Goal: Communication & Community: Answer question/provide support

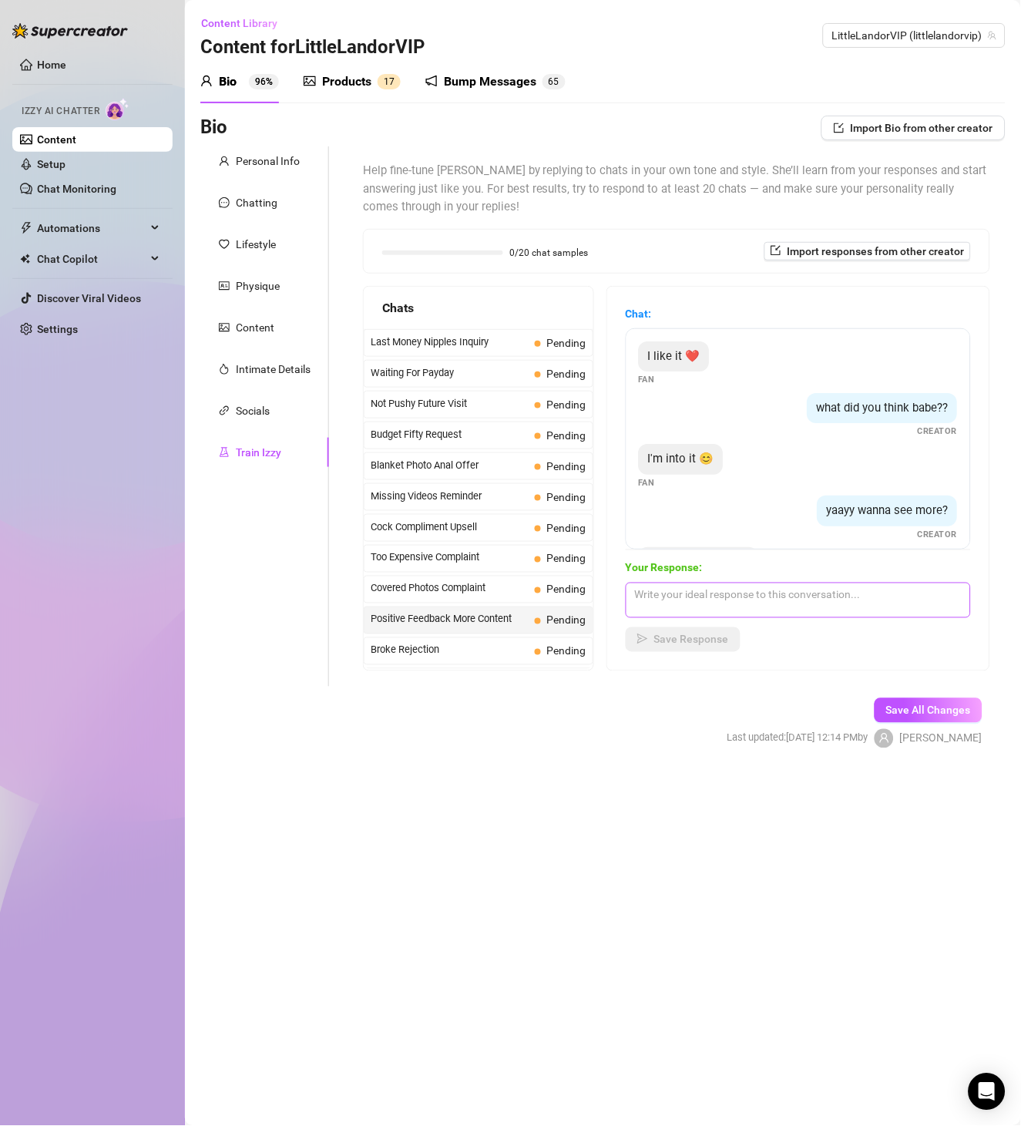
scroll to position [62, 0]
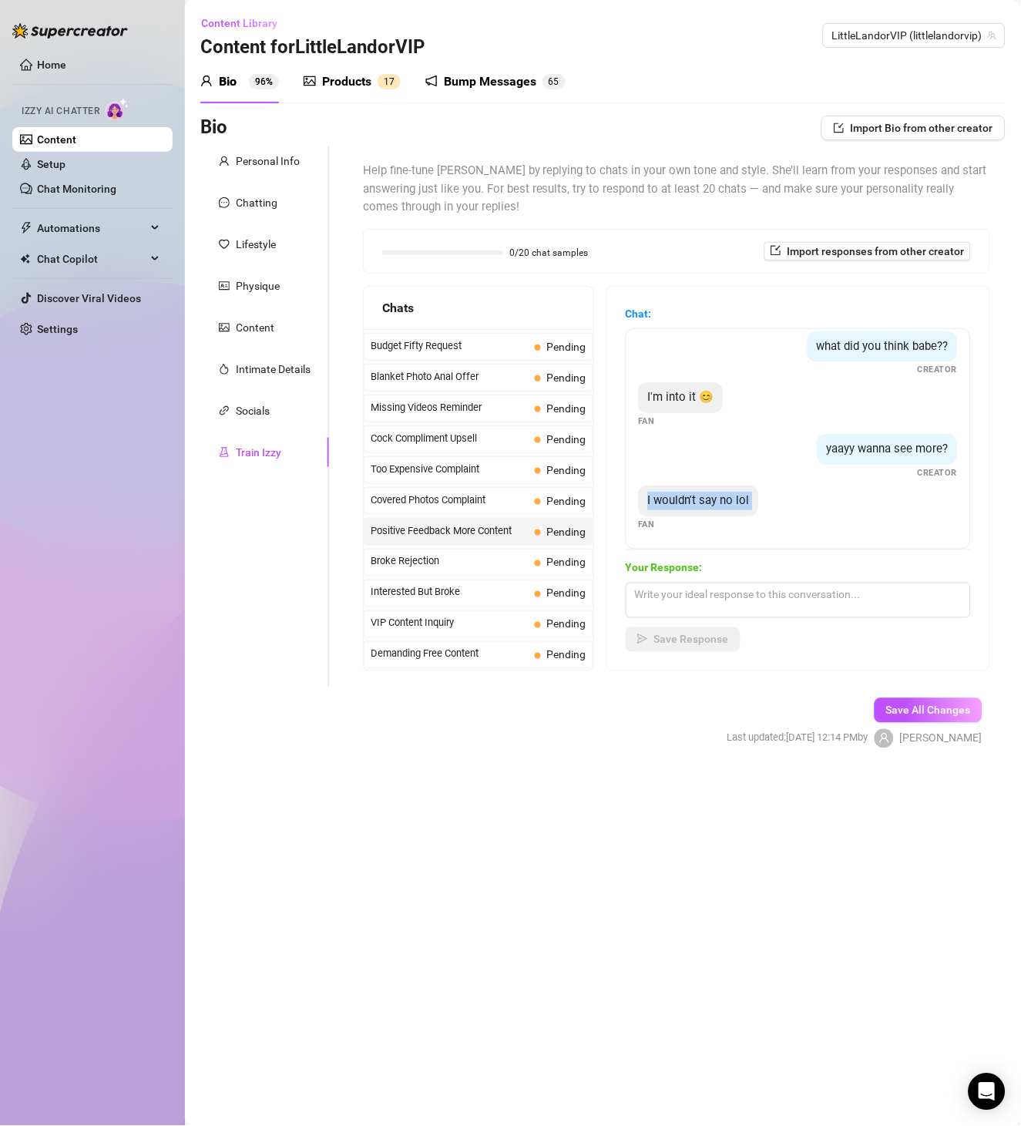
click at [796, 552] on div "Chat: I like it ❤️ Fan what did you think babe?? Creator I'm into it 😊 Fan yaay…" at bounding box center [798, 478] width 345 height 347
click at [484, 566] on span "Broke Rejection" at bounding box center [450, 561] width 158 height 15
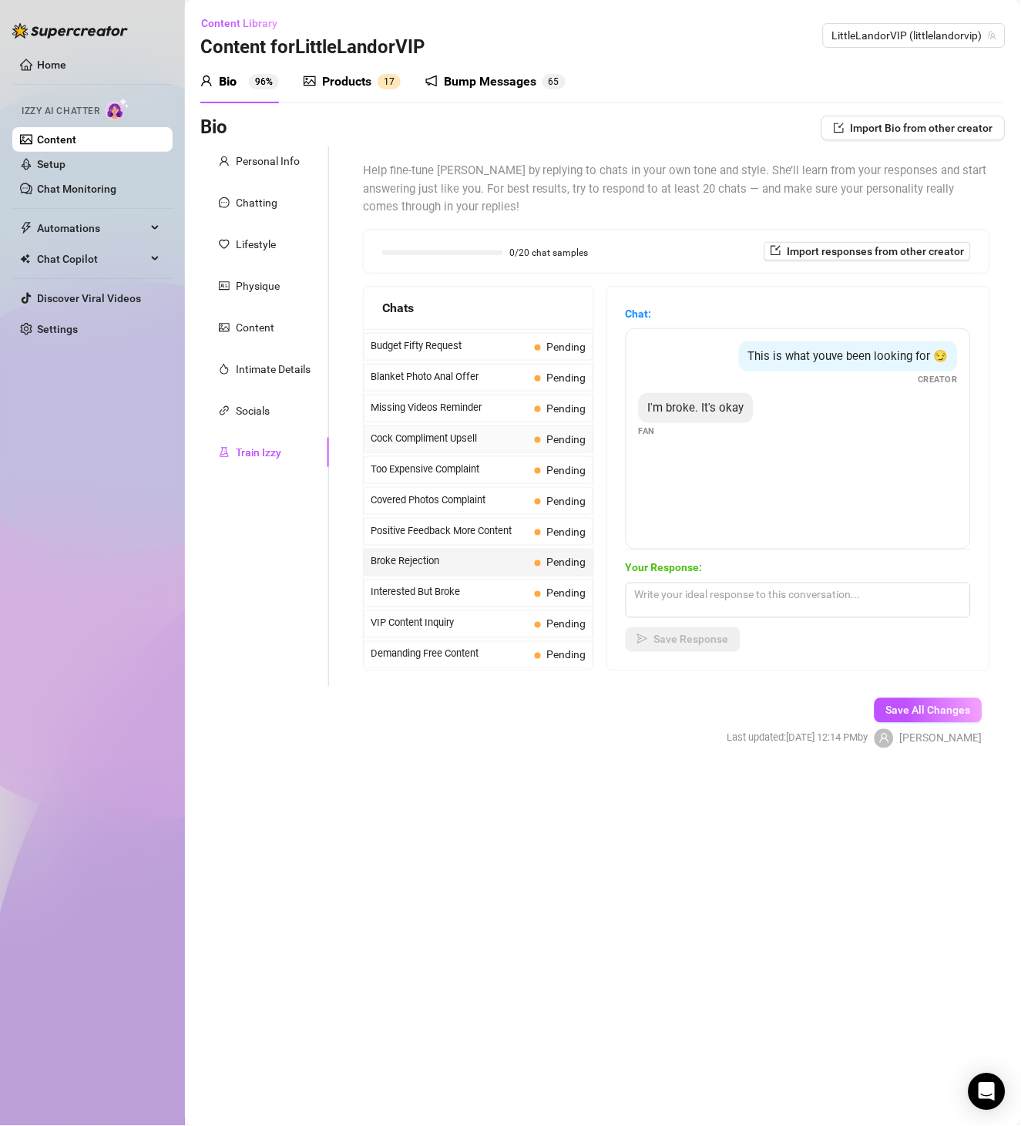
click at [475, 442] on span "Cock Compliment Upsell" at bounding box center [450, 438] width 158 height 15
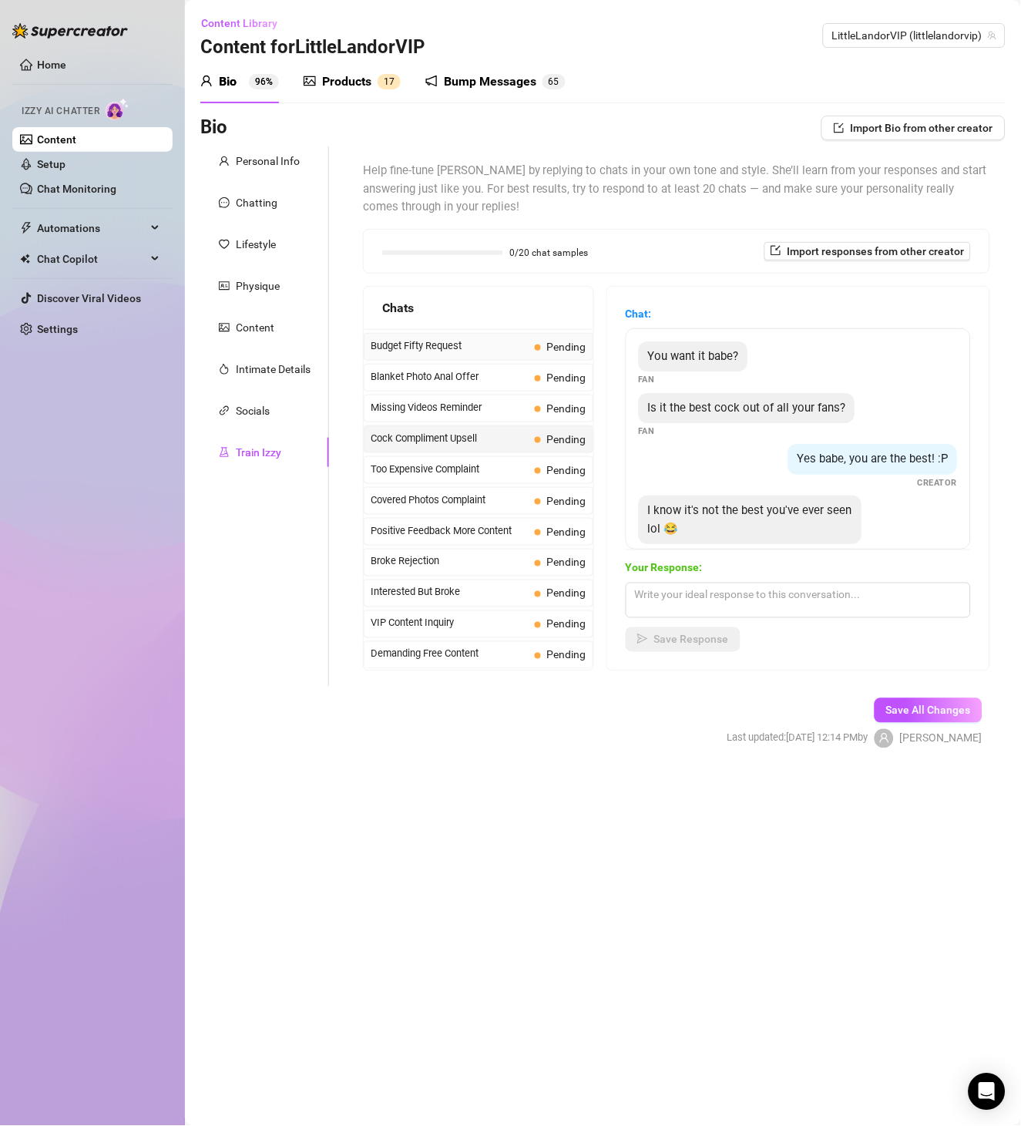
click at [482, 346] on span "Budget Fifty Request" at bounding box center [450, 345] width 158 height 15
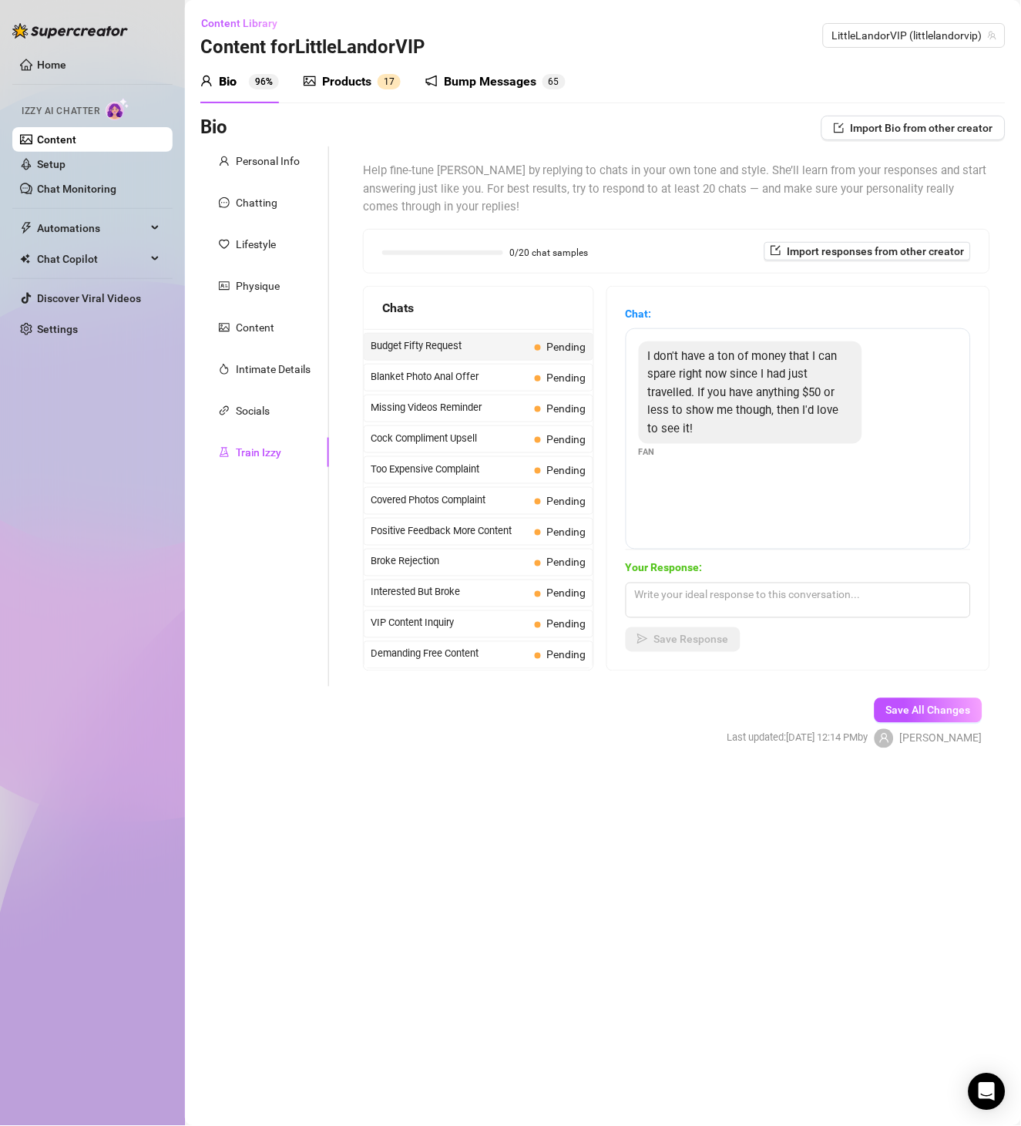
click at [461, 547] on div "Last Money Nipples Inquiry Pending Waiting For Payday Pending Not Pushy Future …" at bounding box center [479, 1101] width 230 height 1723
click at [465, 556] on span "Broke Rejection" at bounding box center [450, 561] width 158 height 15
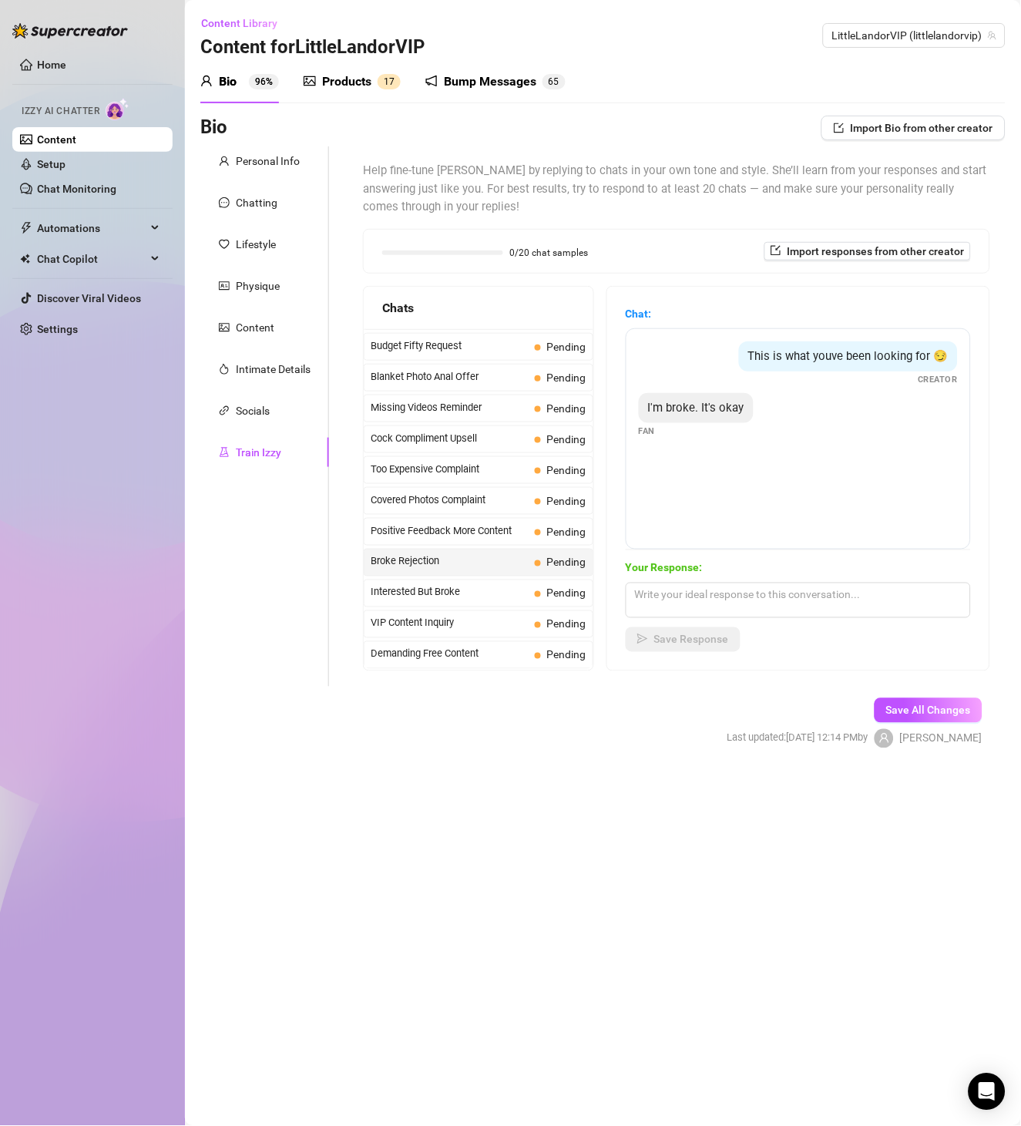
click at [840, 363] on div "This is what youve been looking for 😏" at bounding box center [848, 356] width 219 height 31
copy span "This is what youve been looking for 😏"
click at [713, 415] on span "I'm broke. It's okay" at bounding box center [696, 408] width 96 height 14
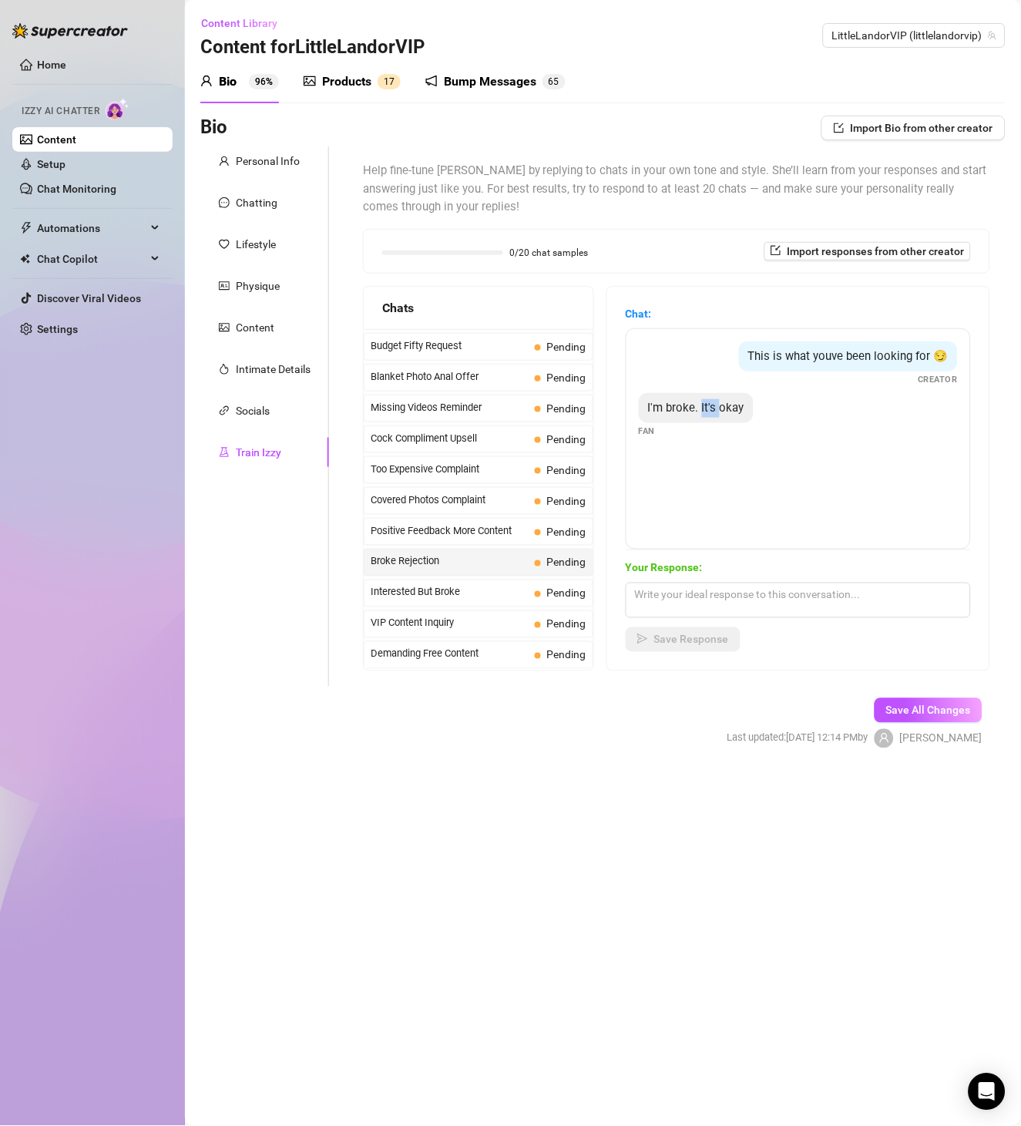
click at [713, 415] on span "I'm broke. It's okay" at bounding box center [696, 408] width 96 height 14
copy span "I'm broke. It's okay"
click at [437, 597] on span "Interested But Broke" at bounding box center [450, 592] width 158 height 15
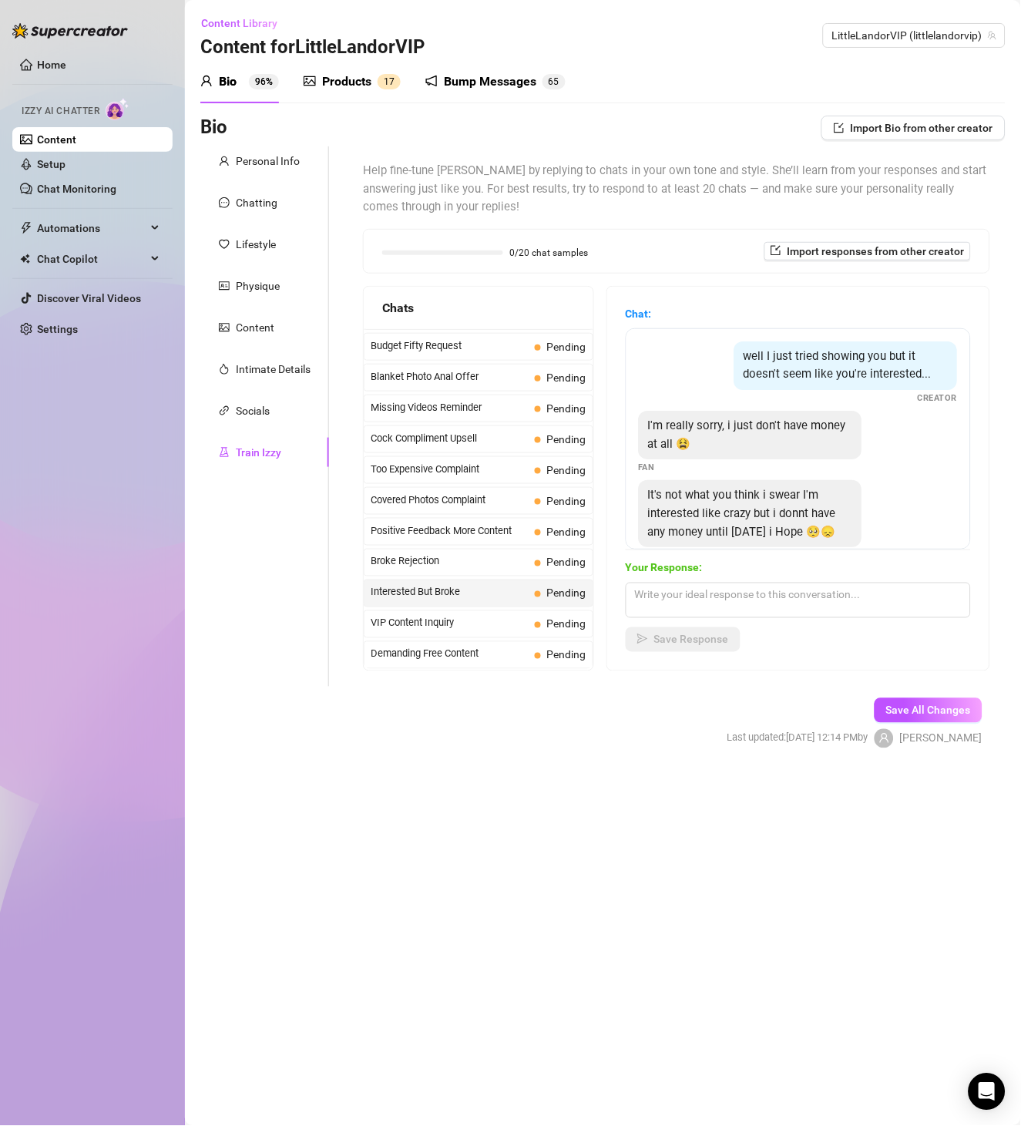
click at [862, 360] on span "well I just tried showing you but it doesn't seem like you're interested..." at bounding box center [838, 365] width 188 height 32
copy span "well I just tried showing you but it doesn't seem like you're interested..."
click at [683, 451] on span "I'm really sorry, i just don't have money at all 😫" at bounding box center [747, 434] width 198 height 32
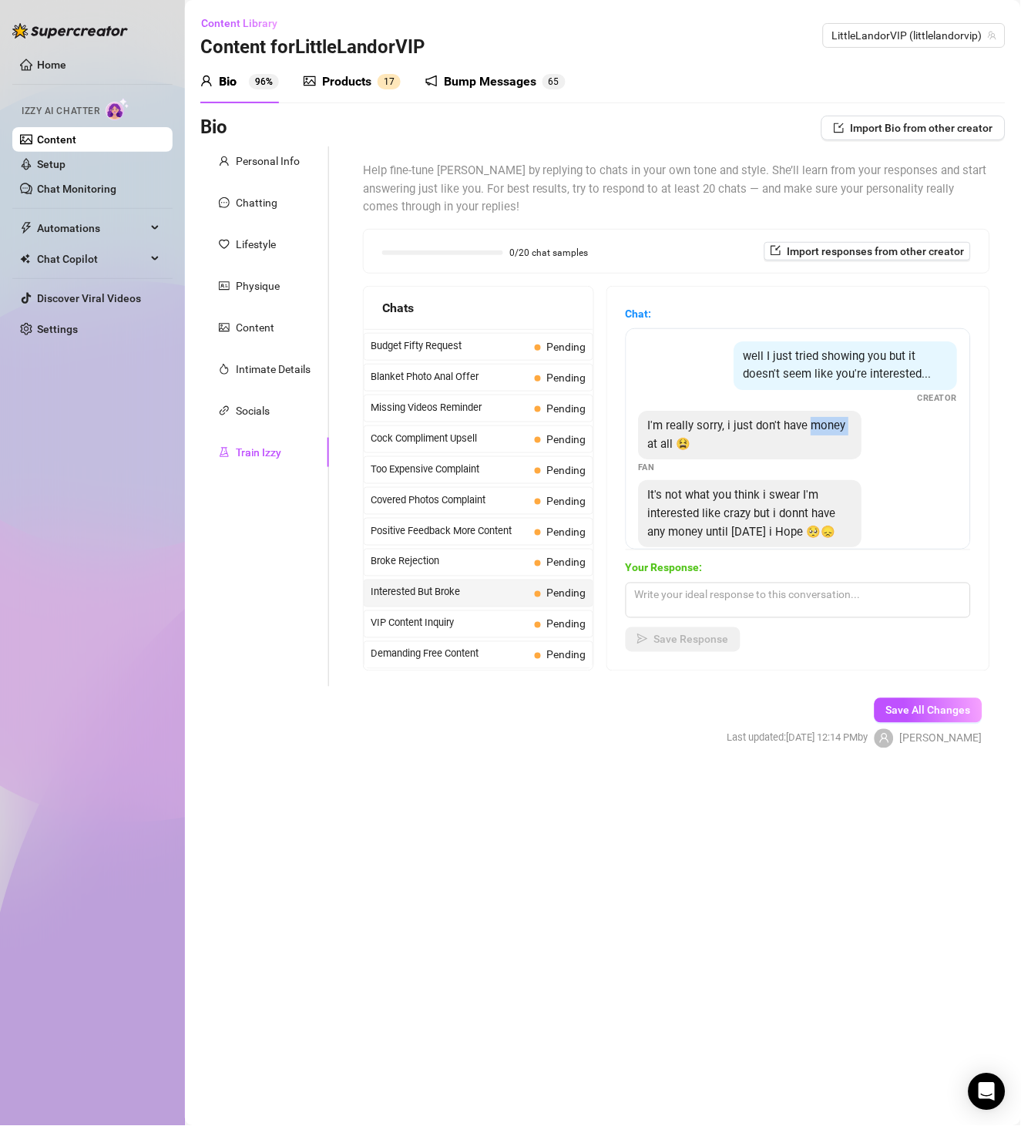
click at [683, 451] on span "I'm really sorry, i just don't have money at all 😫" at bounding box center [747, 434] width 198 height 32
copy span "I'm really sorry, i just don't have money at all 😫"
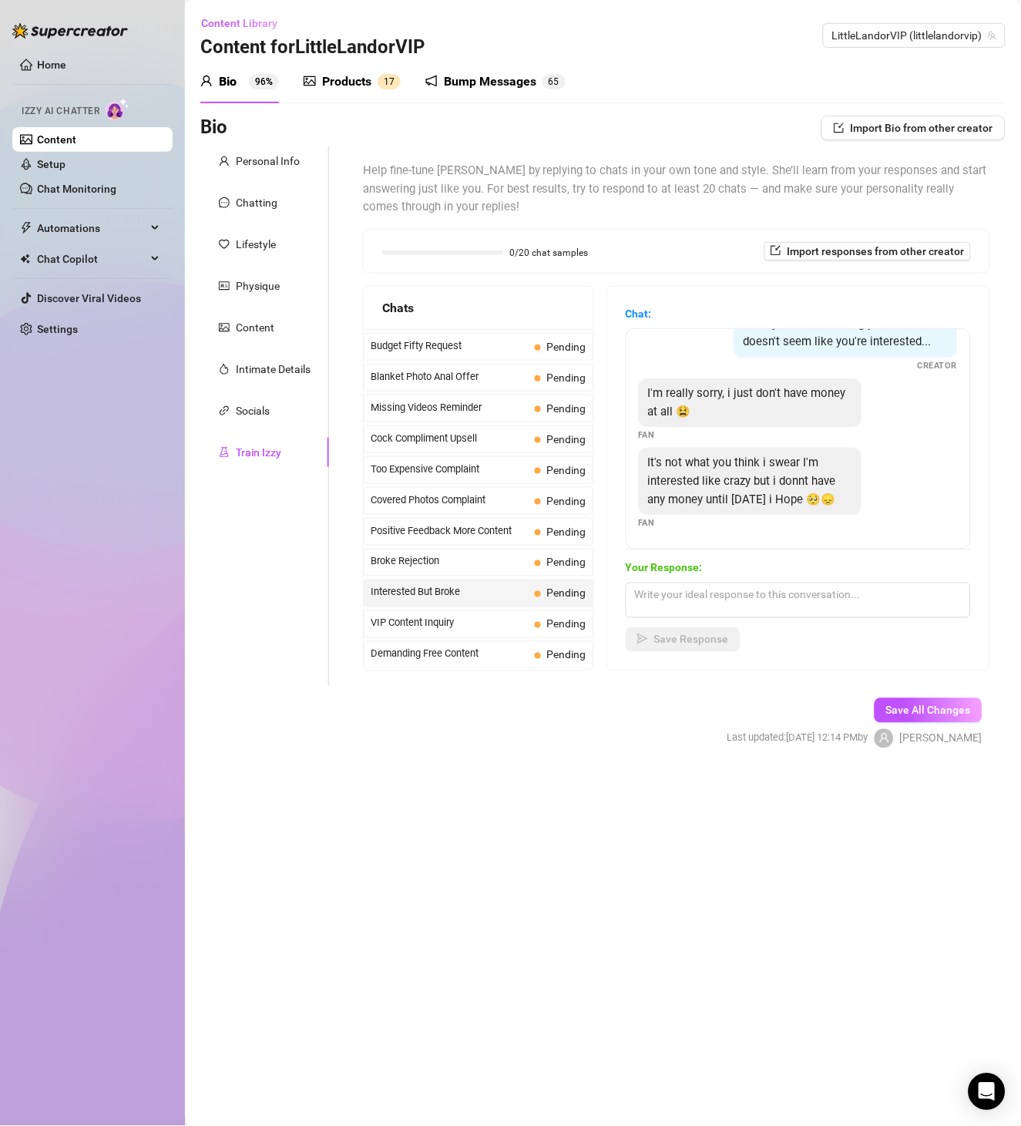
click at [744, 459] on span "It's not what you think i swear I'm interested like crazy but i donnt have any …" at bounding box center [742, 480] width 188 height 50
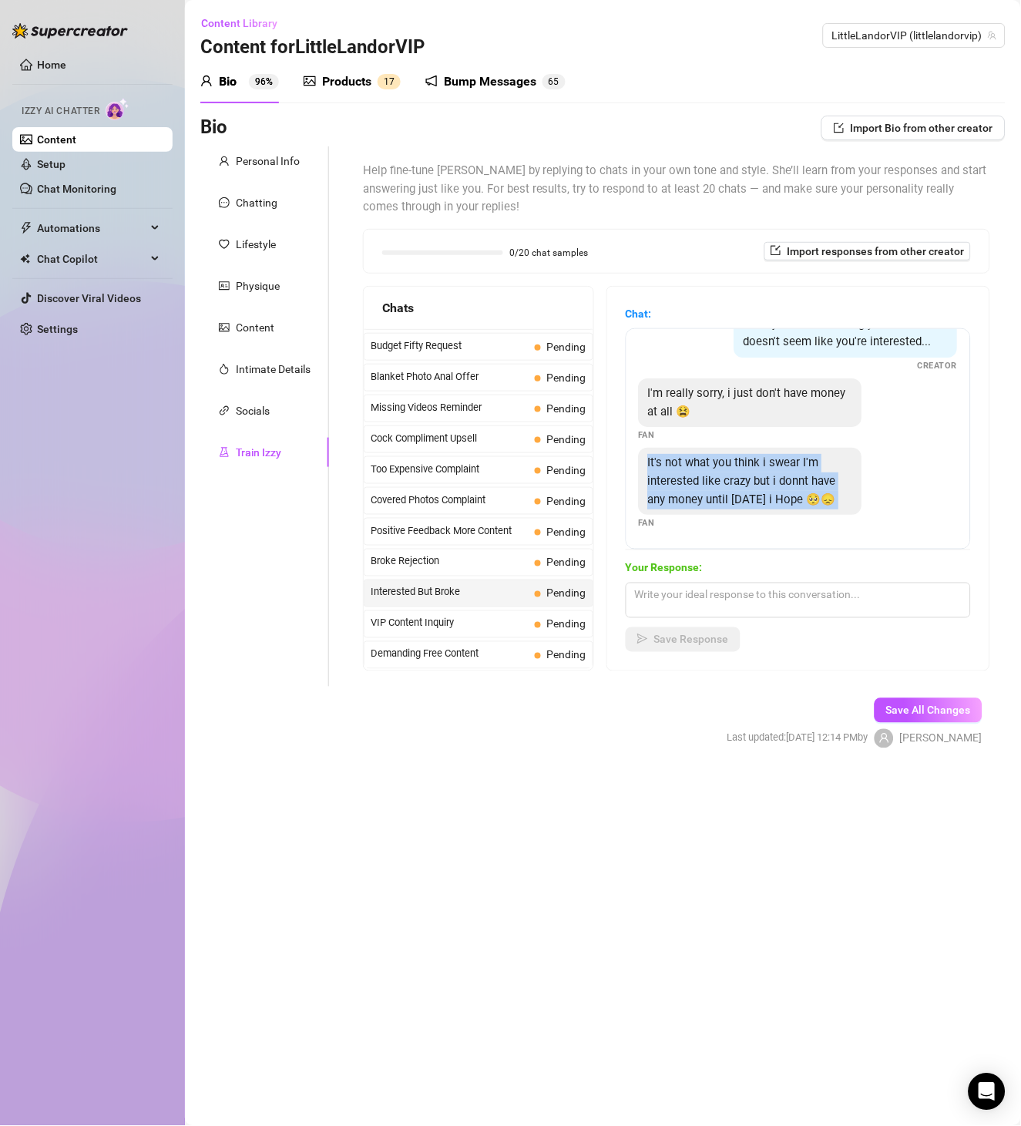
click at [744, 459] on span "It's not what you think i swear I'm interested like crazy but i donnt have any …" at bounding box center [742, 480] width 188 height 50
click at [436, 622] on span "VIP Content Inquiry" at bounding box center [450, 623] width 158 height 15
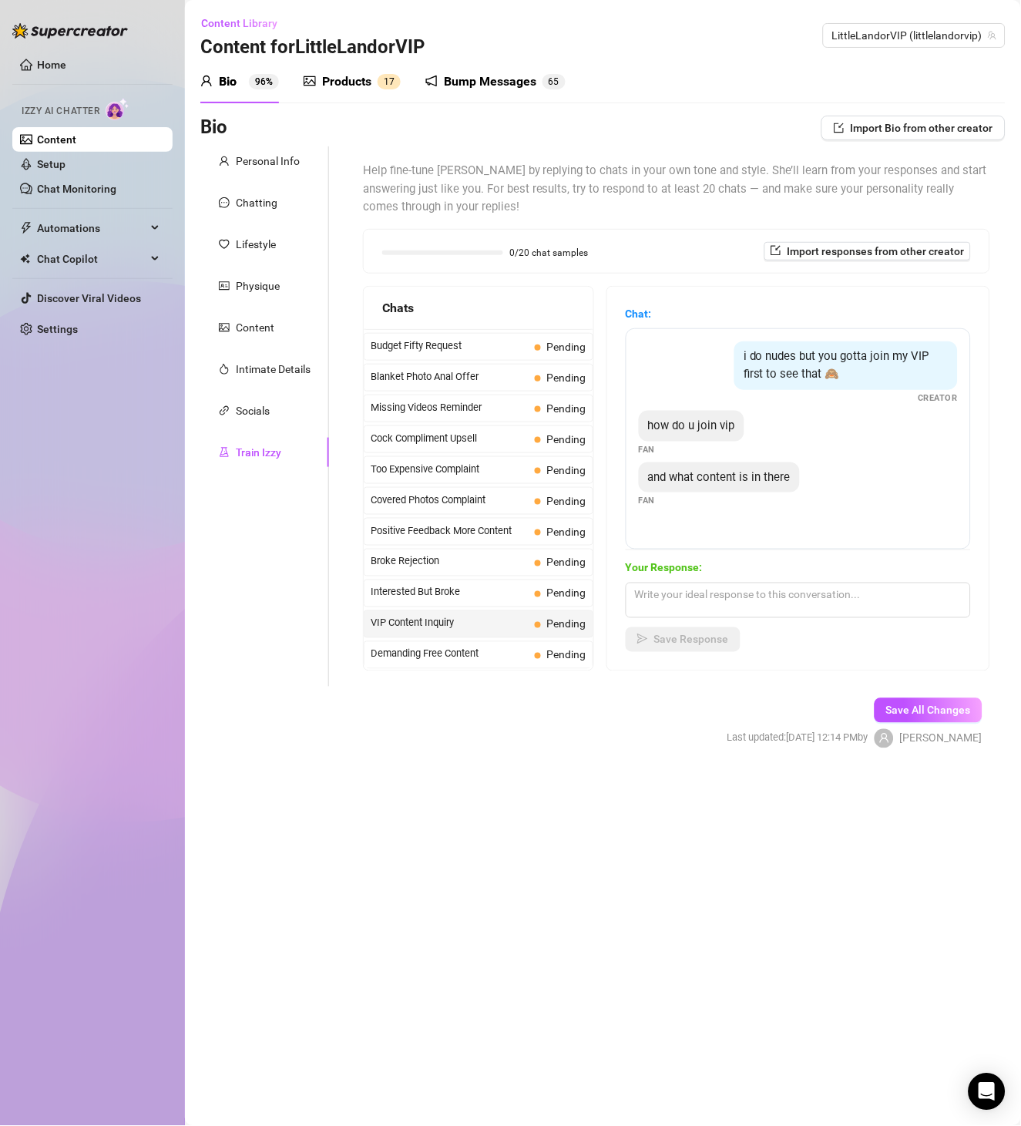
click at [815, 354] on span "i do nudes but you gotta join my VIP first to see that 🙈" at bounding box center [837, 365] width 186 height 32
copy span "i do nudes but you gotta join my VIP first to see that 🙈"
click at [708, 405] on div "i do nudes but you gotta join my VIP first to see that 🙈 Creator how do u join …" at bounding box center [798, 438] width 345 height 221
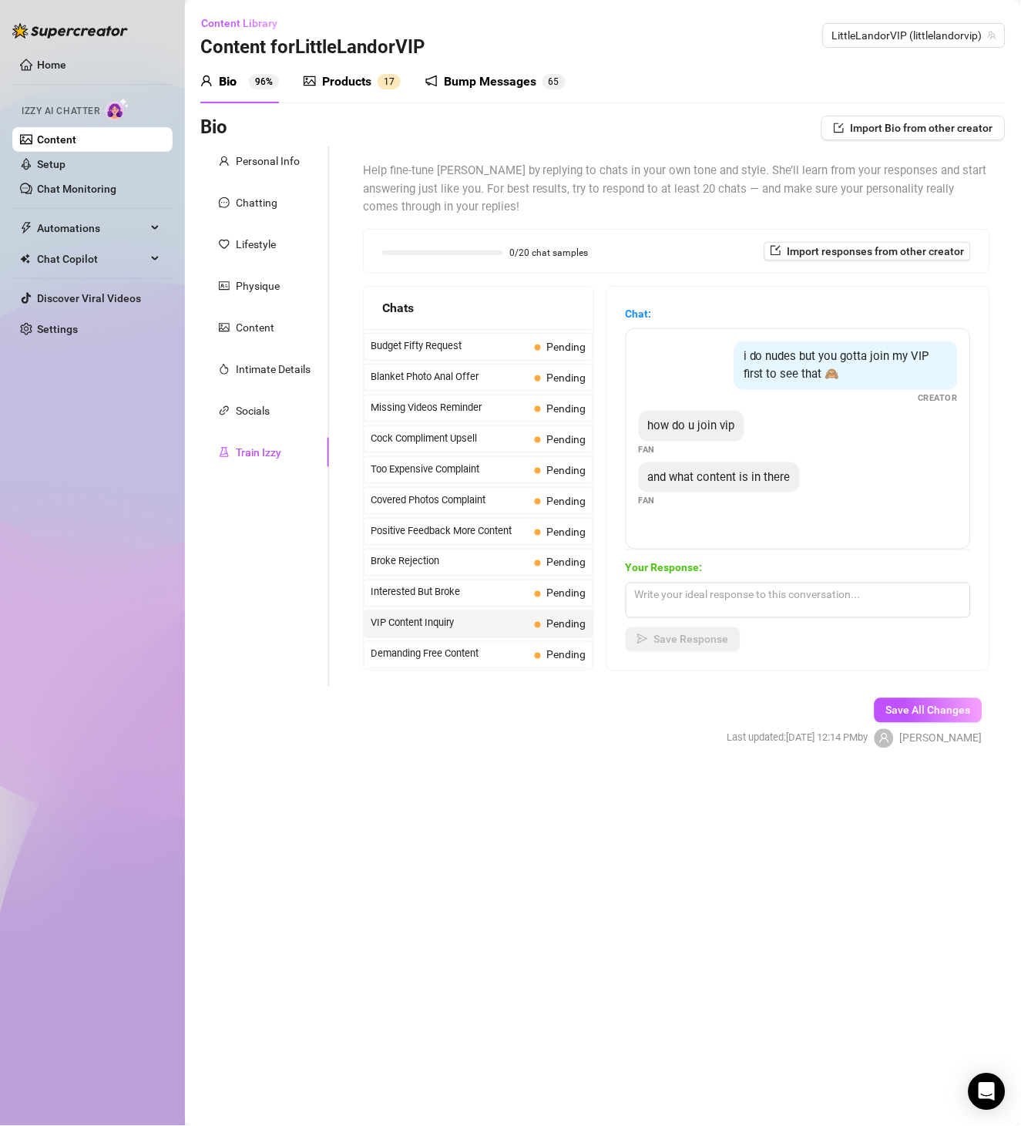
click at [711, 418] on div "how do u join vip" at bounding box center [692, 426] width 106 height 31
copy span "how do u join vip"
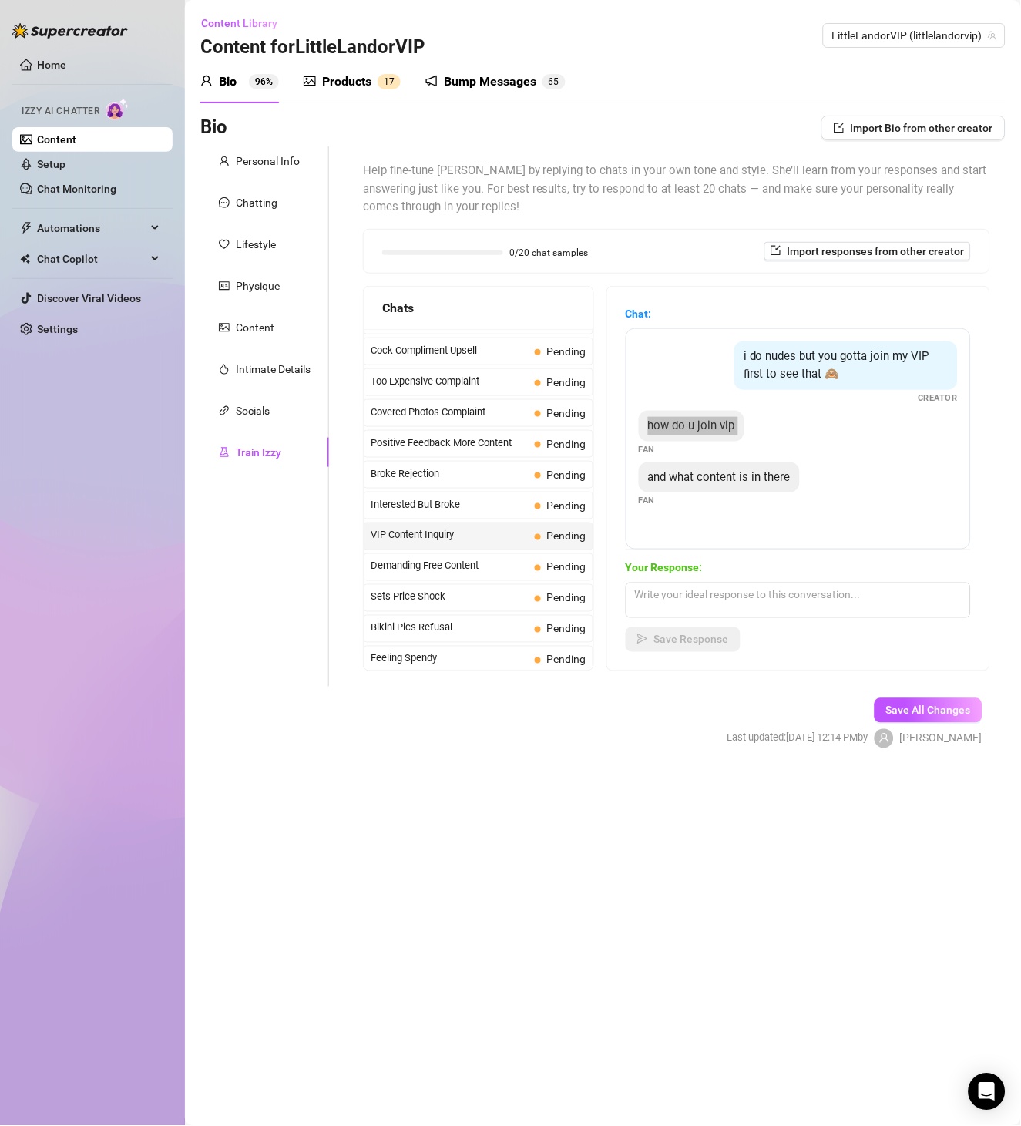
scroll to position [177, 0]
click at [452, 553] on div "Last Money Nipples Inquiry Pending Waiting For Payday Pending Not Pushy Future …" at bounding box center [479, 1013] width 230 height 1723
click at [471, 568] on span "Demanding Free Content" at bounding box center [450, 565] width 158 height 15
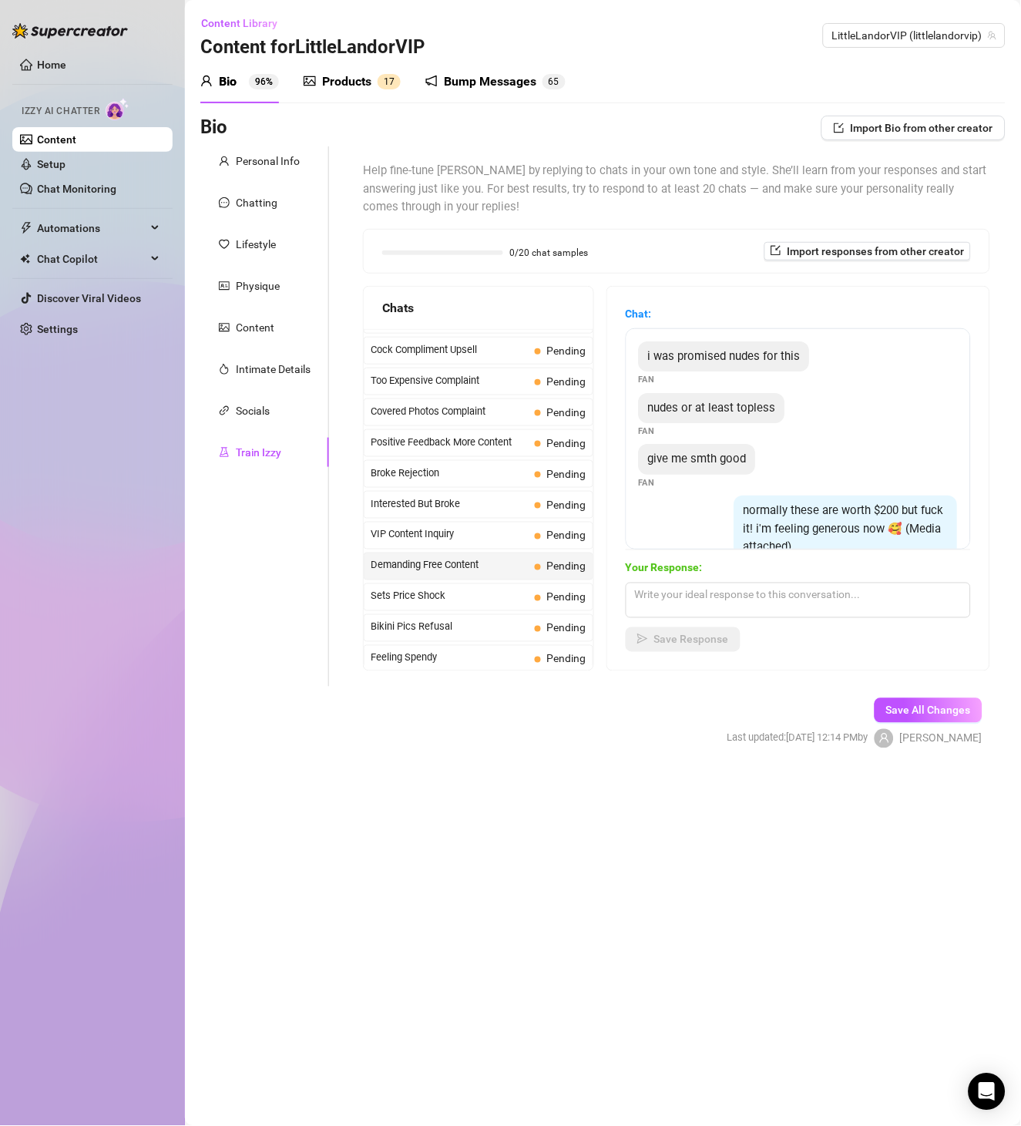
click at [777, 354] on span "i was promised nudes for this" at bounding box center [724, 356] width 153 height 14
copy span "i was promised nudes for this"
click at [734, 401] on span "nudes or at least topless" at bounding box center [712, 408] width 128 height 14
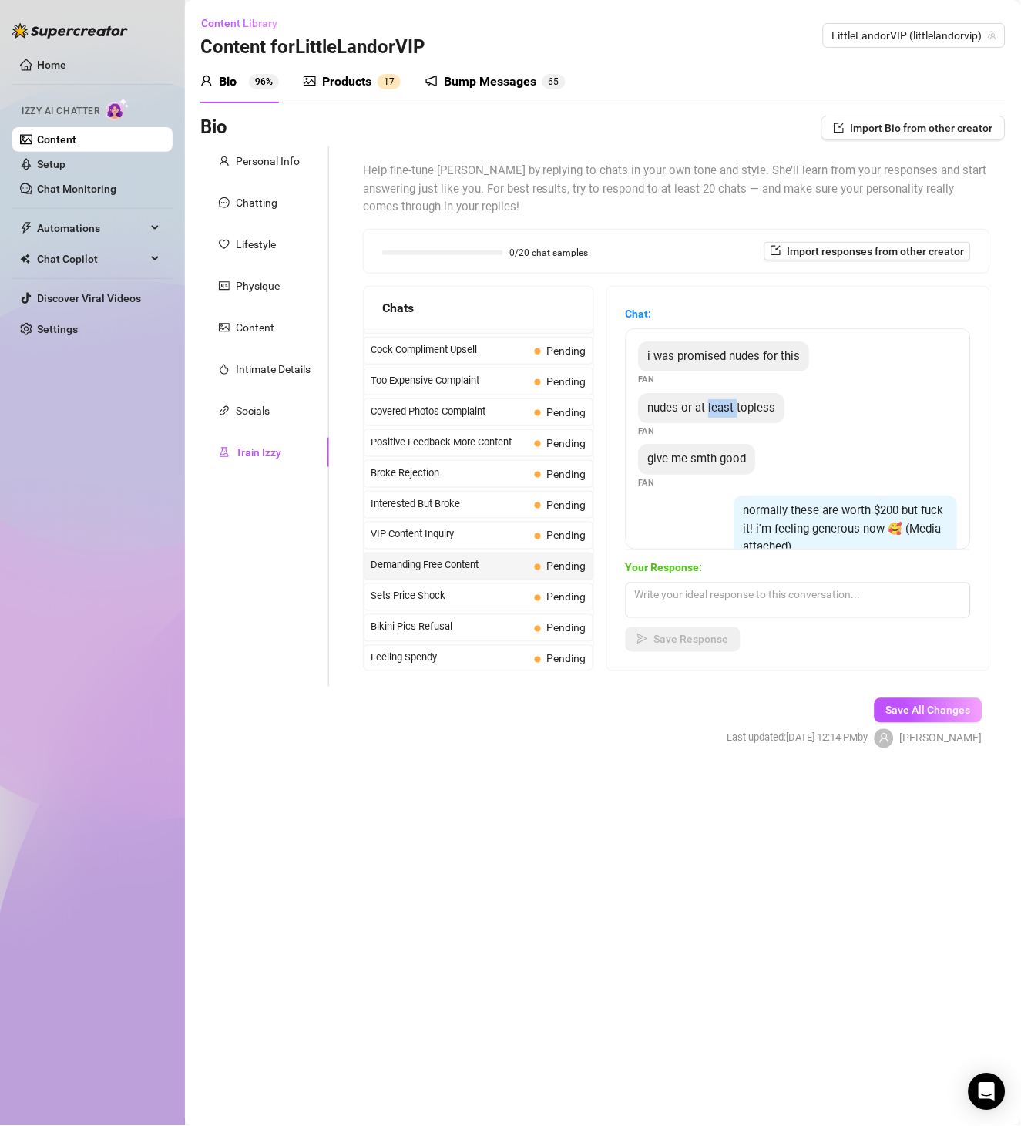
click at [734, 401] on span "nudes or at least topless" at bounding box center [712, 408] width 128 height 14
copy span "nudes or at least topless"
click at [724, 455] on span "give me smth good" at bounding box center [697, 459] width 99 height 14
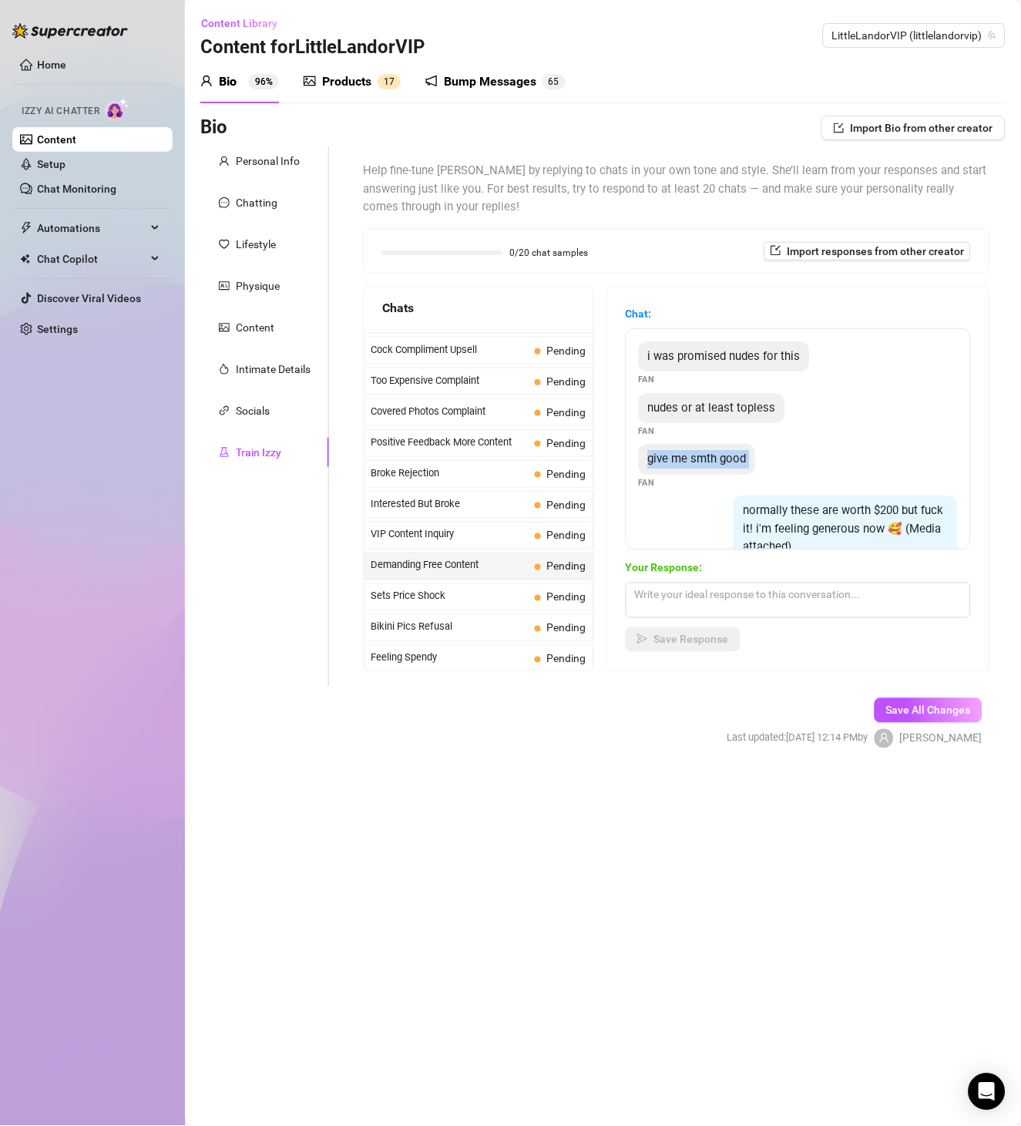
click at [724, 455] on span "give me smth good" at bounding box center [697, 459] width 99 height 14
copy span "give me smth good"
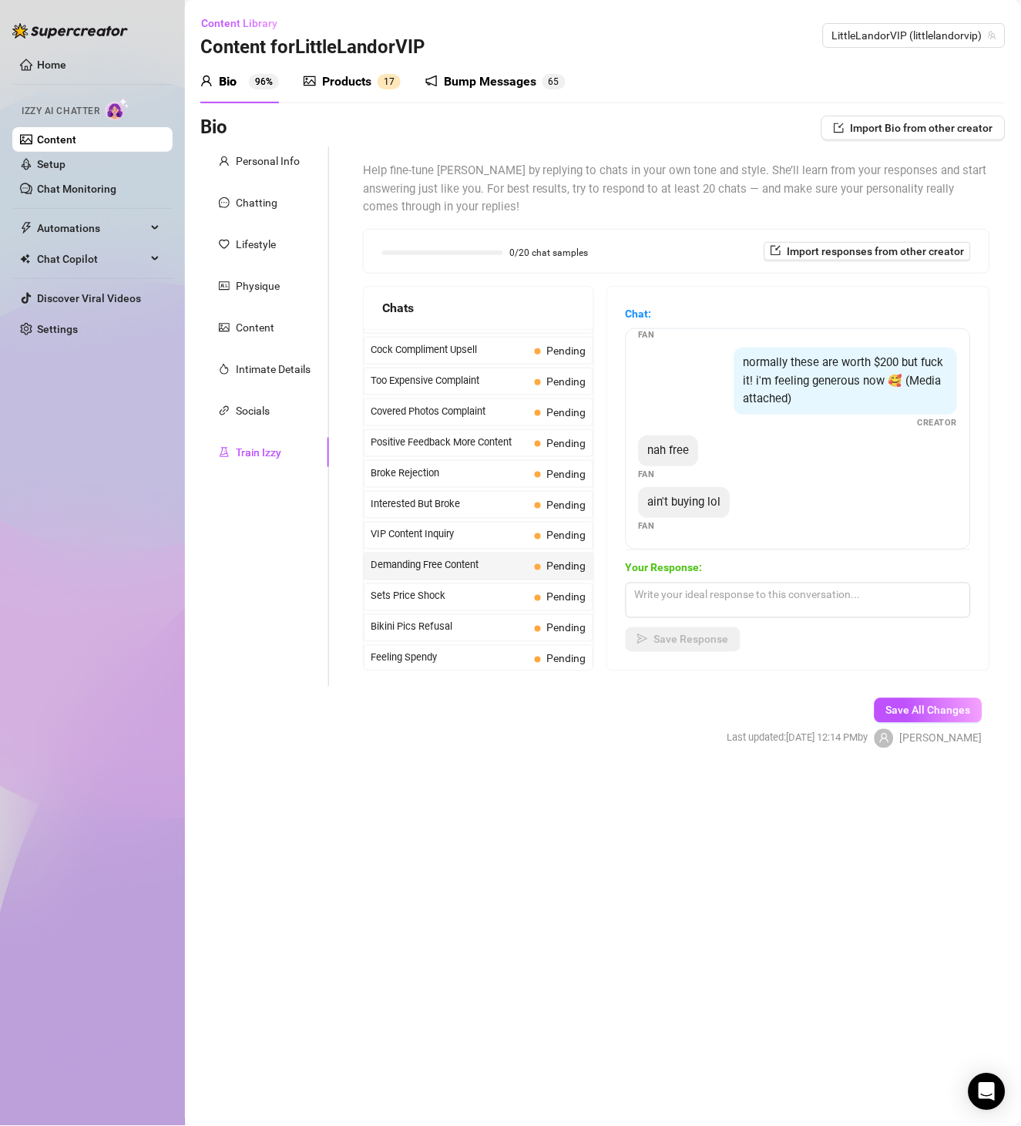
scroll to position [149, 0]
click at [809, 378] on span "normally these are worth $200 but fuck it! i'm feeling generous now 🥰 (Media at…" at bounding box center [844, 379] width 200 height 50
copy span "normally these are worth $200 but fuck it! i'm feeling generous now 🥰 (Media at…"
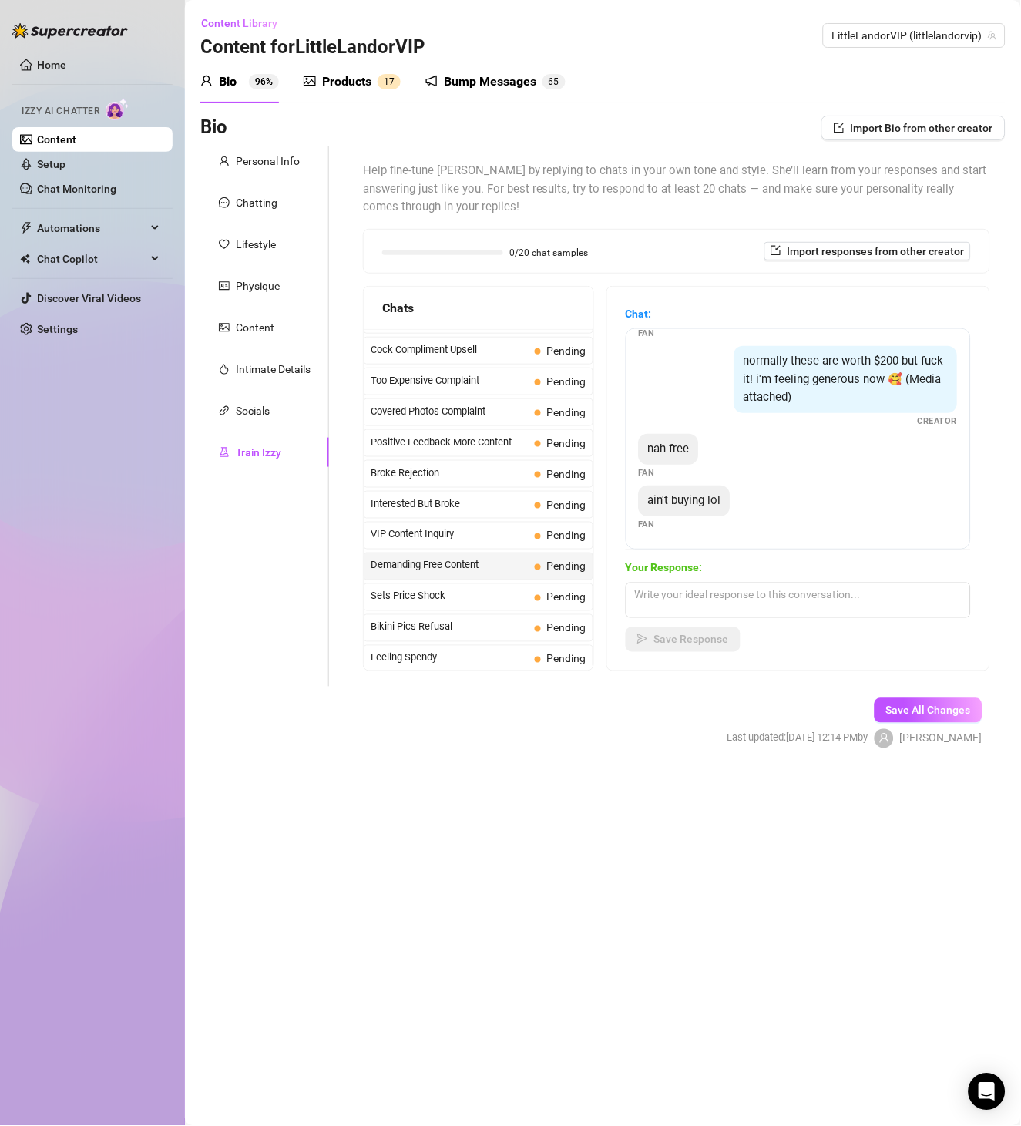
click at [669, 450] on span "nah free" at bounding box center [669, 449] width 42 height 14
click at [454, 593] on span "Sets Price Shock" at bounding box center [450, 596] width 158 height 15
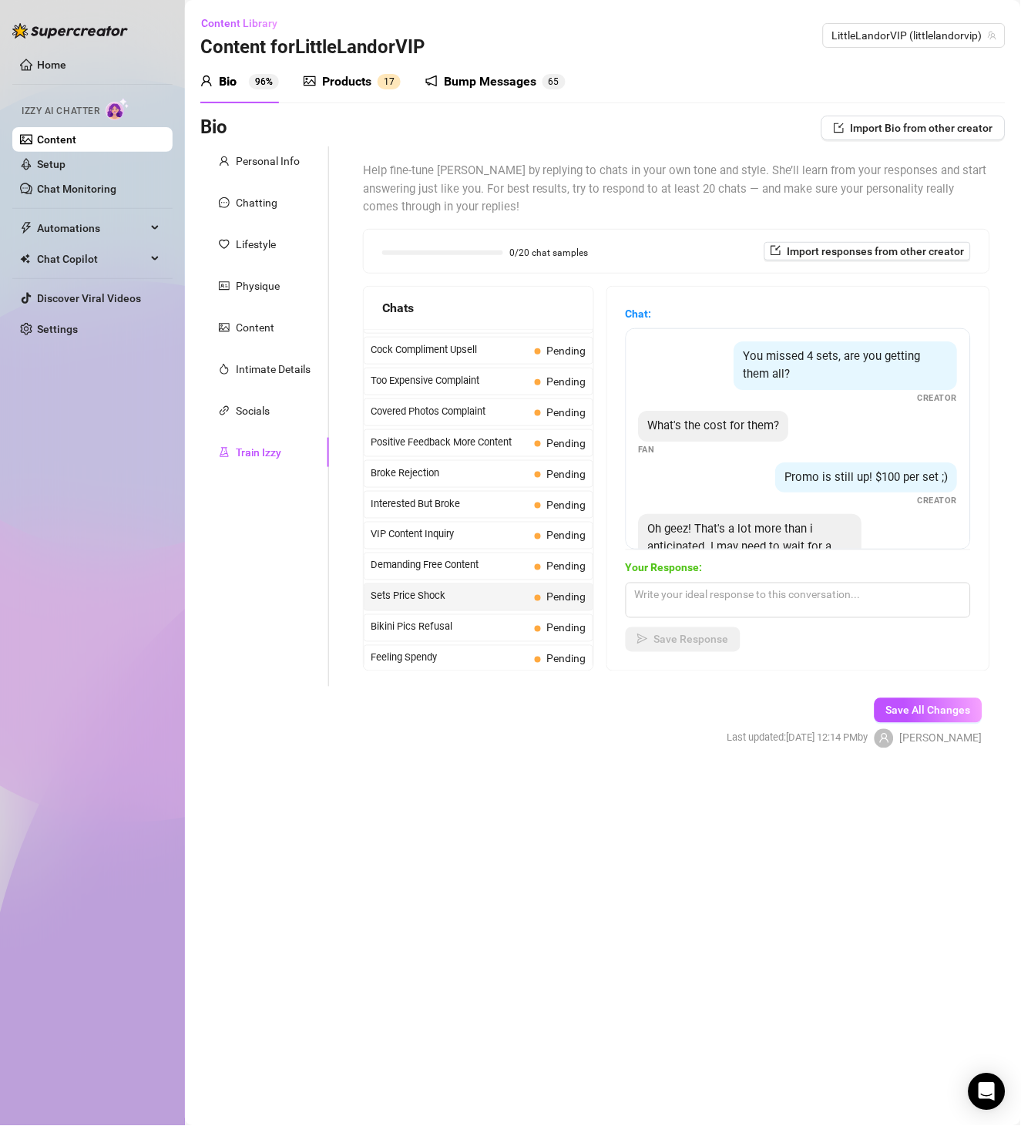
click at [854, 375] on div "You missed 4 sets, are you getting them all?" at bounding box center [845, 365] width 223 height 49
click at [854, 362] on span "You missed 4 sets, are you getting them all?" at bounding box center [832, 365] width 177 height 32
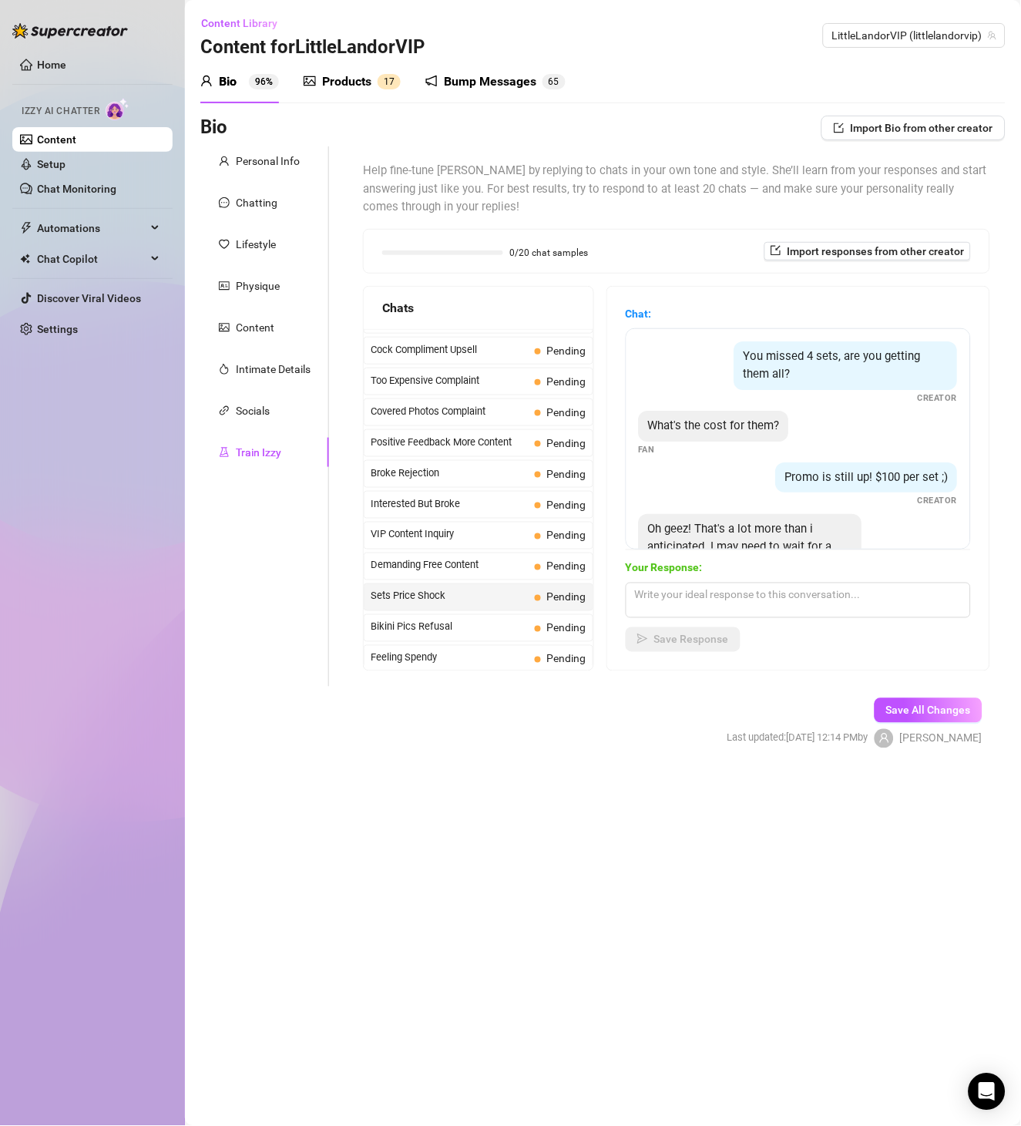
click at [755, 423] on span "What's the cost for them?" at bounding box center [714, 425] width 132 height 14
click at [716, 418] on span "What's the cost for them?" at bounding box center [714, 425] width 132 height 14
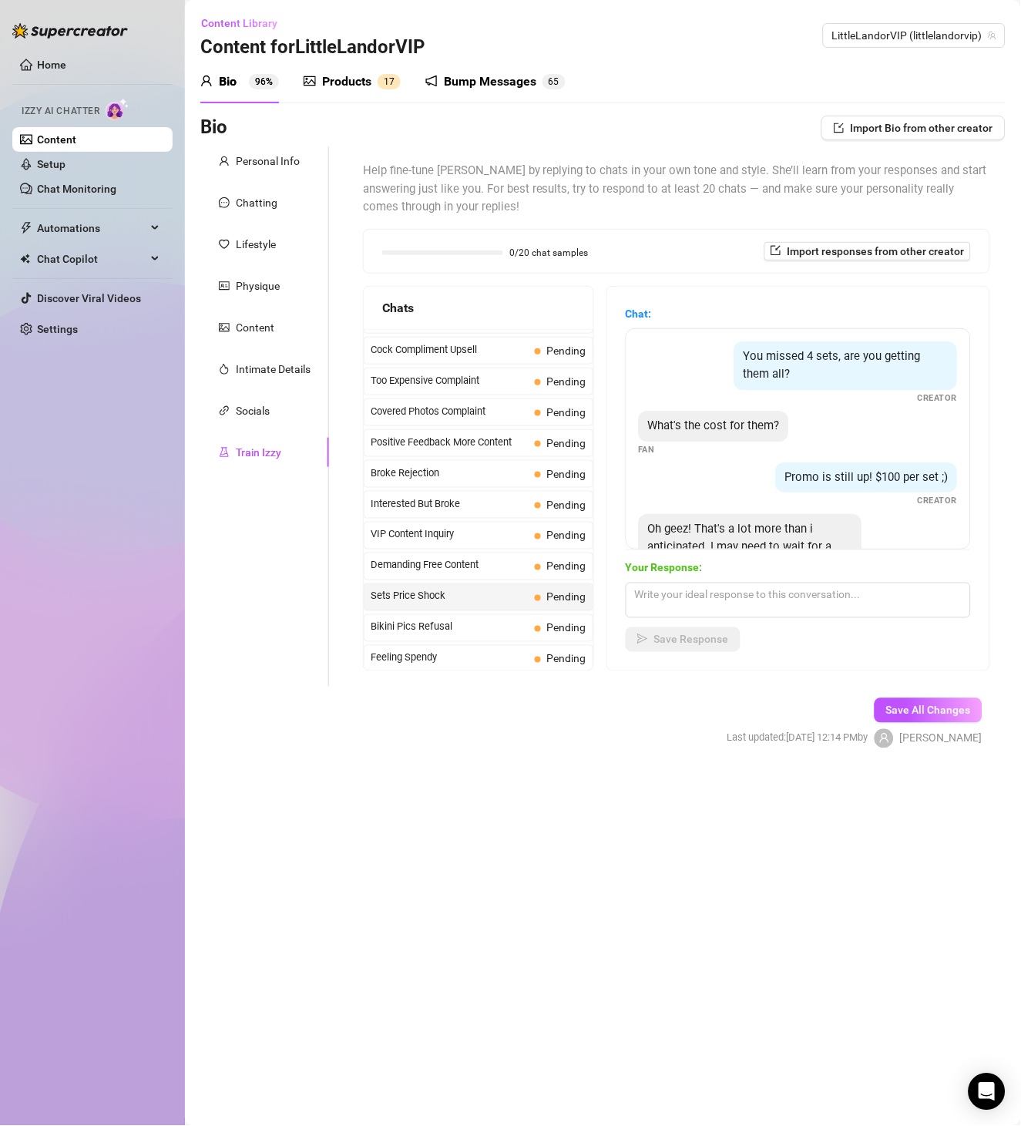
click at [794, 485] on div "Promo is still up! $100 per set ;)" at bounding box center [867, 477] width 182 height 31
click at [804, 476] on span "Promo is still up! $100 per set ;)" at bounding box center [866, 477] width 163 height 14
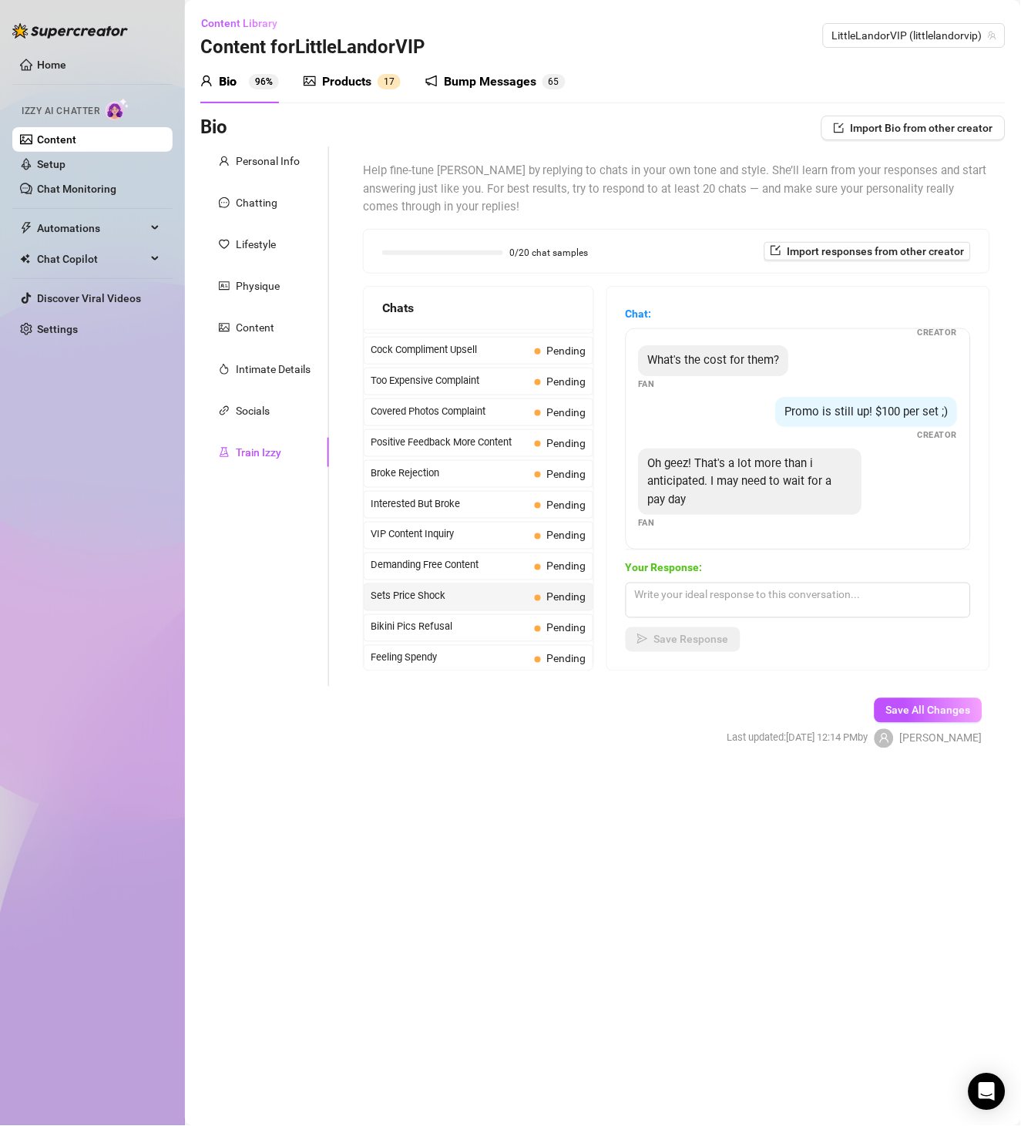
click at [727, 475] on span "Oh geez! That's a lot more than i anticipated. I may need to wait for a pay day" at bounding box center [740, 481] width 184 height 50
click at [495, 633] on span "Bikini Pics Refusal" at bounding box center [450, 627] width 158 height 15
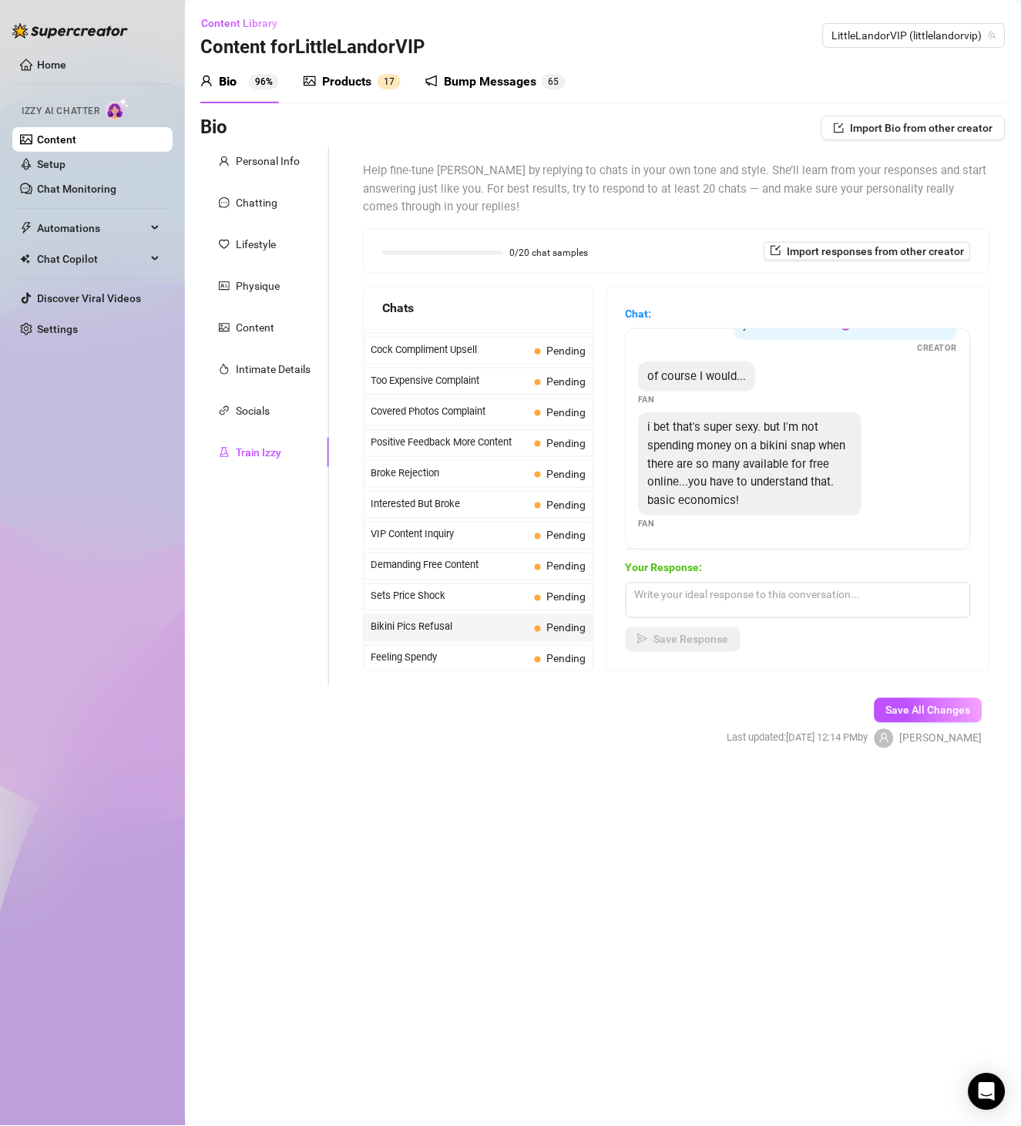
scroll to position [0, 0]
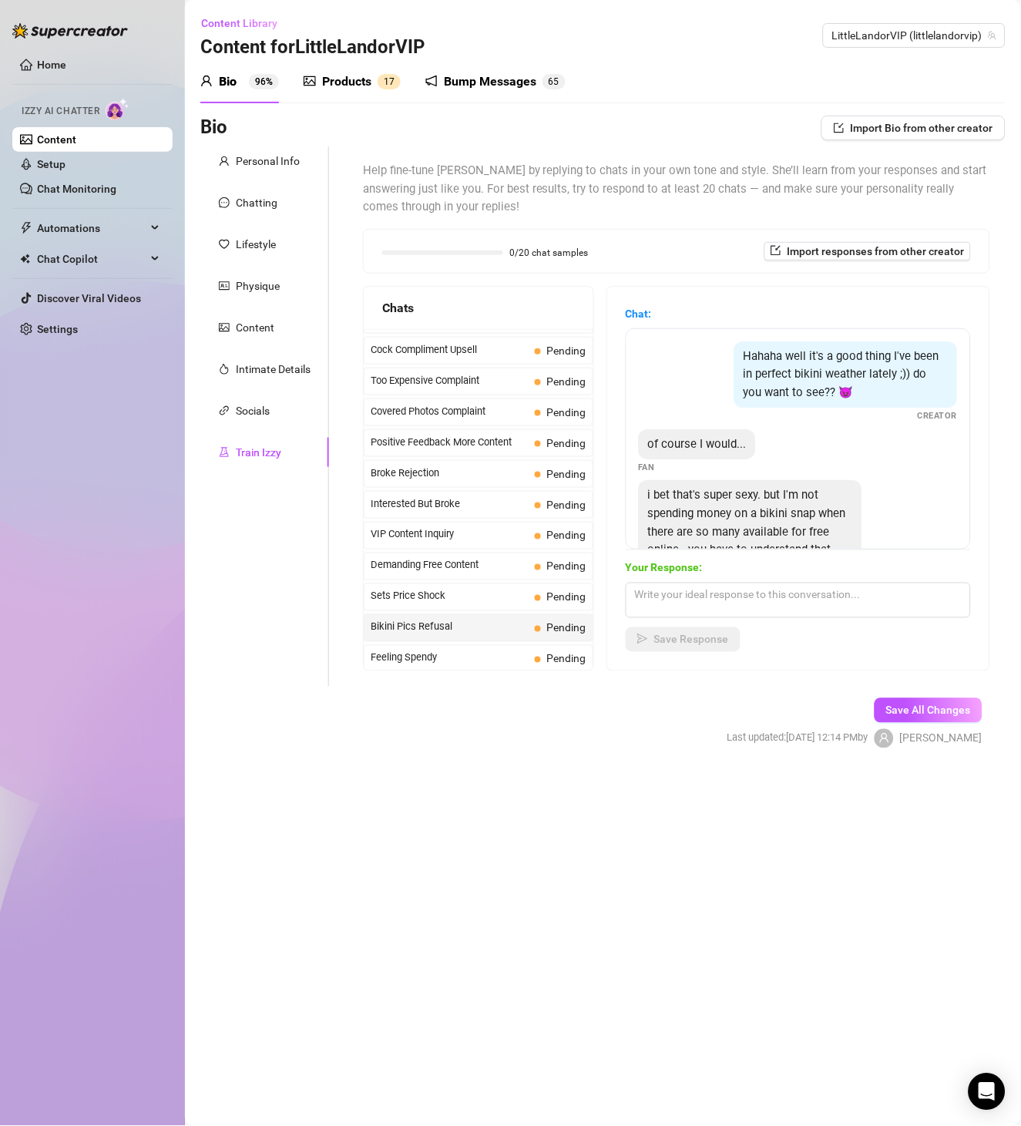
click at [821, 371] on span "Hahaha well it's a good thing I've been in perfect bikini weather lately ;)) do…" at bounding box center [842, 374] width 196 height 50
click at [708, 440] on span "of course I would..." at bounding box center [697, 444] width 99 height 14
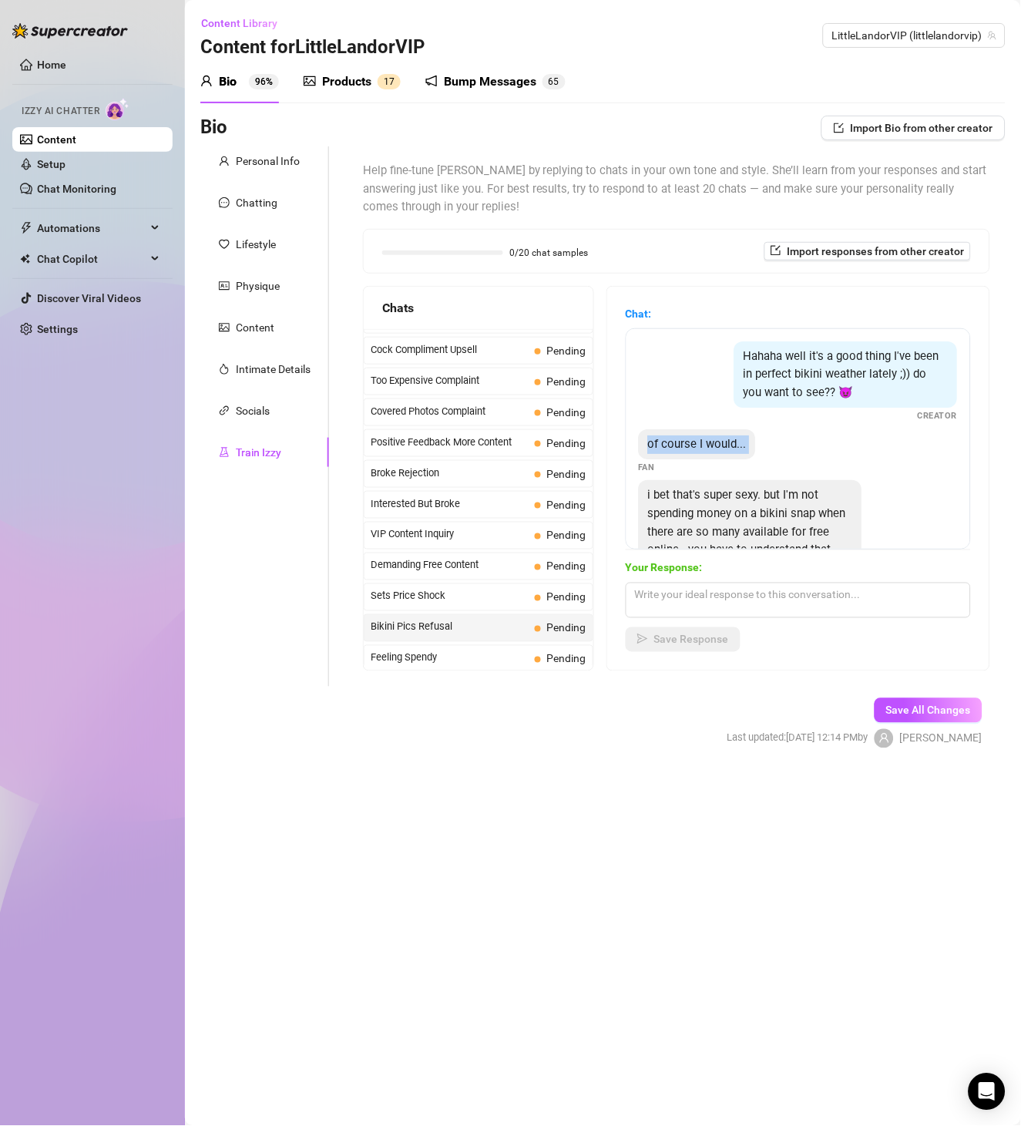
click at [708, 440] on span "of course I would..." at bounding box center [697, 444] width 99 height 14
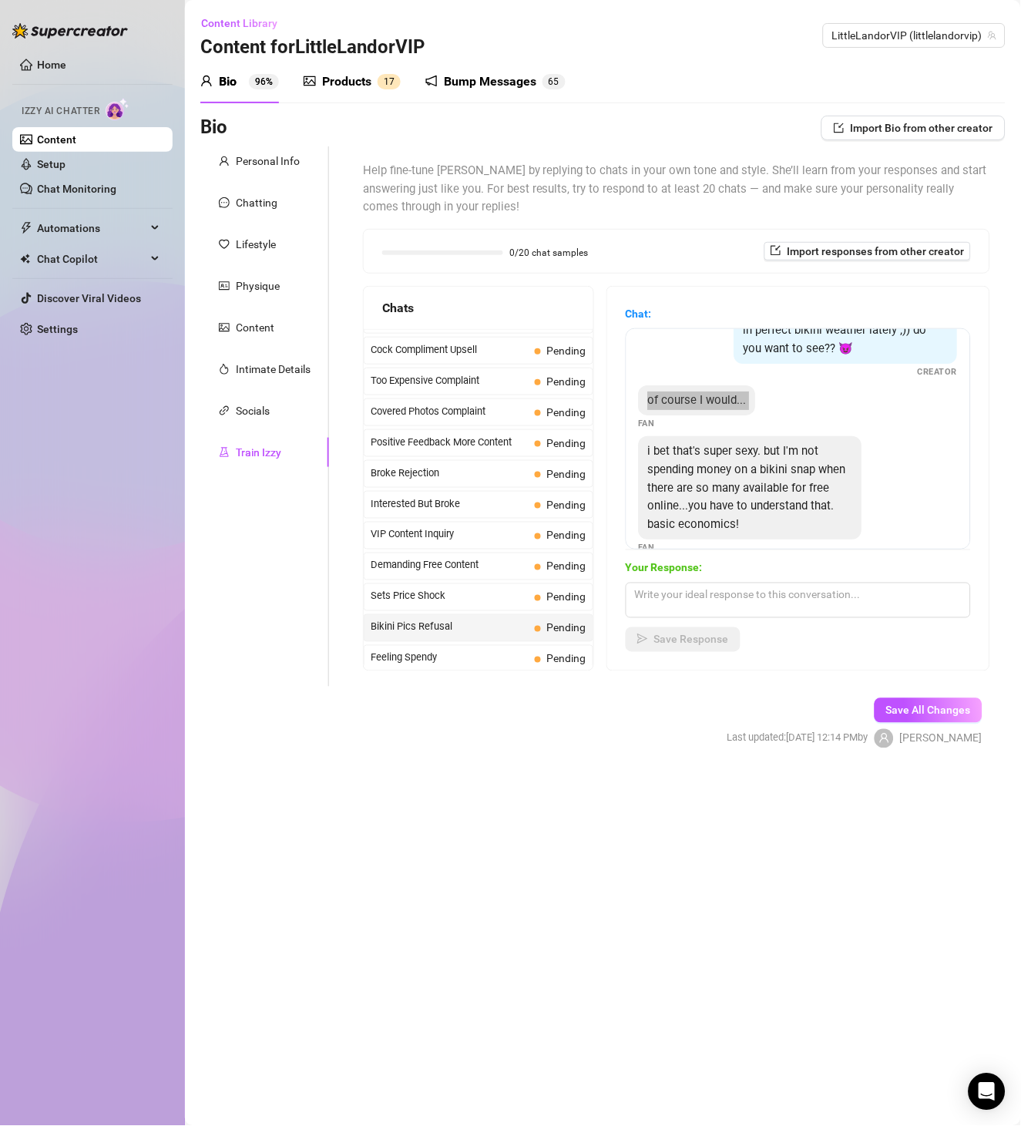
scroll to position [68, 0]
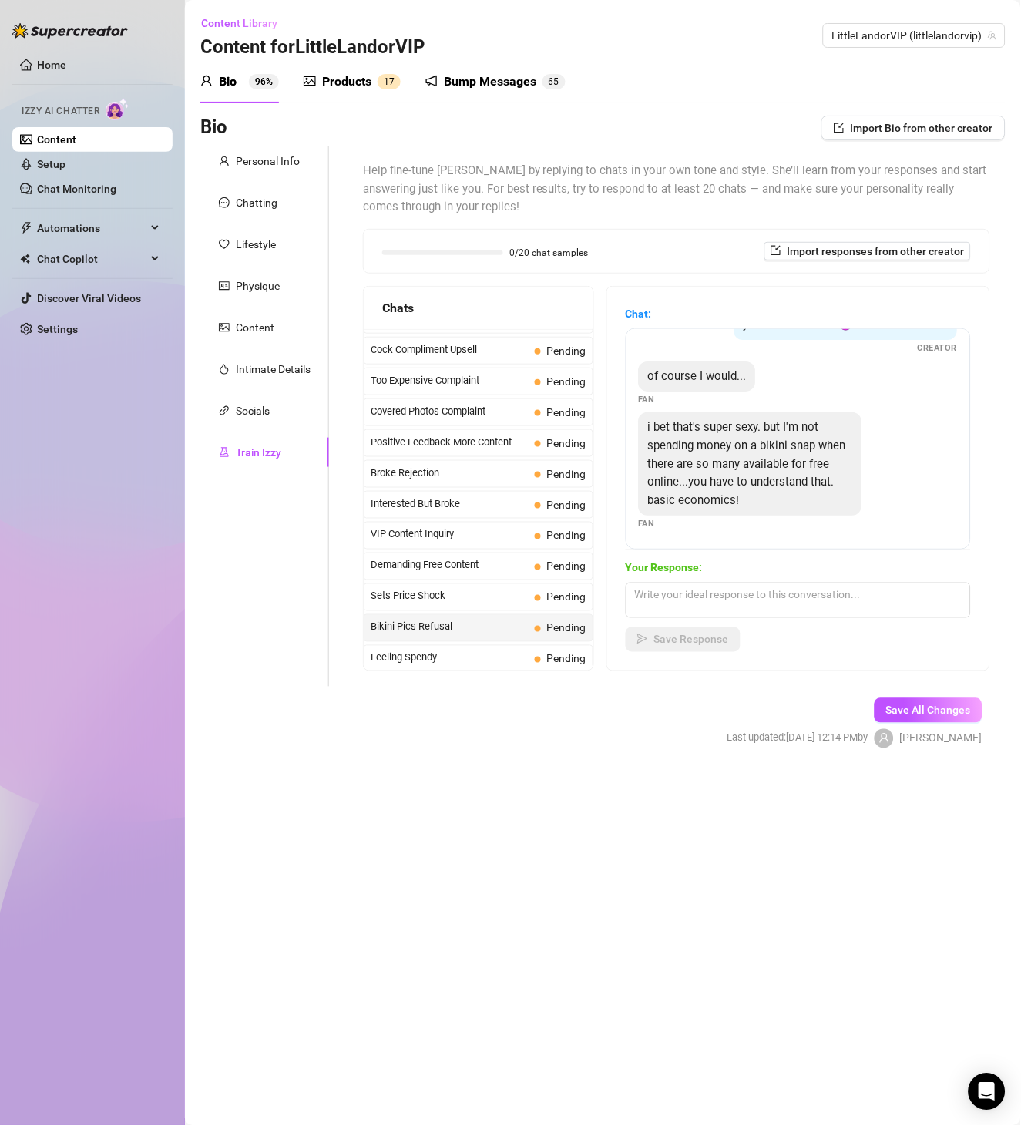
click at [775, 457] on span "i bet that's super sexy. but I'm not spending money on a bikini snap when there…" at bounding box center [747, 463] width 198 height 86
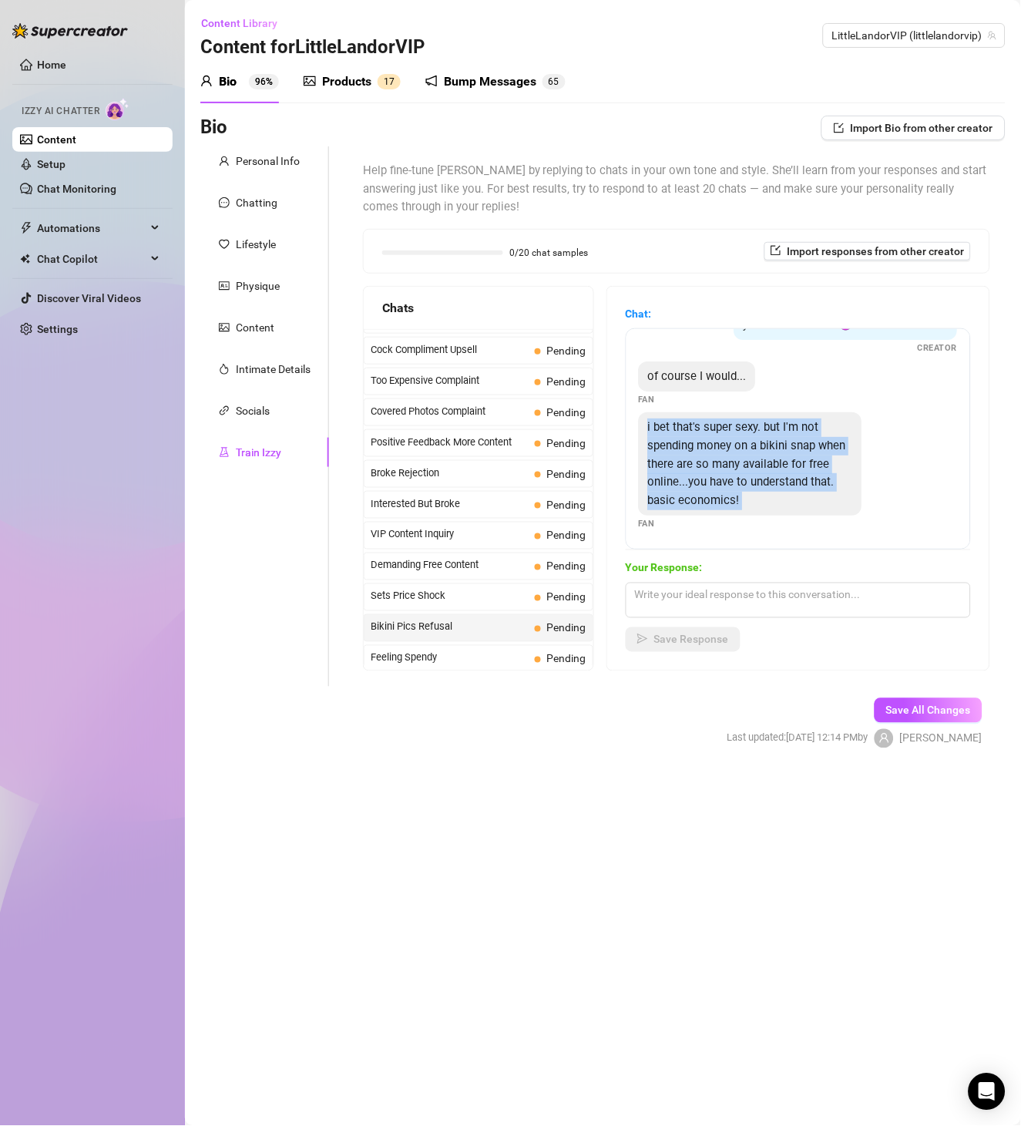
click at [775, 457] on span "i bet that's super sexy. but I'm not spending money on a bikini snap when there…" at bounding box center [747, 463] width 198 height 86
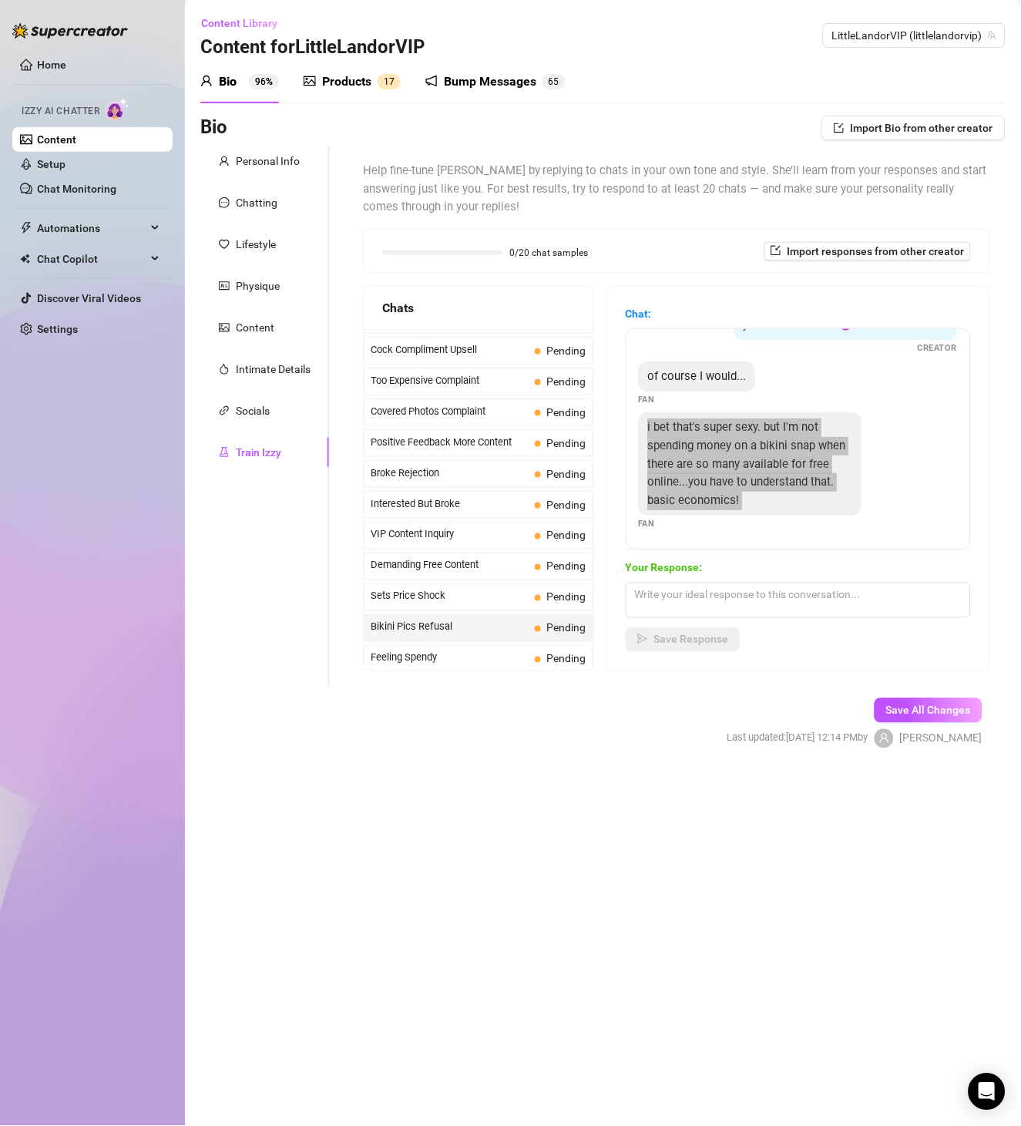
scroll to position [266, 0]
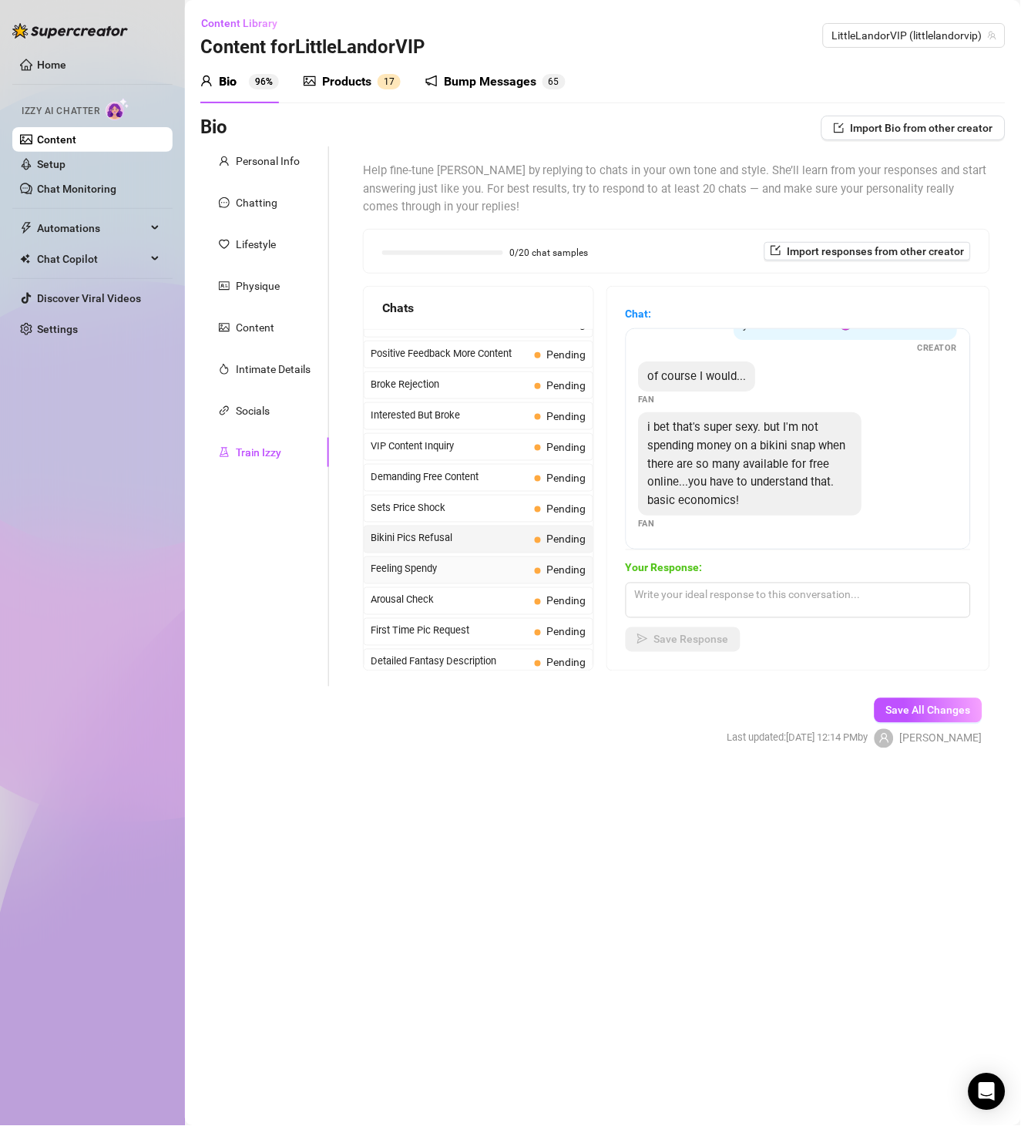
click at [484, 577] on span "Feeling Spendy" at bounding box center [450, 569] width 158 height 15
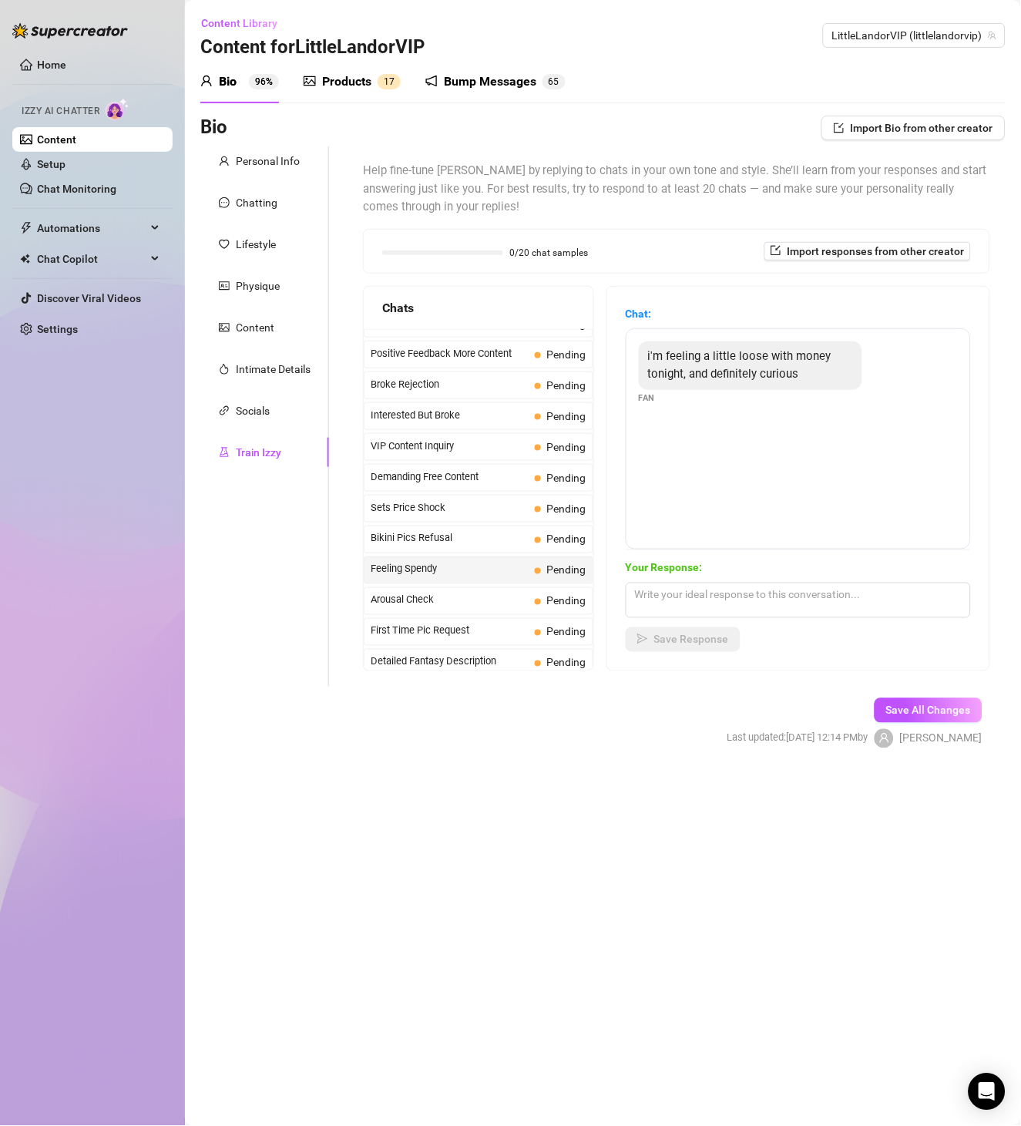
click at [731, 367] on span "i'm feeling a little loose with money tonight, and definitely curious" at bounding box center [739, 365] width 183 height 32
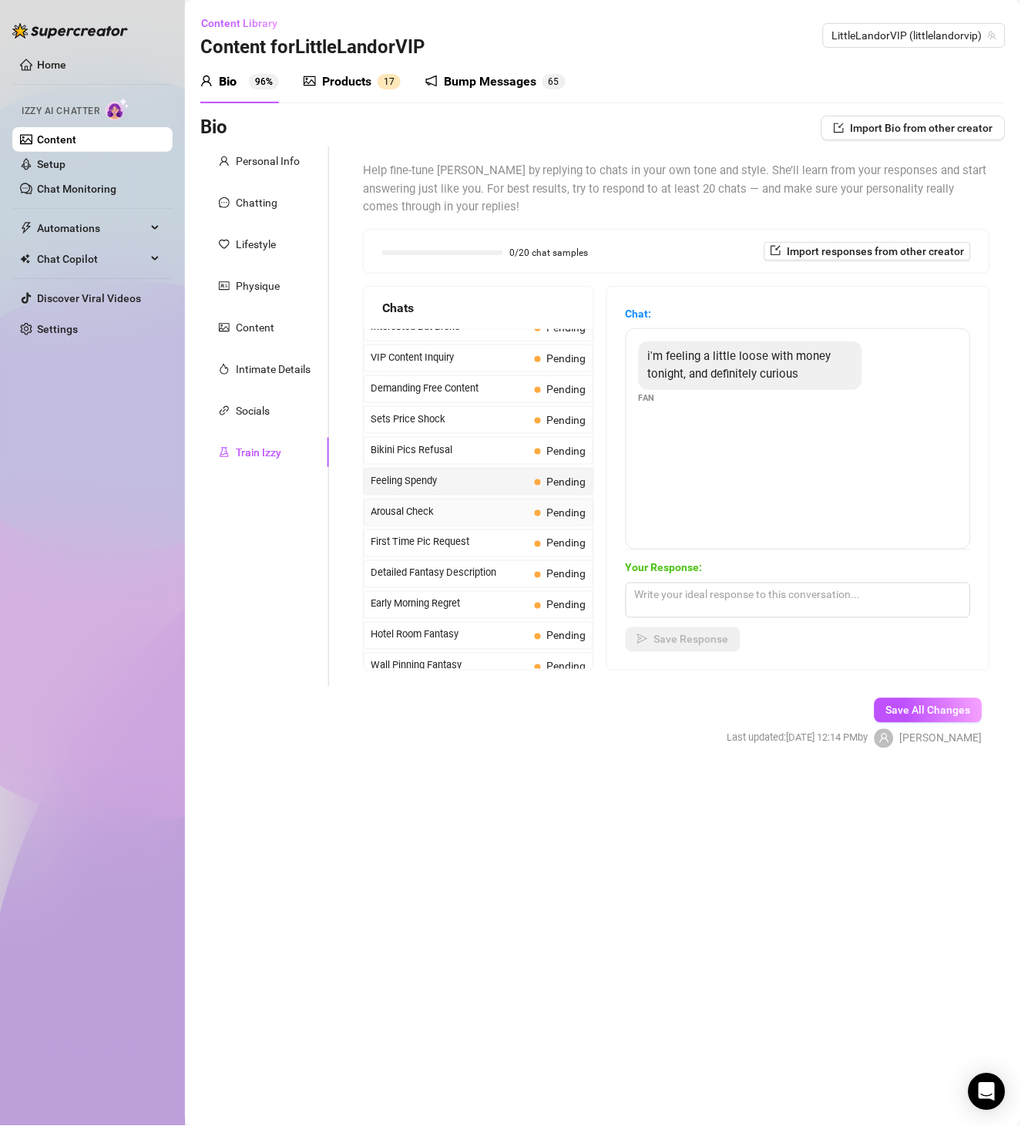
click at [456, 519] on span "Arousal Check" at bounding box center [450, 511] width 158 height 15
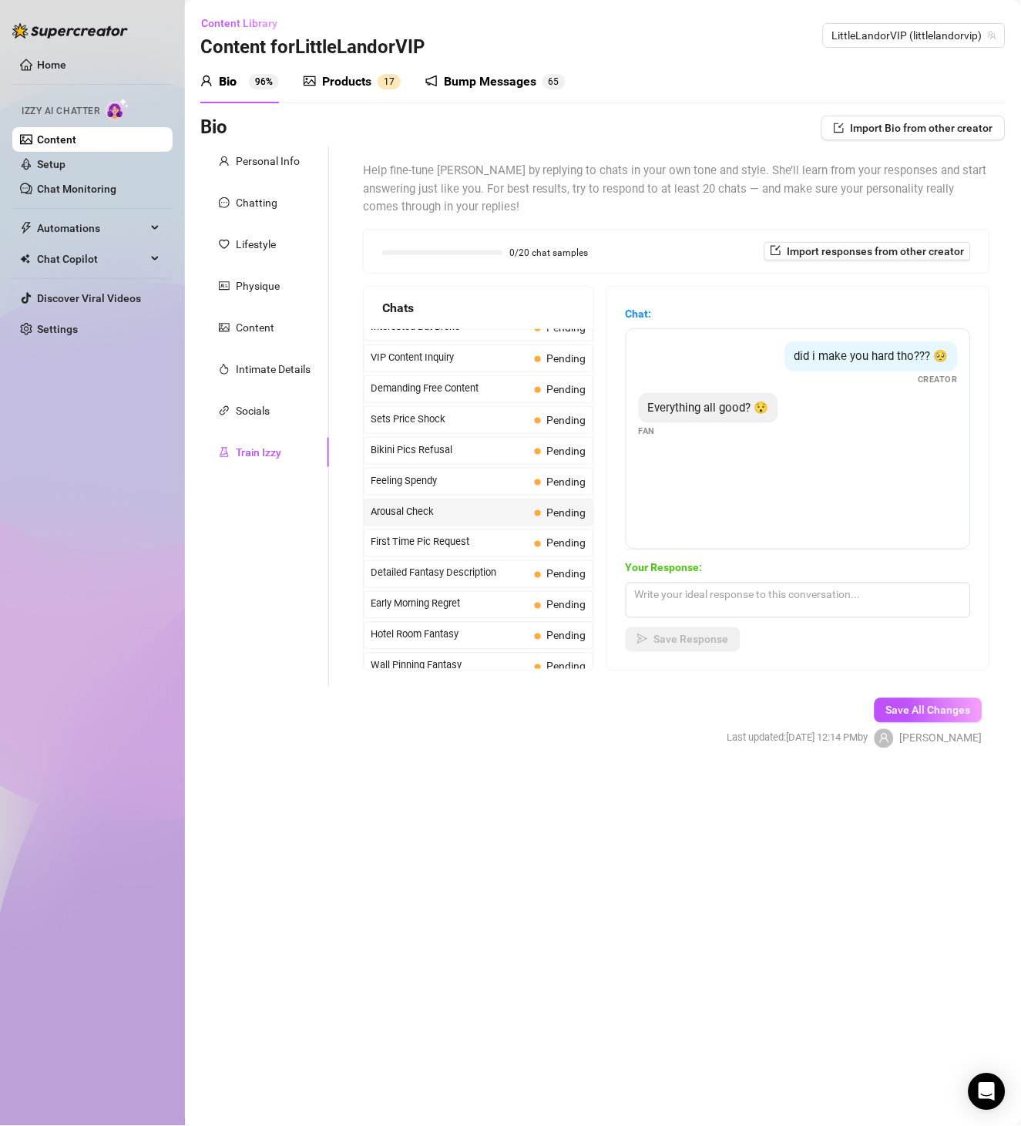
click at [841, 354] on span "did i make you hard tho??? 🥺" at bounding box center [871, 356] width 154 height 14
click at [670, 416] on div "Everything all good? 😯" at bounding box center [708, 408] width 139 height 31
click at [684, 407] on span "Everything all good? 😯" at bounding box center [708, 408] width 121 height 14
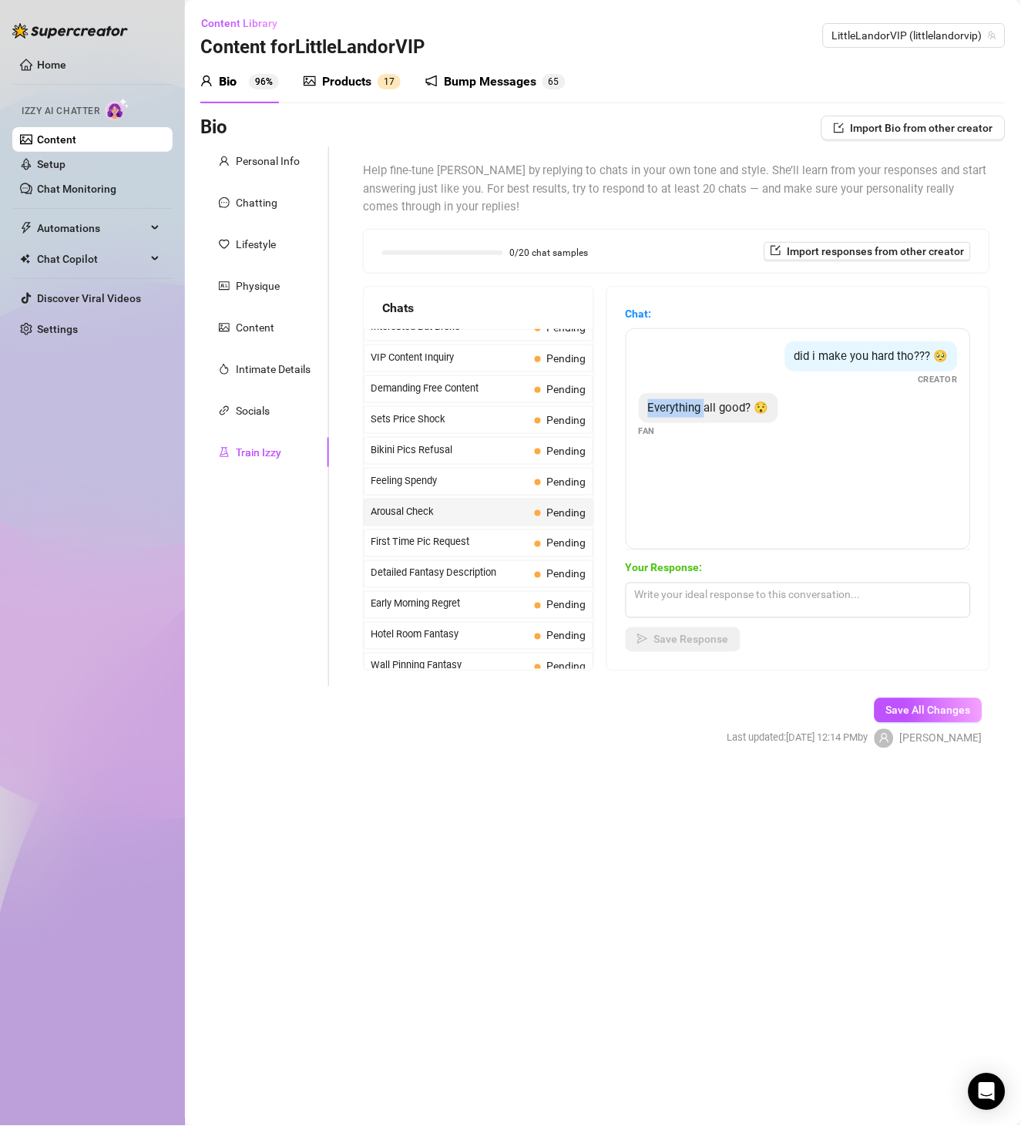
click at [684, 407] on span "Everything all good? 😯" at bounding box center [708, 408] width 121 height 14
click at [485, 550] on span "First Time Pic Request" at bounding box center [450, 542] width 158 height 15
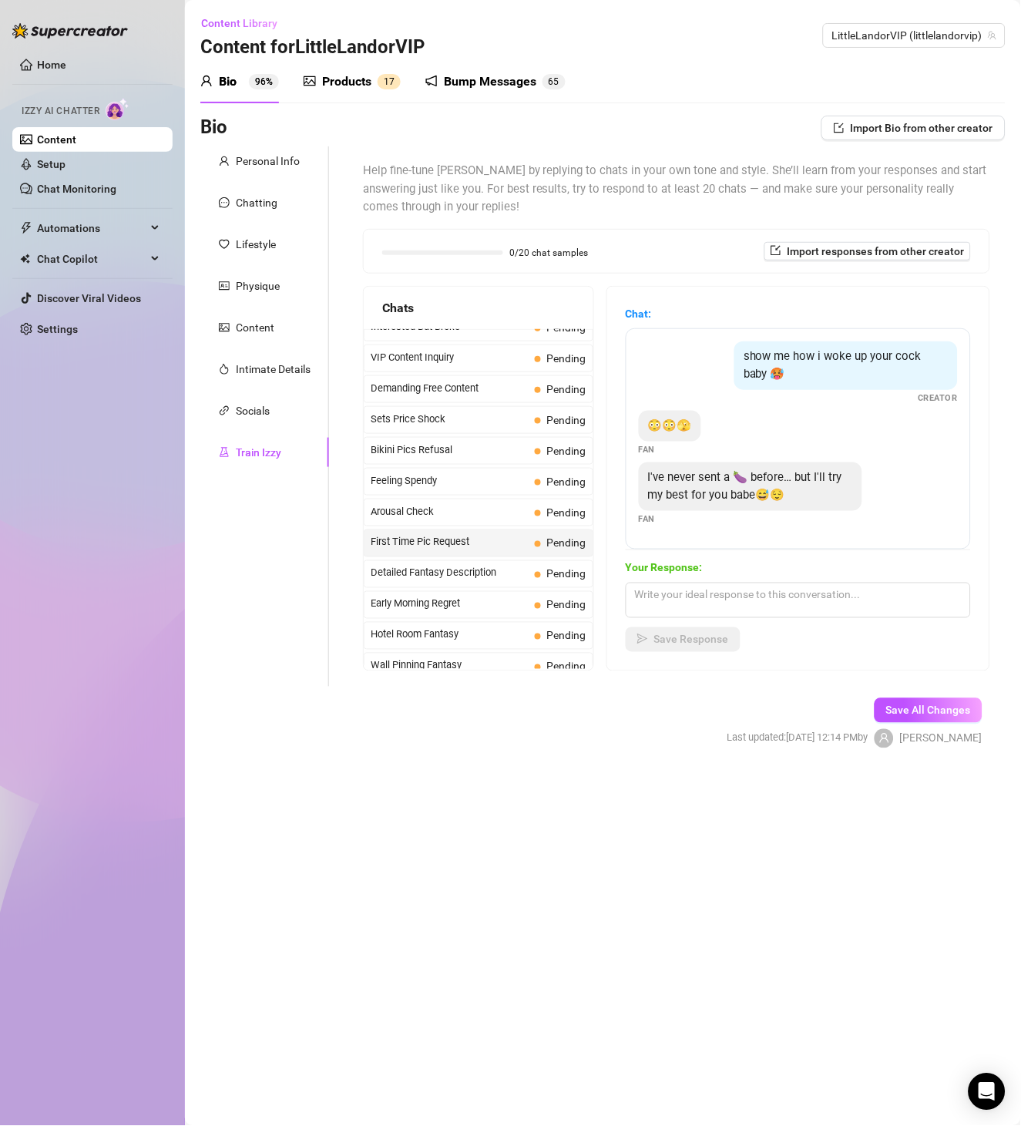
click at [869, 358] on span "show me how i woke up your cock baby 🥵" at bounding box center [833, 365] width 178 height 32
click at [688, 422] on span "😳😳🫣" at bounding box center [670, 425] width 44 height 14
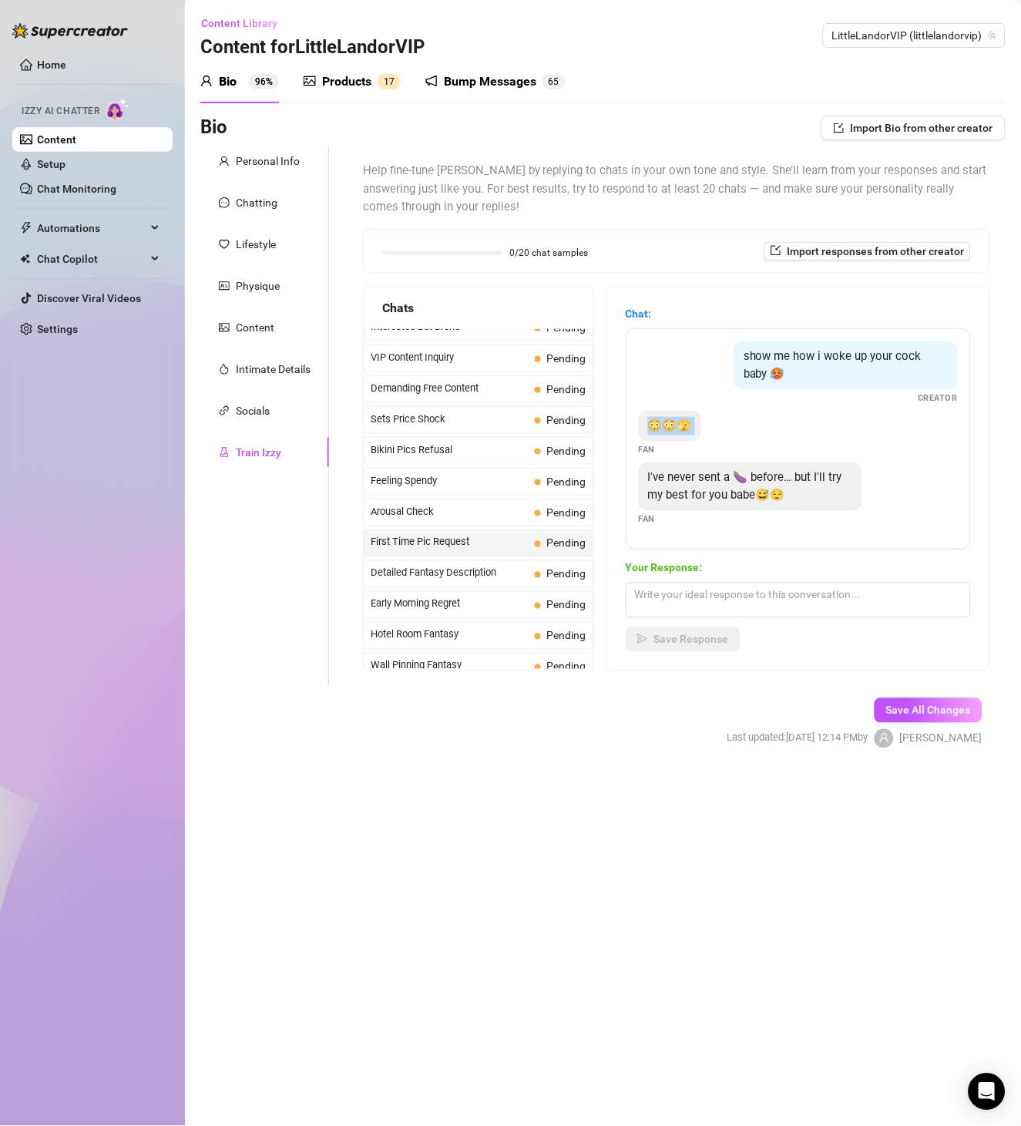
click at [688, 422] on span "😳😳🫣" at bounding box center [670, 425] width 44 height 14
click at [722, 500] on span "I've never sent a 🍆 before… but I'll try my best for you babe😅😌" at bounding box center [745, 486] width 194 height 32
click at [501, 564] on div "Detailed Fantasy Description Pending" at bounding box center [479, 574] width 230 height 28
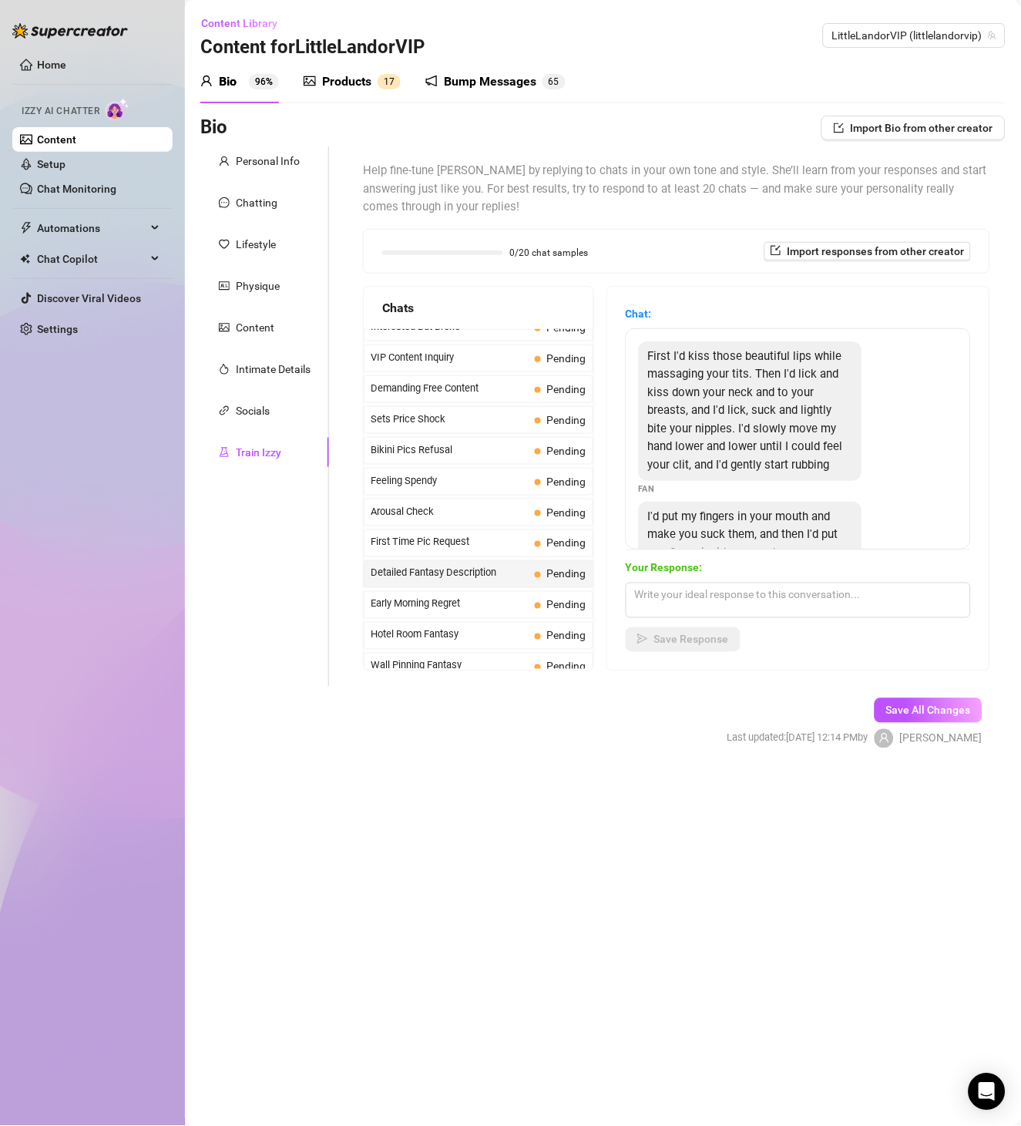
click at [761, 390] on span "First I'd kiss those beautiful lips while massaging your tits. Then I'd lick an…" at bounding box center [745, 410] width 195 height 123
click at [761, 389] on span "First I'd kiss those beautiful lips while massaging your tits. Then I'd lick an…" at bounding box center [745, 410] width 195 height 123
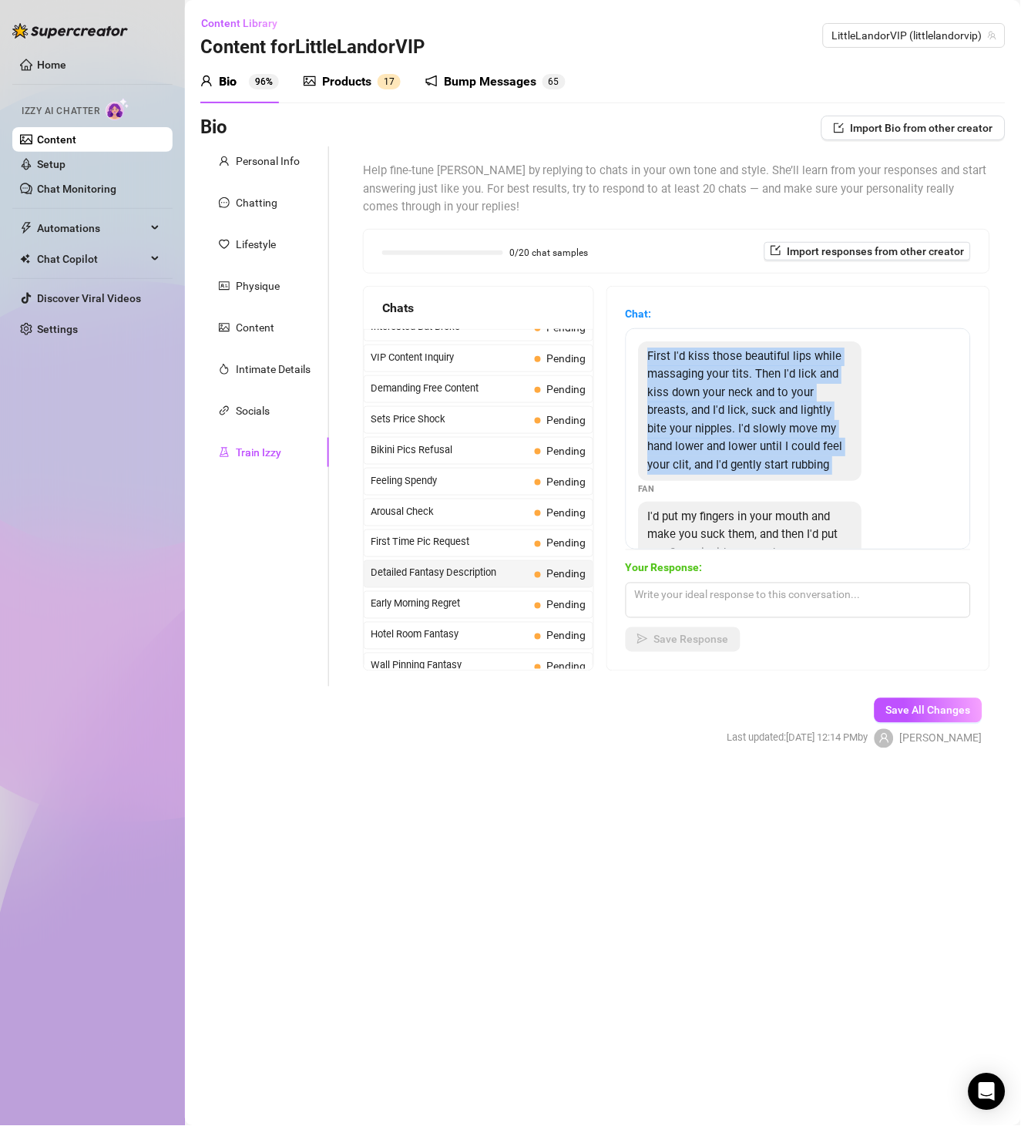
click at [761, 389] on span "First I'd kiss those beautiful lips while massaging your tits. Then I'd lick an…" at bounding box center [745, 410] width 195 height 123
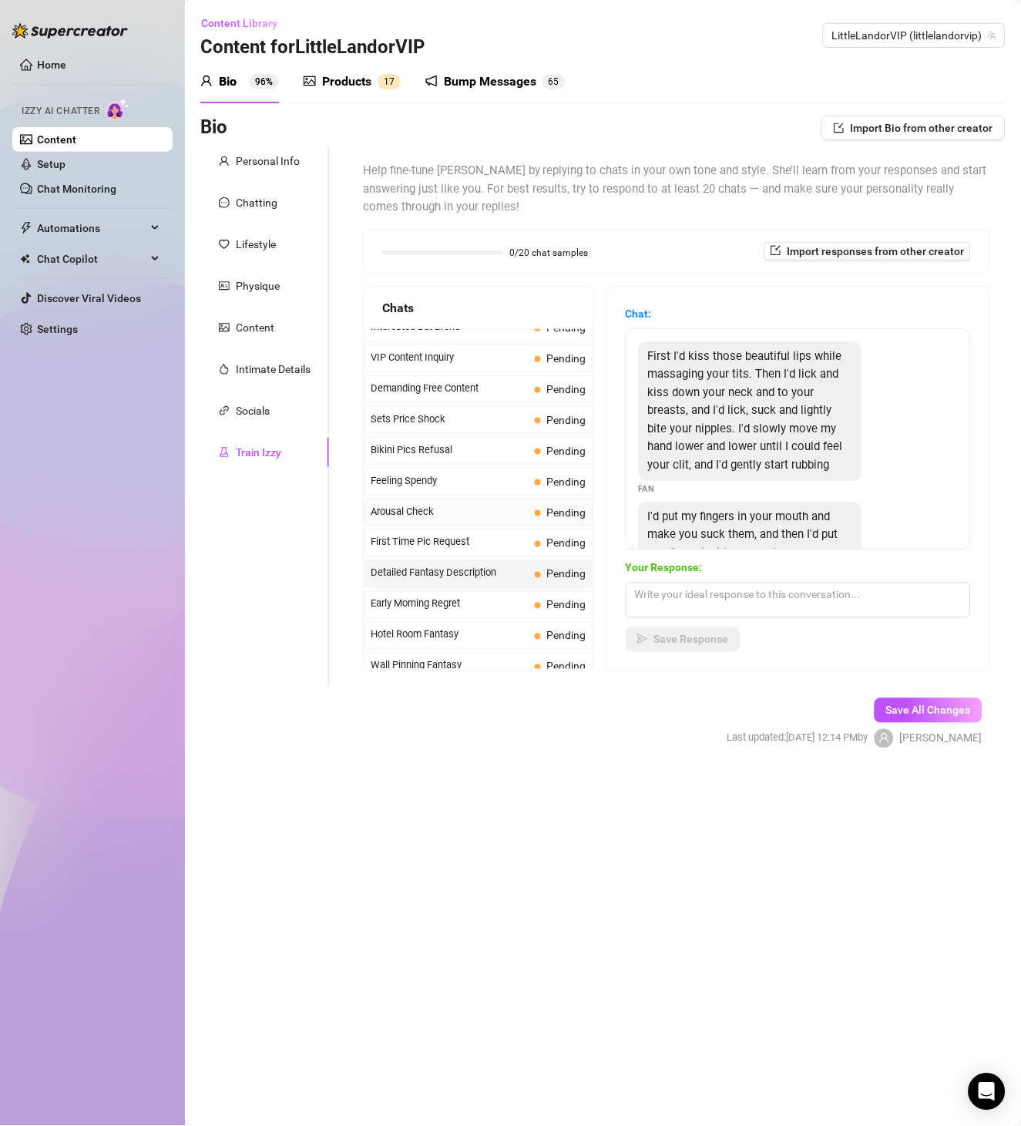
click at [465, 526] on div "Arousal Check Pending" at bounding box center [479, 513] width 230 height 28
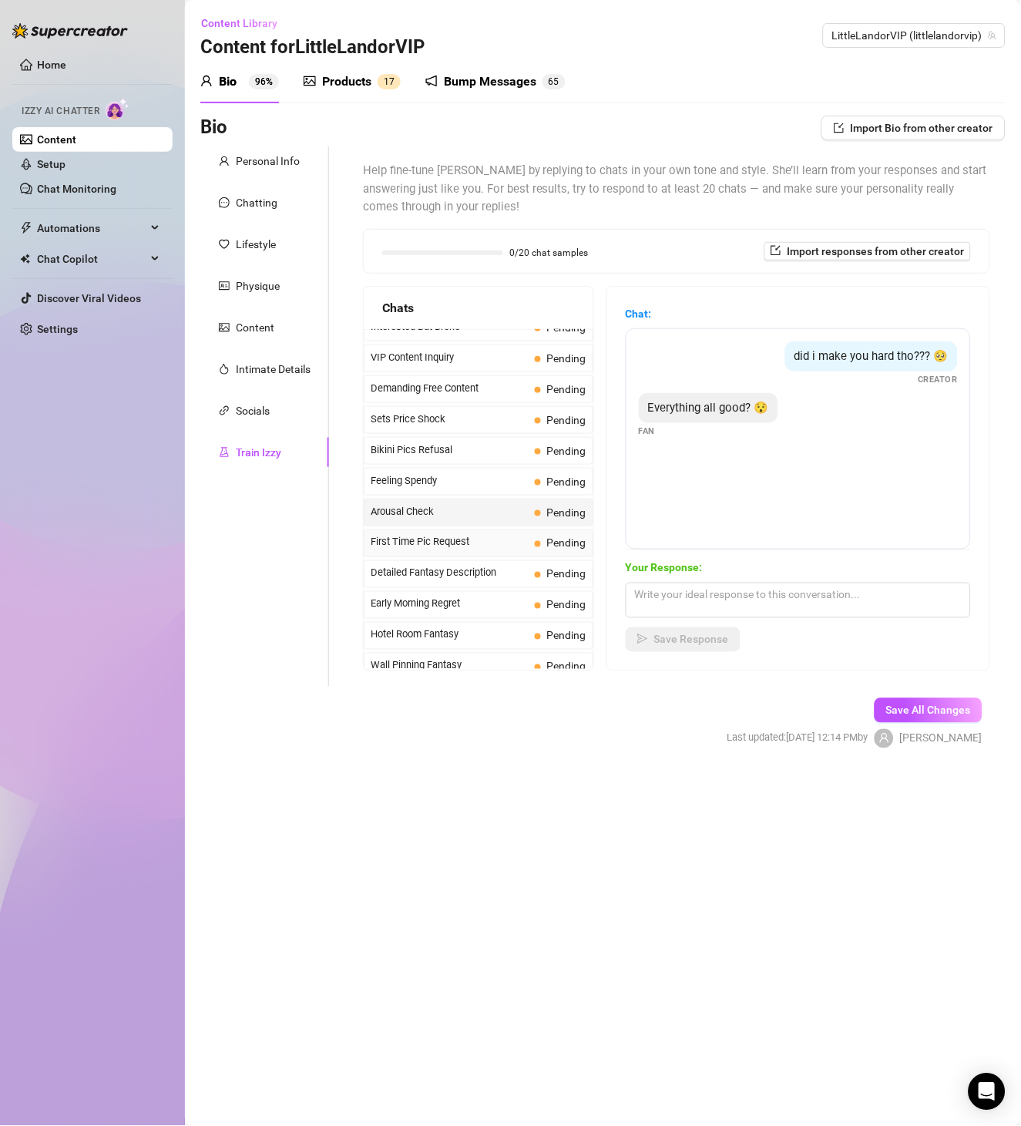
click at [479, 557] on div "First Time Pic Request Pending" at bounding box center [479, 543] width 230 height 28
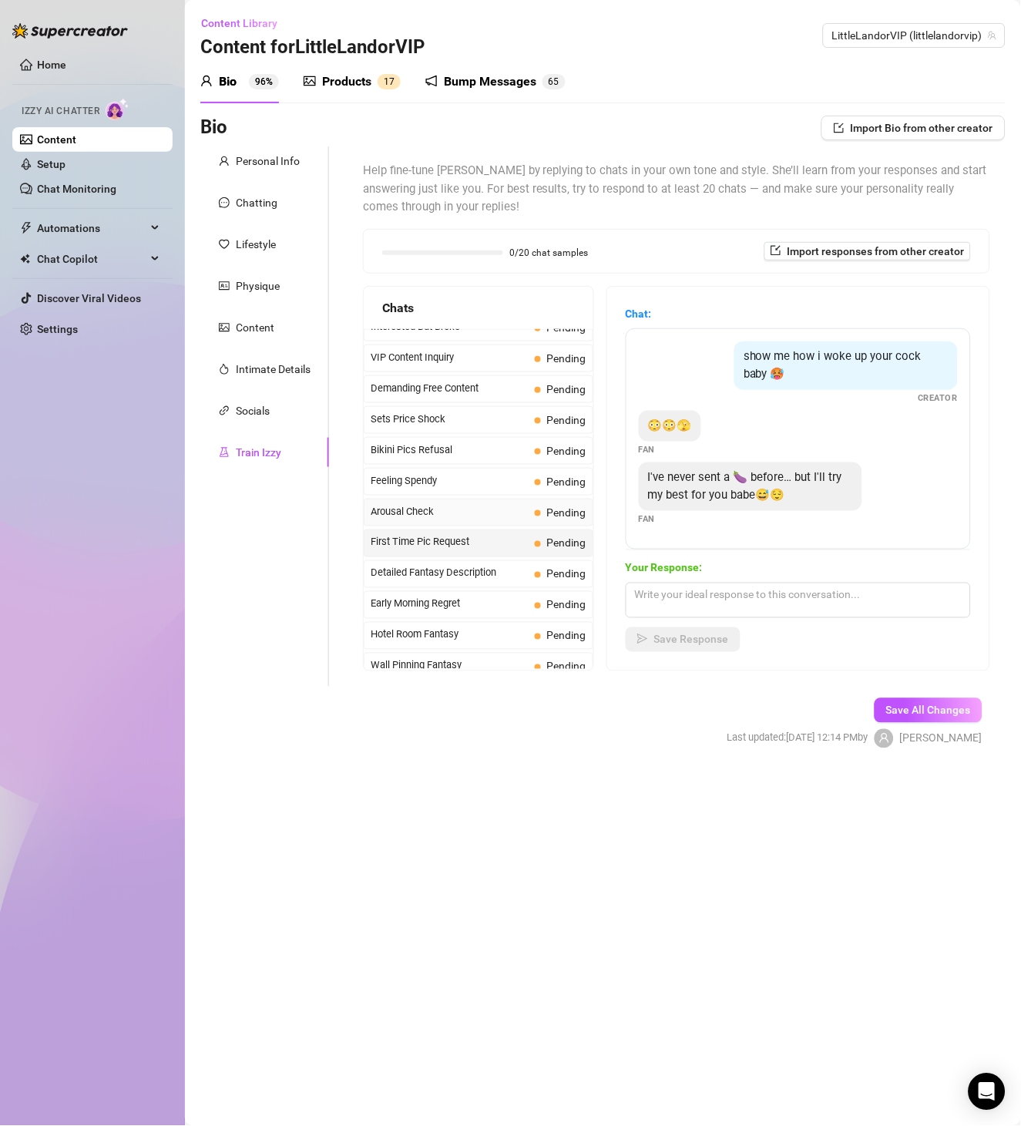
click at [501, 515] on span "Arousal Check" at bounding box center [450, 511] width 158 height 15
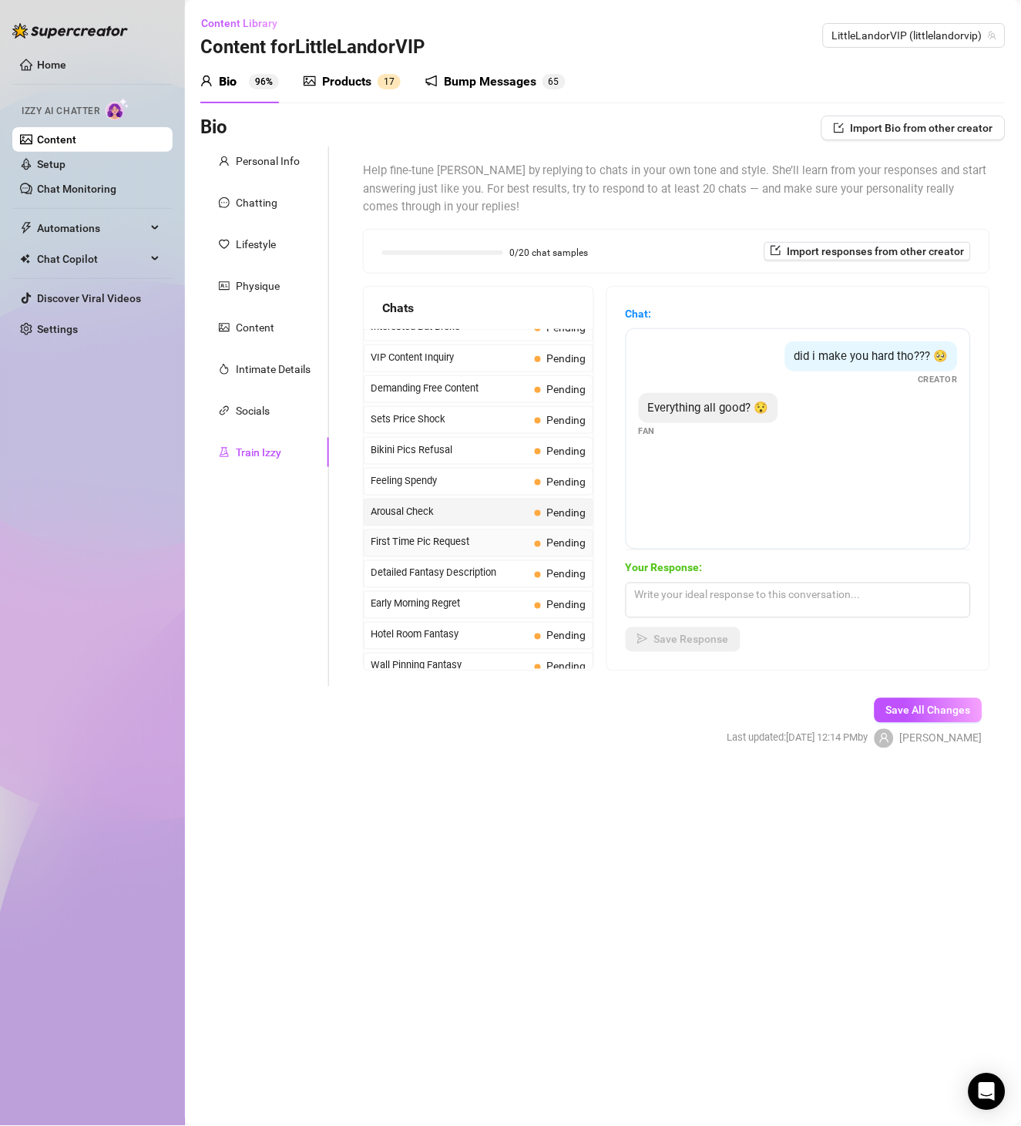
click at [494, 546] on span "First Time Pic Request" at bounding box center [450, 542] width 158 height 15
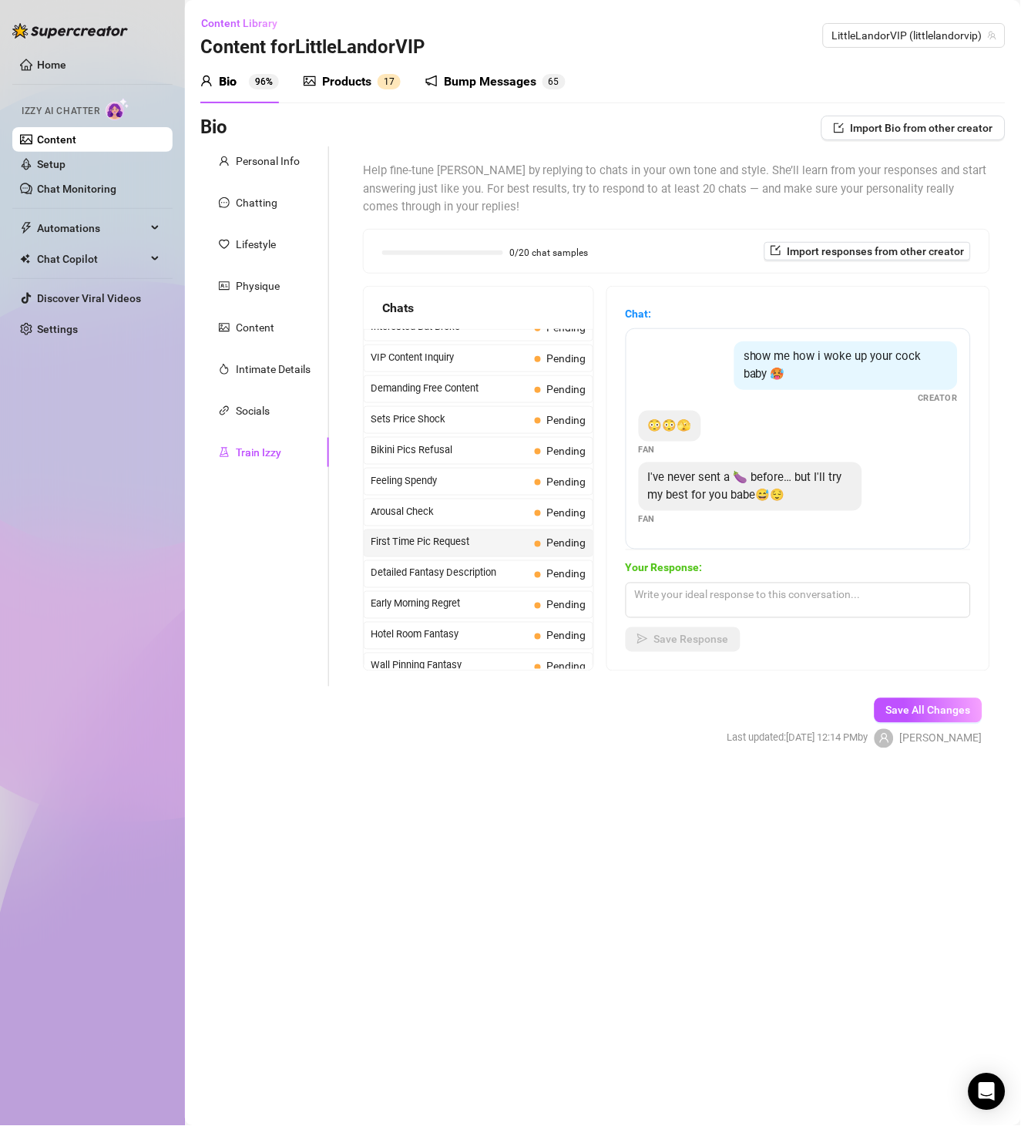
click at [749, 482] on span "I've never sent a 🍆 before… but I'll try my best for you babe😅😌" at bounding box center [745, 486] width 194 height 32
click at [462, 569] on span "Detailed Fantasy Description" at bounding box center [450, 573] width 158 height 15
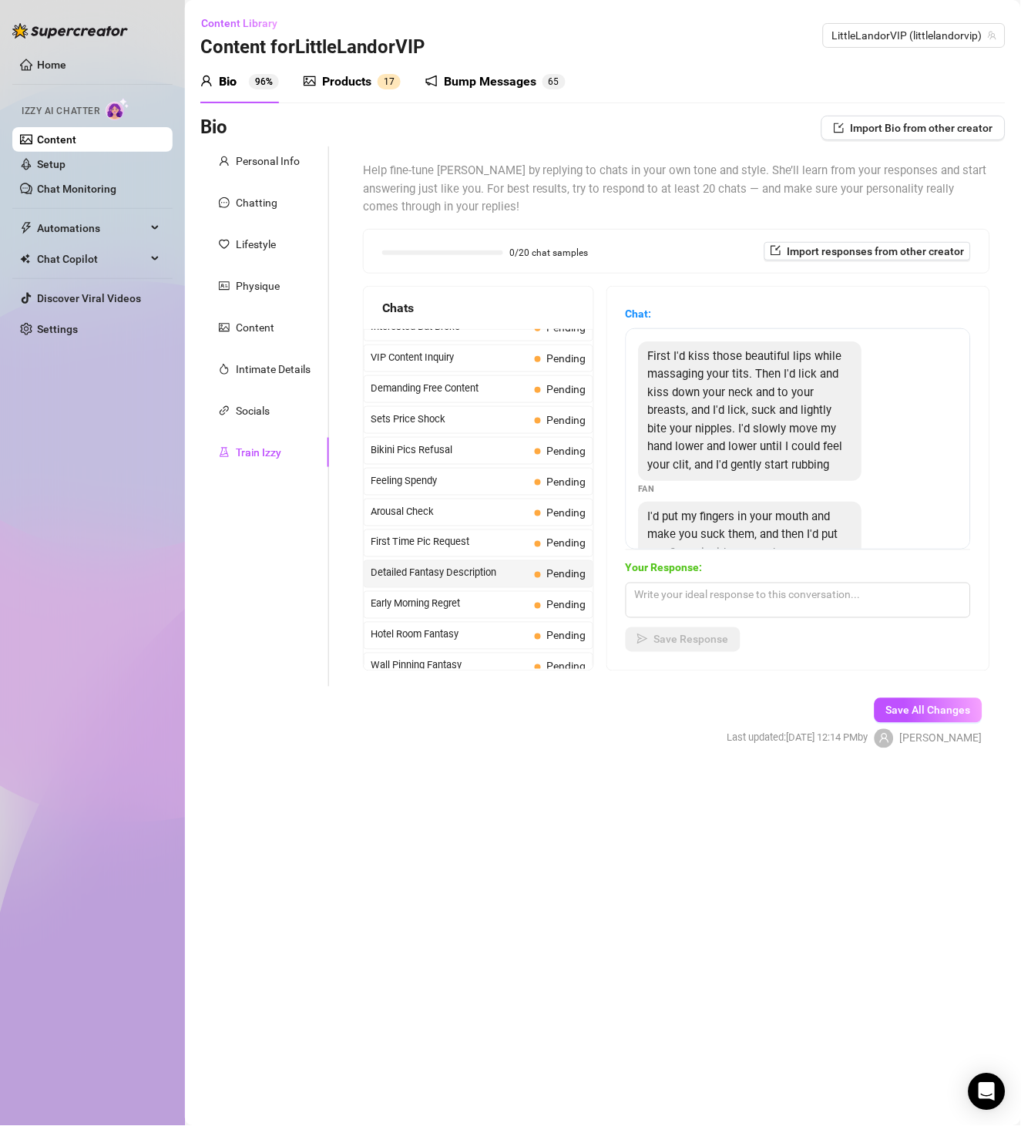
click at [735, 399] on div "First I'd kiss those beautiful lips while massaging your tits. Then I'd lick an…" at bounding box center [750, 410] width 223 height 139
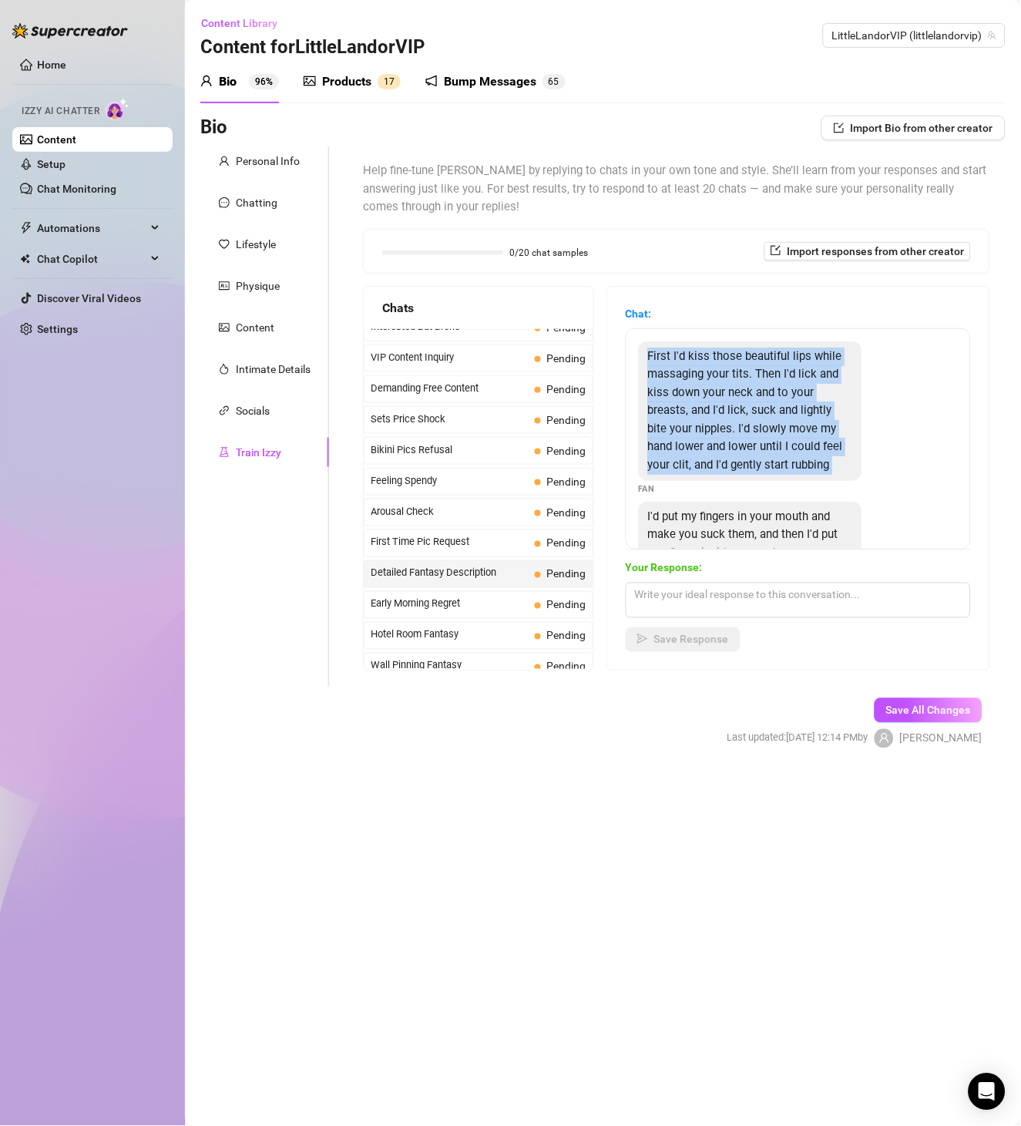
click at [735, 399] on div "First I'd kiss those beautiful lips while massaging your tits. Then I'd lick an…" at bounding box center [750, 410] width 223 height 139
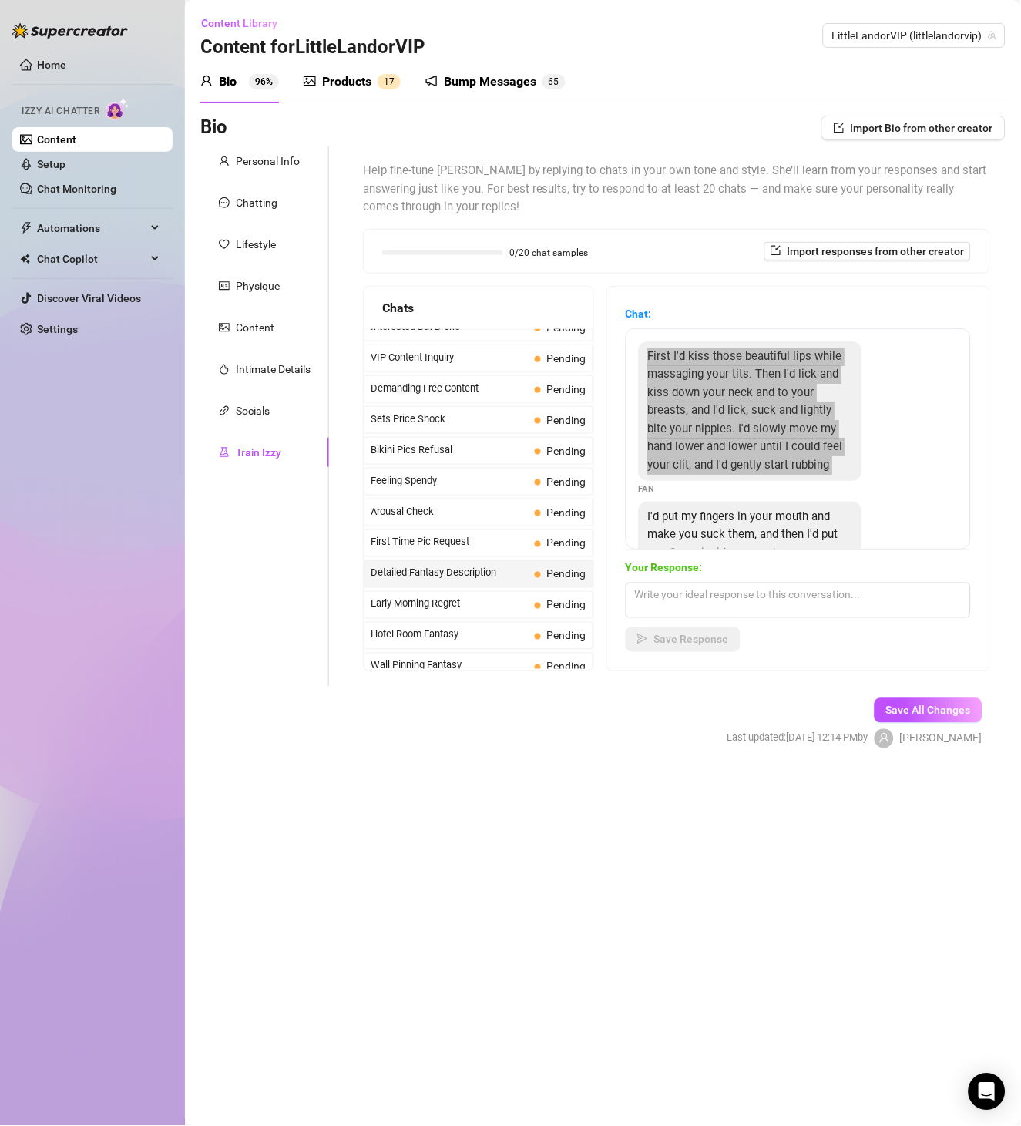
scroll to position [107, 0]
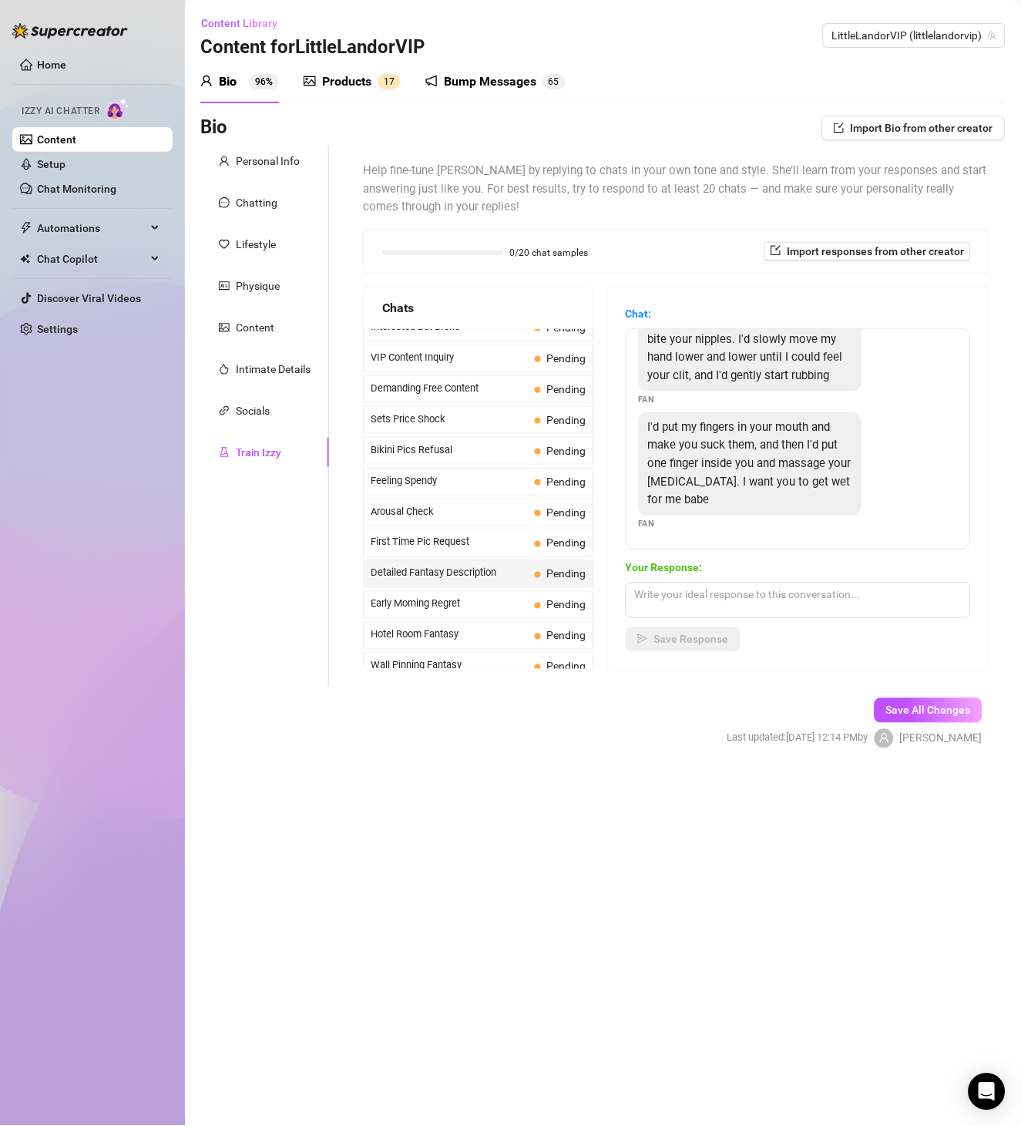
click at [768, 445] on span "I'd put my fingers in your mouth and make you suck them, and then I'd put one f…" at bounding box center [749, 463] width 203 height 86
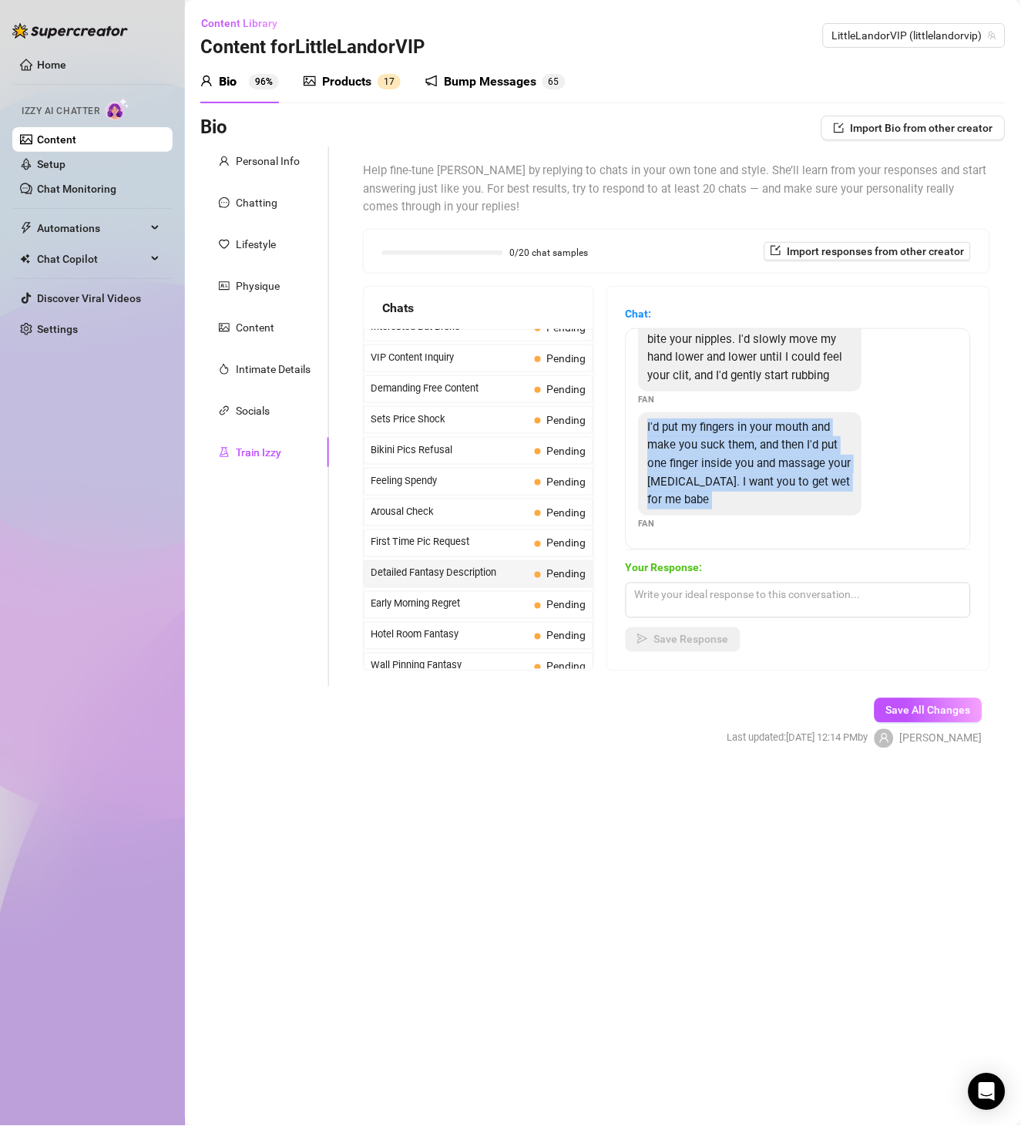
click at [768, 445] on span "I'd put my fingers in your mouth and make you suck them, and then I'd put one f…" at bounding box center [749, 463] width 203 height 86
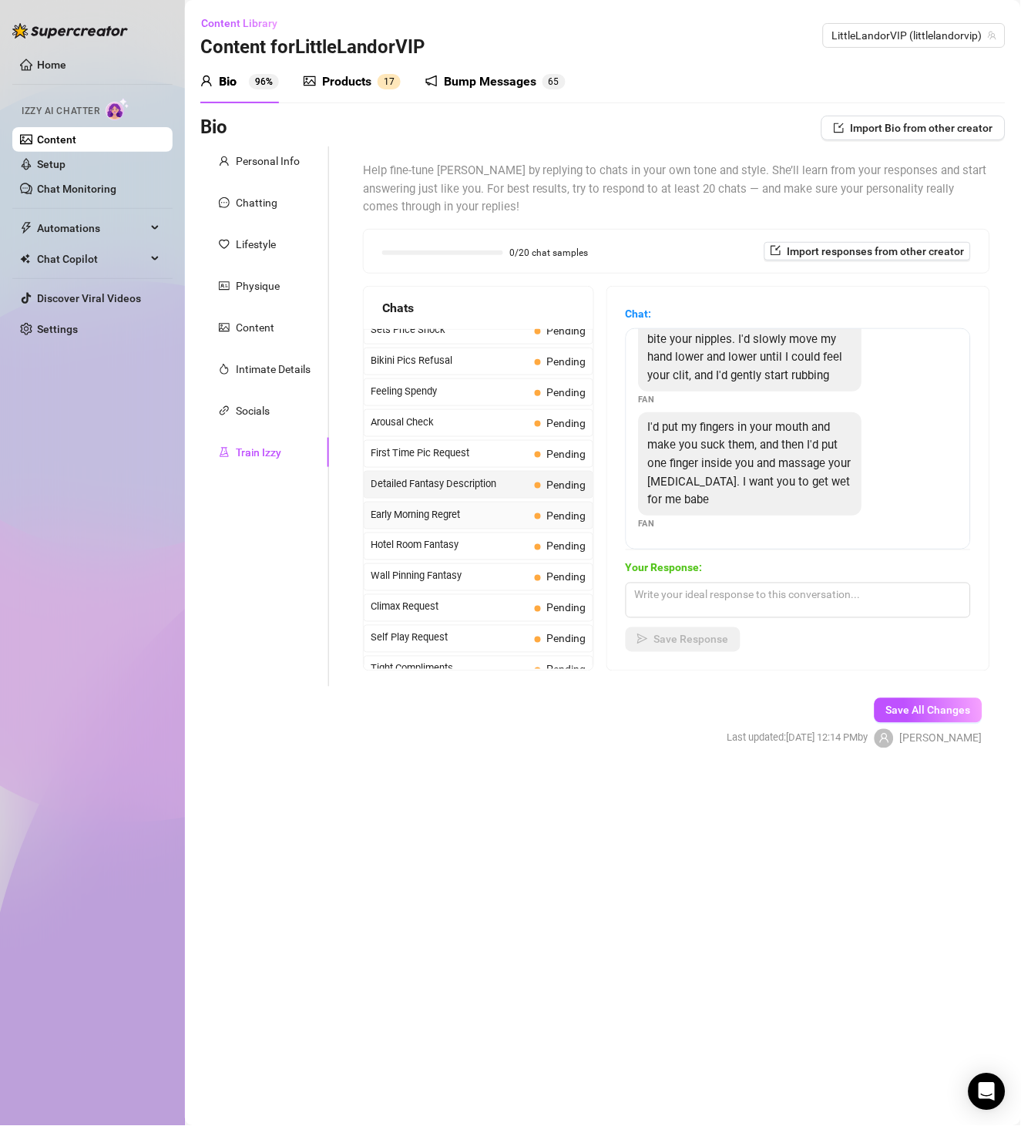
click at [492, 520] on span "Early Morning Regret" at bounding box center [450, 514] width 158 height 15
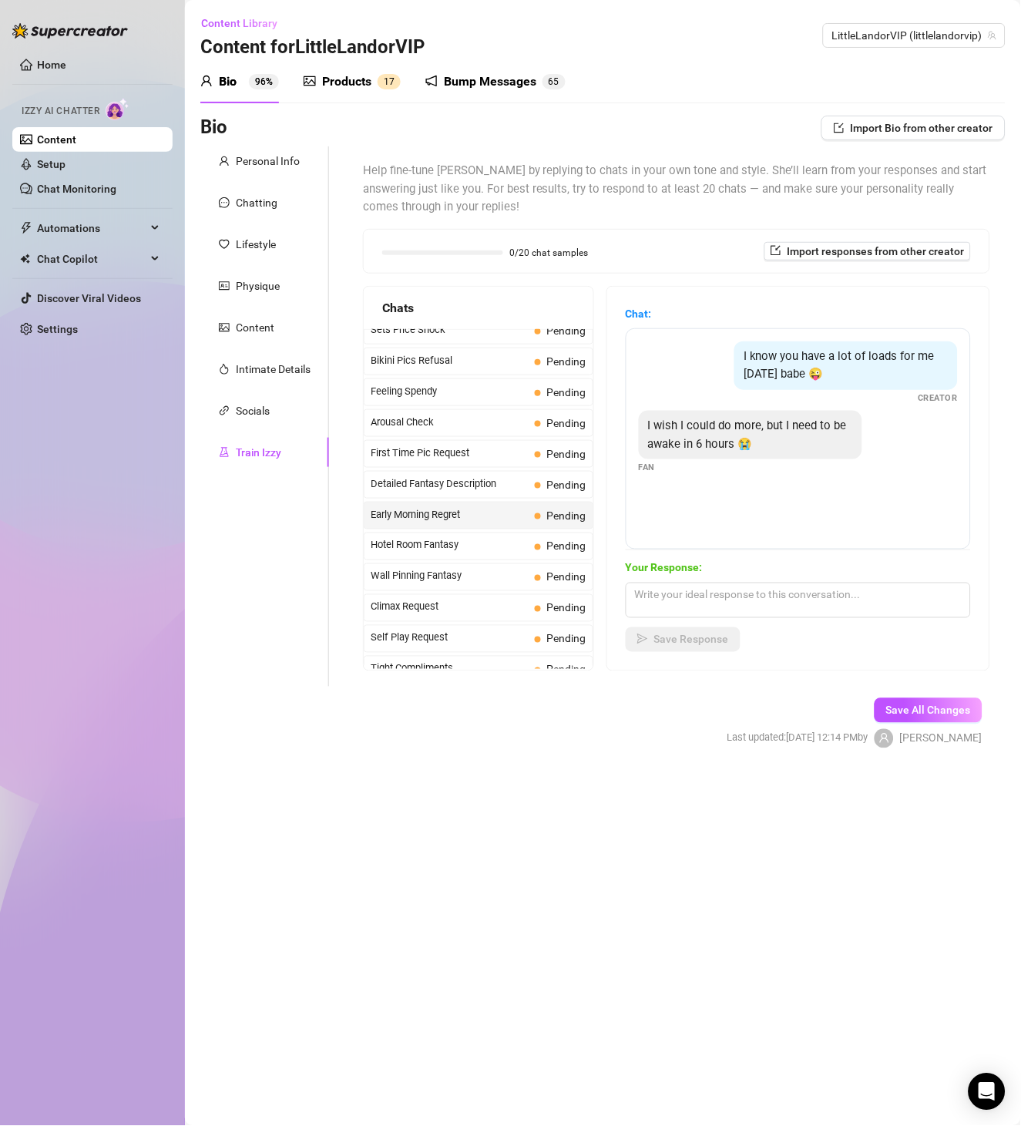
click at [926, 364] on div "I know you have a lot of loads for me [DATE] babe 😜" at bounding box center [845, 365] width 223 height 49
click at [777, 430] on span "I wish I could do more, but I need to be awake in 6 hours 😭" at bounding box center [747, 434] width 199 height 32
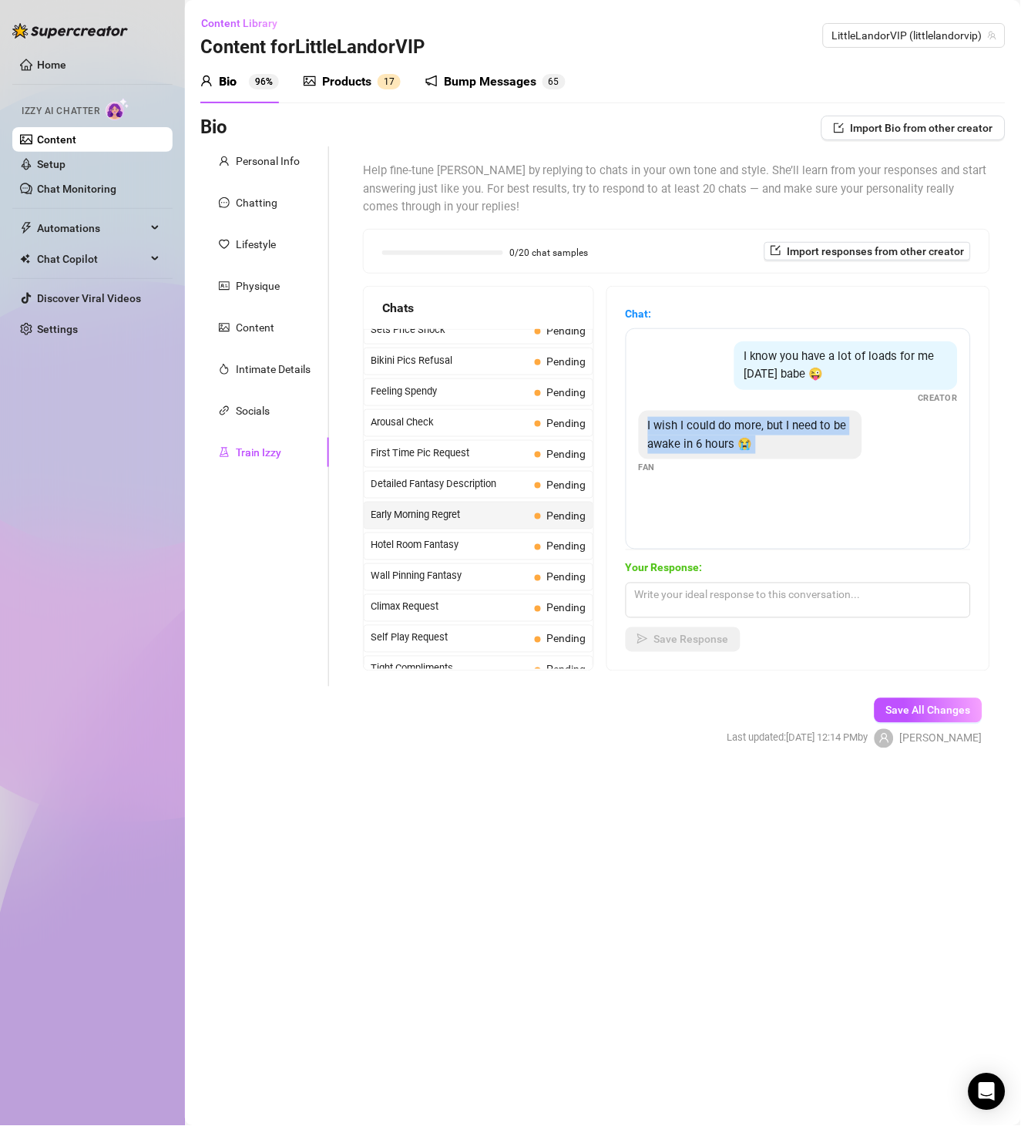
click at [777, 430] on span "I wish I could do more, but I need to be awake in 6 hours 😭" at bounding box center [747, 434] width 199 height 32
click at [460, 552] on span "Hotel Room Fantasy" at bounding box center [450, 545] width 158 height 15
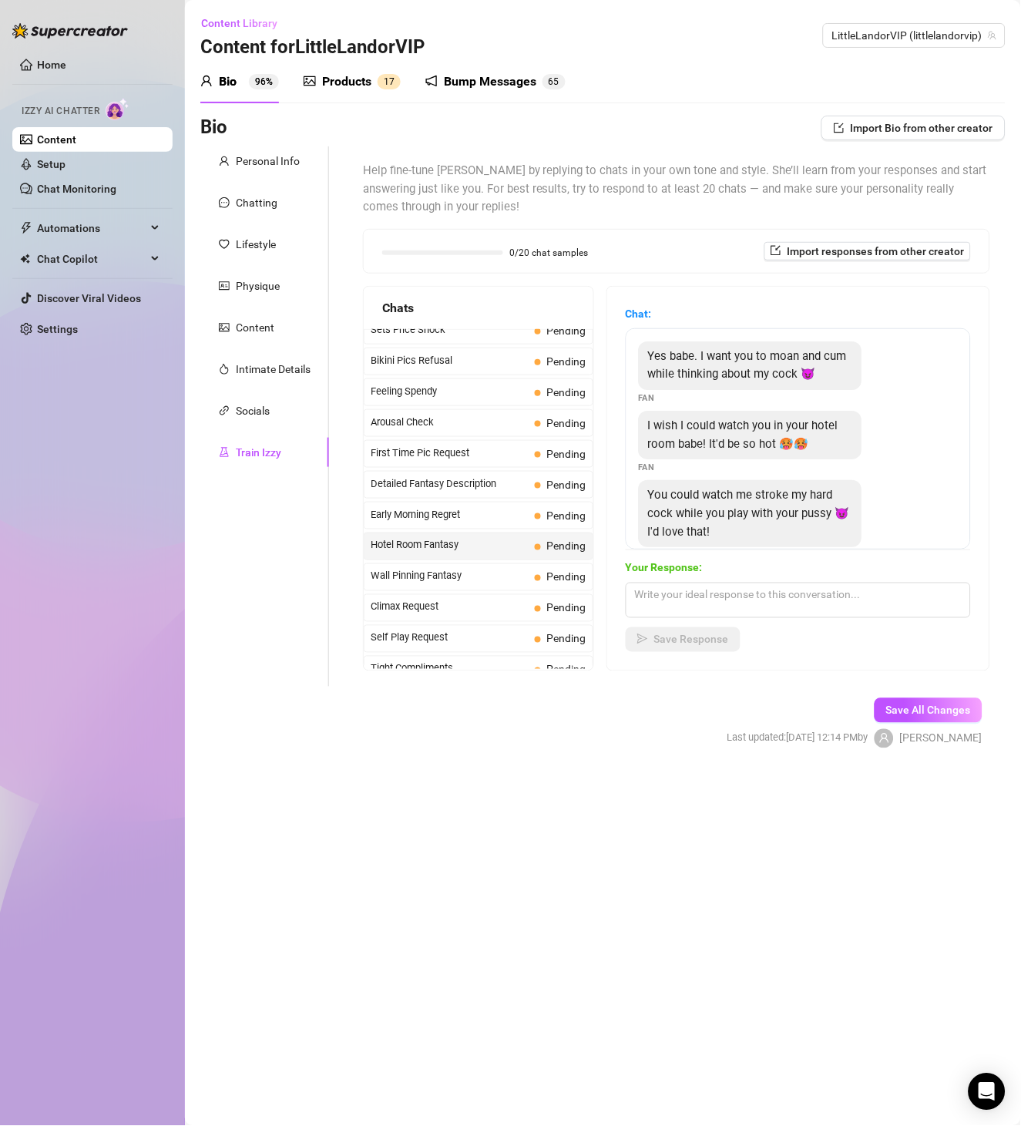
click at [787, 385] on div "Yes babe. I want you to moan and cum while thinking about my cock 😈" at bounding box center [750, 365] width 223 height 49
click at [771, 459] on div "I wish I could watch you in your hotel room babe! It'd be so hot 🥵🥵" at bounding box center [750, 435] width 223 height 49
click at [781, 451] on span "I wish I could watch you in your hotel room babe! It'd be so hot 🥵🥵" at bounding box center [743, 434] width 190 height 32
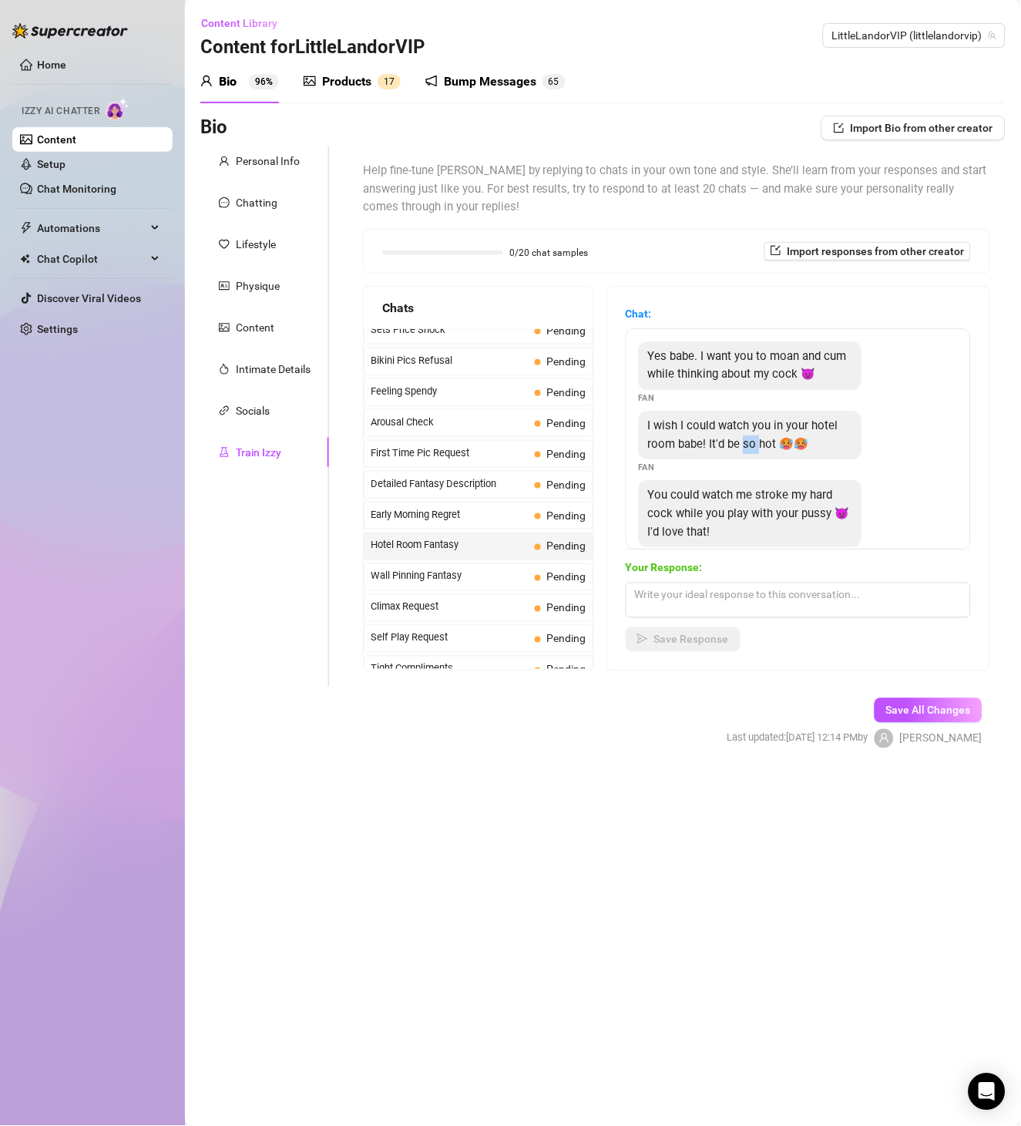
click at [781, 451] on span "I wish I could watch you in your hotel room babe! It'd be so hot 🥵🥵" at bounding box center [743, 434] width 190 height 32
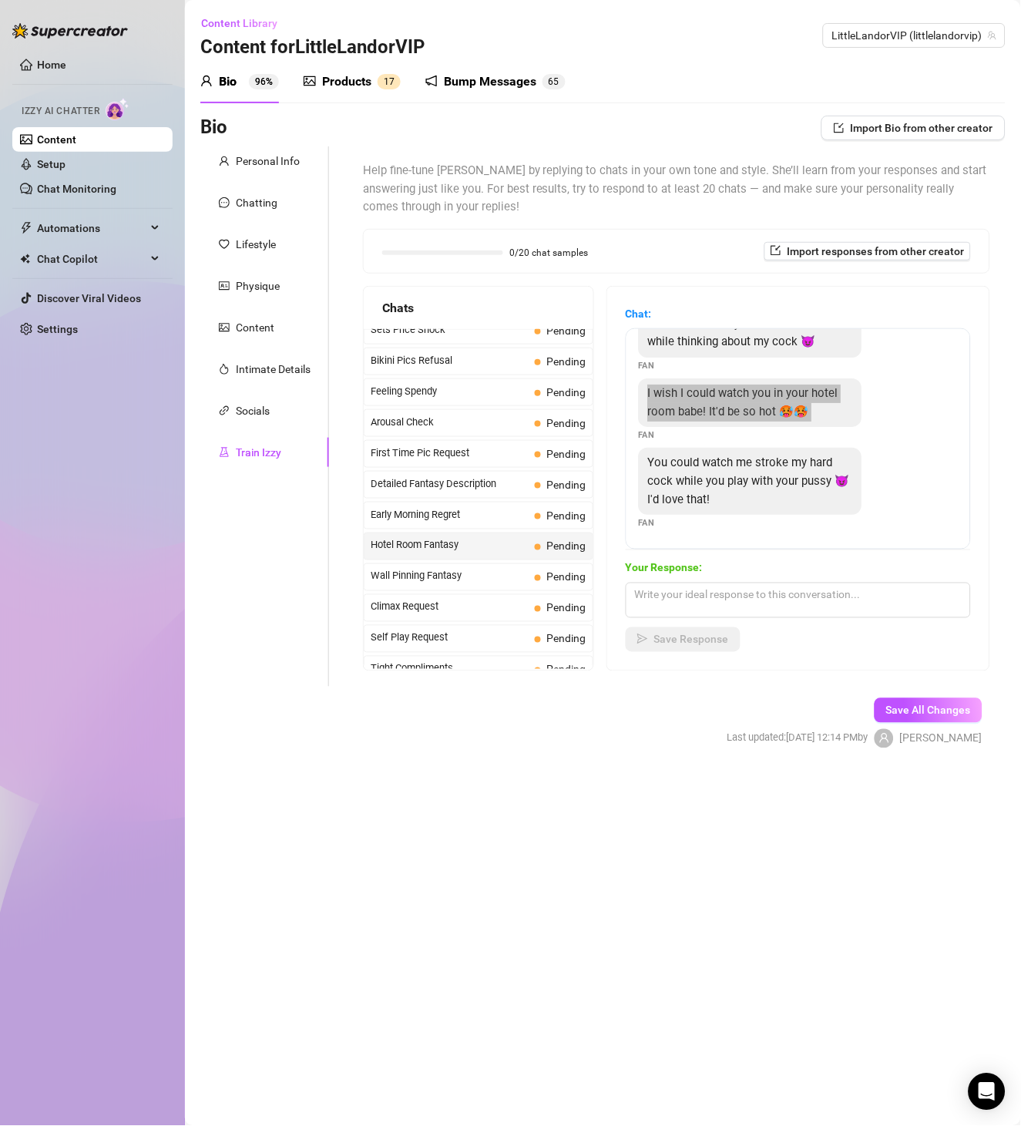
scroll to position [68, 0]
click at [751, 473] on div "You could watch me stroke my hard cock while you play with your pussy 😈 I'd lov…" at bounding box center [750, 481] width 223 height 67
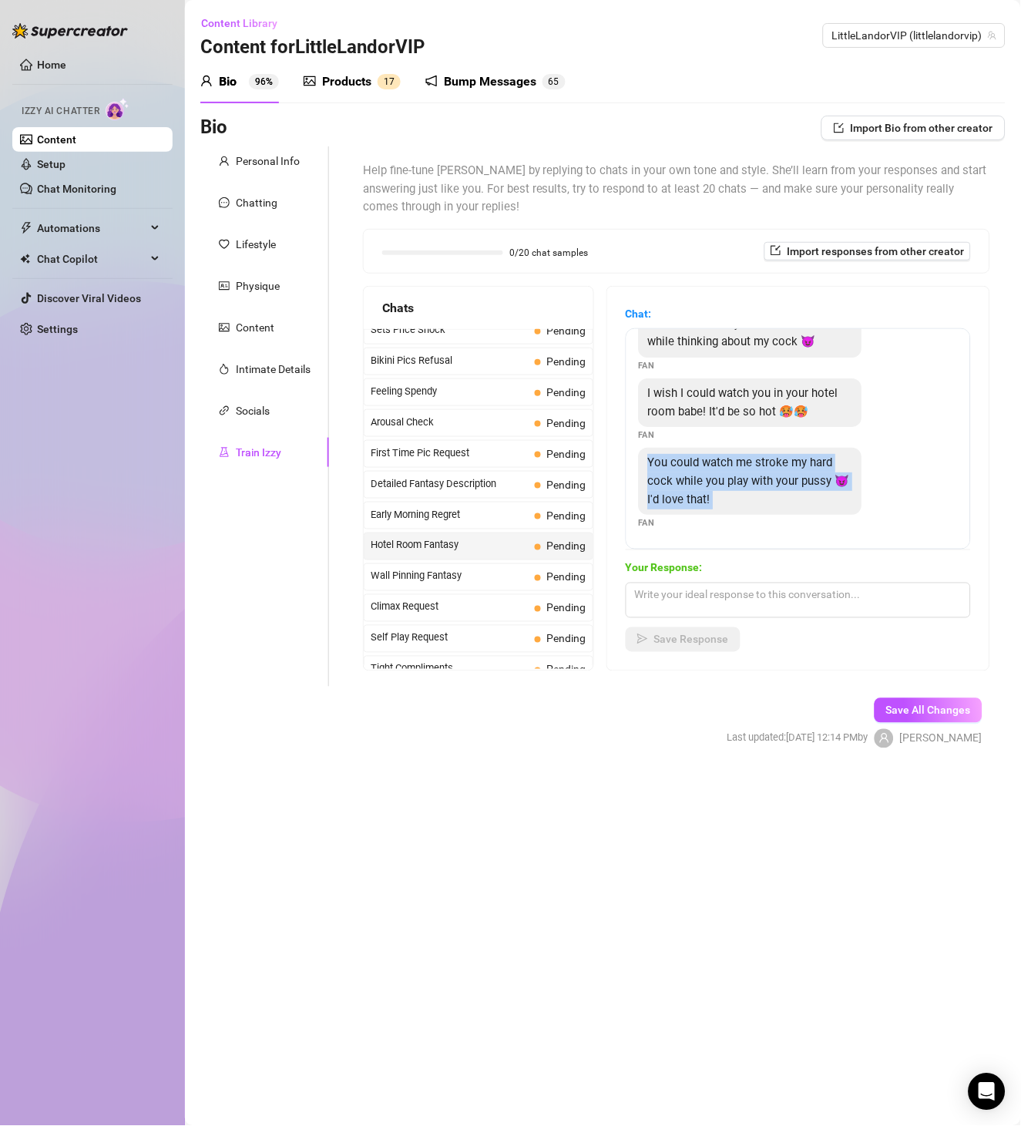
click at [751, 473] on div "You could watch me stroke my hard cock while you play with your pussy 😈 I'd lov…" at bounding box center [750, 481] width 223 height 67
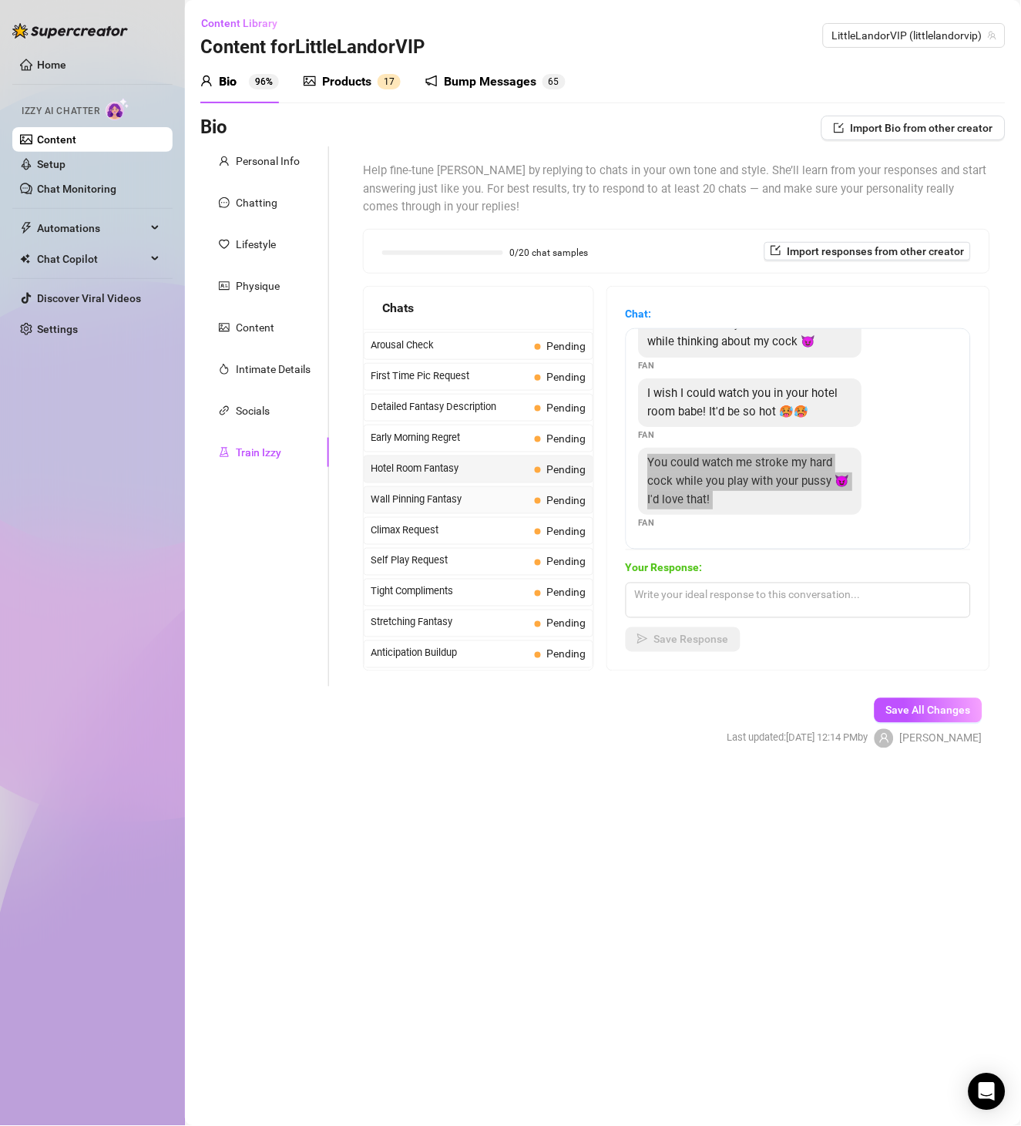
scroll to position [532, 0]
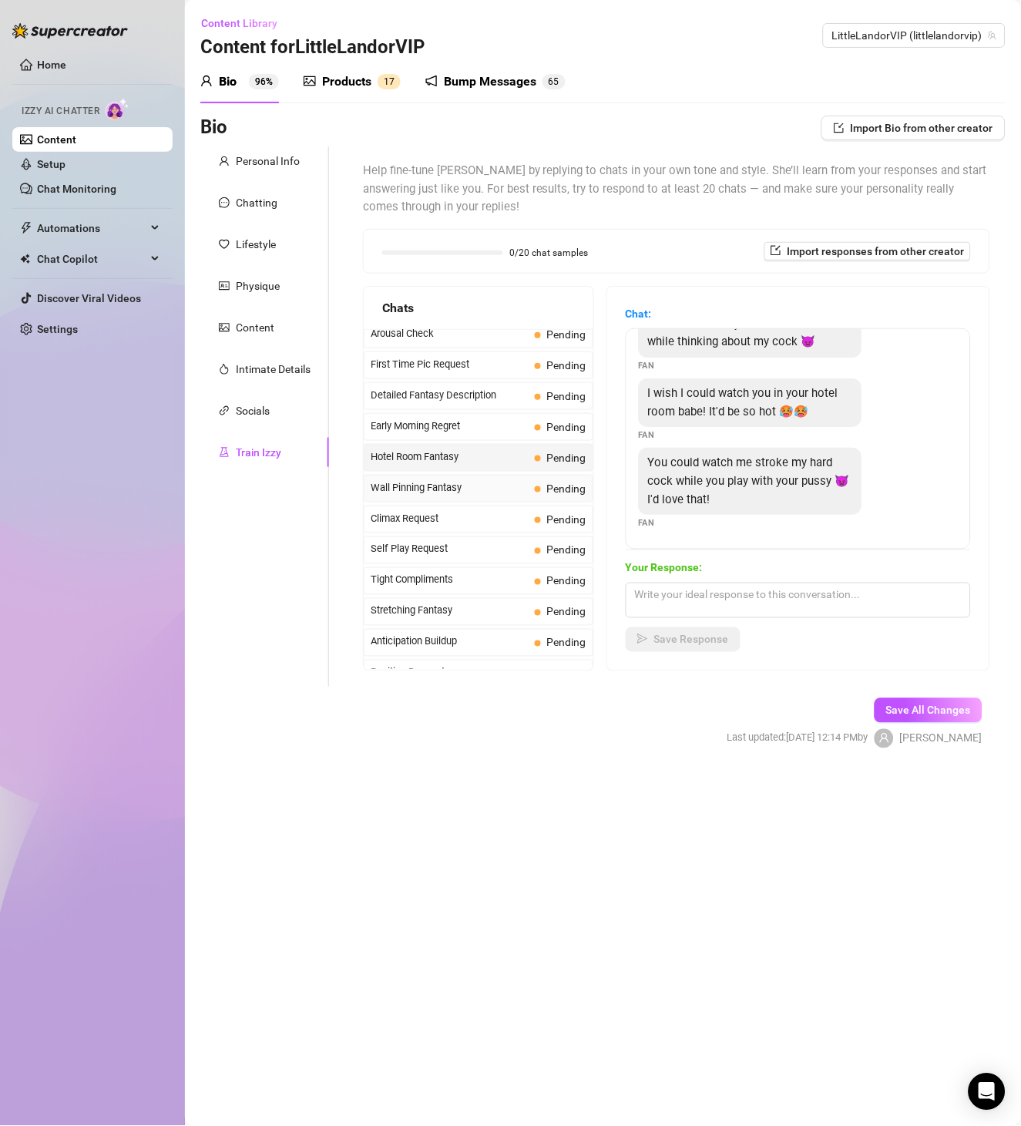
click at [467, 495] on span "Wall Pinning Fantasy" at bounding box center [450, 487] width 158 height 15
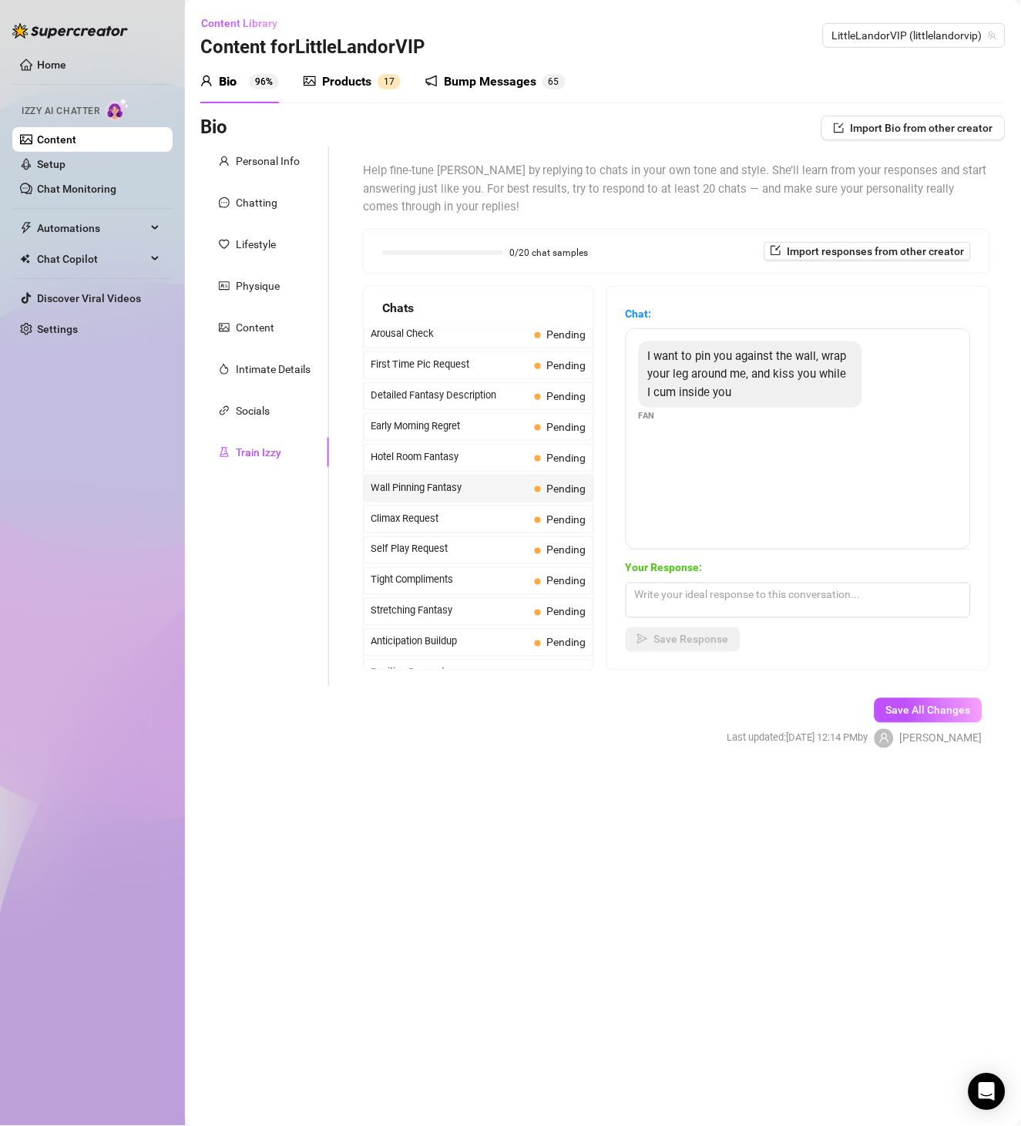
click at [712, 387] on span "I want to pin you against the wall, wrap your leg around me, and kiss you while…" at bounding box center [747, 374] width 199 height 50
click at [462, 521] on span "Climax Request" at bounding box center [450, 518] width 158 height 15
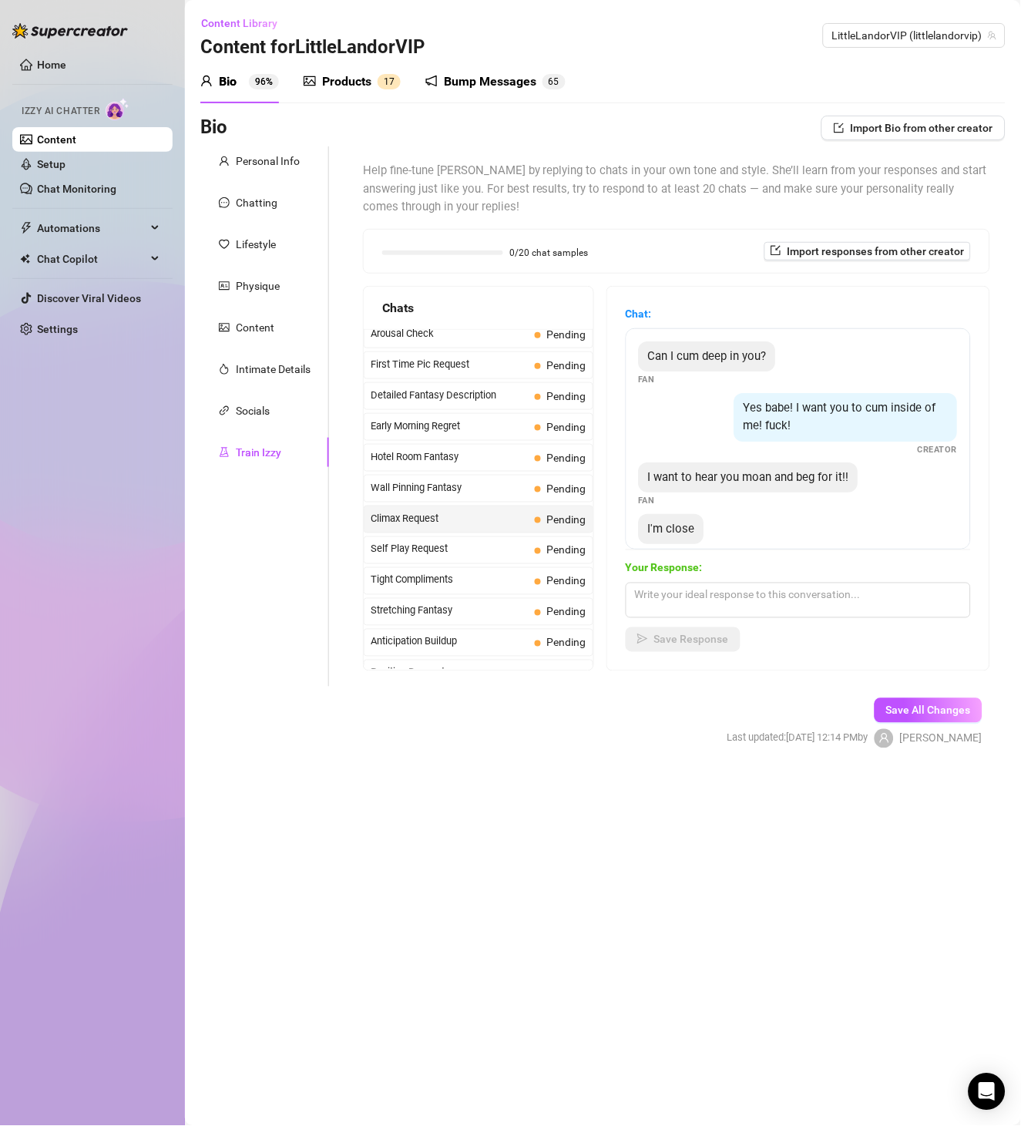
click at [727, 351] on span "Can I cum deep in you?" at bounding box center [707, 356] width 119 height 14
click at [734, 414] on div "Yes babe! I want you to cum inside of me! fuck!" at bounding box center [845, 417] width 223 height 49
click at [778, 413] on span "Yes babe! I want you to cum inside of me! fuck!" at bounding box center [840, 417] width 193 height 32
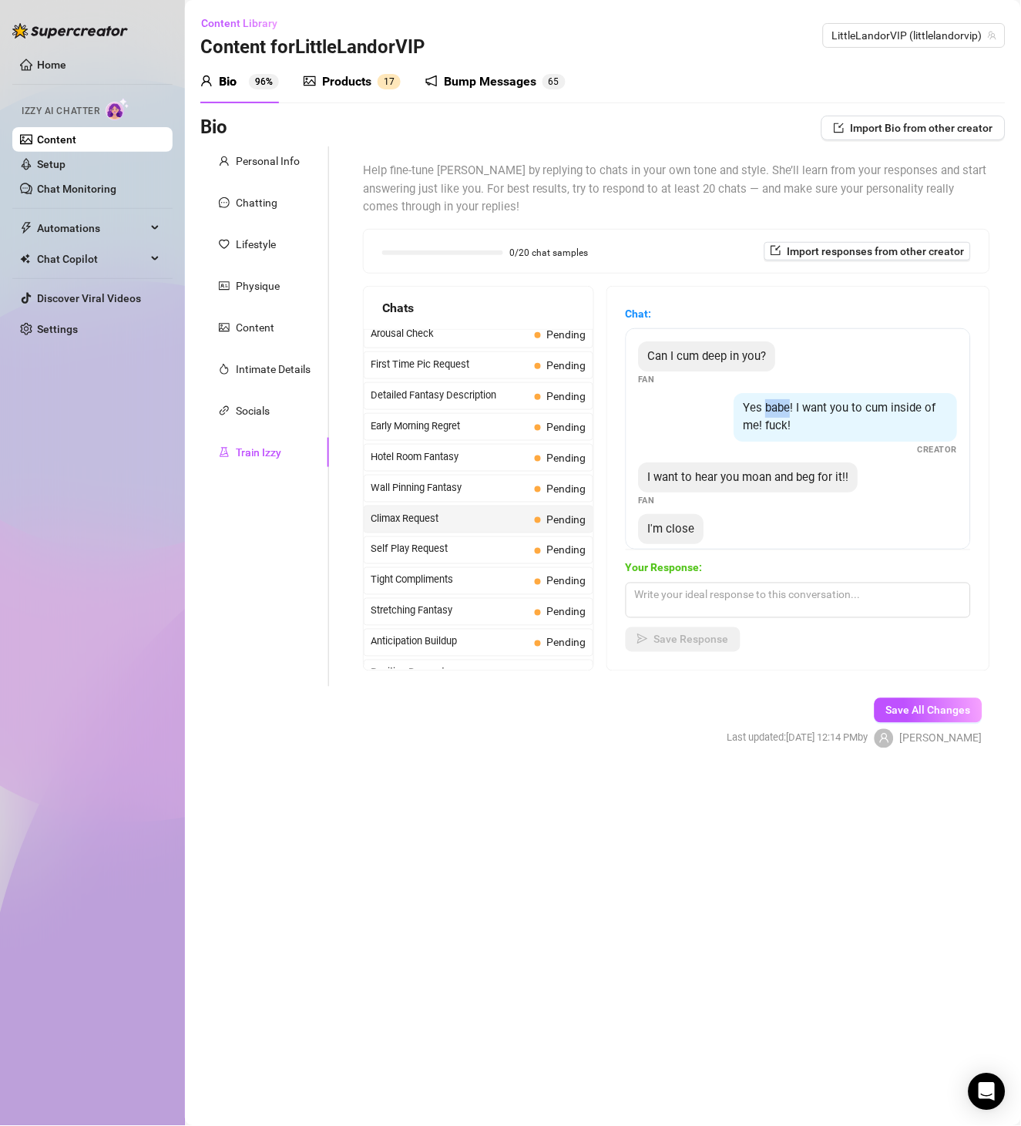
click at [778, 413] on span "Yes babe! I want you to cum inside of me! fuck!" at bounding box center [840, 417] width 193 height 32
click at [708, 472] on span "I want to hear you moan and beg for it!!" at bounding box center [748, 477] width 201 height 14
click at [710, 472] on span "I want to hear you moan and beg for it!!" at bounding box center [748, 477] width 201 height 14
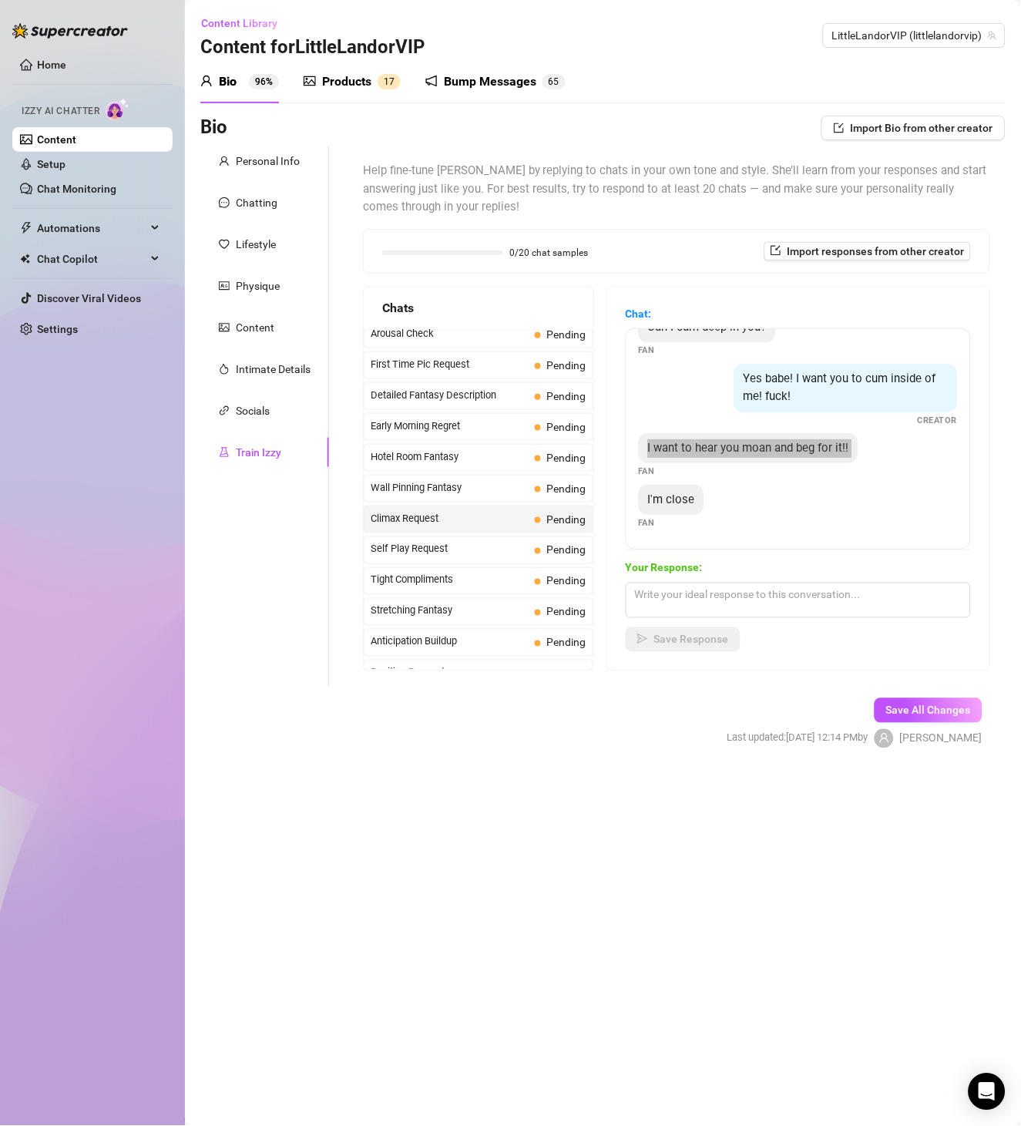
scroll to position [47, 0]
click at [685, 505] on span "I'm close" at bounding box center [671, 499] width 47 height 14
click at [471, 564] on div "Self Play Request Pending" at bounding box center [479, 550] width 230 height 28
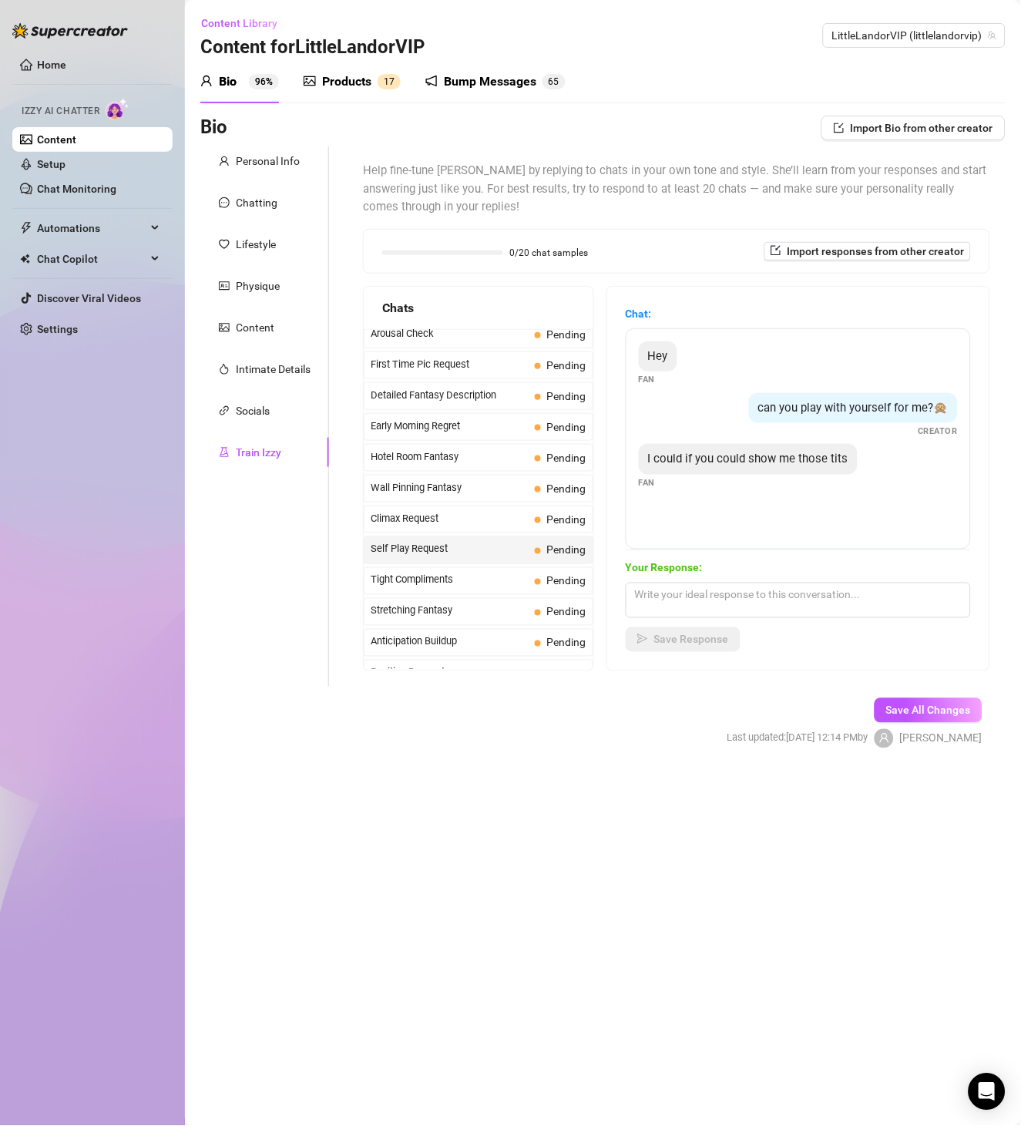
click at [668, 351] on span "Hey" at bounding box center [658, 356] width 20 height 14
click at [879, 395] on div "can you play with yourself for me?🙊" at bounding box center [853, 408] width 209 height 31
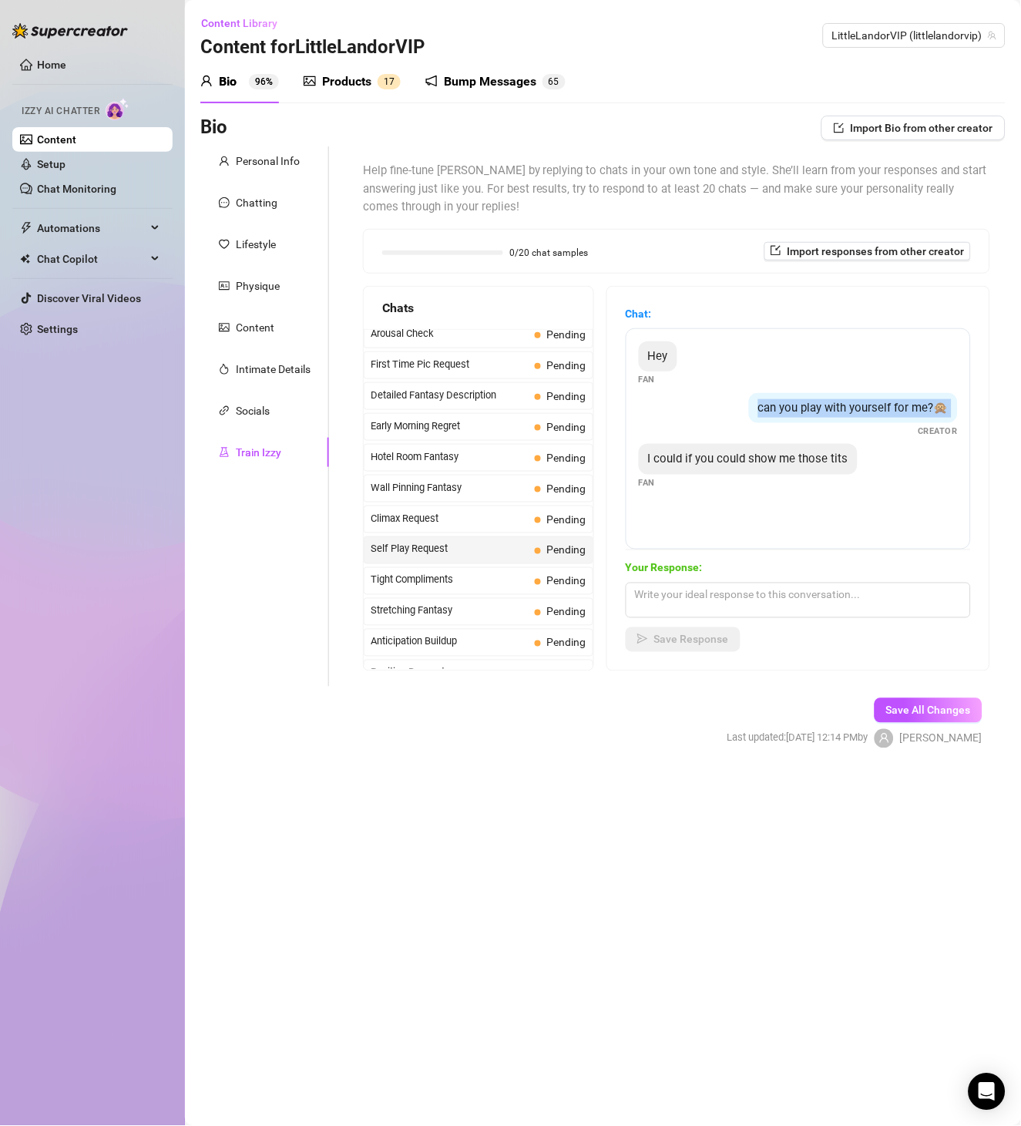
click at [879, 395] on div "can you play with yourself for me?🙊" at bounding box center [853, 408] width 209 height 31
click at [724, 458] on span "I could if you could show me those tits" at bounding box center [748, 459] width 200 height 14
click at [480, 574] on div "Tight Compliments Pending" at bounding box center [479, 581] width 230 height 28
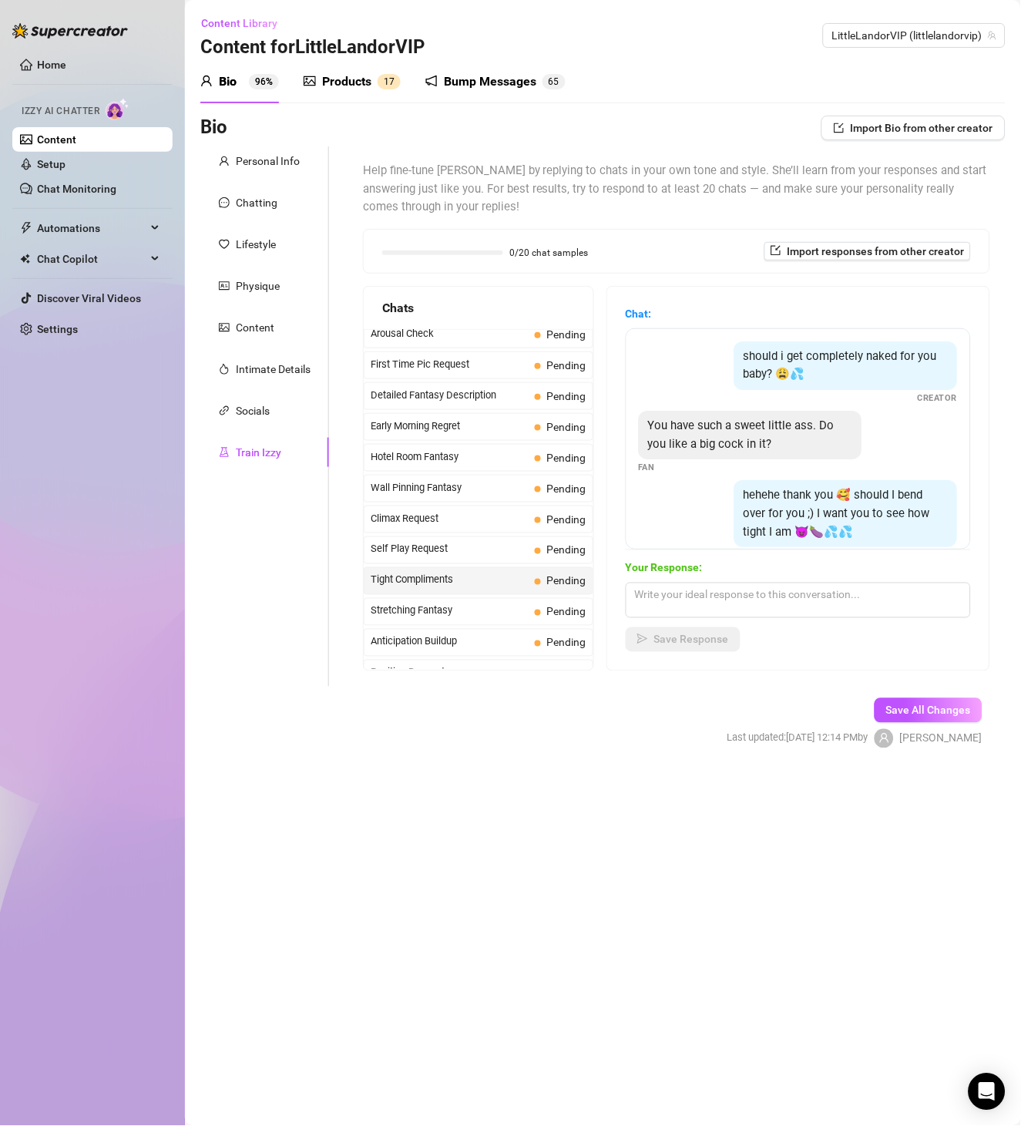
click at [483, 586] on span "Tight Compliments" at bounding box center [450, 580] width 158 height 15
click at [835, 362] on span "should i get completely naked for you baby? 😩💦" at bounding box center [840, 365] width 193 height 32
click at [767, 444] on span "You have such a sweet little ass. Do you like a big cock in it?" at bounding box center [741, 434] width 186 height 32
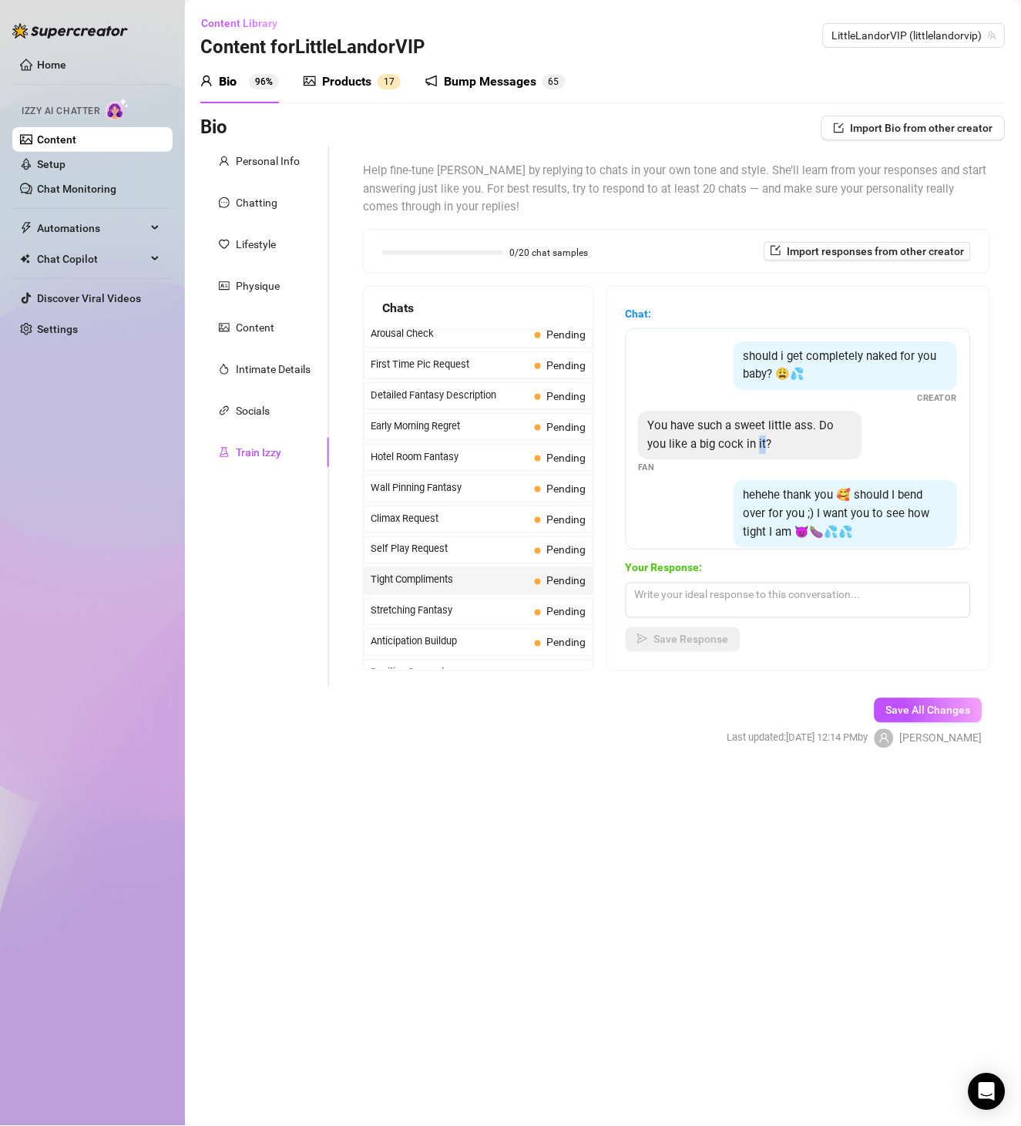
click at [767, 444] on span "You have such a sweet little ass. Do you like a big cock in it?" at bounding box center [741, 434] width 186 height 32
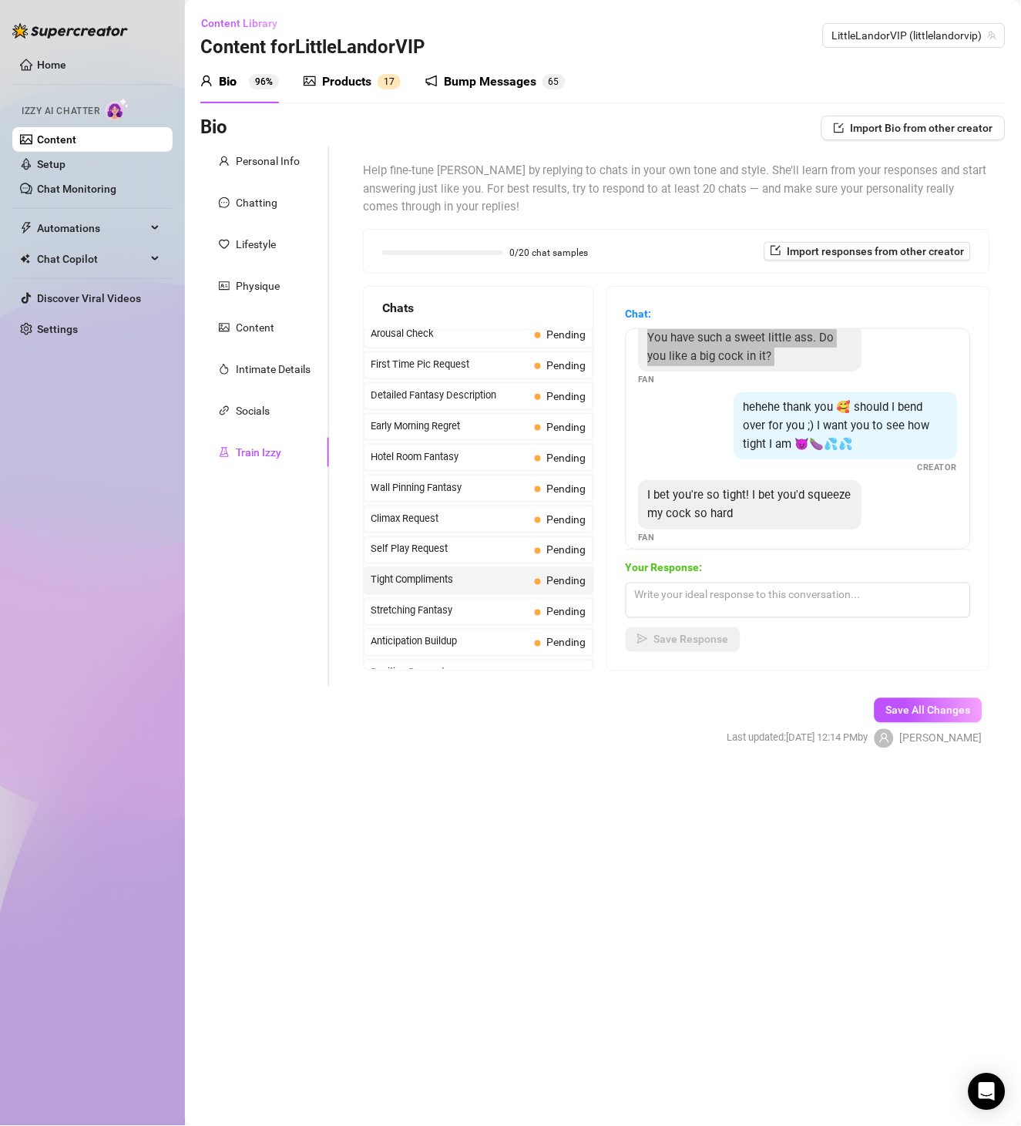
scroll to position [102, 0]
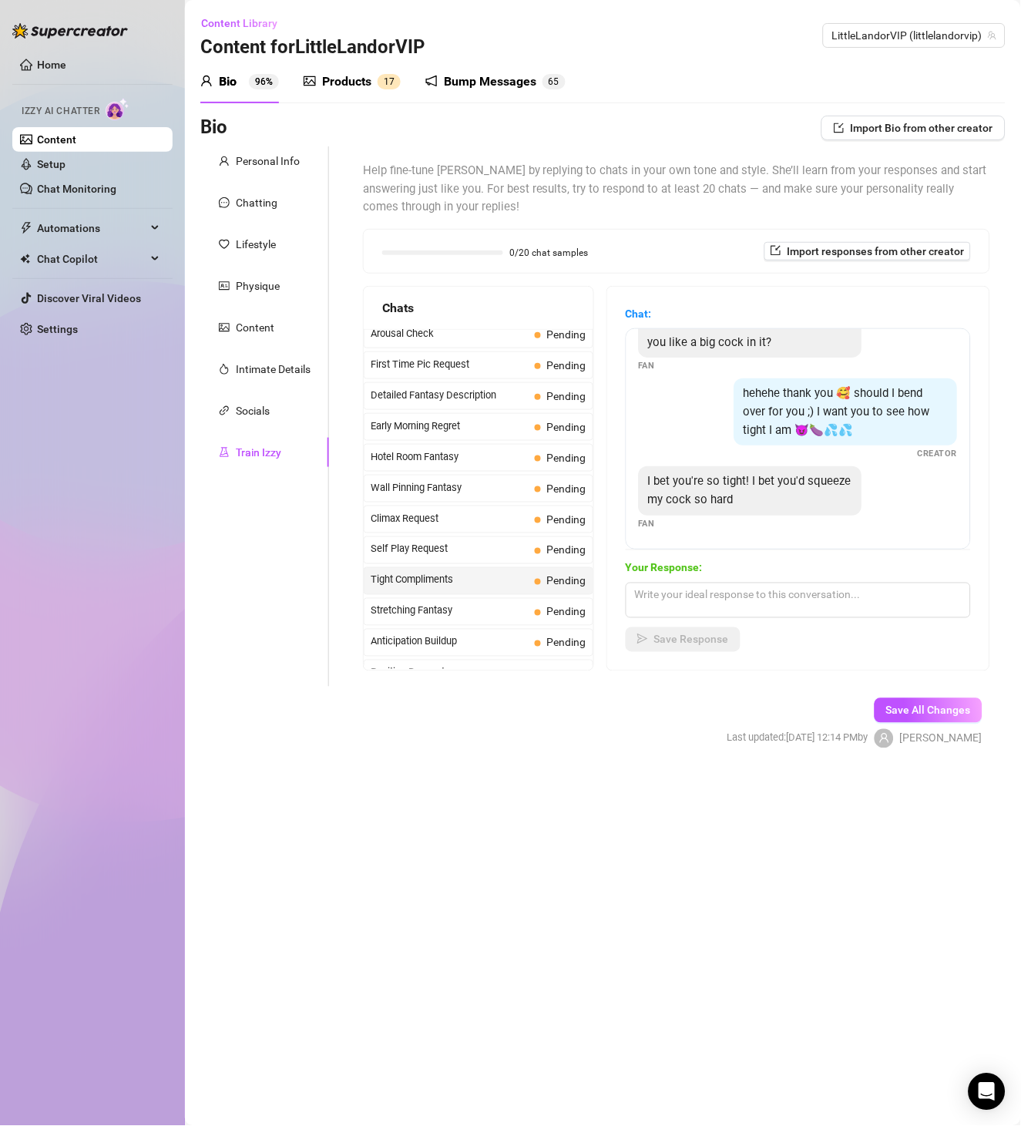
click at [798, 424] on span "hehehe thank you 🥰 should I bend over for you ;) I want you to see how tight I …" at bounding box center [837, 411] width 186 height 50
click at [763, 498] on span "I bet you're so tight! I bet you'd squeeze my cock so hard" at bounding box center [749, 490] width 203 height 32
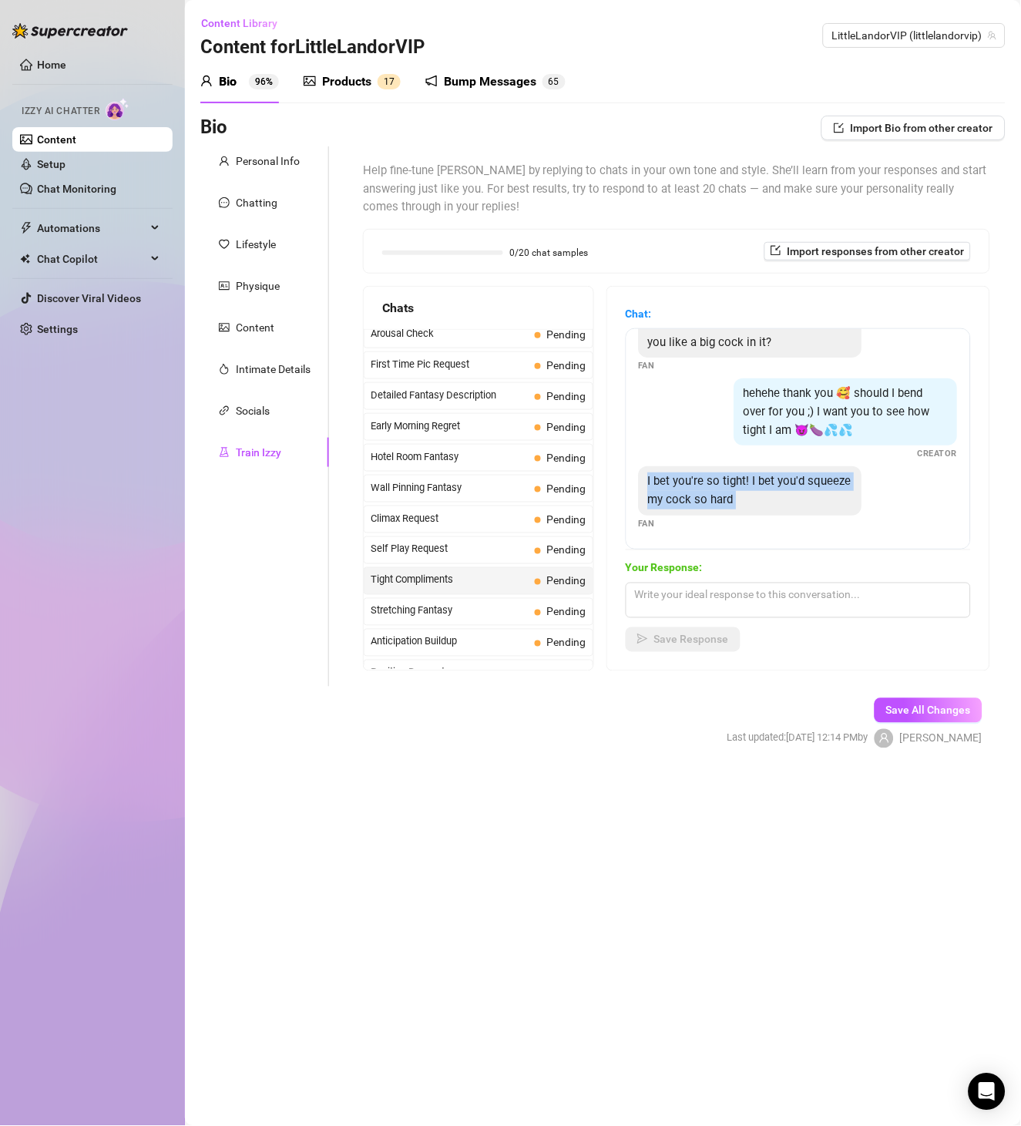
click at [763, 498] on span "I bet you're so tight! I bet you'd squeeze my cock so hard" at bounding box center [749, 490] width 203 height 32
click at [480, 615] on span "Stretching Fantasy" at bounding box center [450, 610] width 158 height 15
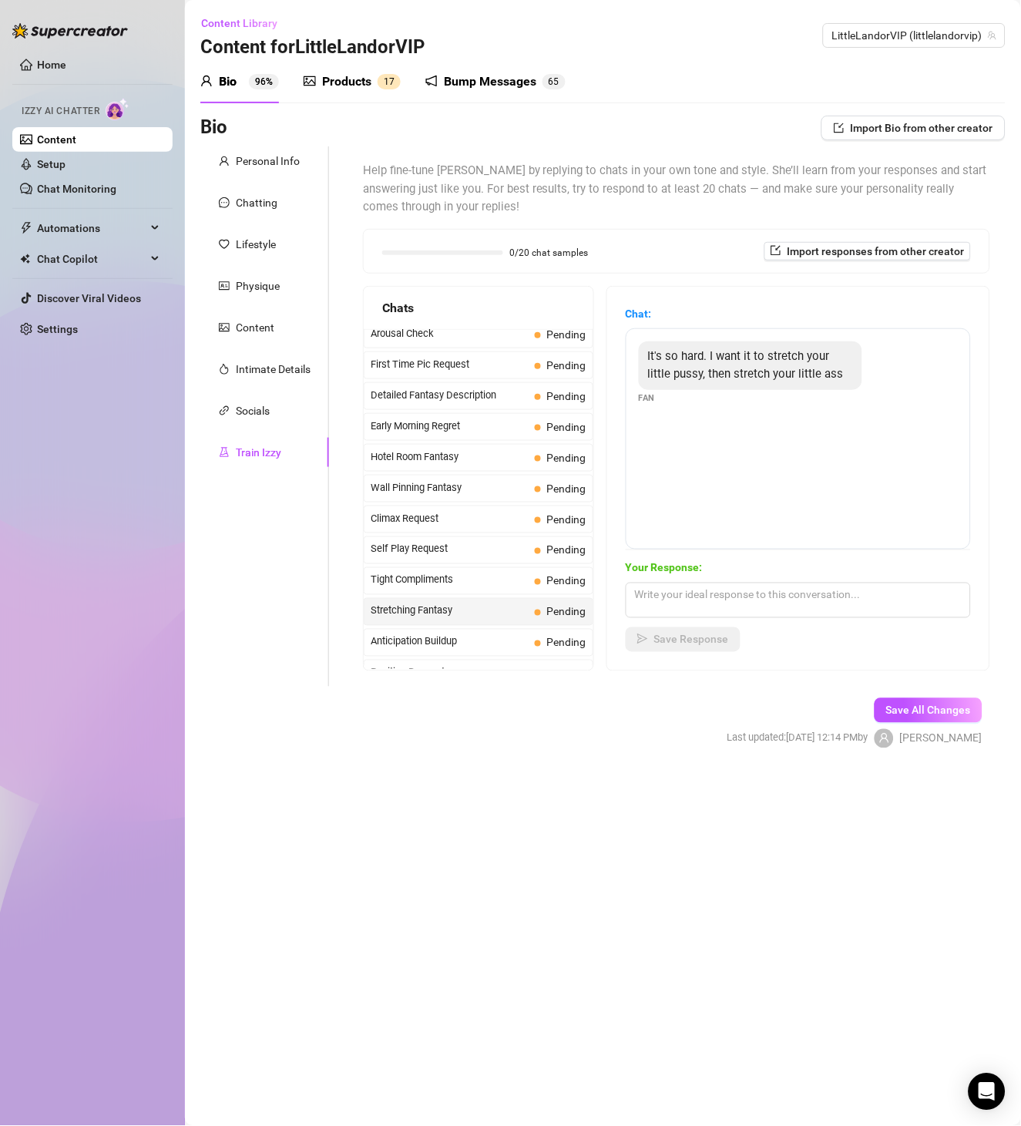
click at [708, 377] on span "It's so hard. I want it to stretch your little pussy, then stretch your little …" at bounding box center [746, 365] width 196 height 32
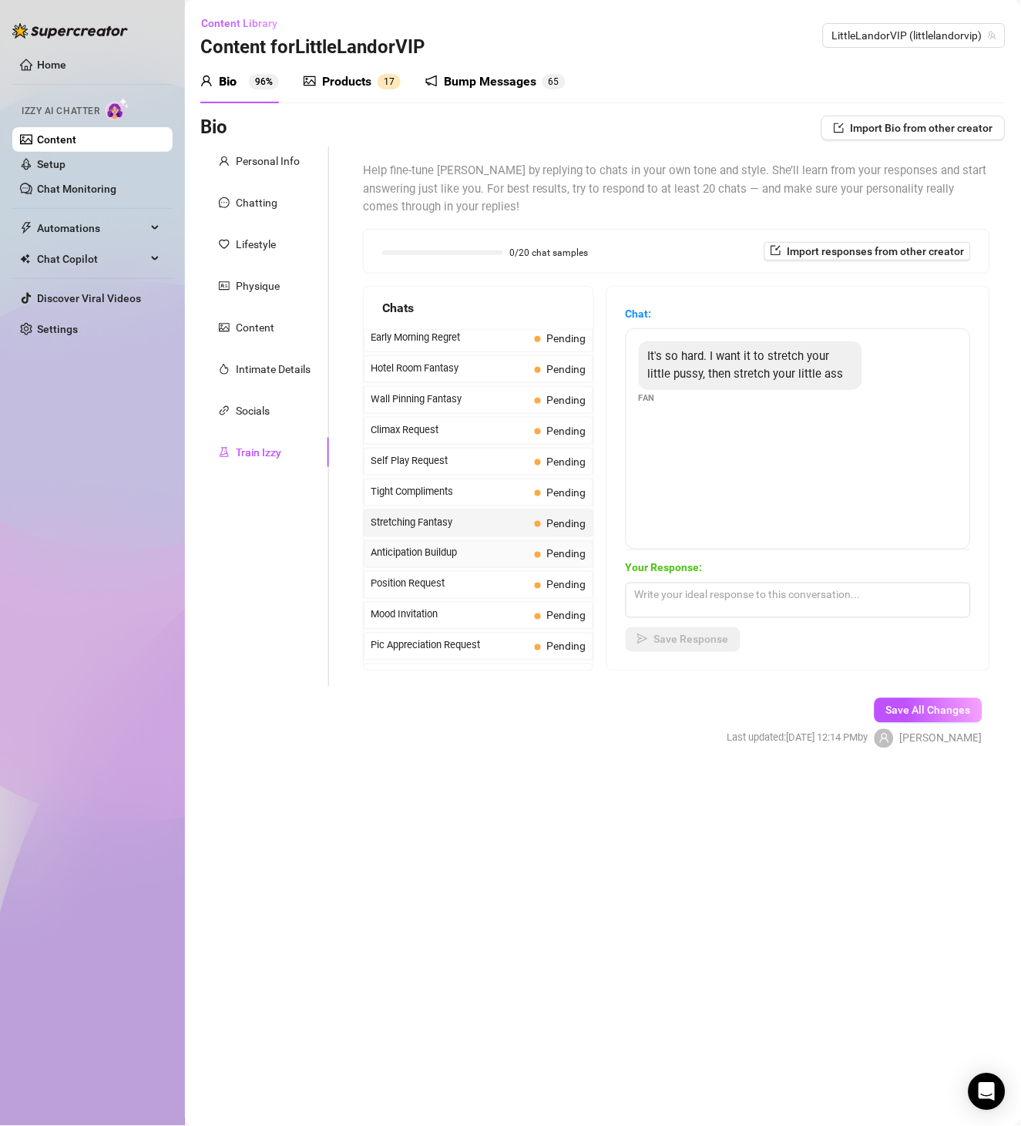
click at [474, 556] on span "Anticipation Buildup" at bounding box center [450, 553] width 158 height 15
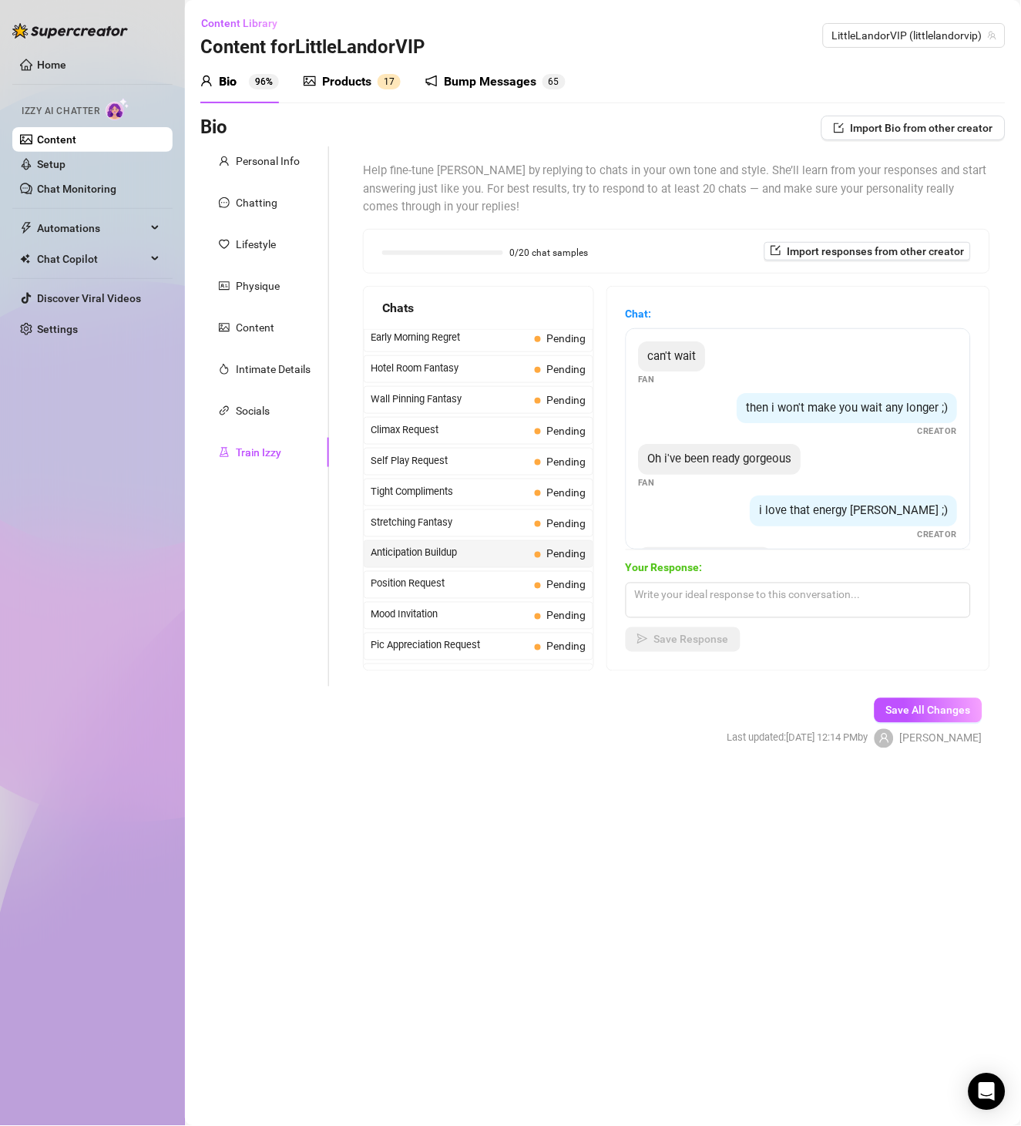
click at [683, 364] on div "can't wait" at bounding box center [672, 356] width 67 height 31
click at [824, 424] on div "then i won't make you wait any longer ;)" at bounding box center [847, 408] width 220 height 31
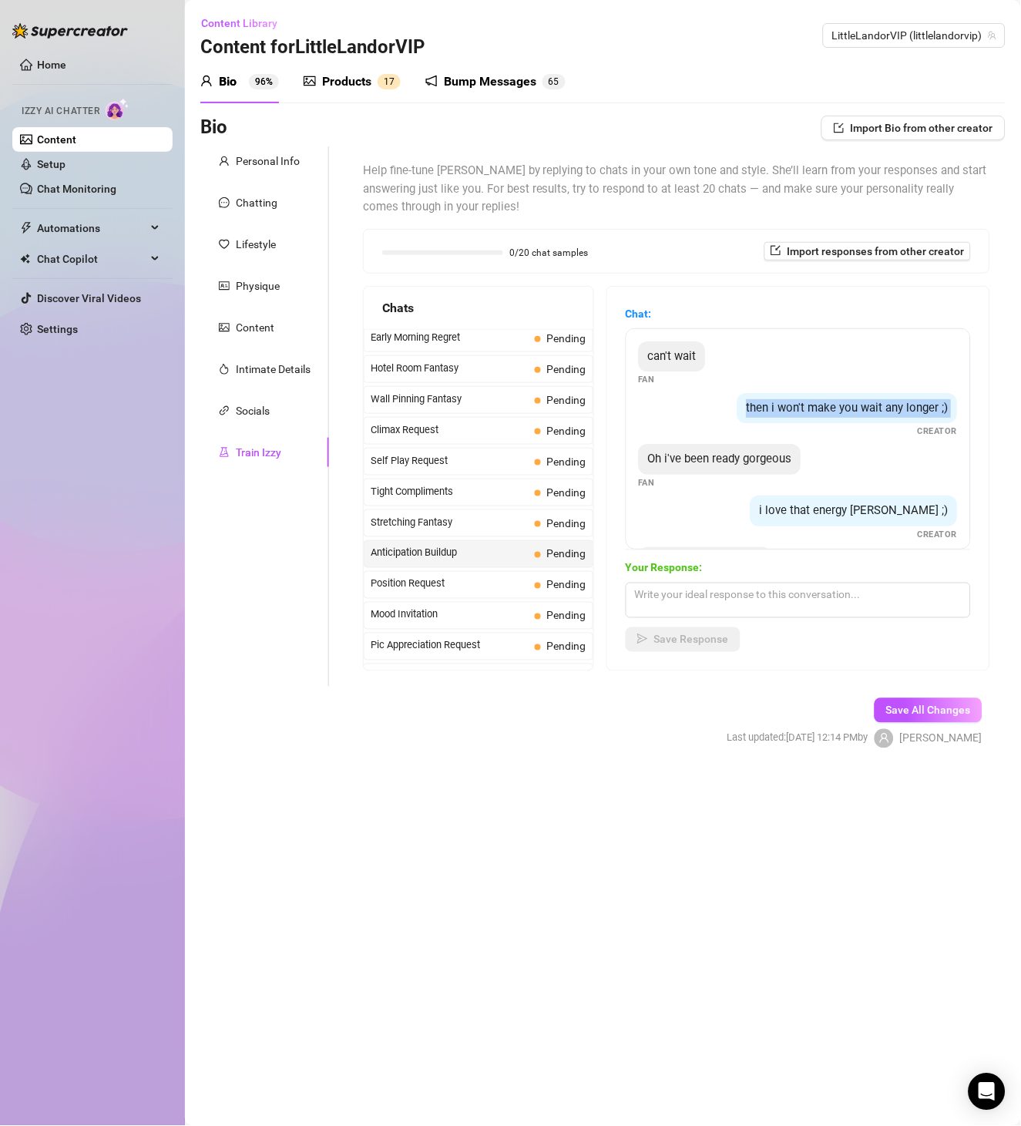
click at [824, 424] on div "then i won't make you wait any longer ;)" at bounding box center [847, 408] width 220 height 31
click at [745, 475] on div "Oh i've been ready gorgeous" at bounding box center [720, 459] width 163 height 31
click at [749, 465] on span "Oh i've been ready gorgeous" at bounding box center [720, 459] width 144 height 14
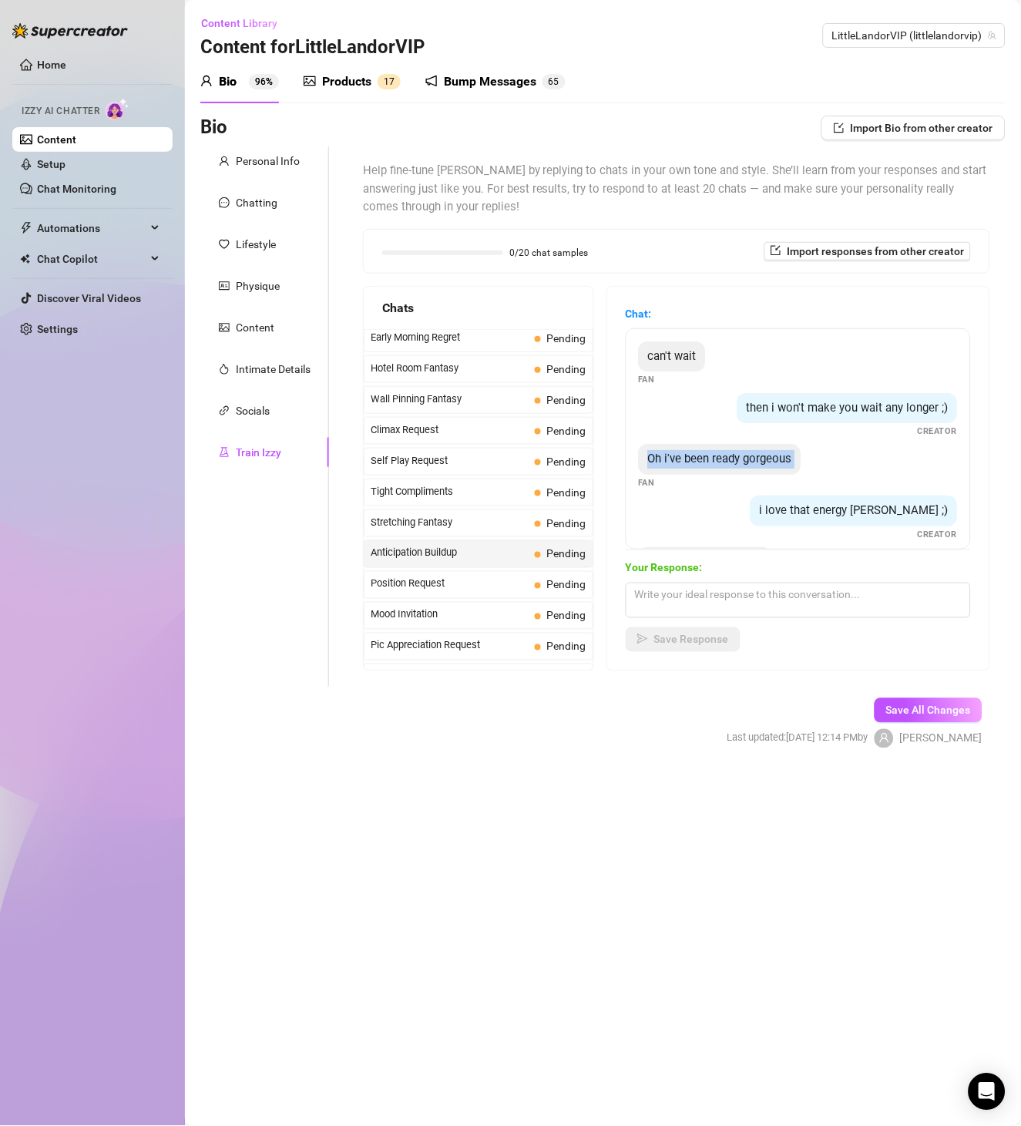
click at [749, 465] on span "Oh i've been ready gorgeous" at bounding box center [720, 459] width 144 height 14
click at [876, 517] on span "i love that energy [PERSON_NAME] ;)" at bounding box center [854, 510] width 189 height 14
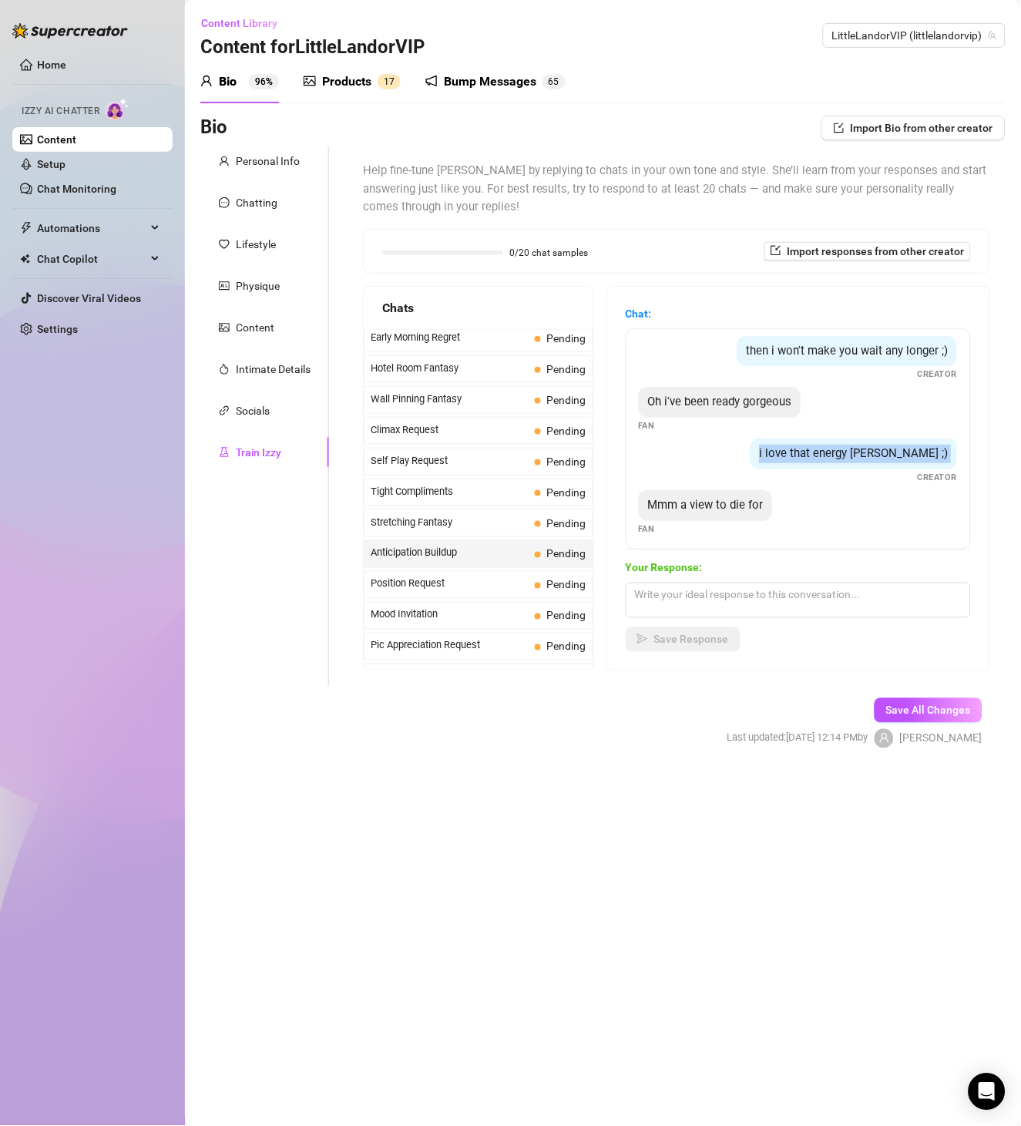
scroll to position [80, 0]
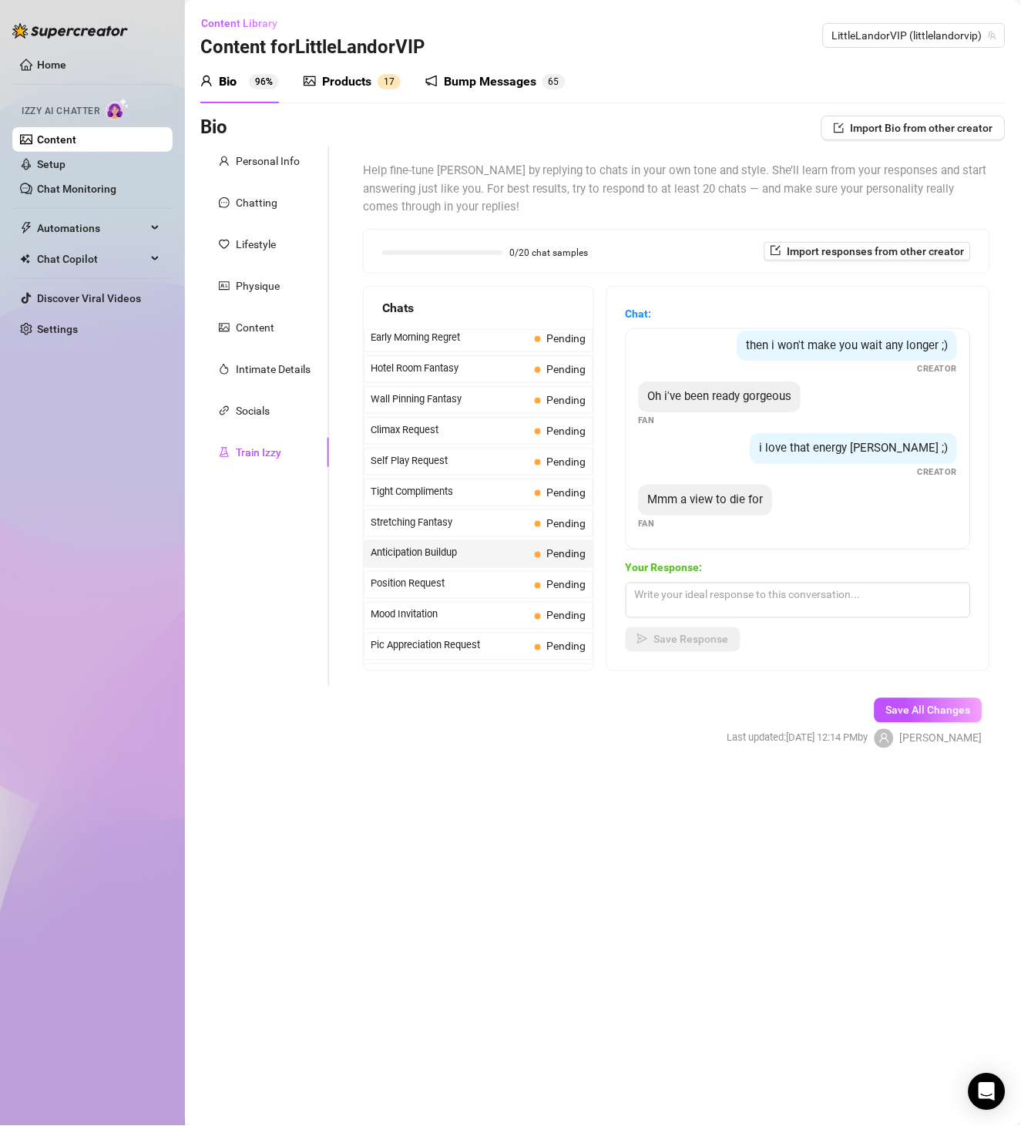
click at [764, 495] on span "Mmm a view to die for" at bounding box center [706, 499] width 116 height 14
click at [462, 590] on span "Position Request" at bounding box center [450, 583] width 158 height 15
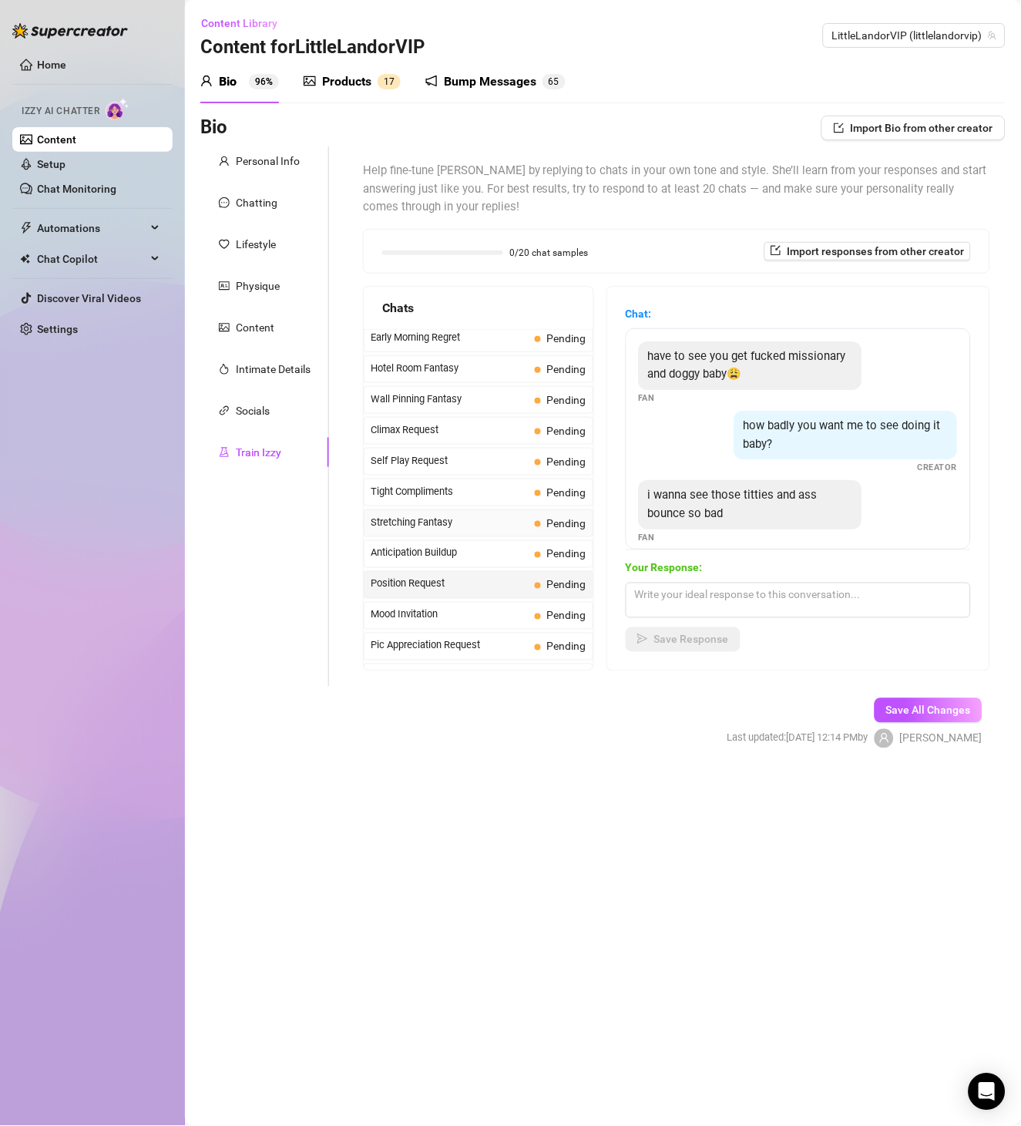
click at [495, 530] on span "Stretching Fantasy" at bounding box center [450, 522] width 158 height 15
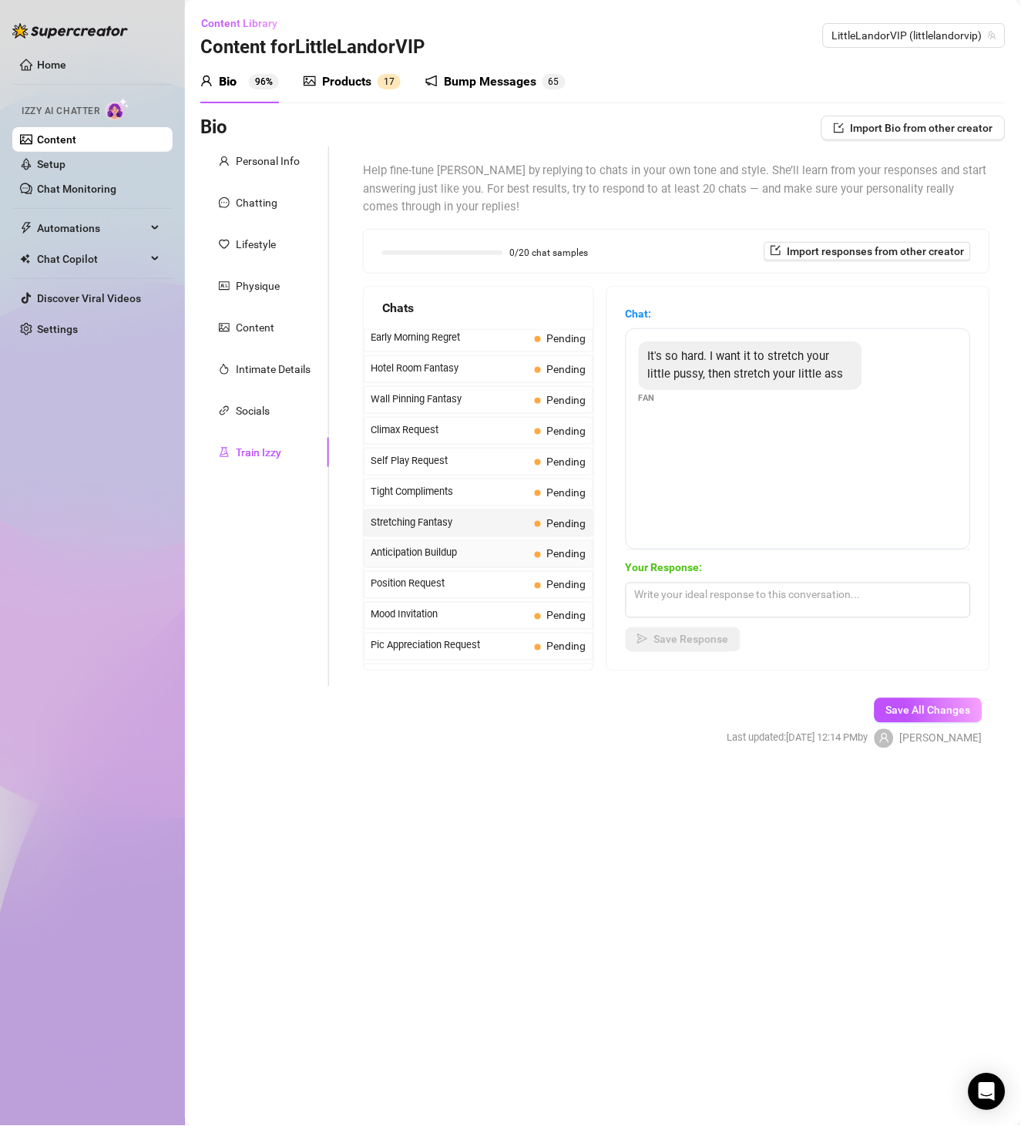
click at [500, 554] on span "Anticipation Buildup" at bounding box center [450, 553] width 158 height 15
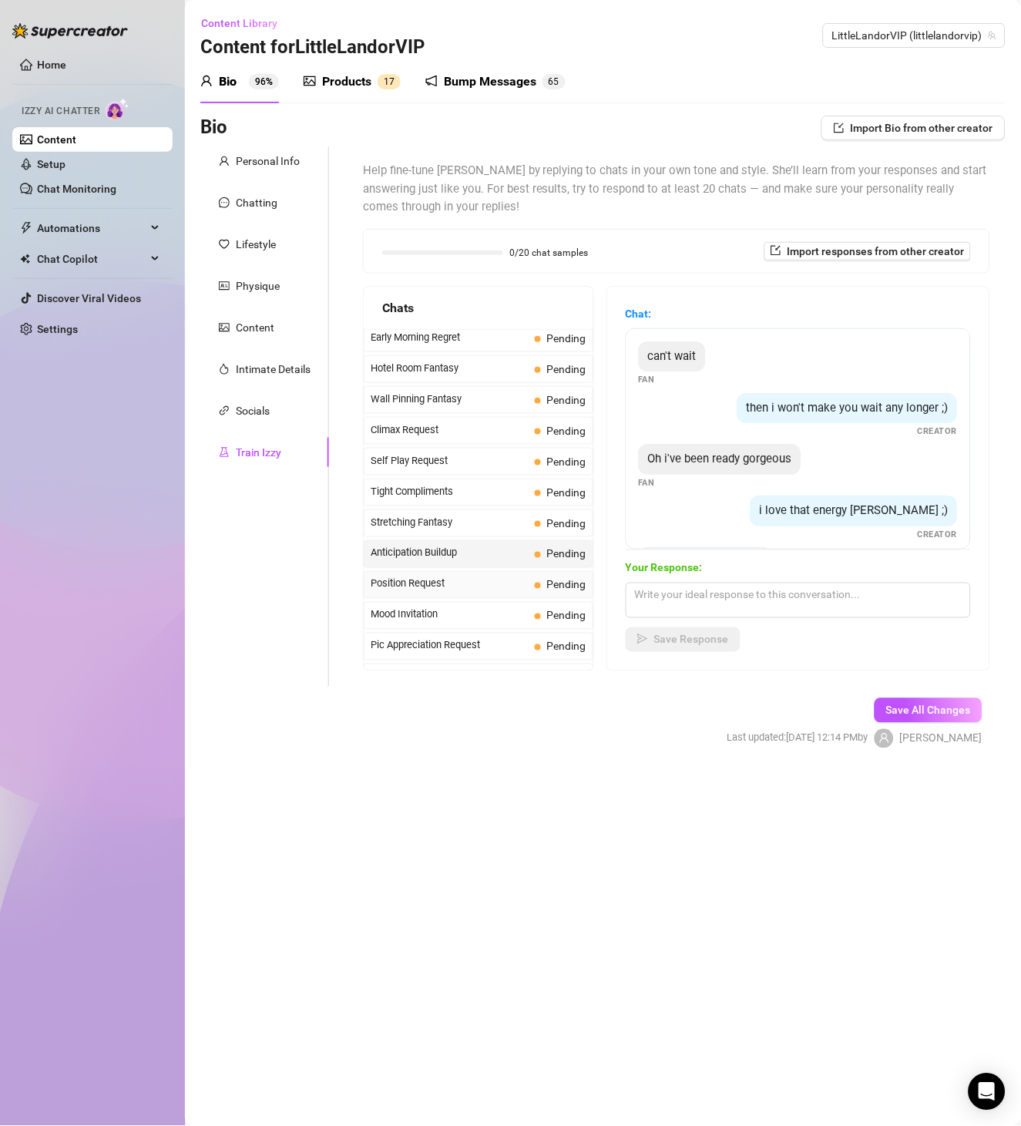
click at [469, 586] on span "Position Request" at bounding box center [450, 583] width 158 height 15
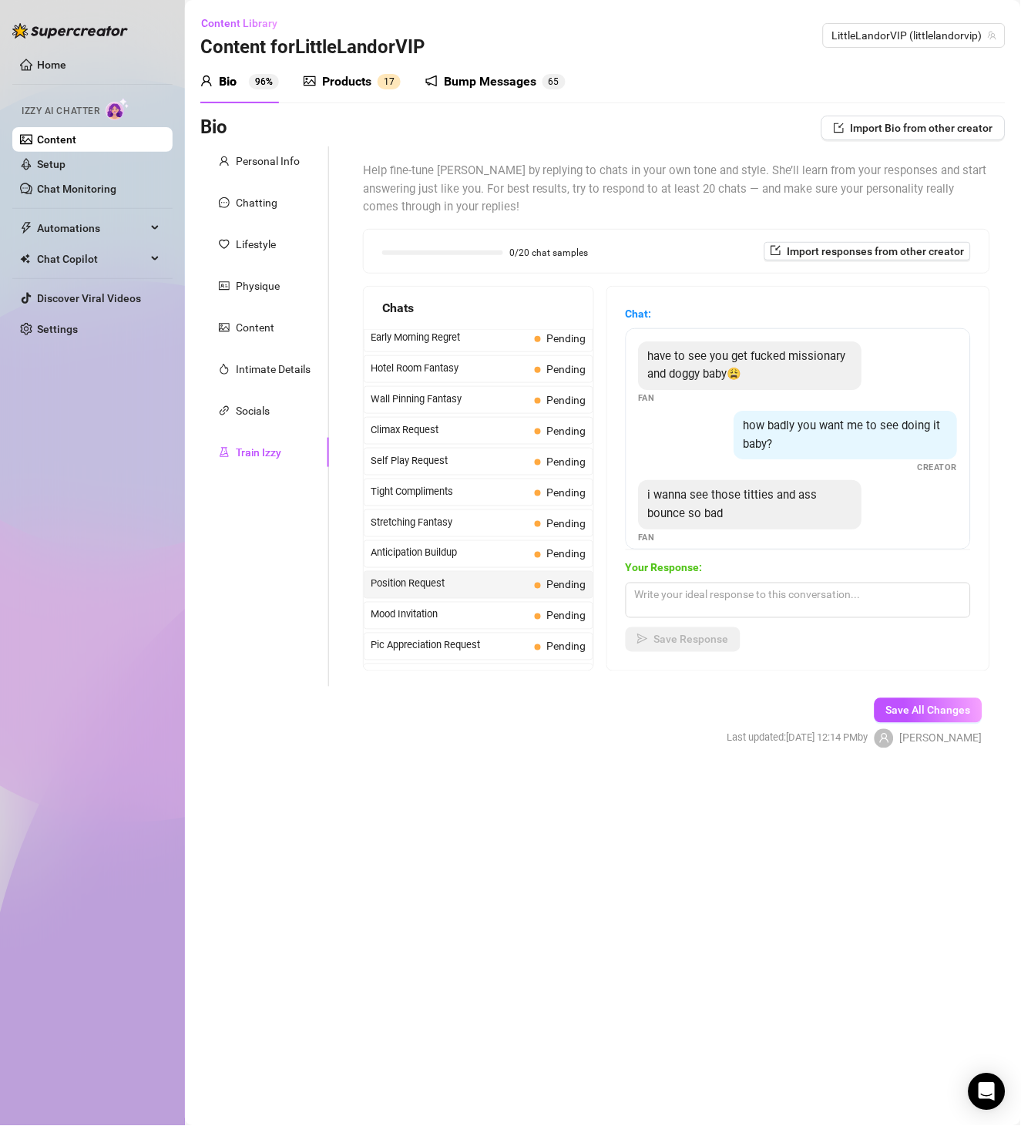
click at [754, 363] on div "have to see you get fucked missionary and doggy baby😩" at bounding box center [750, 365] width 223 height 49
click at [694, 446] on div "how badly you want me to see doing it baby? Creator" at bounding box center [798, 442] width 319 height 63
click at [466, 592] on span "Position Request" at bounding box center [450, 583] width 158 height 15
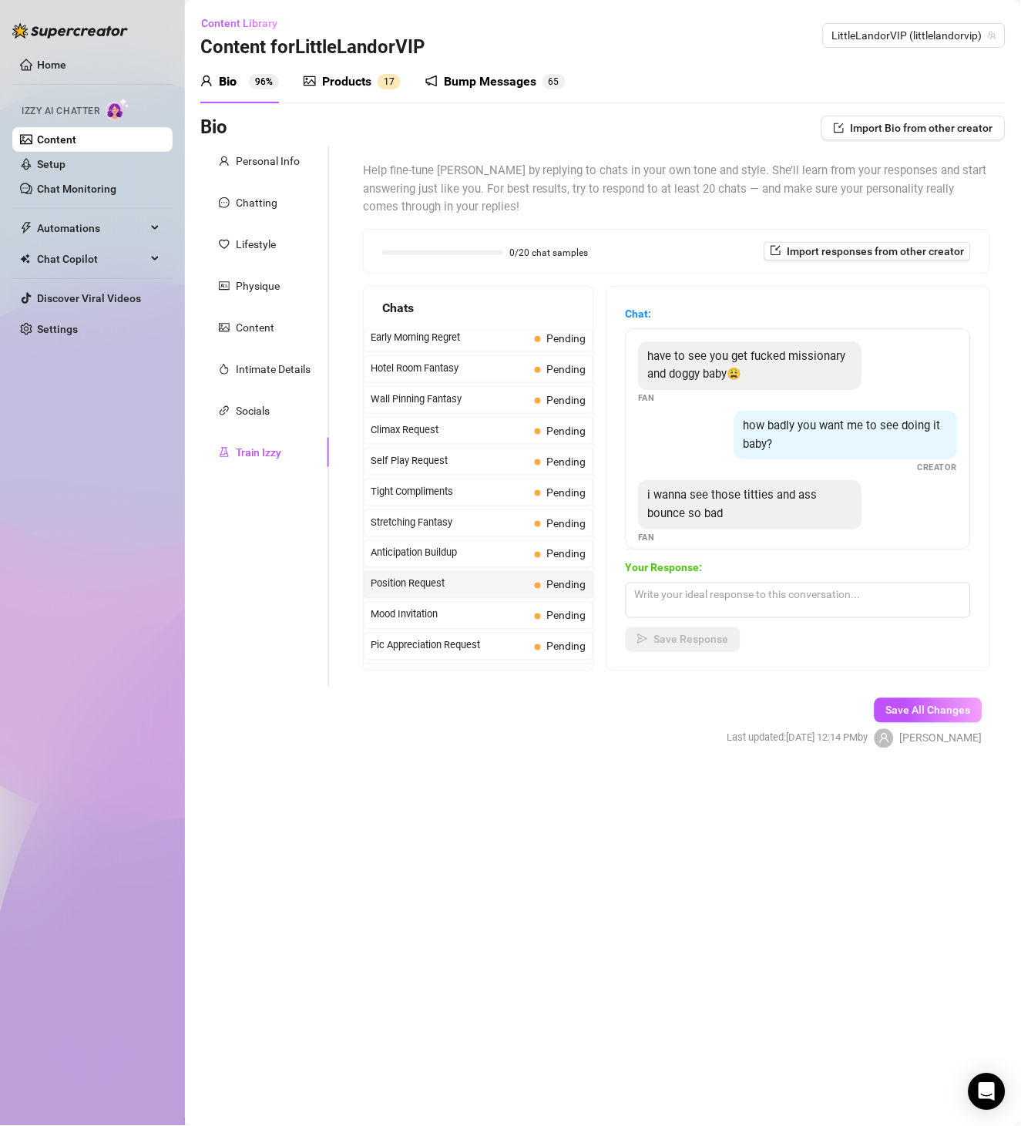
click at [742, 376] on span "have to see you get fucked missionary and doggy baby😩" at bounding box center [747, 365] width 198 height 32
click at [848, 431] on span "how badly you want me to see doing it baby?" at bounding box center [842, 434] width 197 height 32
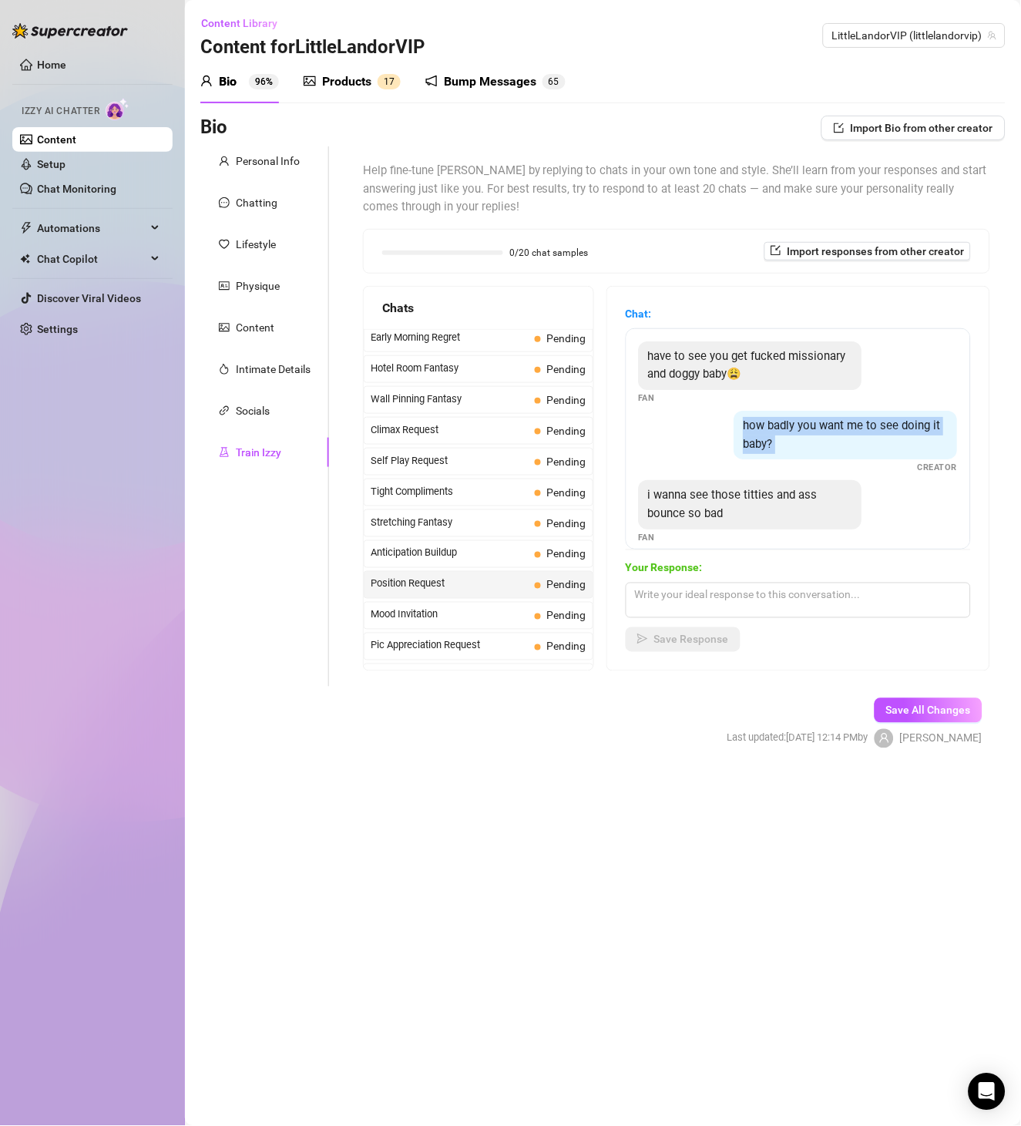
click at [848, 431] on span "how badly you want me to see doing it baby?" at bounding box center [842, 434] width 197 height 32
click at [681, 501] on span "i wanna see those titties and ass bounce so bad" at bounding box center [733, 504] width 170 height 32
click at [442, 617] on span "Mood Invitation" at bounding box center [450, 614] width 158 height 15
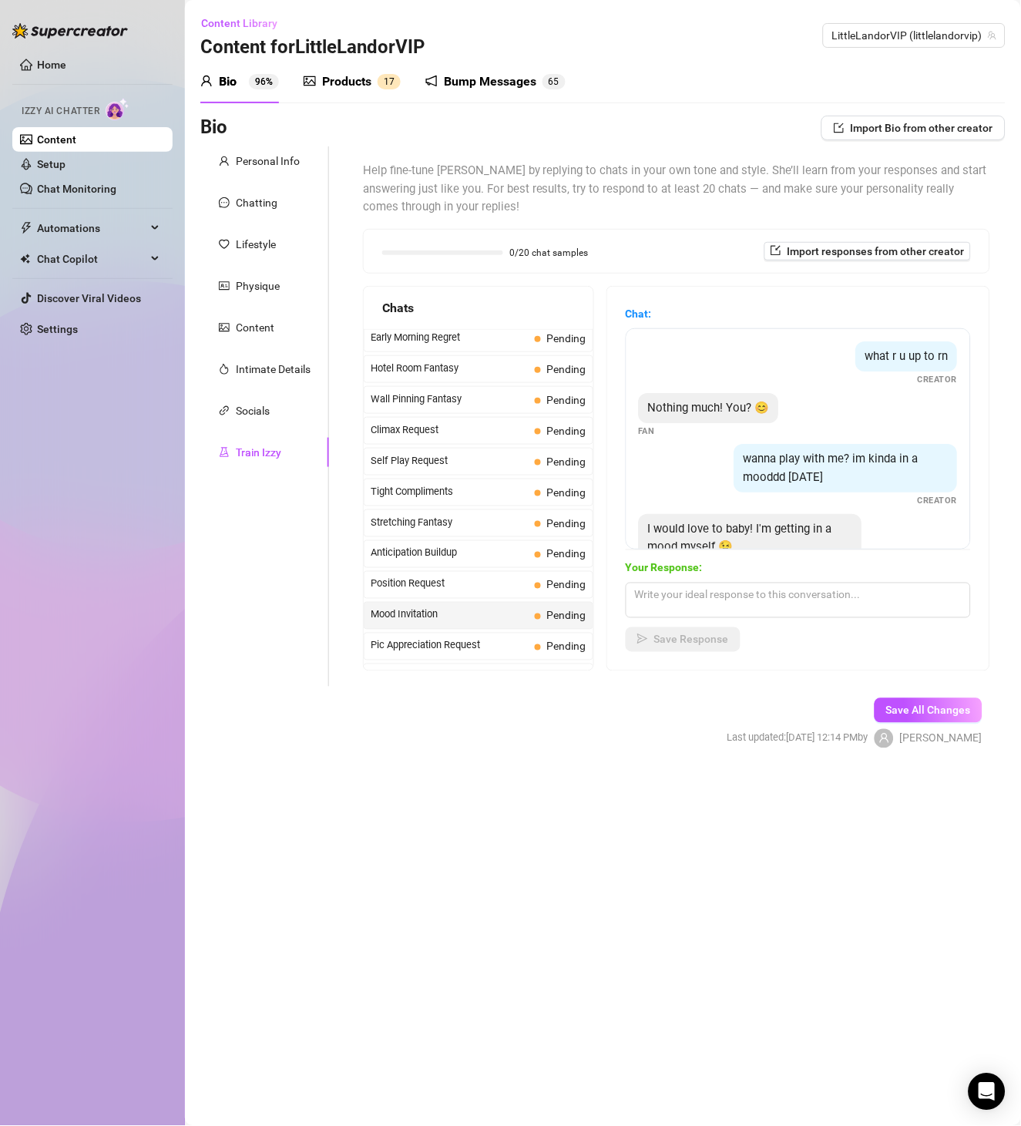
click at [877, 345] on div "what r u up to rn" at bounding box center [907, 356] width 102 height 31
click at [706, 407] on span "Nothing much! You? 😊" at bounding box center [709, 408] width 122 height 14
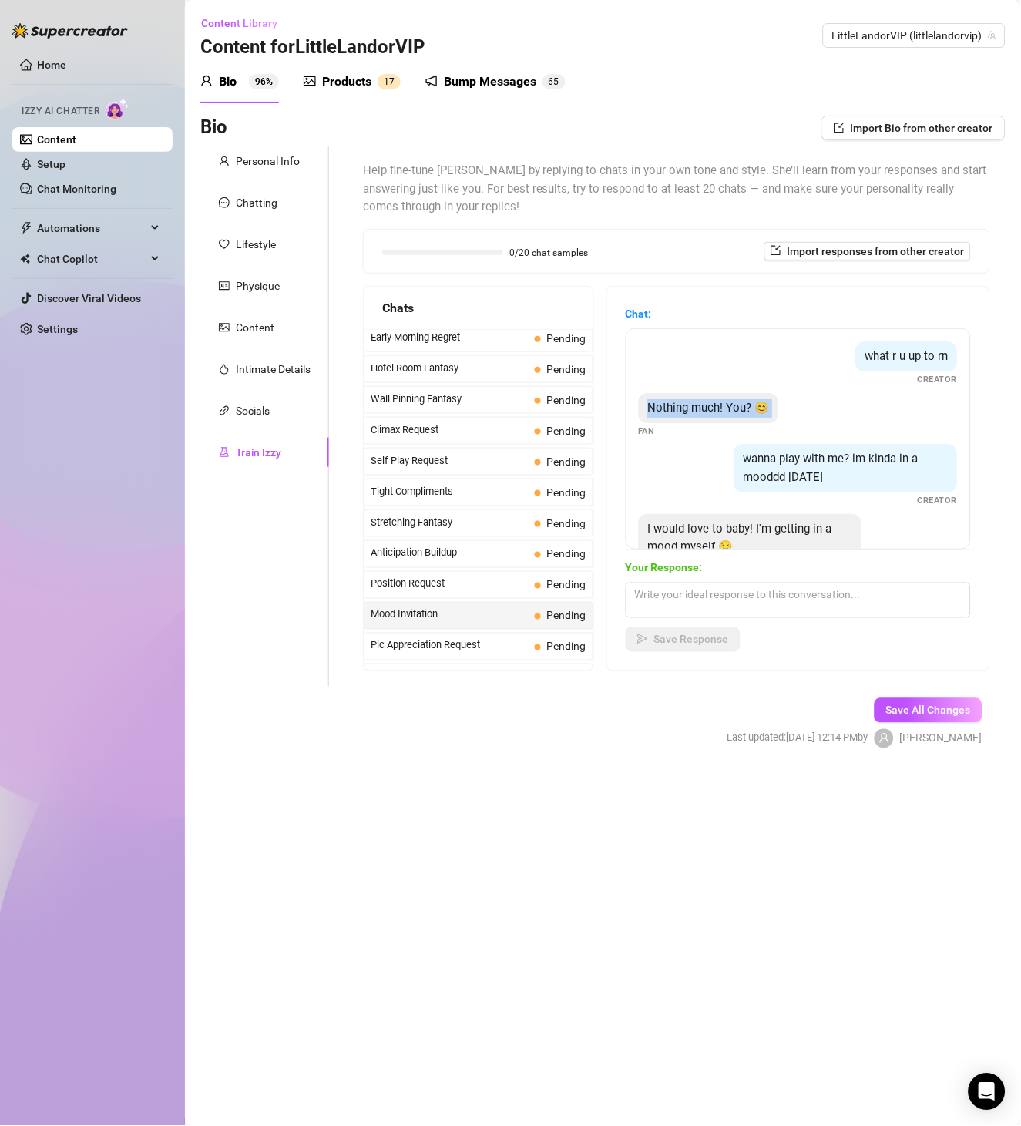
click at [706, 407] on span "Nothing much! You? 😊" at bounding box center [709, 408] width 122 height 14
click at [854, 464] on span "wanna play with me? im kinda in a mooddd [DATE]" at bounding box center [831, 468] width 175 height 32
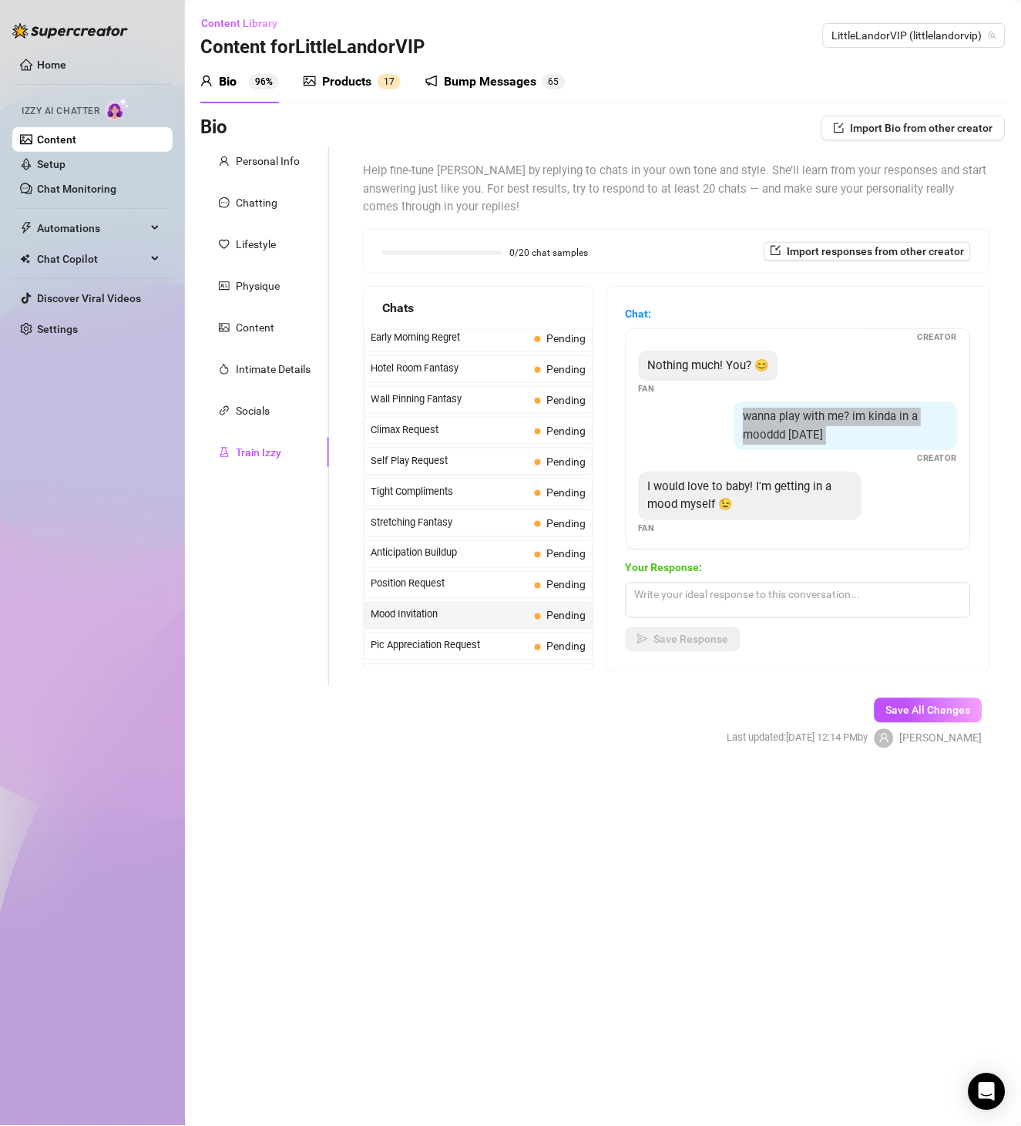
scroll to position [47, 0]
click at [755, 502] on div "I would love to baby! I'm getting in a mood myself 😉" at bounding box center [750, 491] width 223 height 49
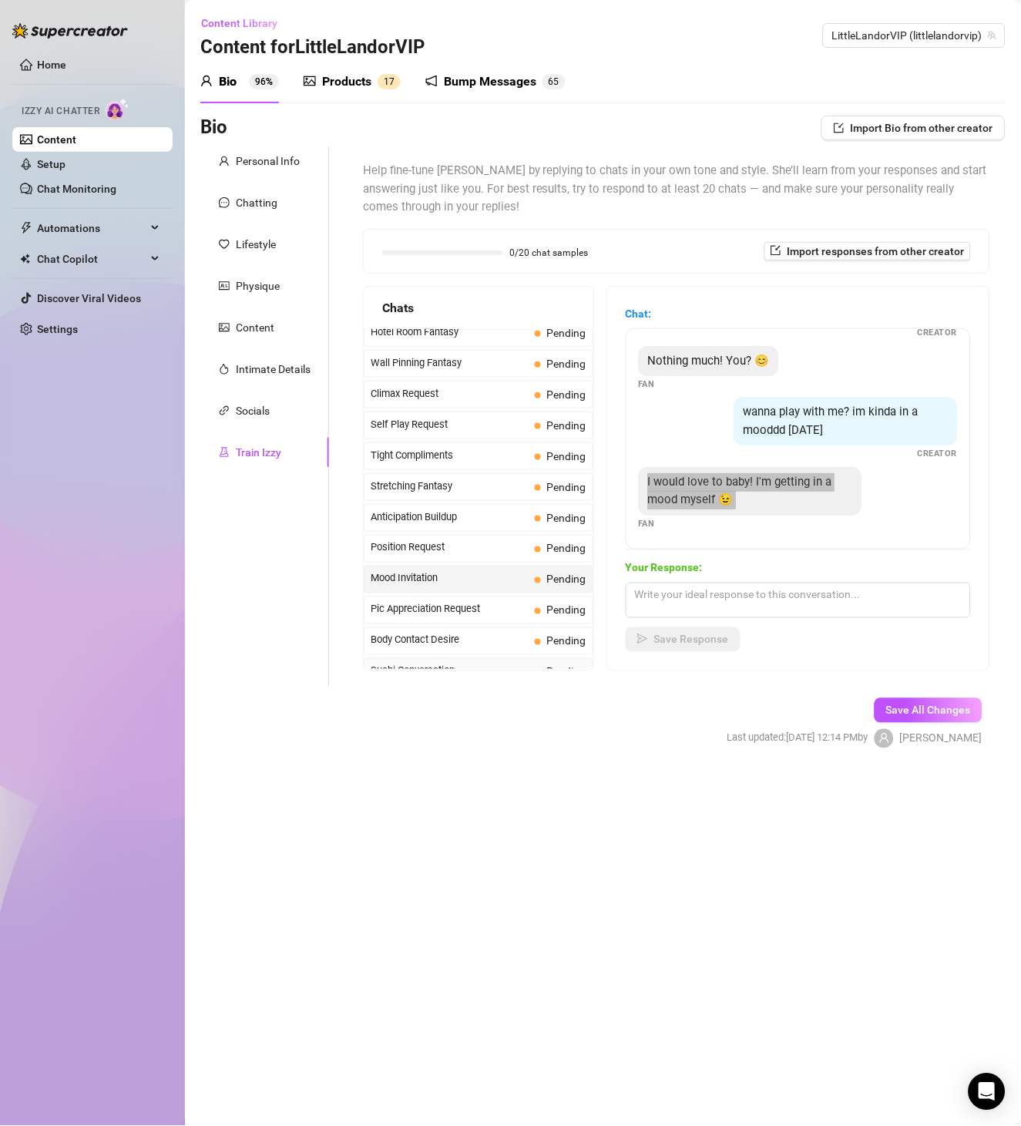
scroll to position [710, 0]
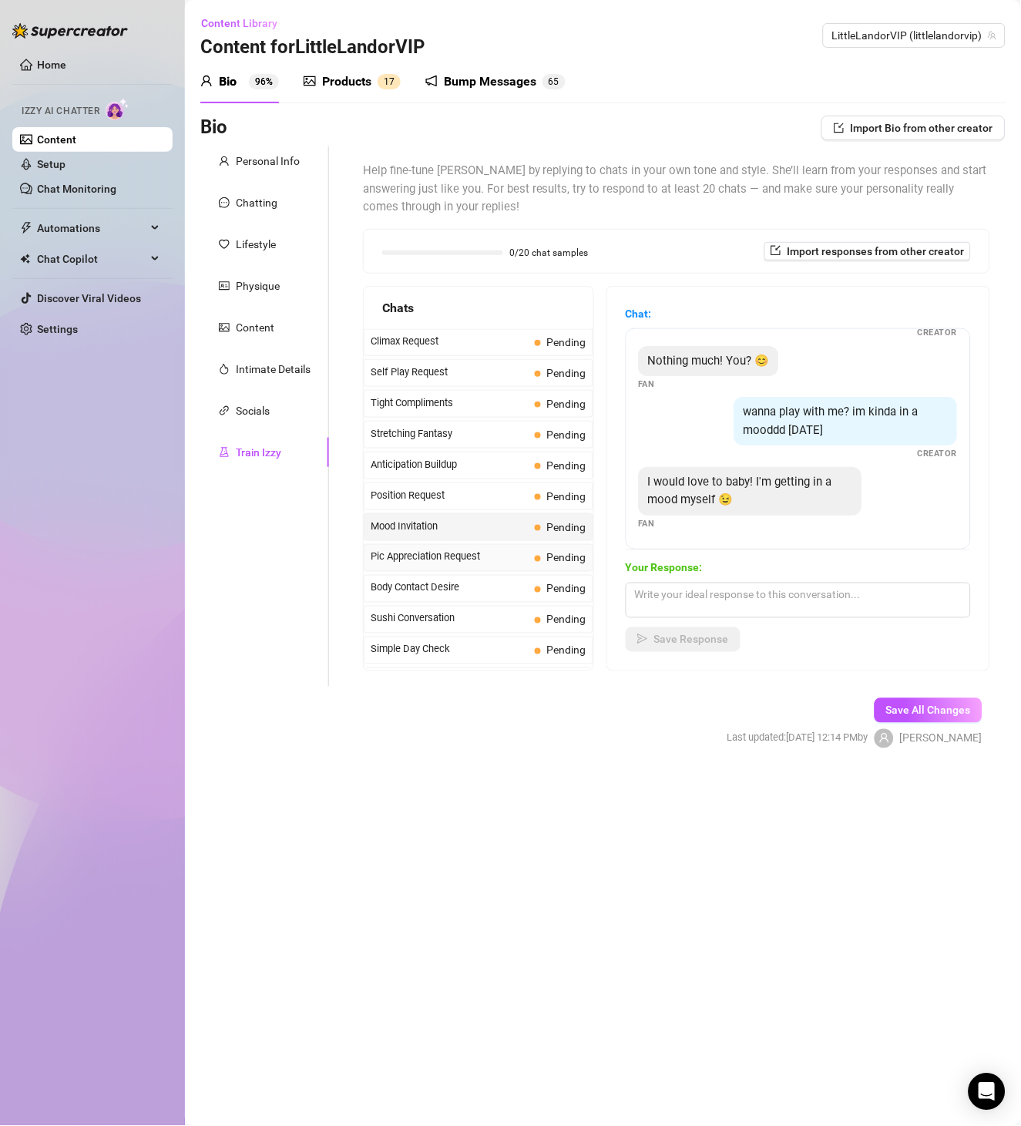
click at [418, 563] on span "Pic Appreciation Request" at bounding box center [450, 556] width 158 height 15
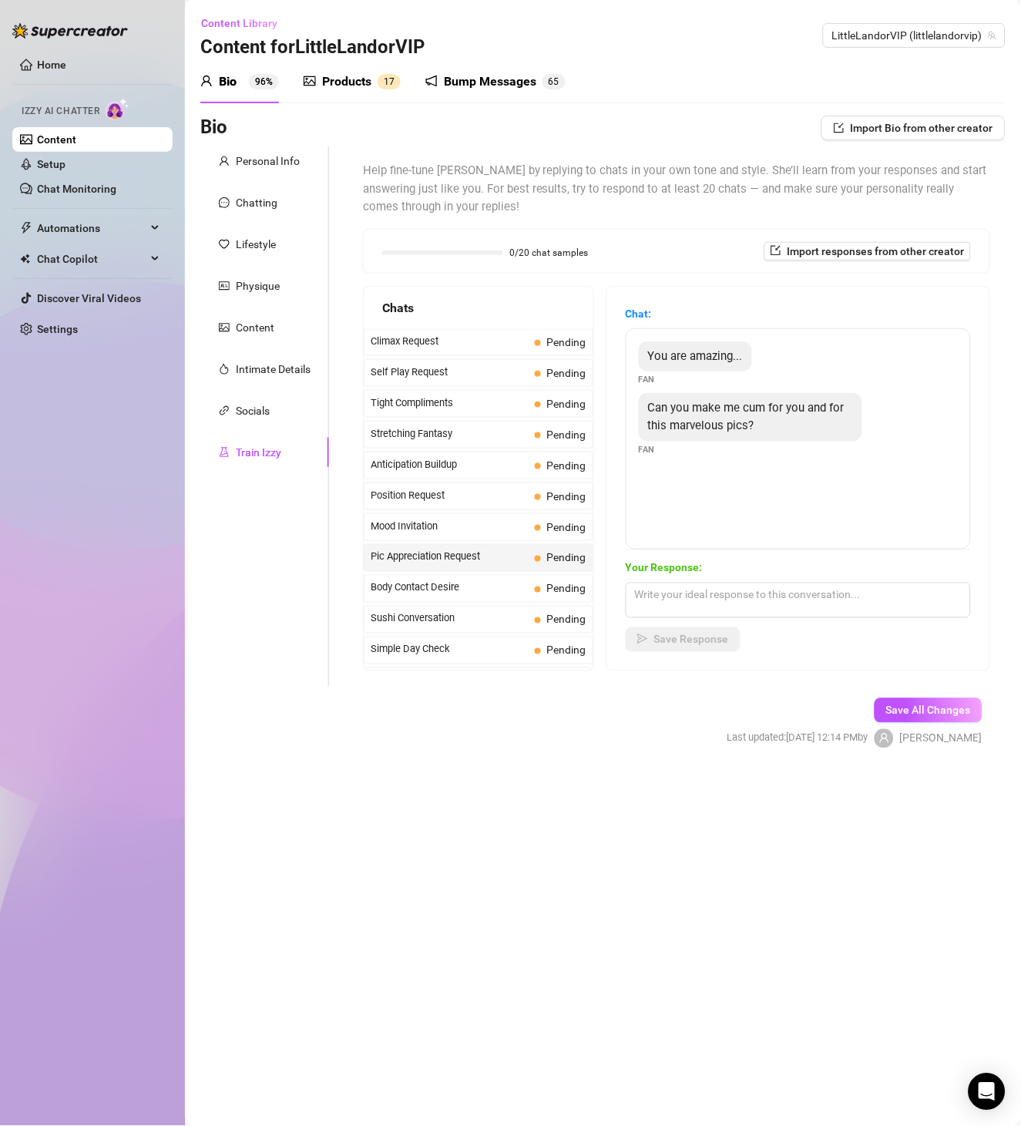
click at [743, 349] on span "You are amazing..." at bounding box center [695, 356] width 95 height 14
click at [725, 359] on span "You are amazing..." at bounding box center [695, 356] width 95 height 14
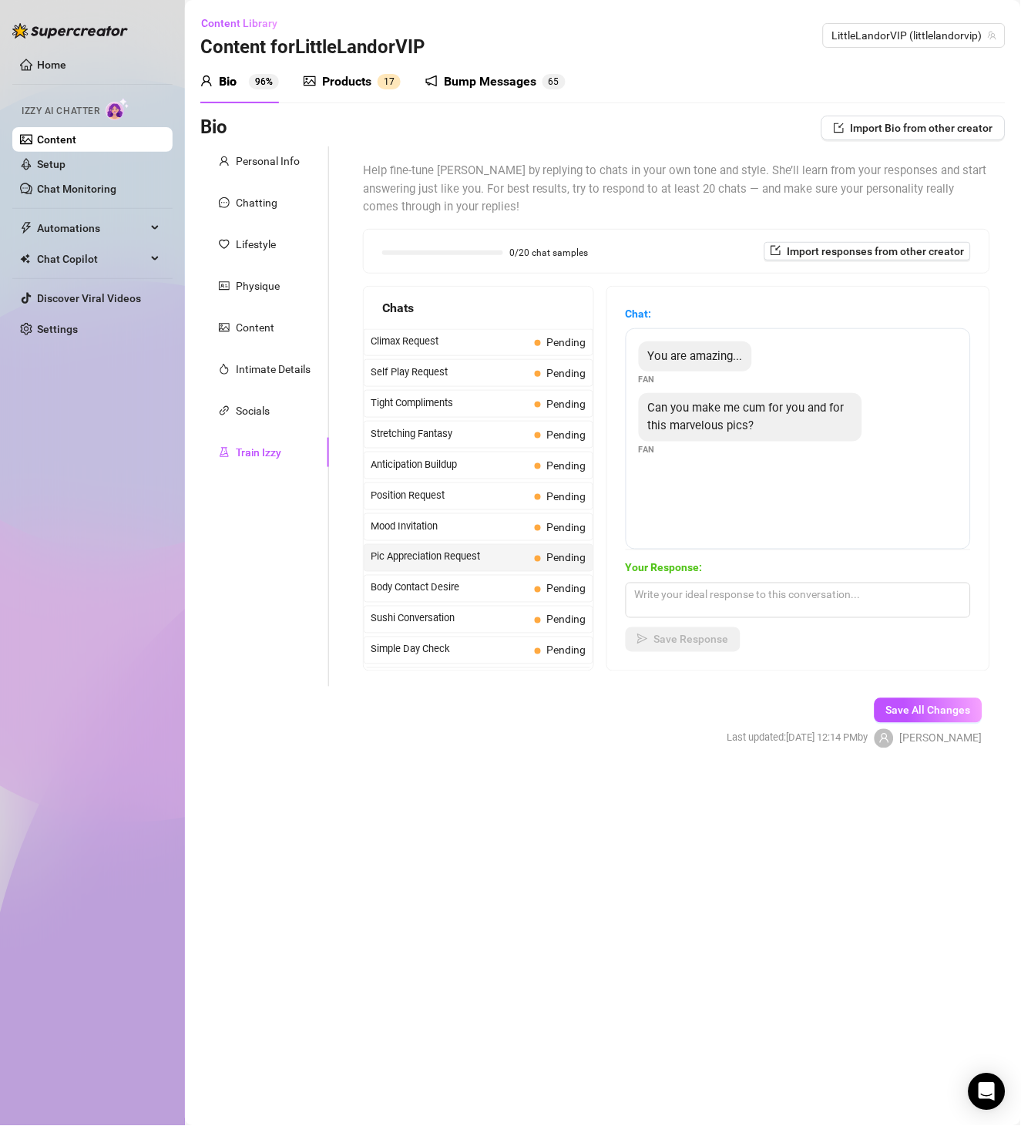
click at [742, 396] on div "Can you make me cum for you and for this marvelous pics?" at bounding box center [750, 417] width 223 height 49
click at [754, 412] on span "Can you make me cum for you and for this marvelous pics?" at bounding box center [746, 417] width 197 height 32
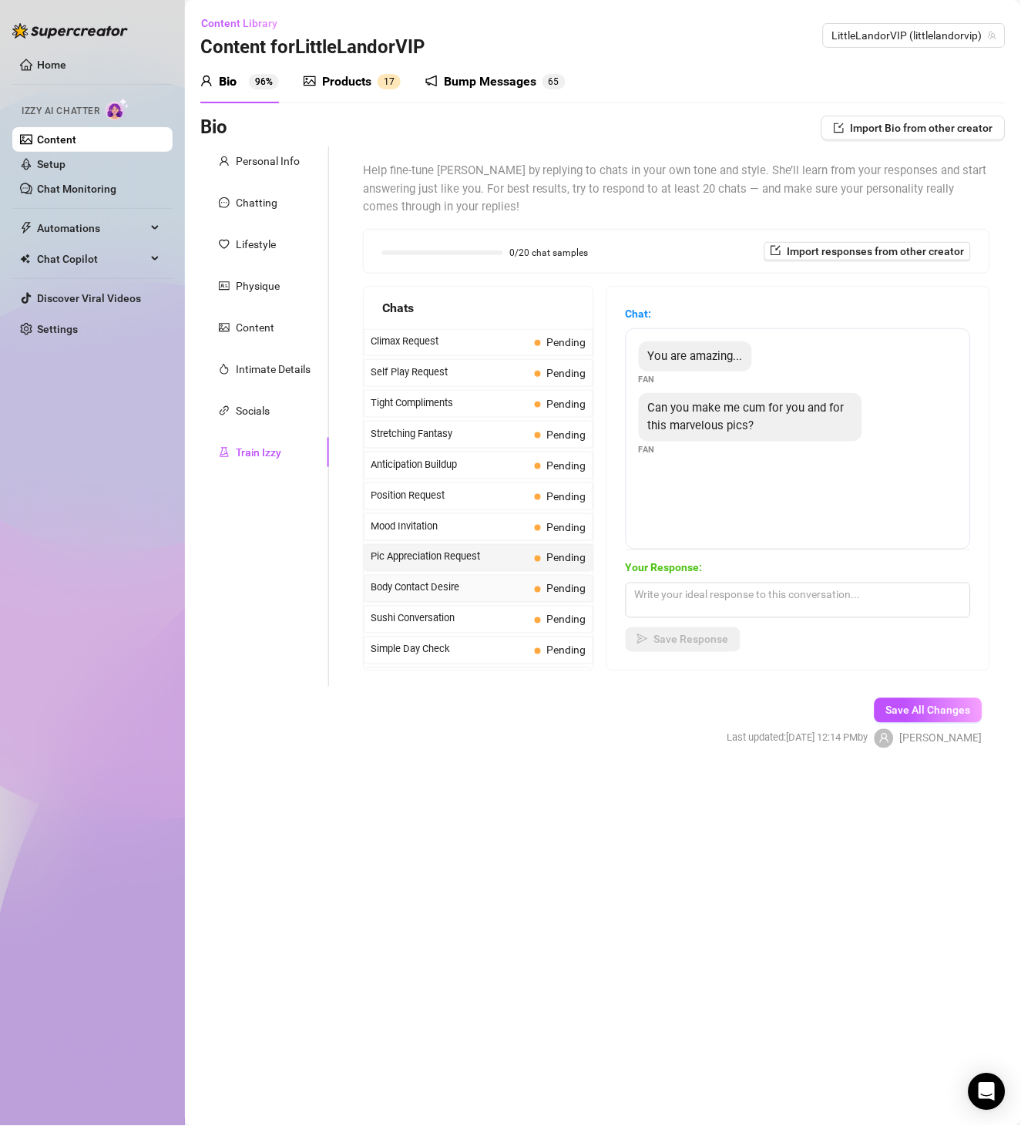
click at [395, 593] on span "Body Contact Desire" at bounding box center [450, 587] width 158 height 15
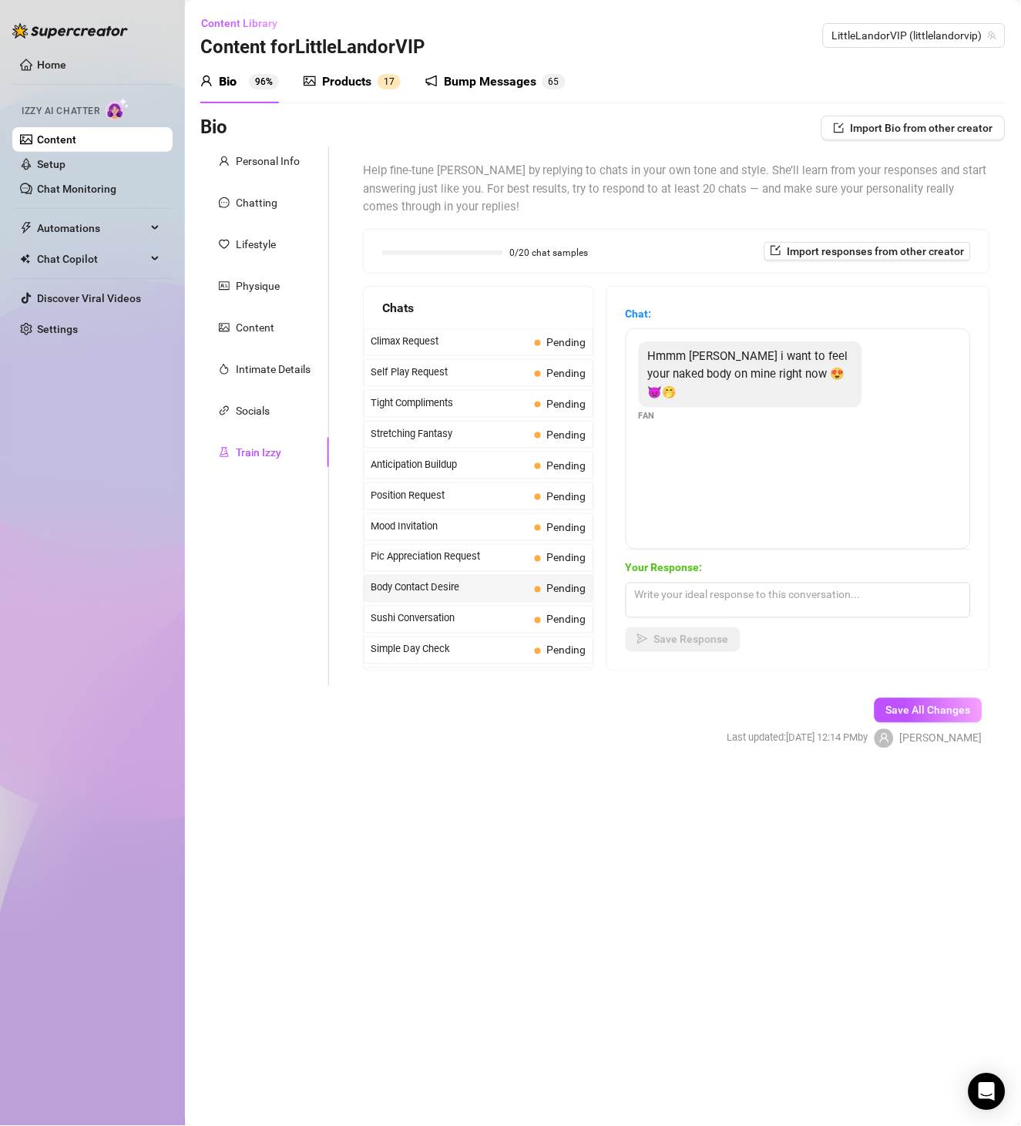
click at [768, 370] on span "Hmmm [PERSON_NAME] i want to feel your naked body on mine right now 😍😈🤭" at bounding box center [748, 374] width 200 height 50
click at [435, 614] on div "Sushi Conversation Pending" at bounding box center [479, 620] width 230 height 28
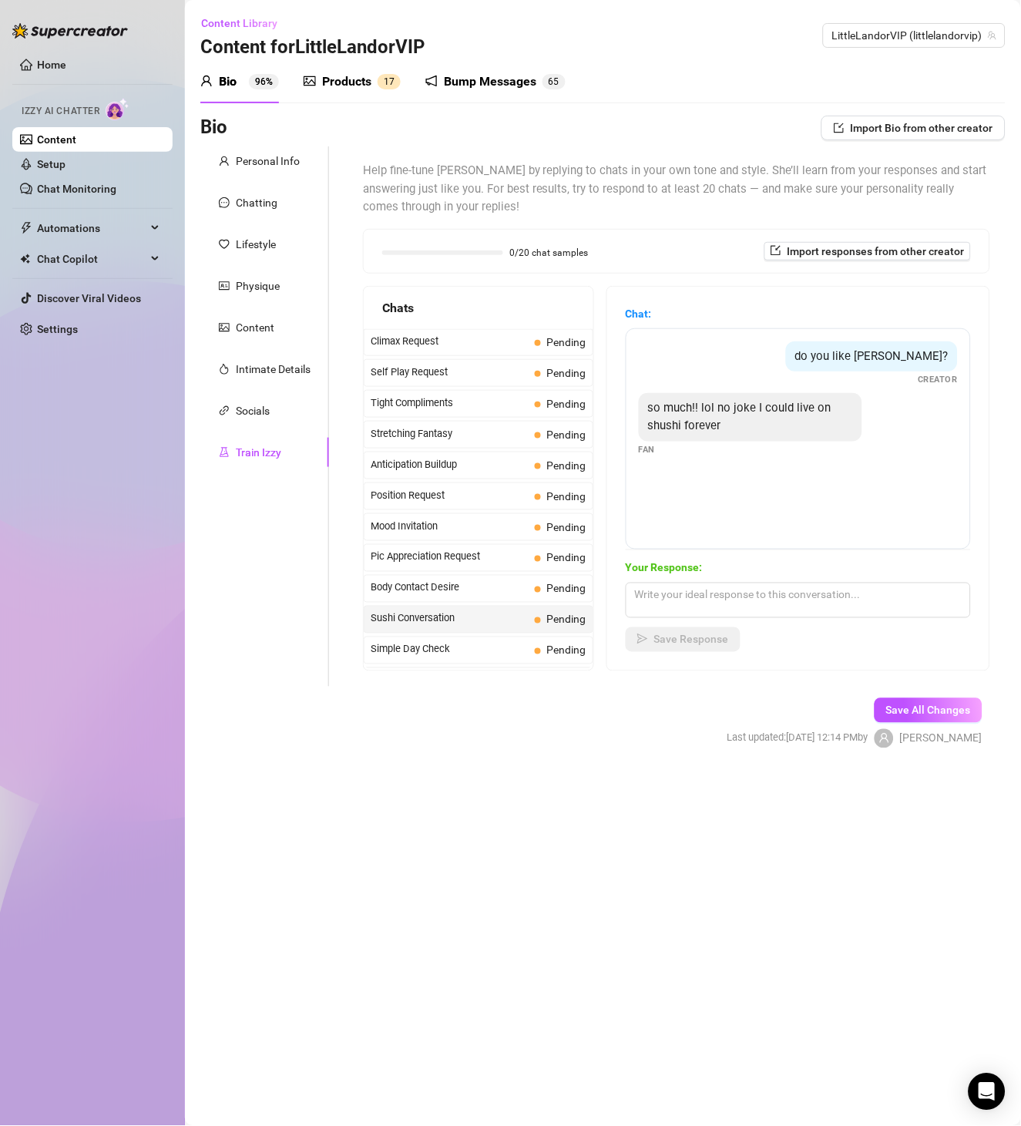
click at [917, 351] on span "do you like [PERSON_NAME]?" at bounding box center [871, 356] width 153 height 14
click at [727, 415] on div "so much!! lol no joke I could live on shushi forever" at bounding box center [750, 417] width 223 height 49
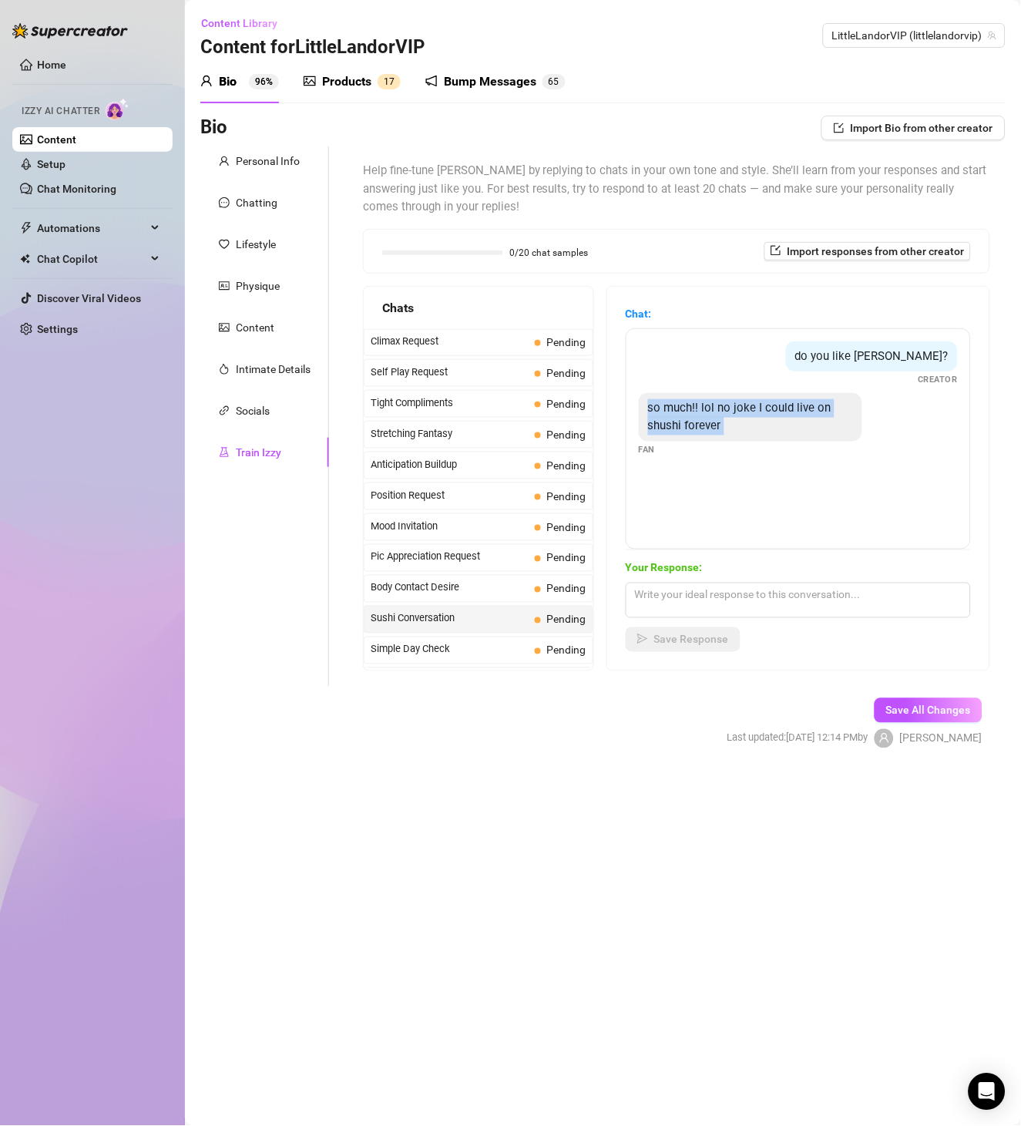
click at [727, 415] on div "so much!! lol no joke I could live on shushi forever" at bounding box center [750, 417] width 223 height 49
click at [491, 645] on div "Simple Day Check Pending" at bounding box center [479, 651] width 230 height 28
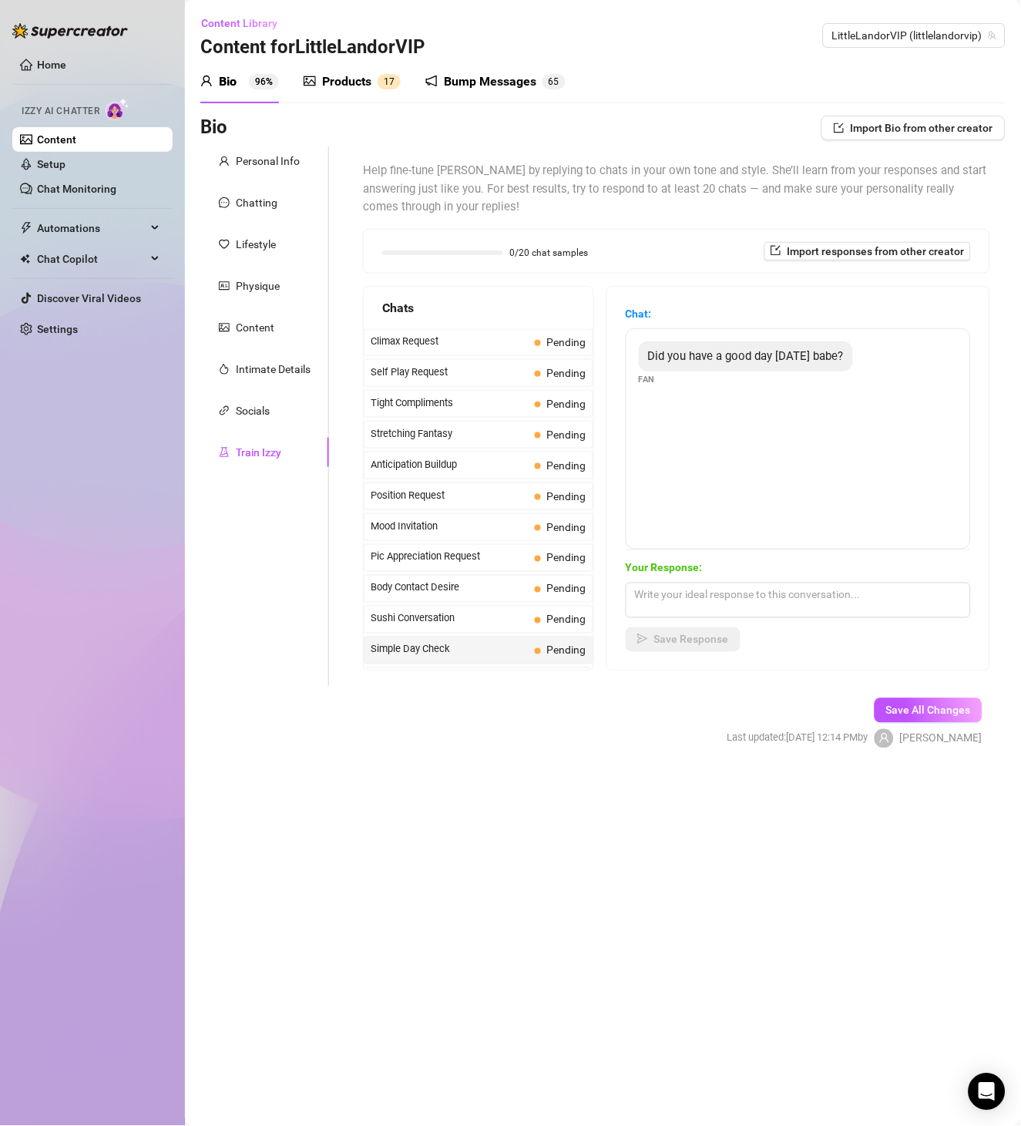
click at [784, 359] on span "Did you have a good day [DATE] babe?" at bounding box center [746, 356] width 196 height 14
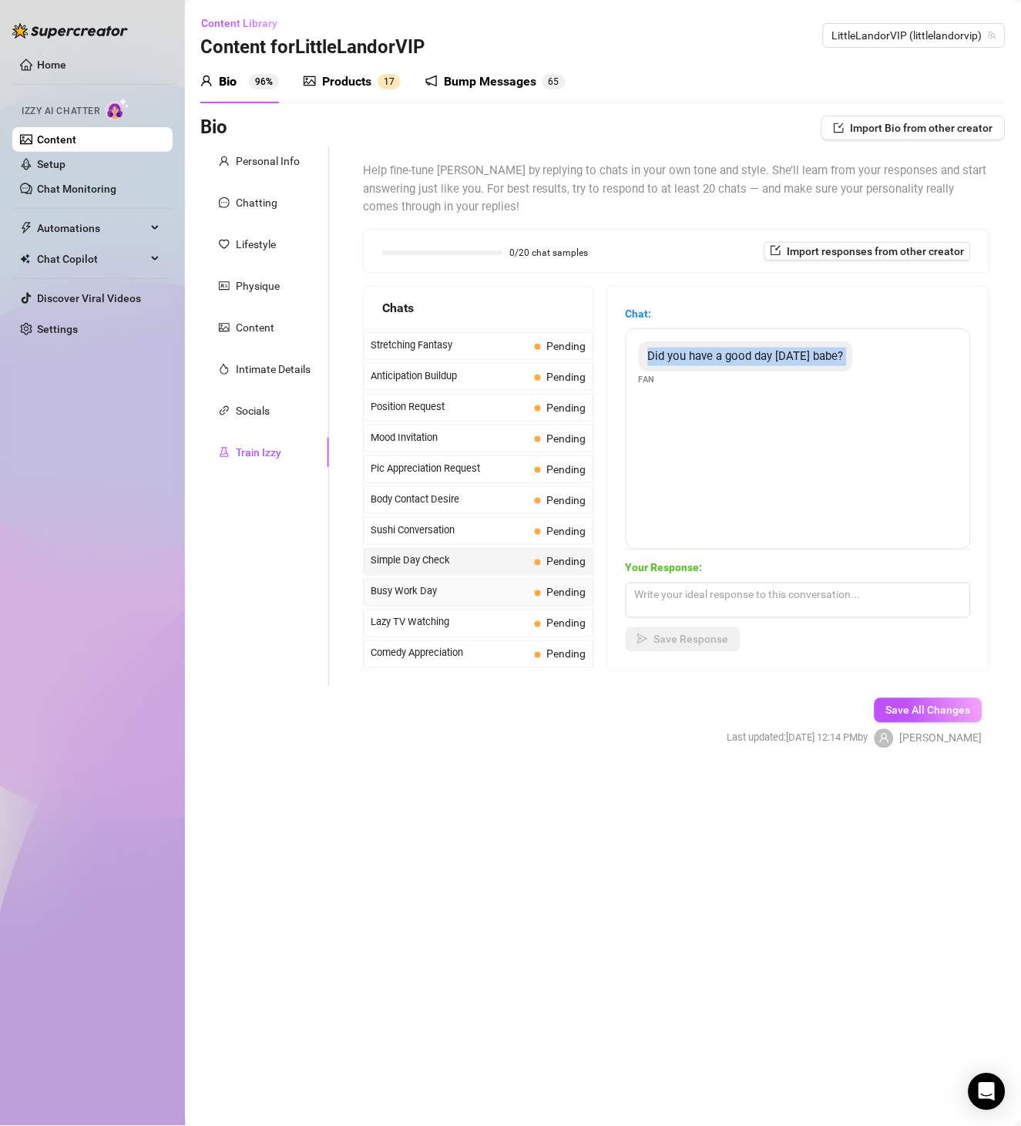
click at [459, 597] on span "Busy Work Day" at bounding box center [450, 591] width 158 height 15
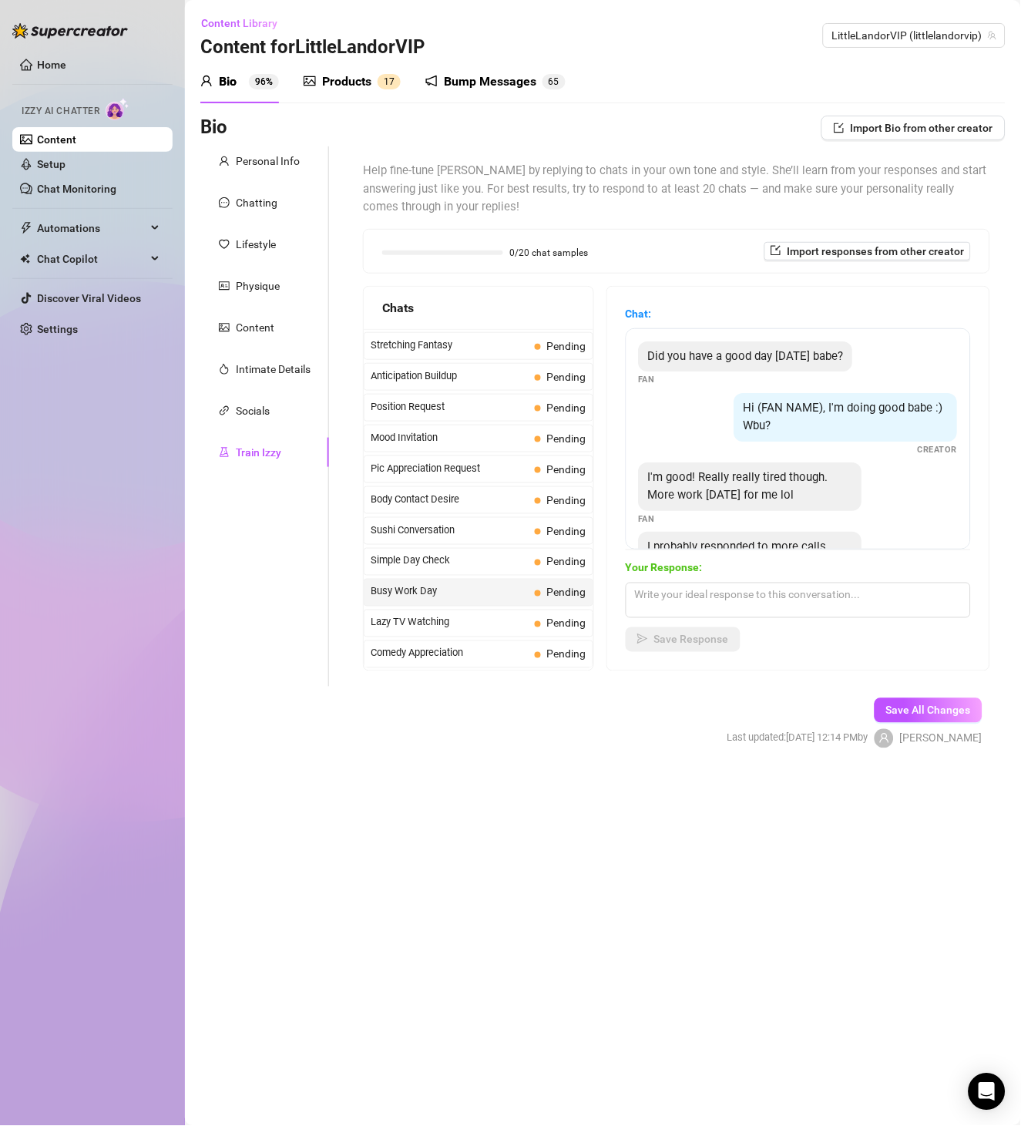
click at [771, 362] on span "Did you have a good day [DATE] babe?" at bounding box center [746, 356] width 196 height 14
click at [845, 387] on div "Did you have a good day [DATE] babe? Fan" at bounding box center [798, 363] width 319 height 45
click at [848, 422] on span "Hi (FAN NAME), I'm doing good babe :) Wbu?" at bounding box center [844, 417] width 200 height 32
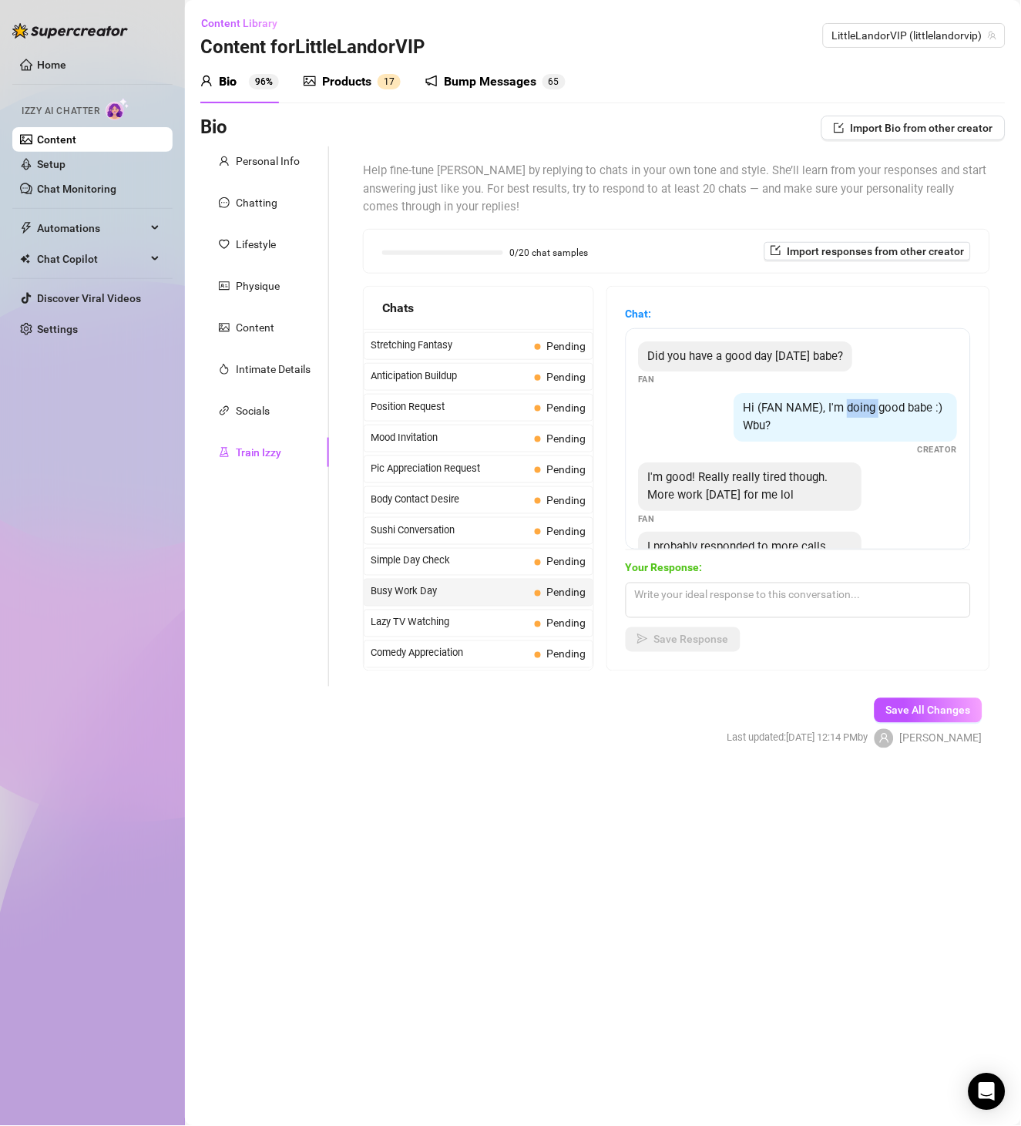
click at [848, 422] on span "Hi (FAN NAME), I'm doing good babe :) Wbu?" at bounding box center [844, 417] width 200 height 32
click at [731, 502] on span "I'm good! Really really tired though. More work [DATE] for me lol" at bounding box center [738, 486] width 180 height 32
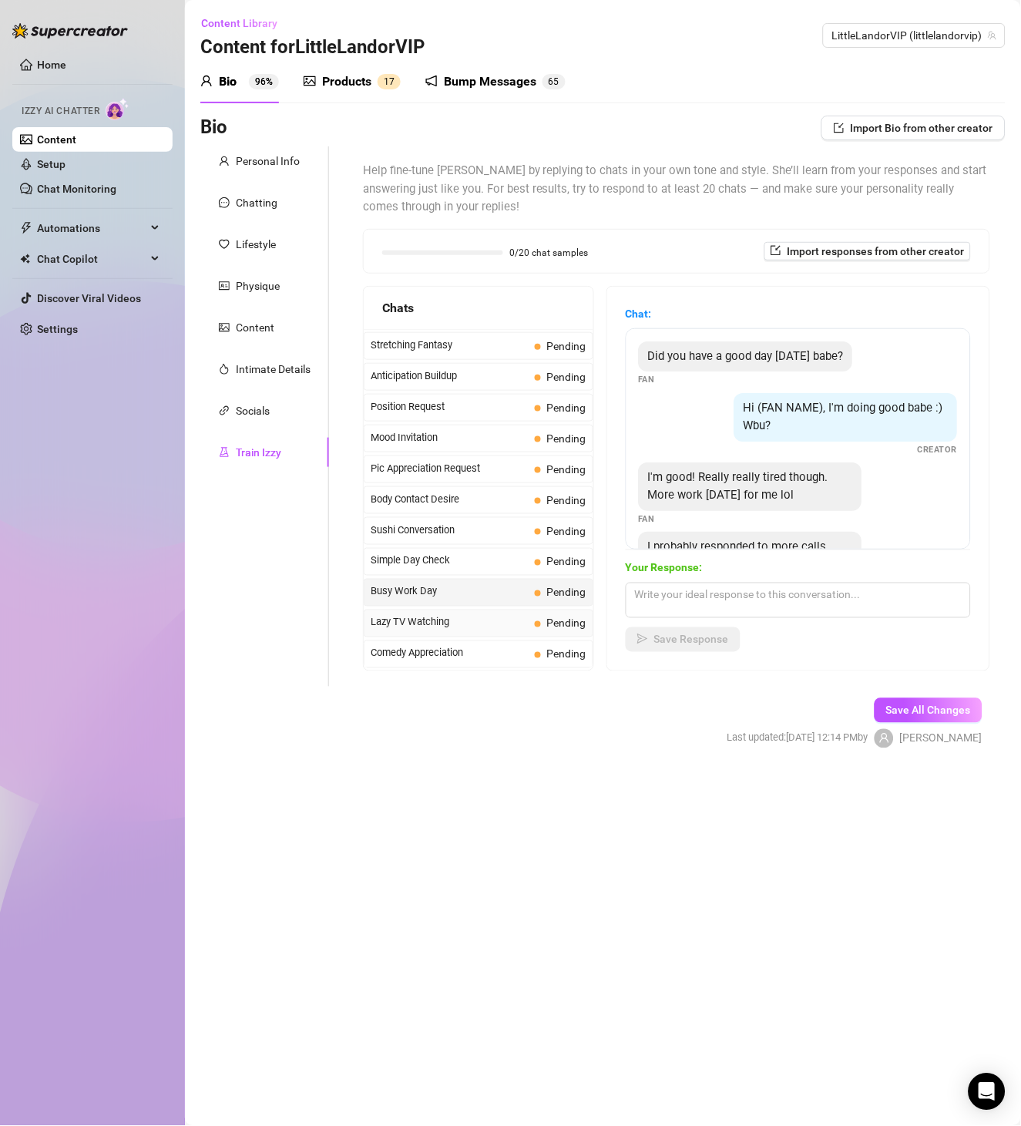
click at [479, 630] on span "Lazy TV Watching" at bounding box center [450, 622] width 158 height 15
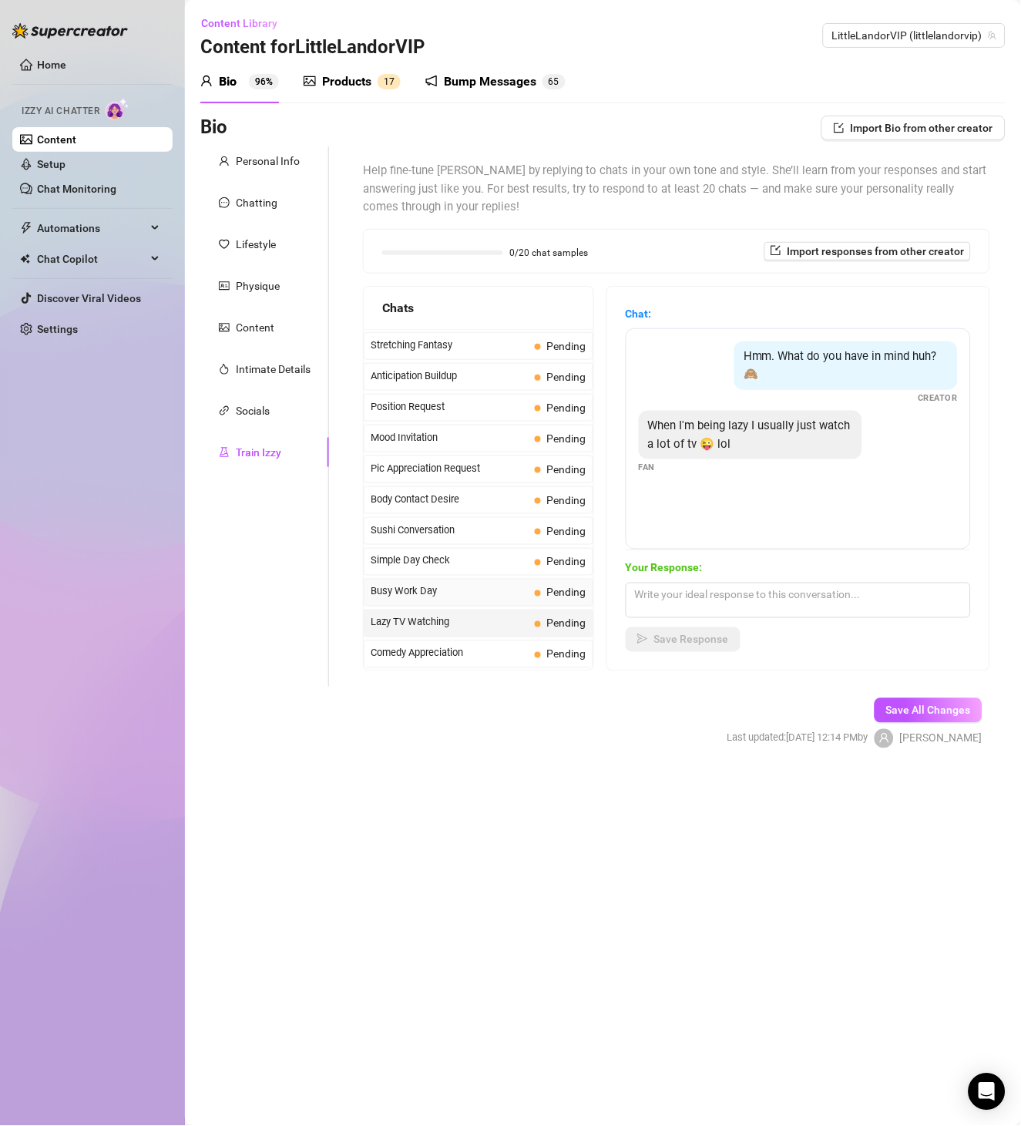
click at [469, 594] on span "Busy Work Day" at bounding box center [450, 591] width 158 height 15
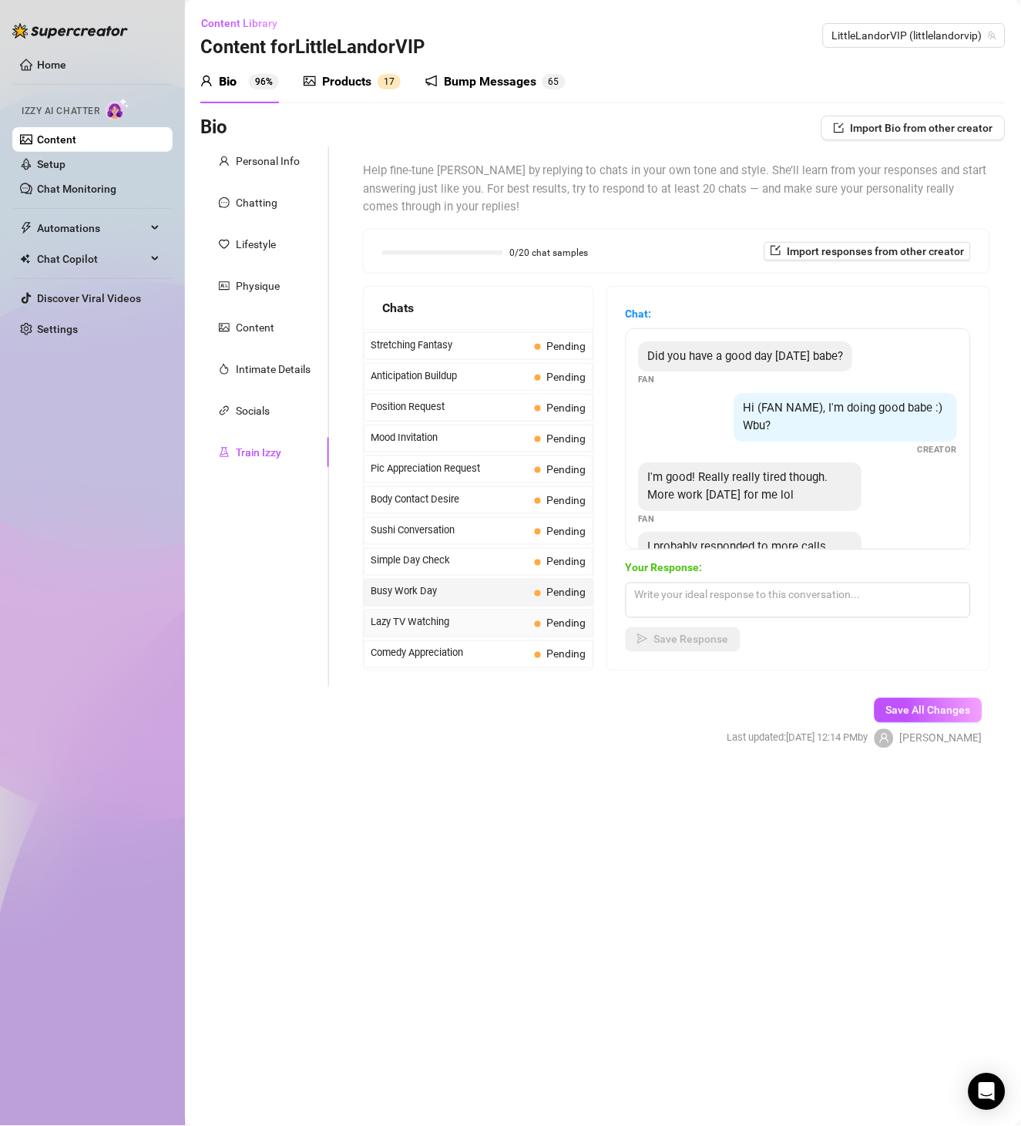
click at [430, 630] on span "Lazy TV Watching" at bounding box center [450, 622] width 158 height 15
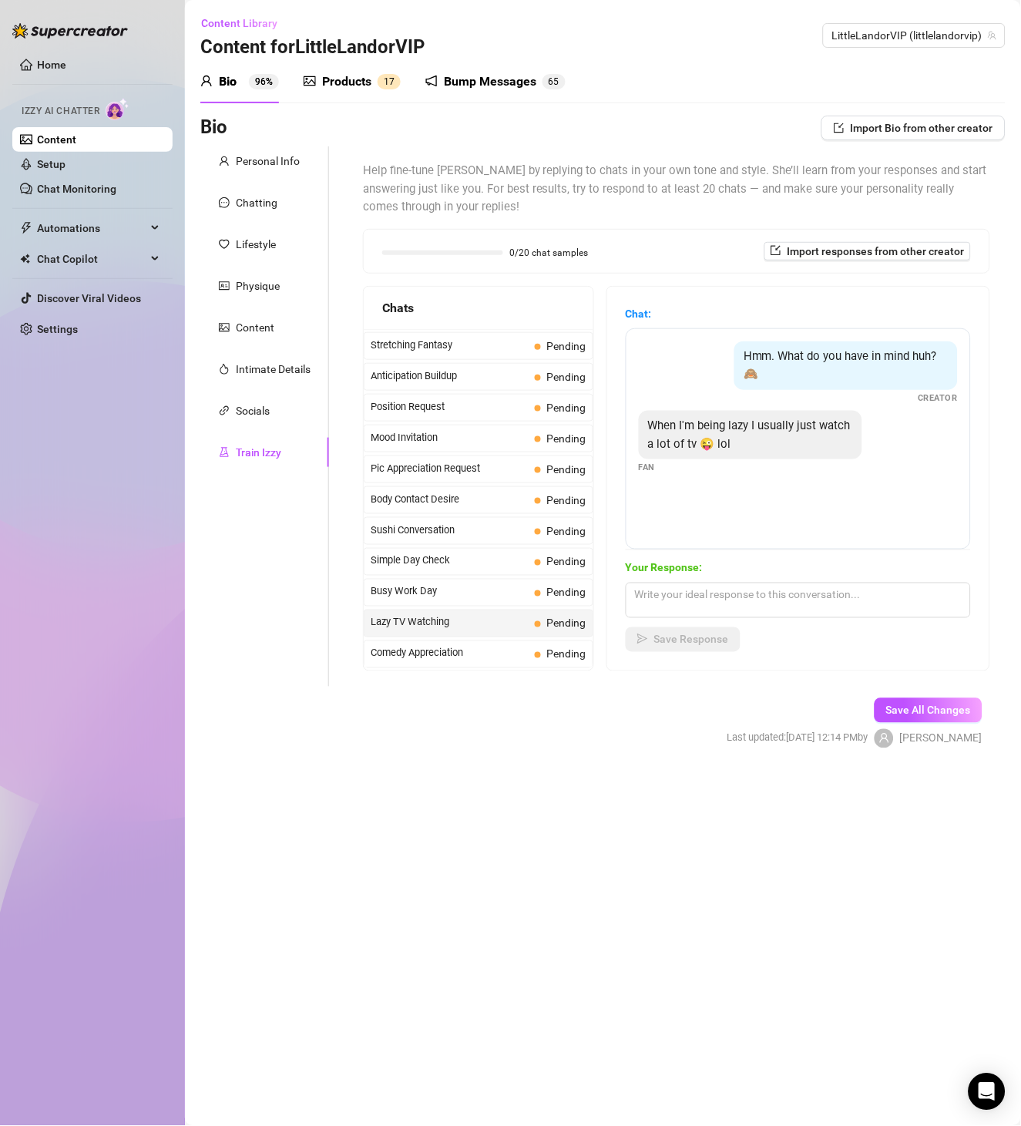
click at [836, 359] on span "Hmm. What do you have in mind huh? 🙈" at bounding box center [840, 365] width 193 height 32
click at [722, 445] on span "When I'm being lazy I usually just watch a lot of tv 😜 lol" at bounding box center [749, 434] width 203 height 32
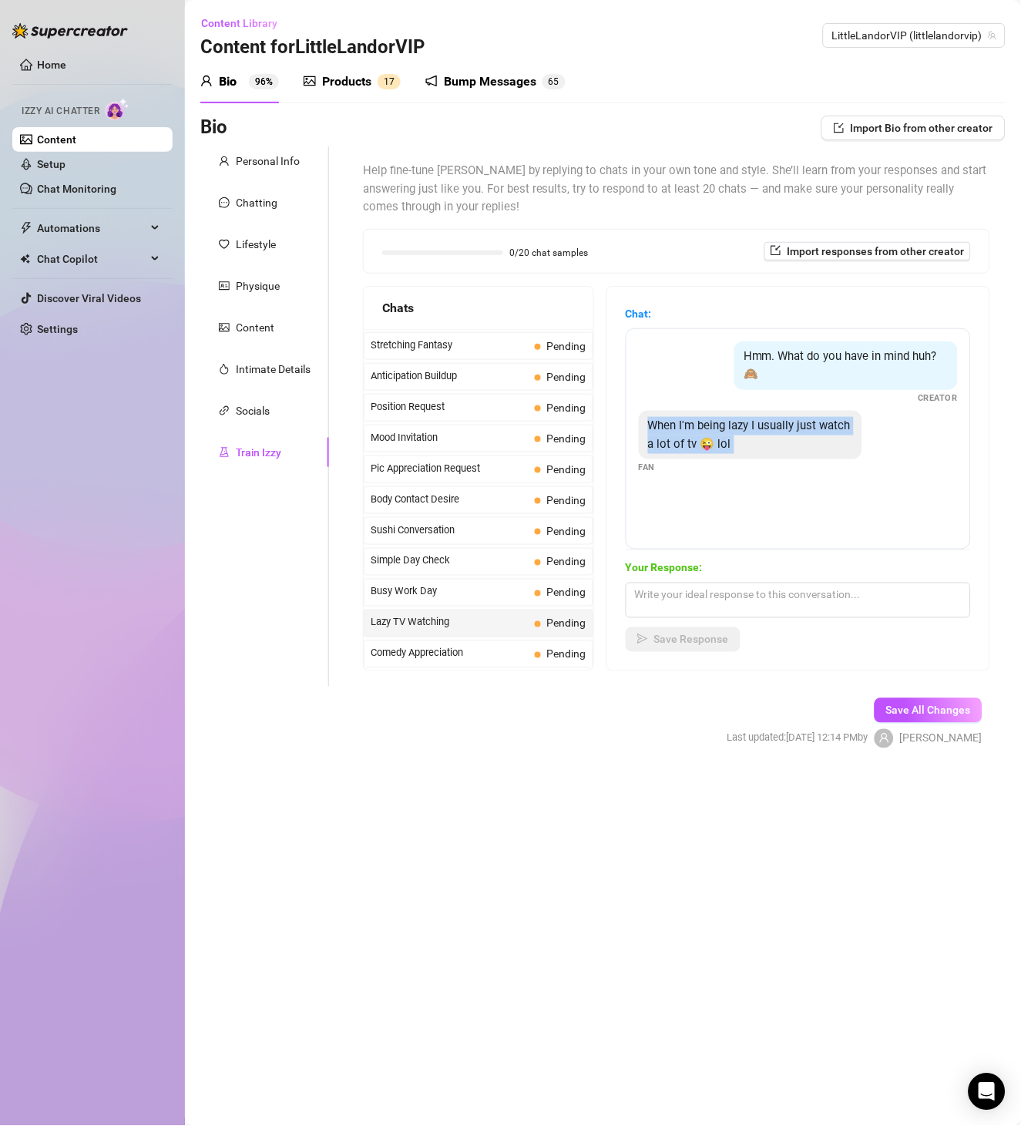
click at [722, 445] on span "When I'm being lazy I usually just watch a lot of tv 😜 lol" at bounding box center [749, 434] width 203 height 32
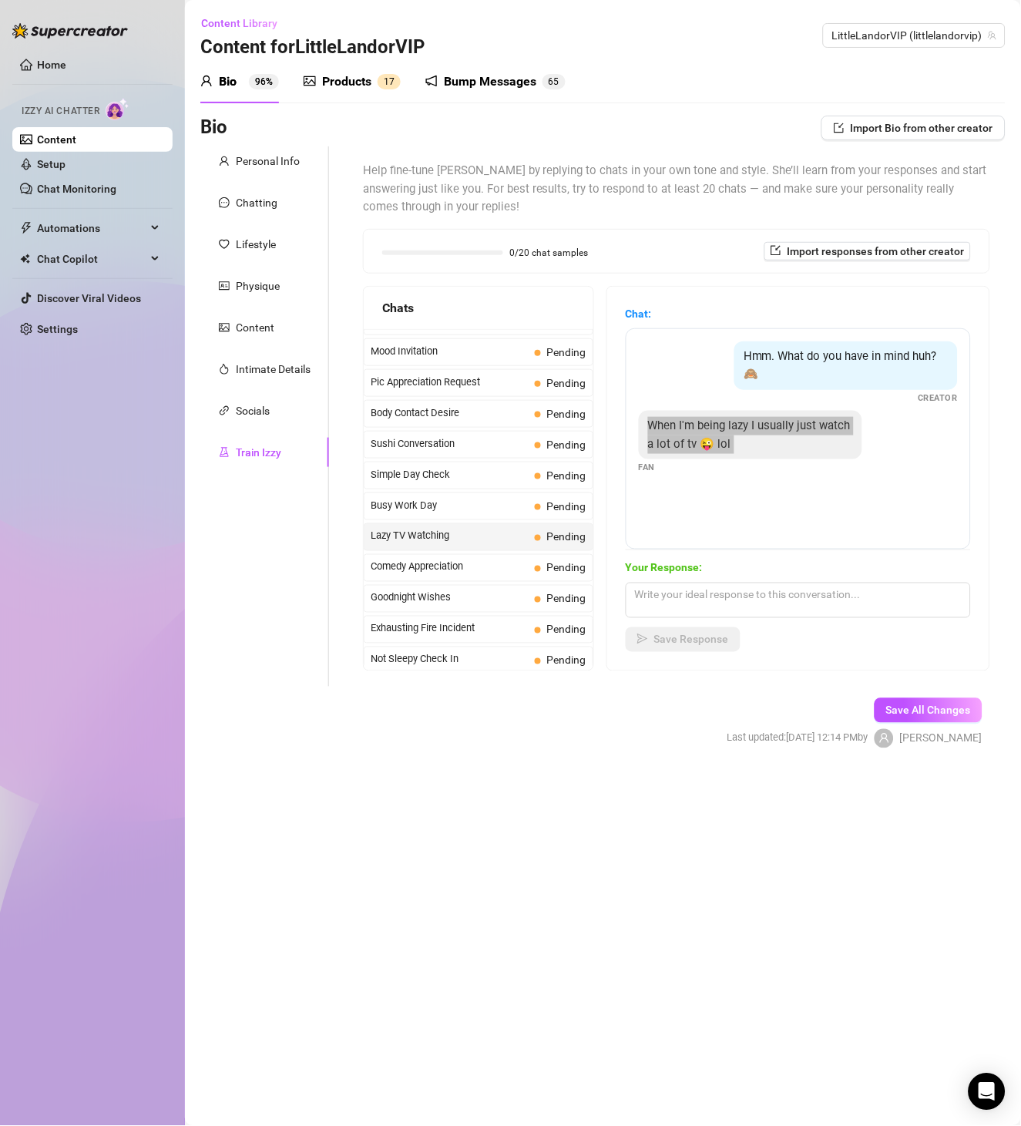
scroll to position [888, 0]
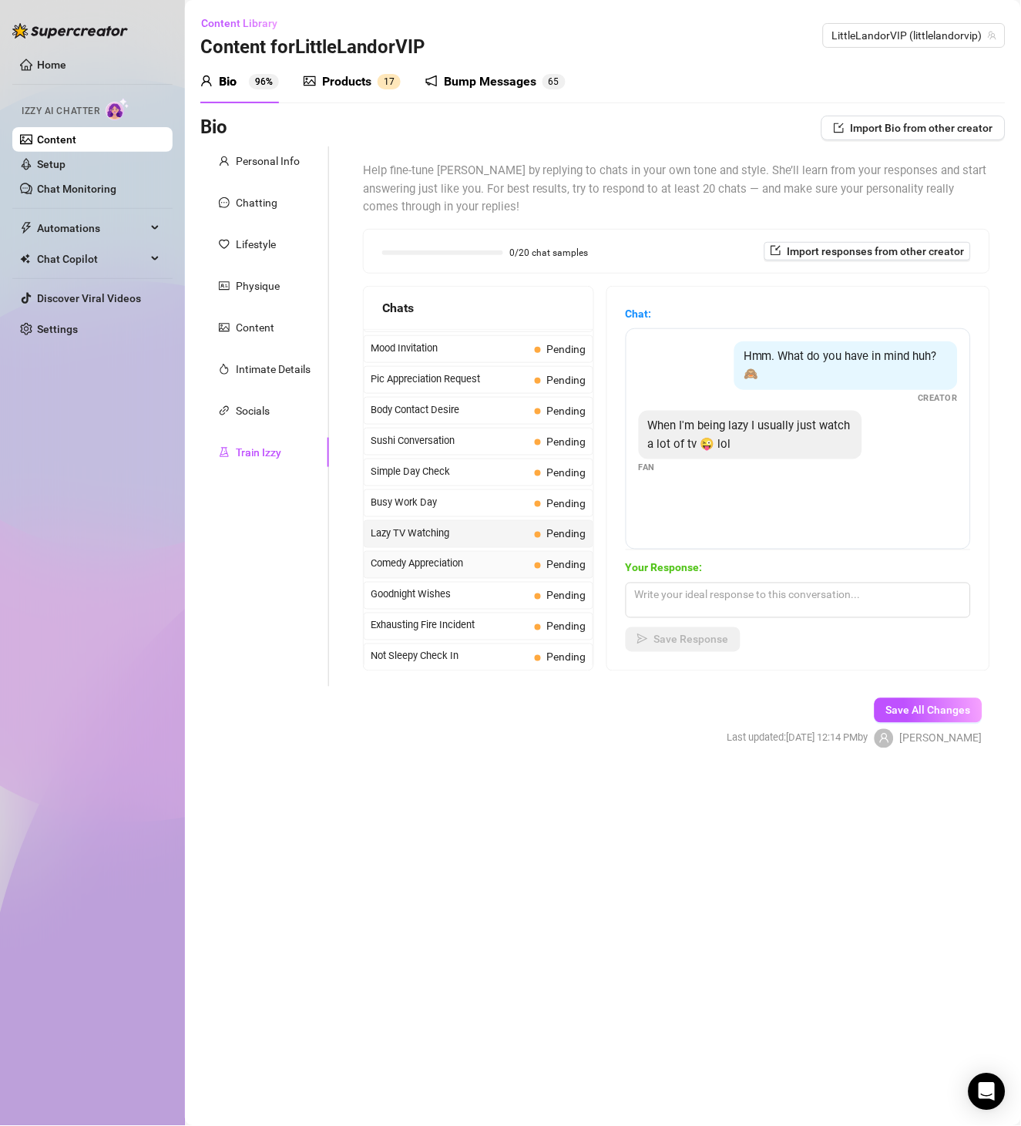
click at [471, 572] on span "Comedy Appreciation" at bounding box center [450, 563] width 158 height 15
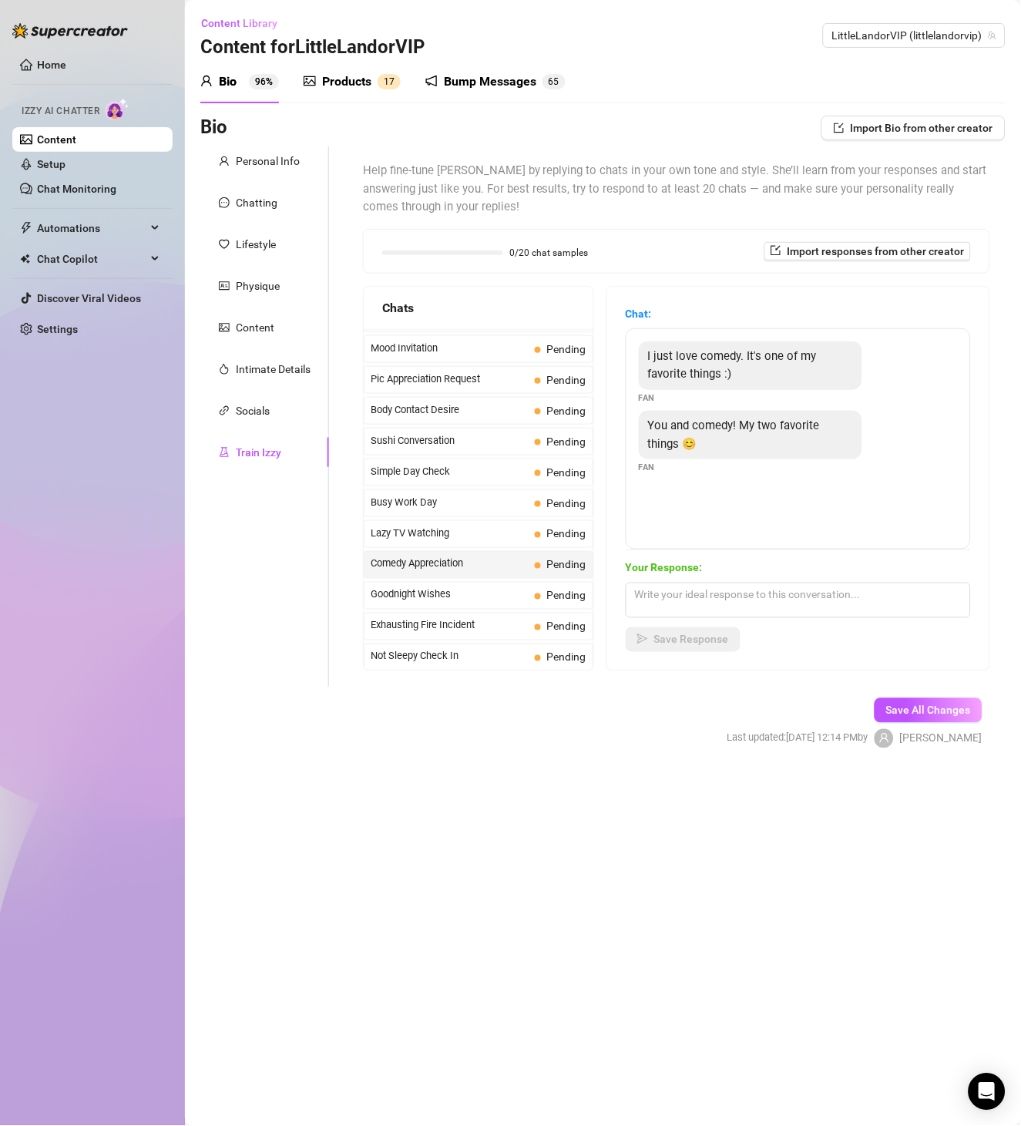
click at [821, 363] on div "I just love comedy. It's one of my favorite things :)" at bounding box center [750, 365] width 223 height 49
click at [721, 432] on div "You and comedy! My two favorite things 😊" at bounding box center [750, 435] width 223 height 49
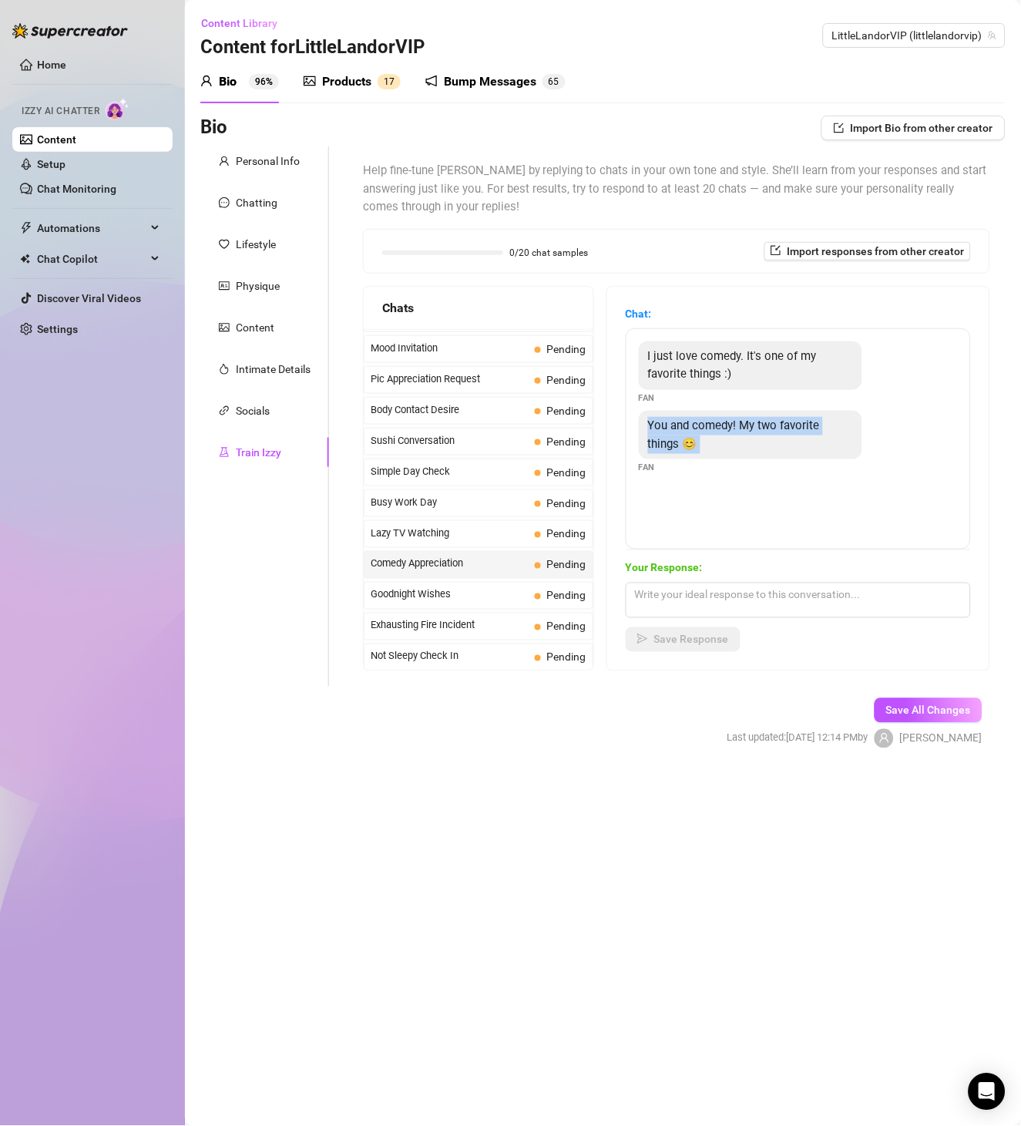
click at [721, 432] on div "You and comedy! My two favorite things 😊" at bounding box center [750, 435] width 223 height 49
click at [465, 603] on span "Goodnight Wishes" at bounding box center [450, 594] width 158 height 15
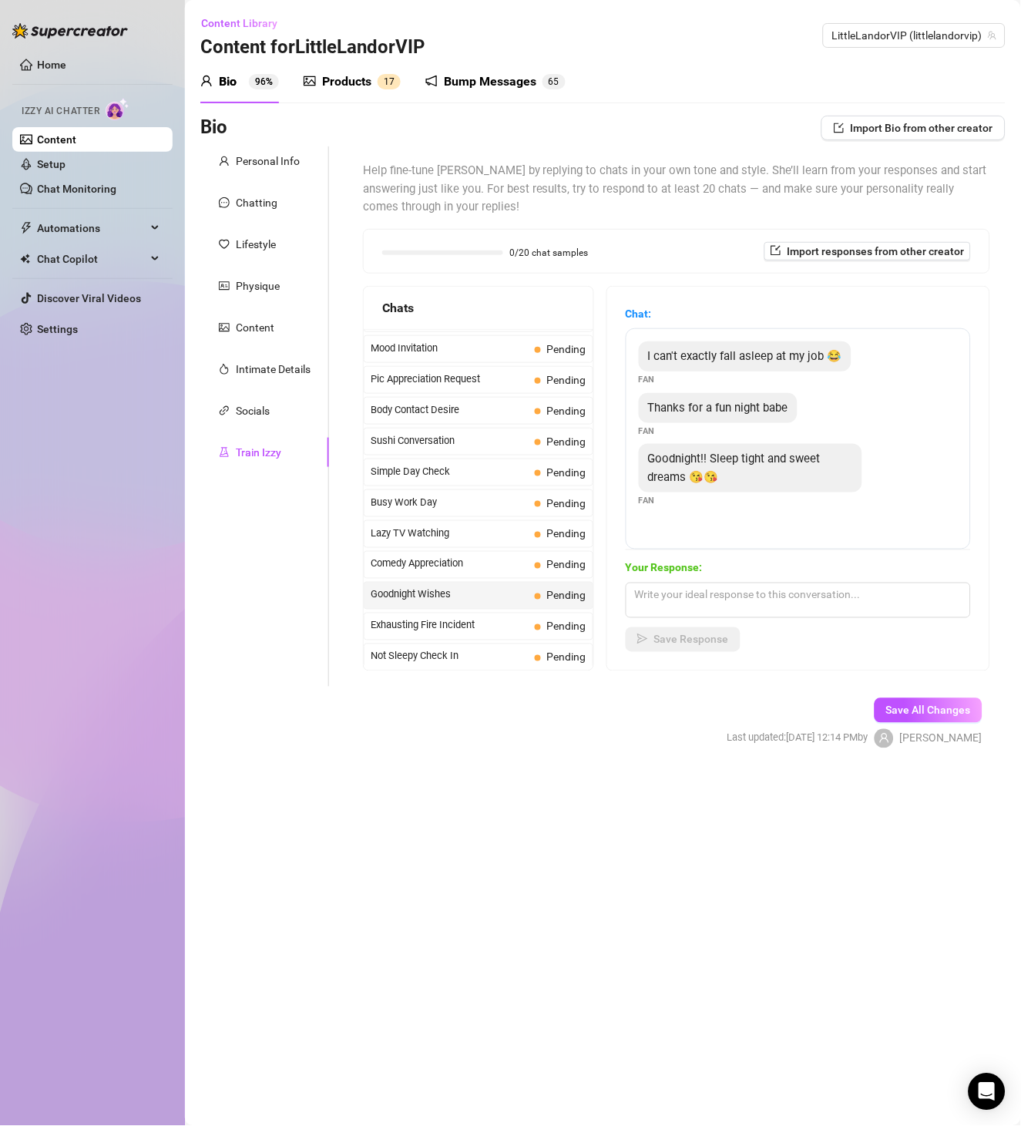
click at [747, 353] on span "I can't exactly fall asleep at my job 😂" at bounding box center [745, 356] width 194 height 14
click at [755, 406] on span "Thanks for a fun night babe" at bounding box center [718, 408] width 140 height 14
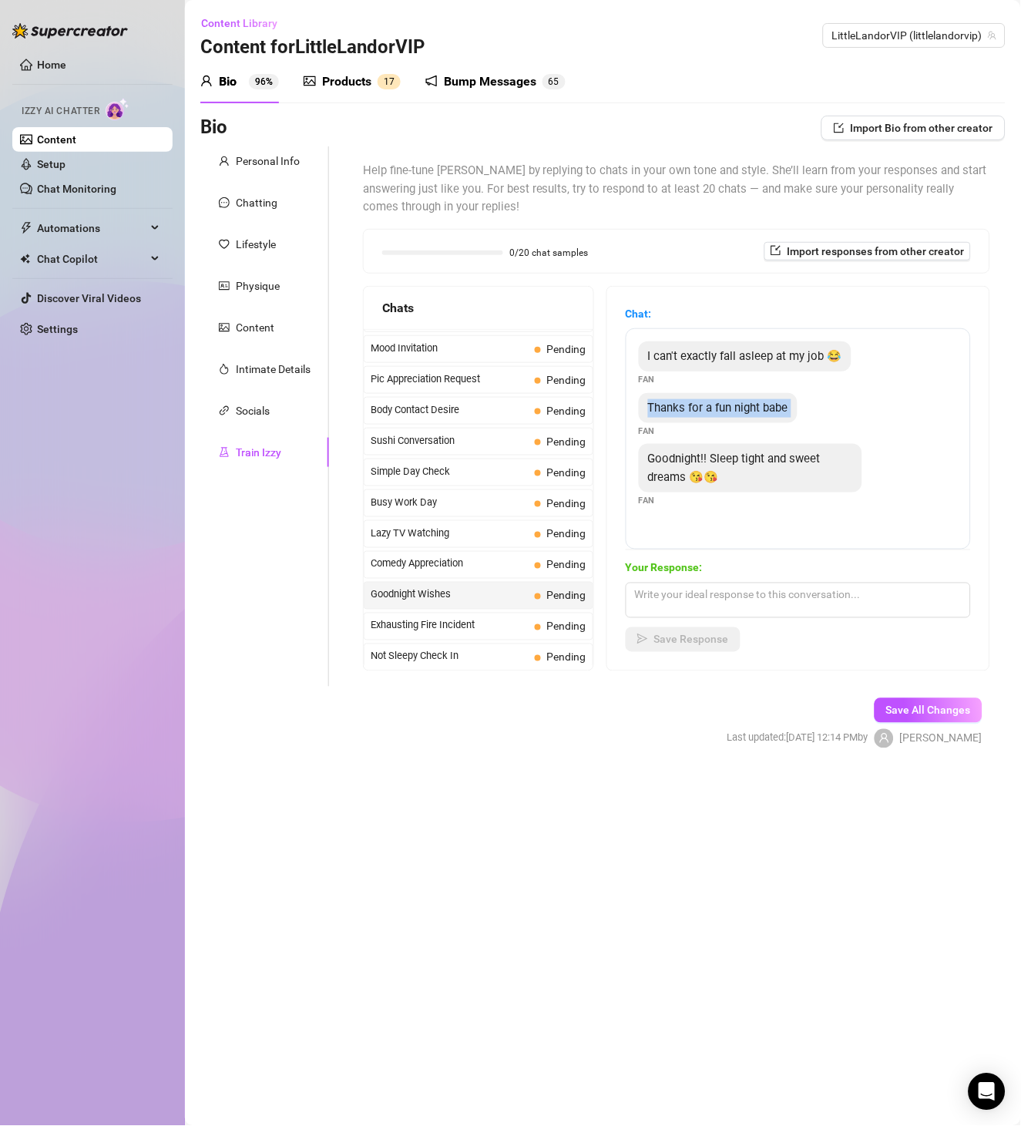
click at [755, 406] on span "Thanks for a fun night babe" at bounding box center [718, 408] width 140 height 14
click at [752, 453] on span "Goodnight!! Sleep tight and sweet dreams 😘😘" at bounding box center [734, 468] width 173 height 32
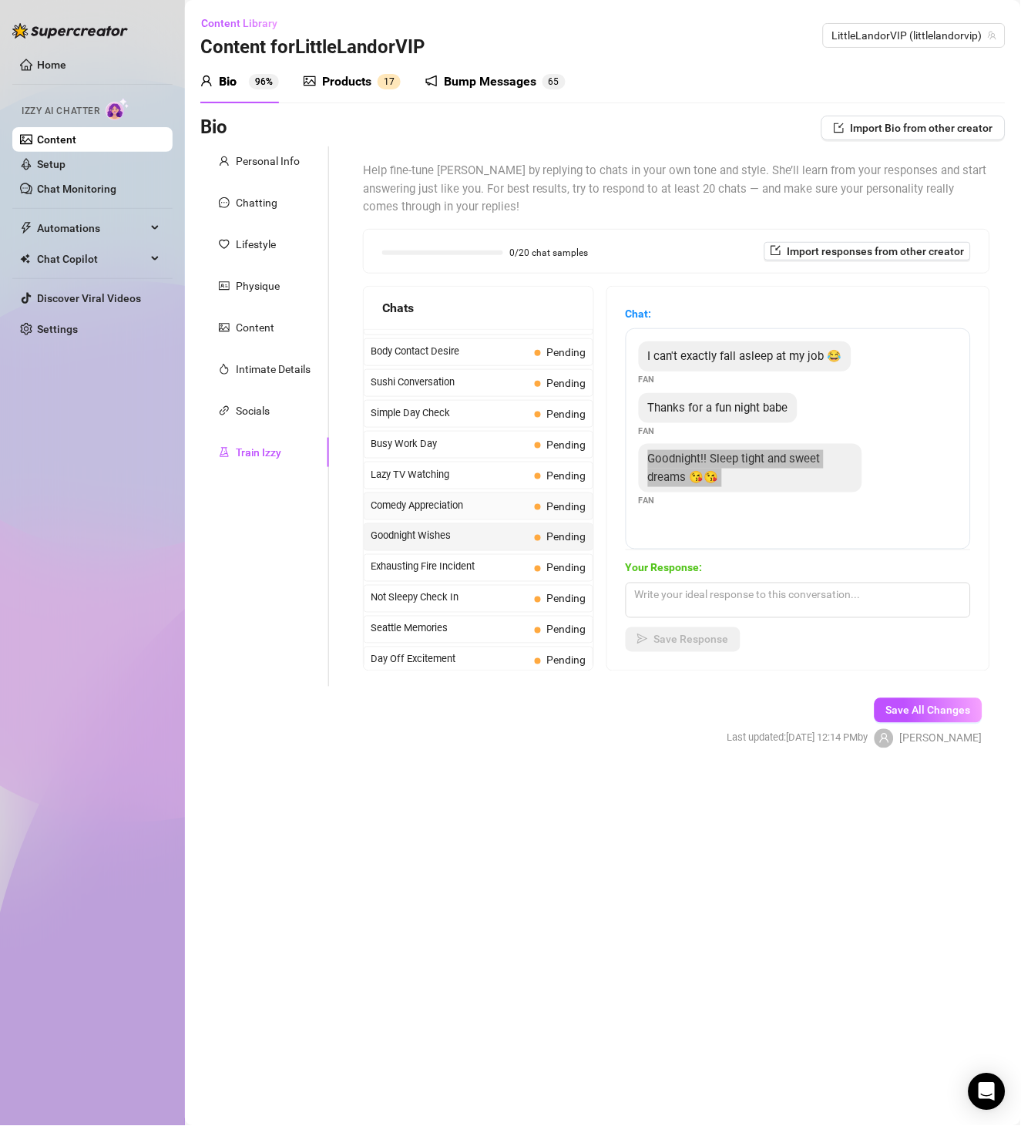
scroll to position [976, 0]
click at [463, 544] on span "Exhausting Fire Incident" at bounding box center [450, 536] width 158 height 15
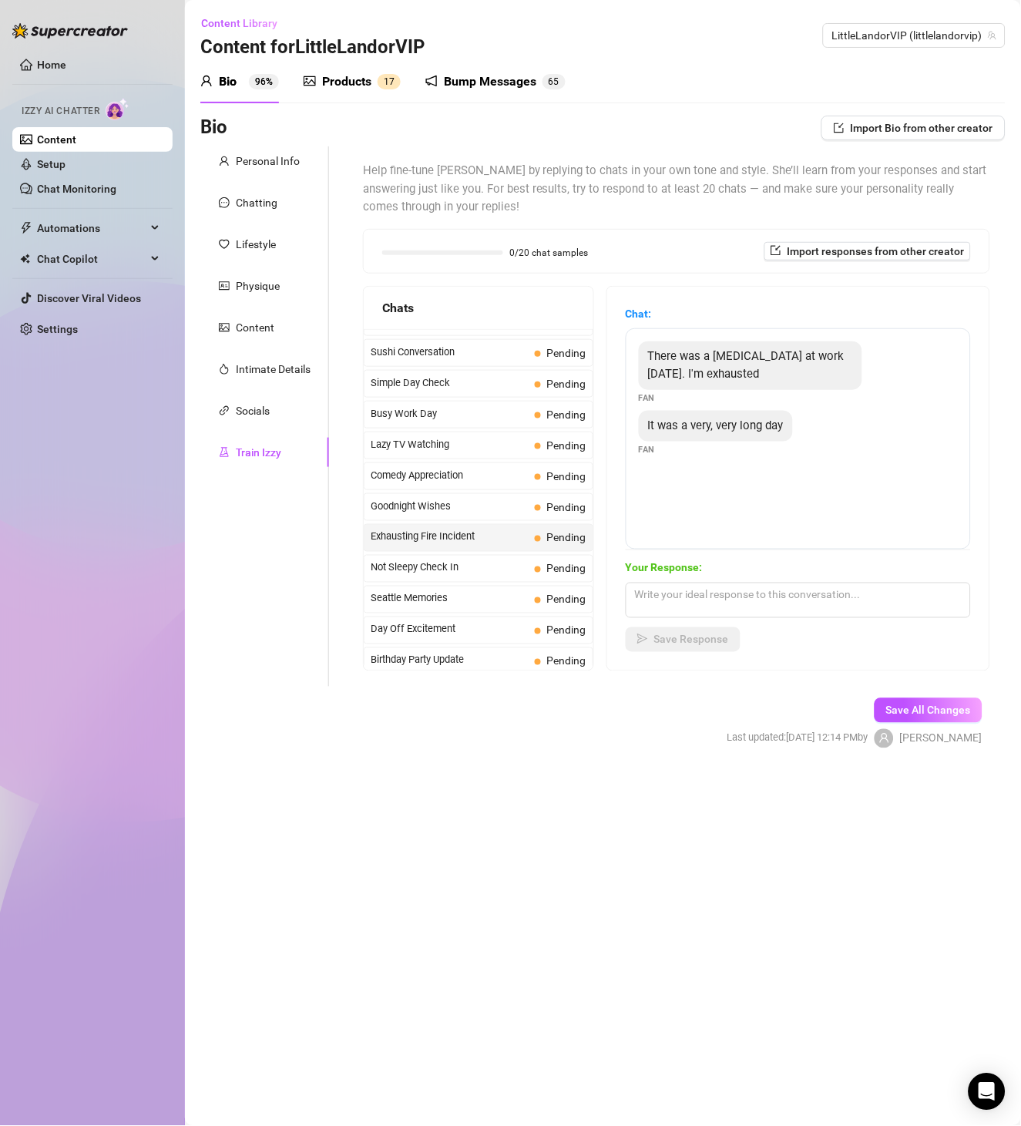
click at [749, 351] on span "There was a [MEDICAL_DATA] at work [DATE]. I'm exhausted" at bounding box center [746, 365] width 197 height 32
click at [753, 424] on span "It was a very, very long day" at bounding box center [716, 425] width 136 height 14
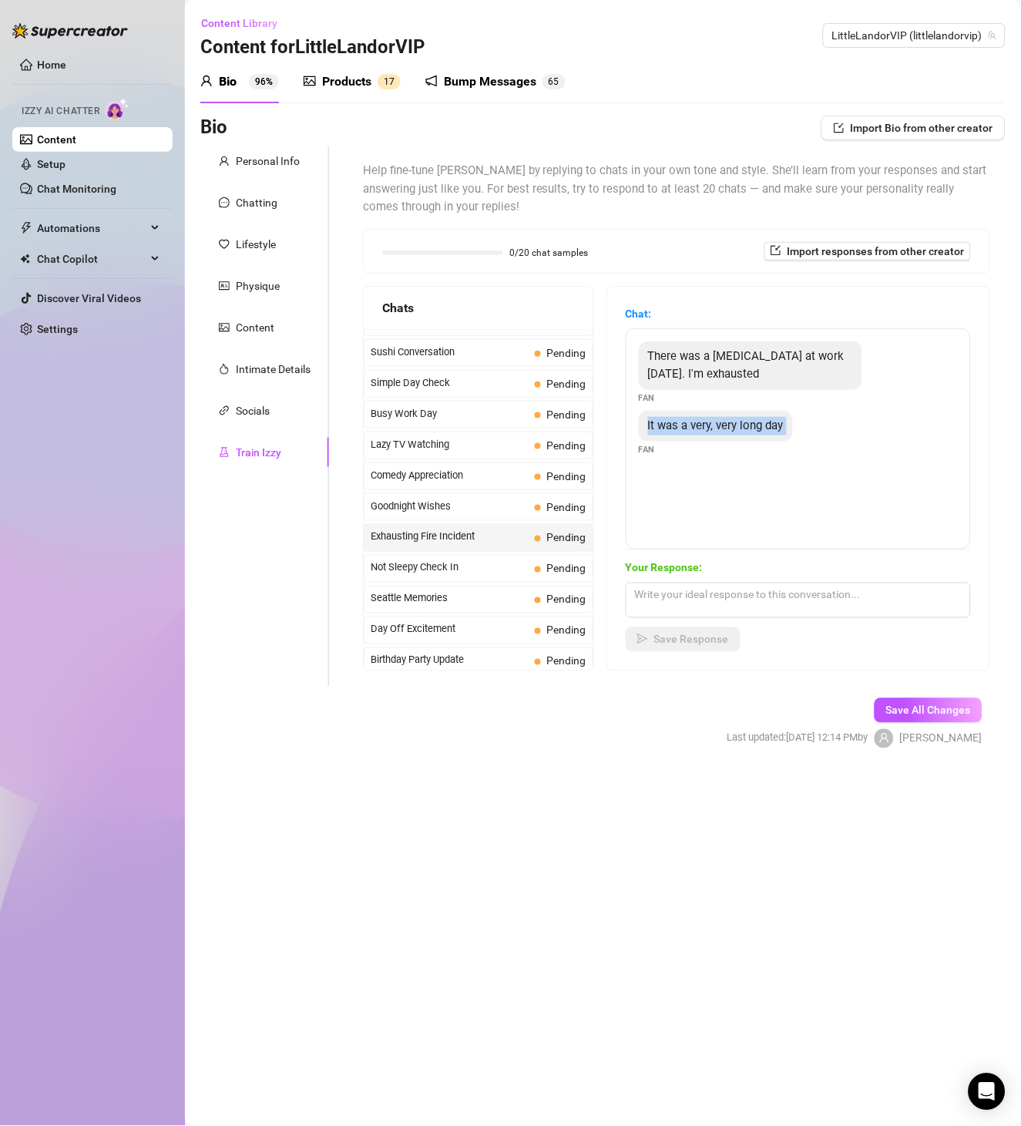
click at [753, 424] on span "It was a very, very long day" at bounding box center [716, 425] width 136 height 14
click at [459, 567] on div "Not Sleepy Check In Pending" at bounding box center [479, 569] width 230 height 28
click at [784, 363] on div "Yeah probably. I don't feel like sleeping yet though" at bounding box center [750, 365] width 223 height 49
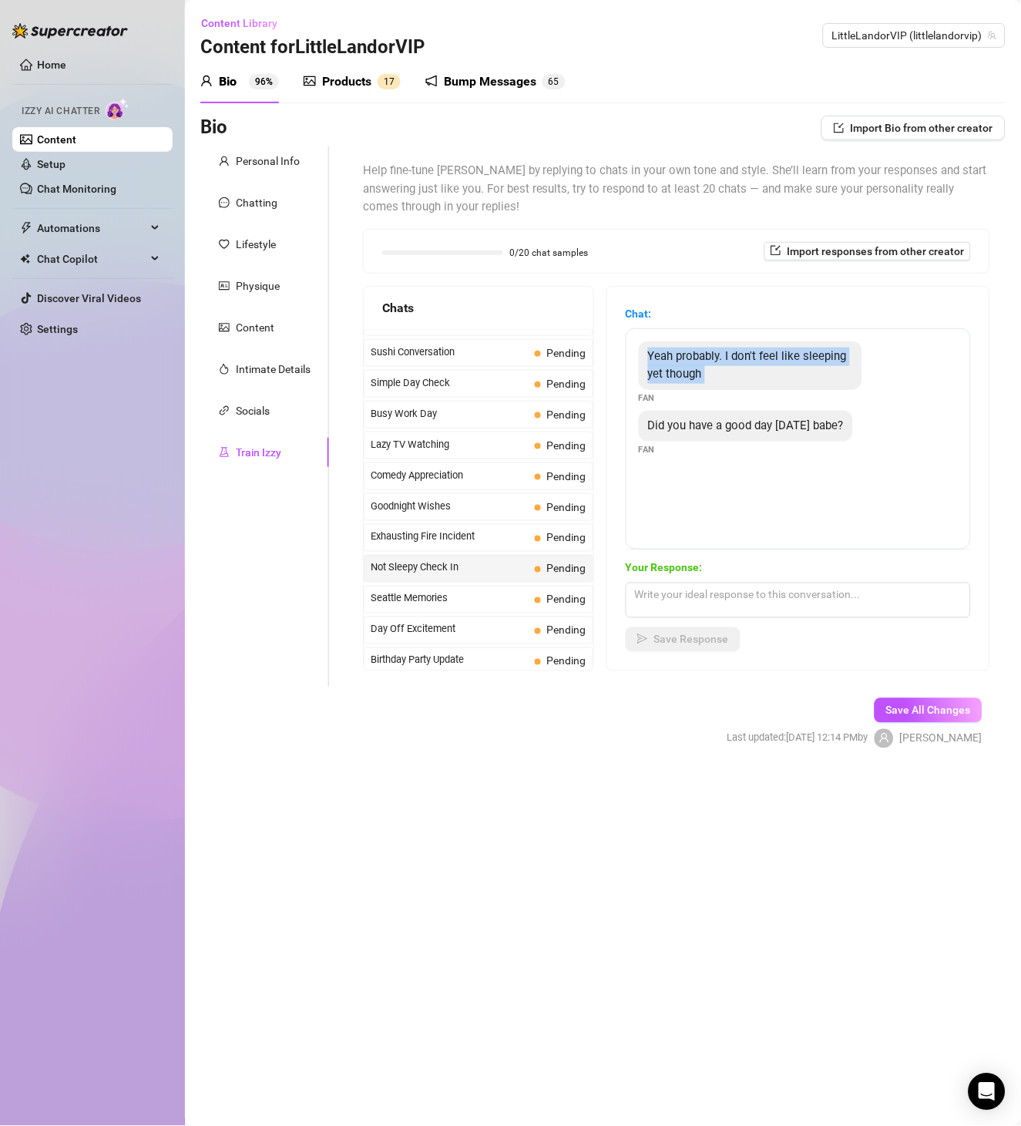
click at [784, 363] on div "Yeah probably. I don't feel like sleeping yet though" at bounding box center [750, 365] width 223 height 49
click at [721, 425] on span "Did you have a good day [DATE] babe?" at bounding box center [746, 425] width 196 height 14
click at [492, 606] on span "Seattle Memories" at bounding box center [450, 598] width 158 height 15
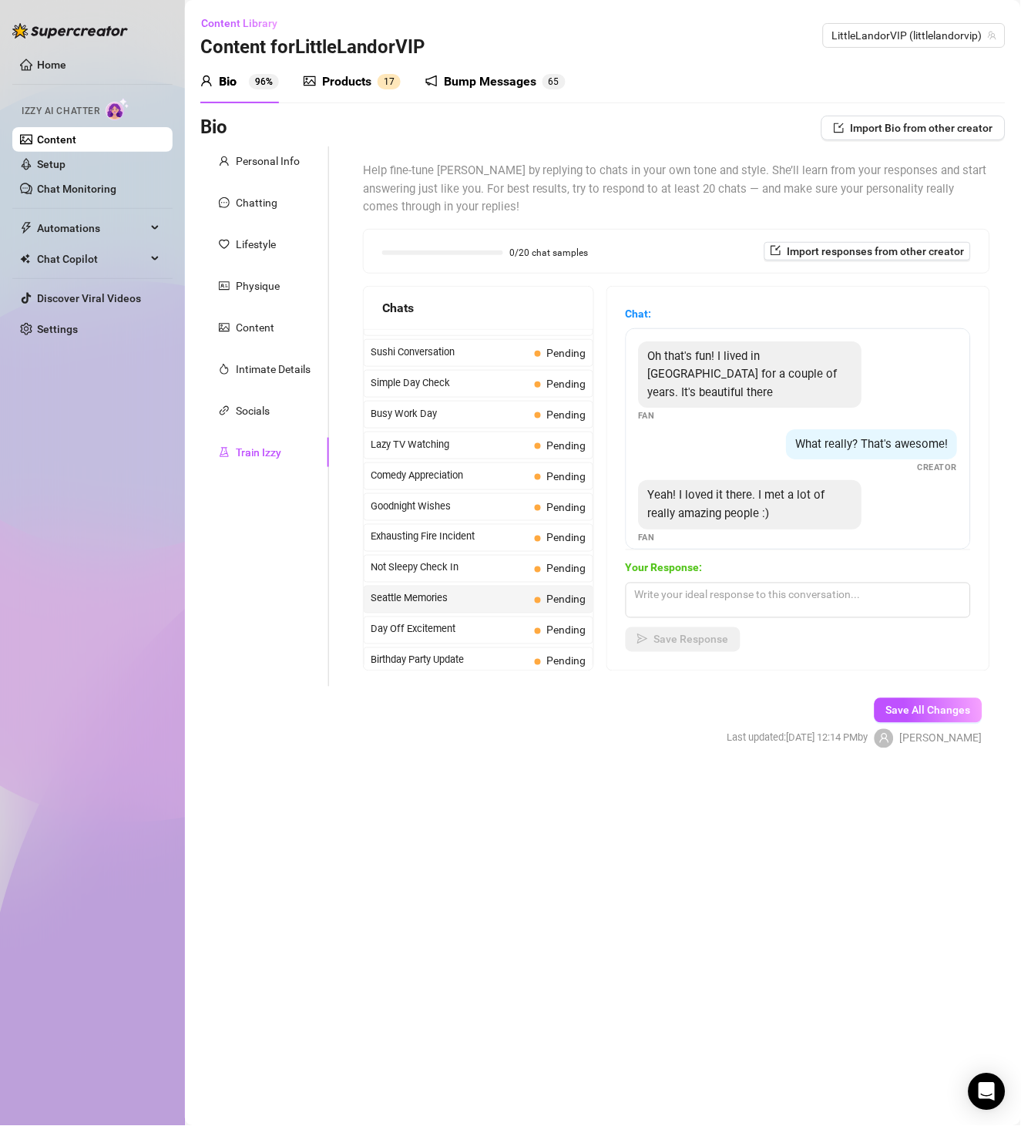
click at [776, 360] on span "Oh that's fun! I lived in [GEOGRAPHIC_DATA] for a couple of years. It's beautif…" at bounding box center [743, 374] width 190 height 50
click at [846, 437] on span "What really? That's awesome!" at bounding box center [872, 444] width 153 height 14
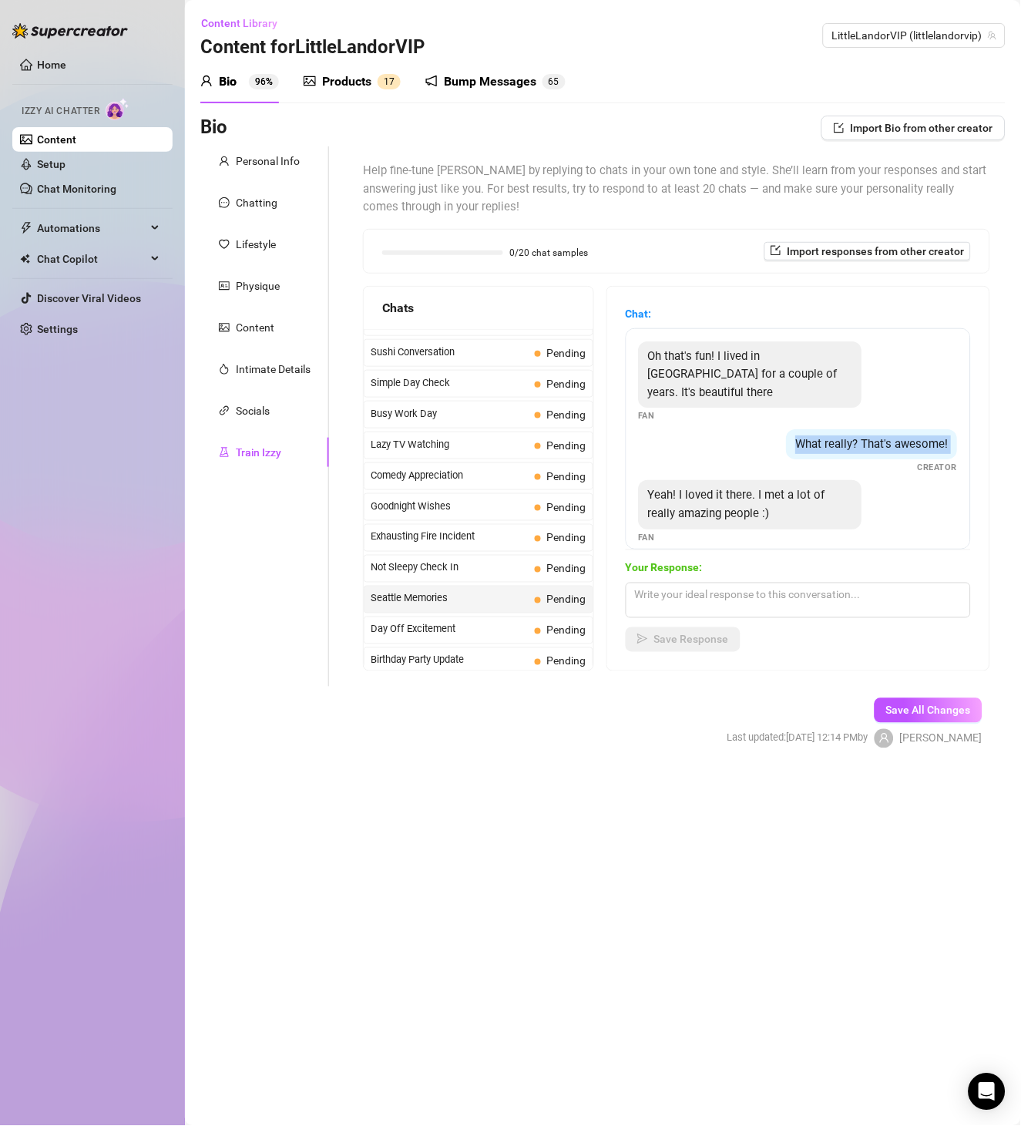
click at [846, 437] on span "What really? That's awesome!" at bounding box center [872, 444] width 153 height 14
click at [670, 487] on div "Yeah! I loved it there. I met a lot of really amazing people :)" at bounding box center [750, 504] width 223 height 49
click at [445, 634] on span "Day Off Excitement" at bounding box center [450, 629] width 158 height 15
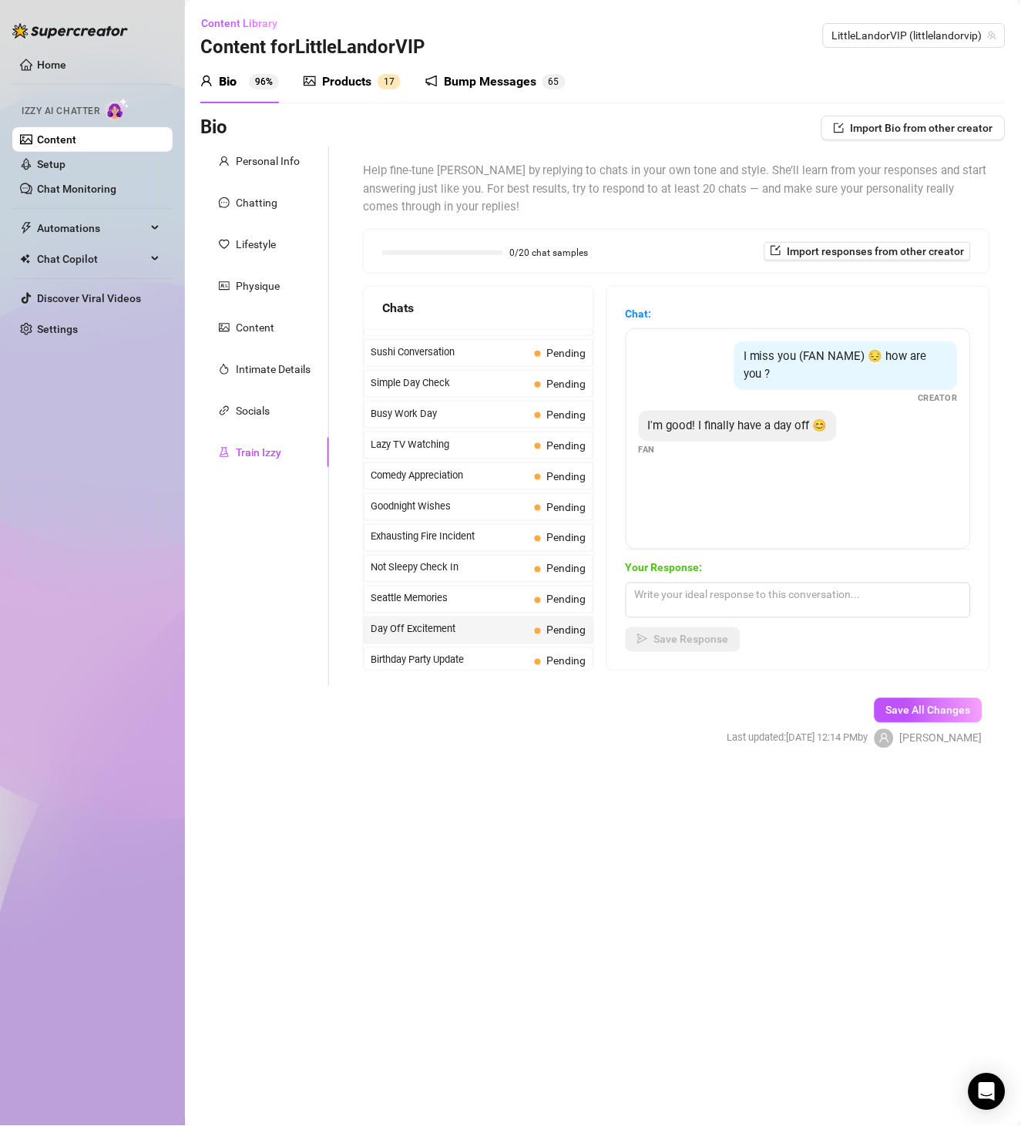
click at [804, 370] on div "I miss you (FAN NAME) 😔 how are you ?" at bounding box center [845, 365] width 223 height 49
click at [760, 428] on span "I'm good! I finally have a day off 😊" at bounding box center [738, 425] width 180 height 14
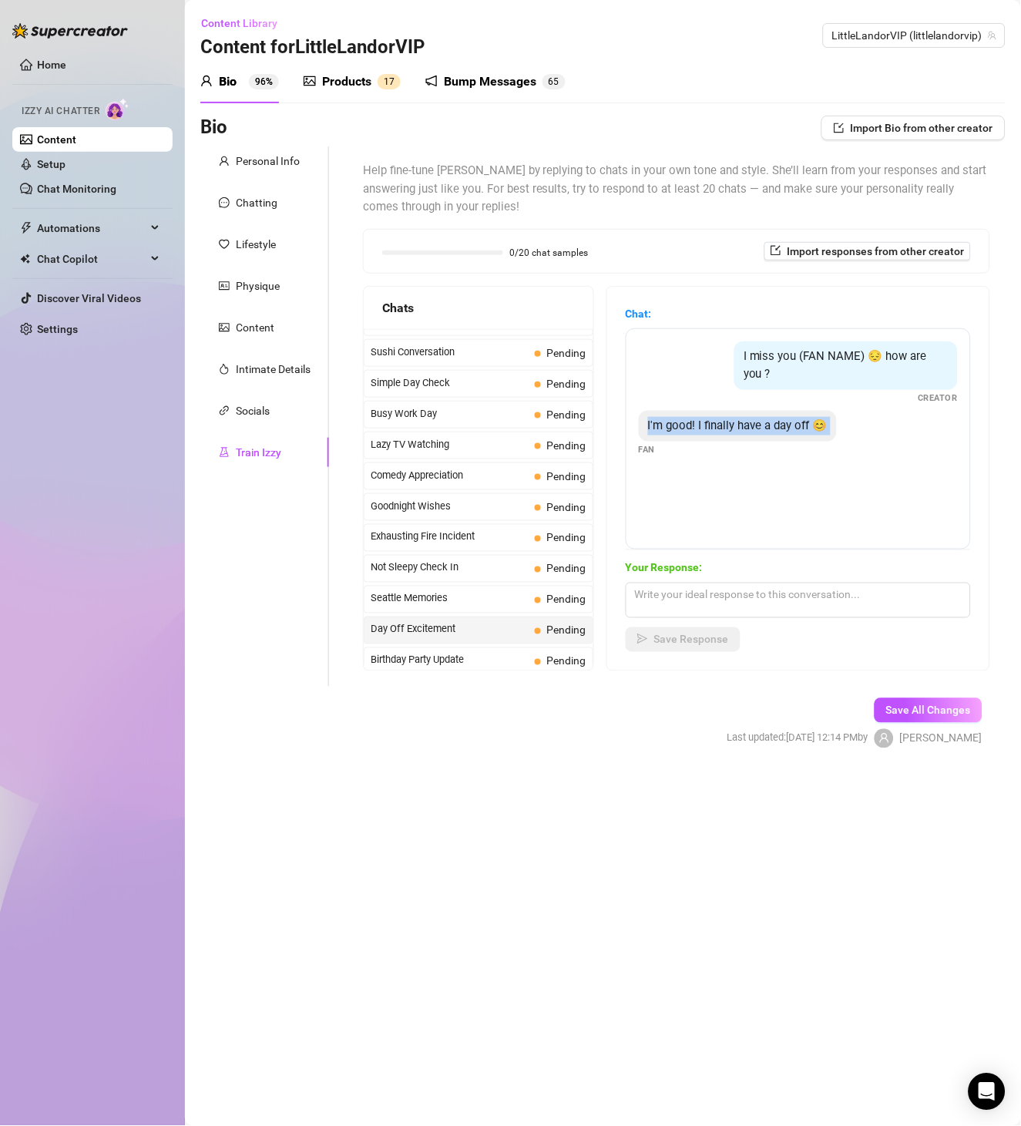
click at [760, 428] on span "I'm good! I finally have a day off 😊" at bounding box center [738, 425] width 180 height 14
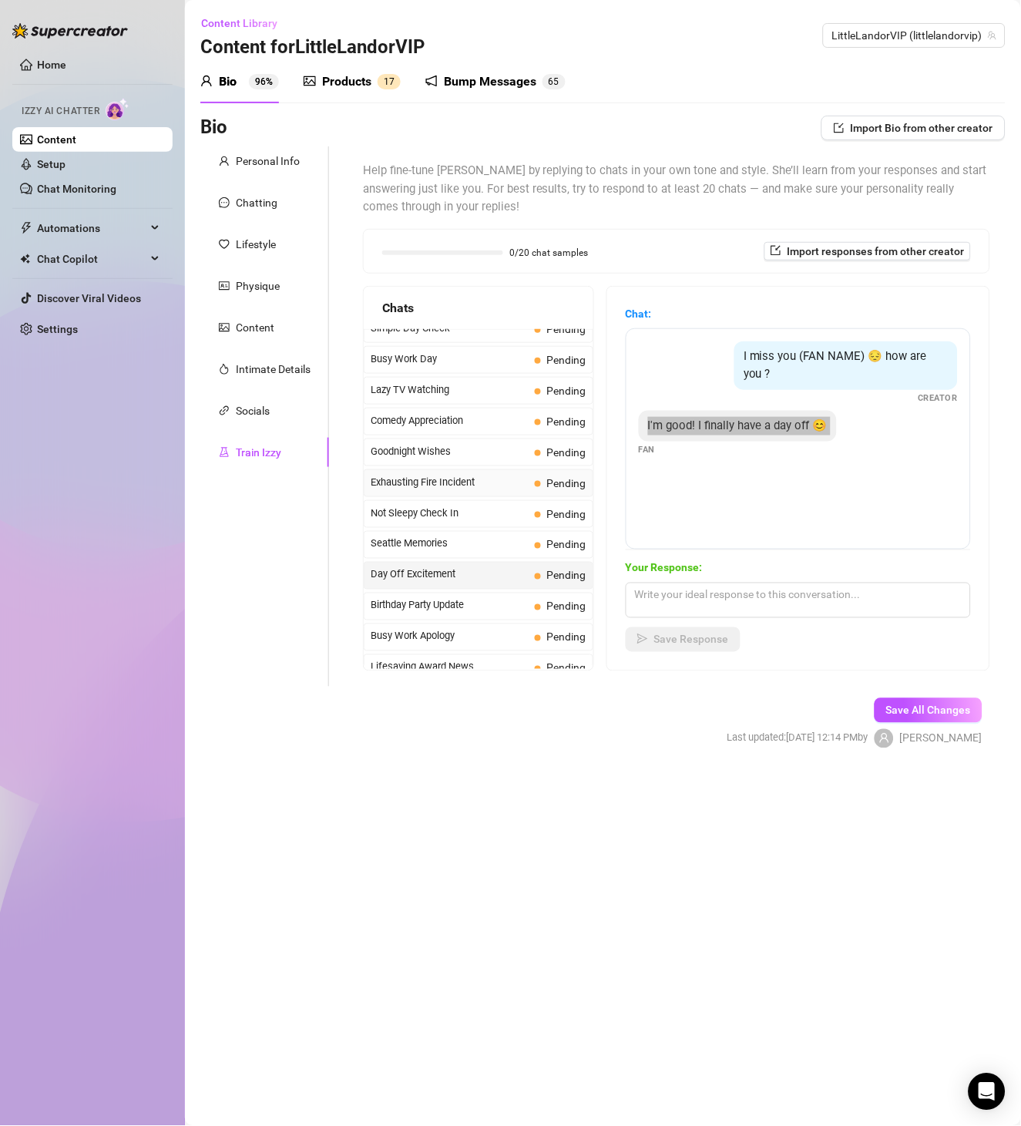
scroll to position [1065, 0]
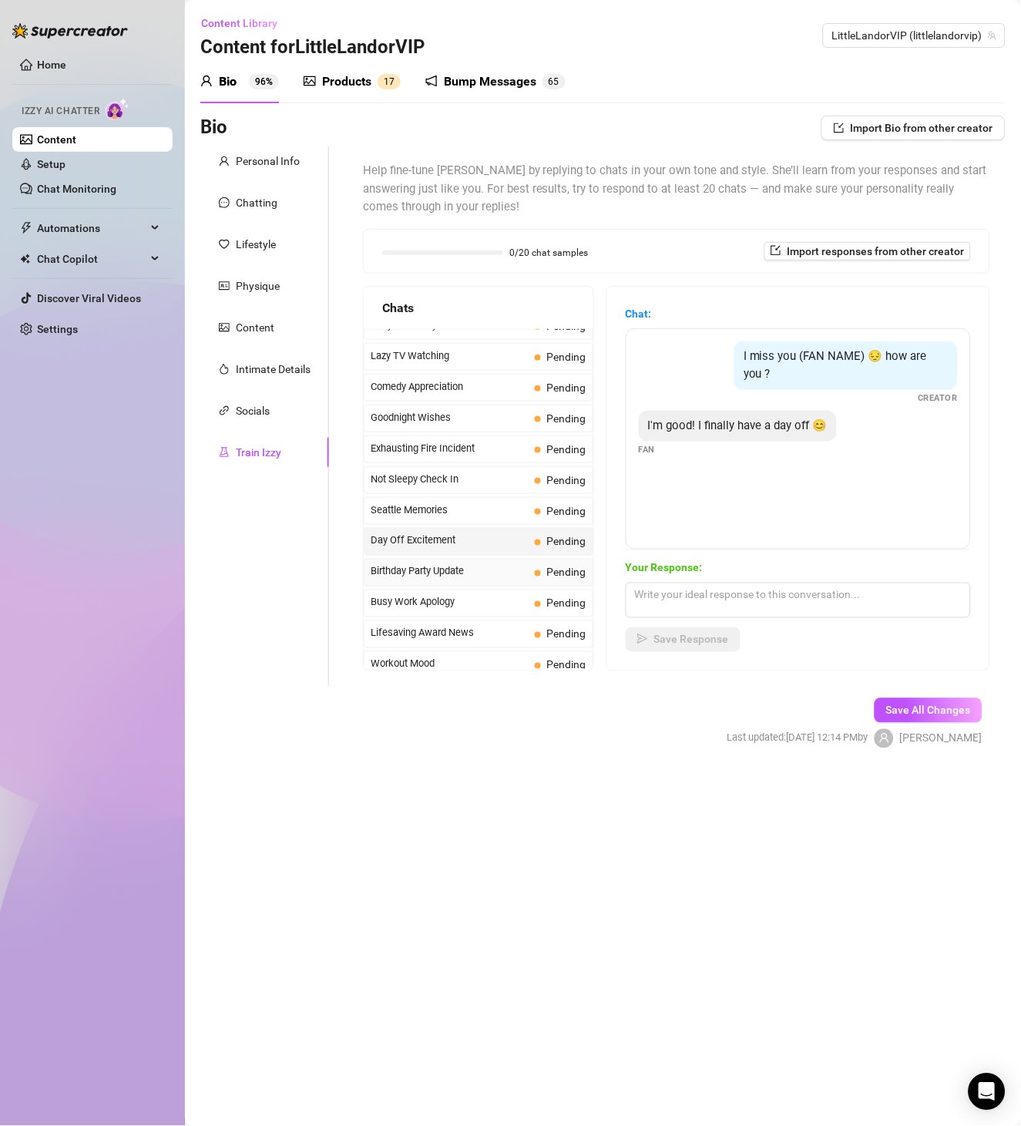
click at [395, 579] on span "Birthday Party Update" at bounding box center [450, 571] width 158 height 15
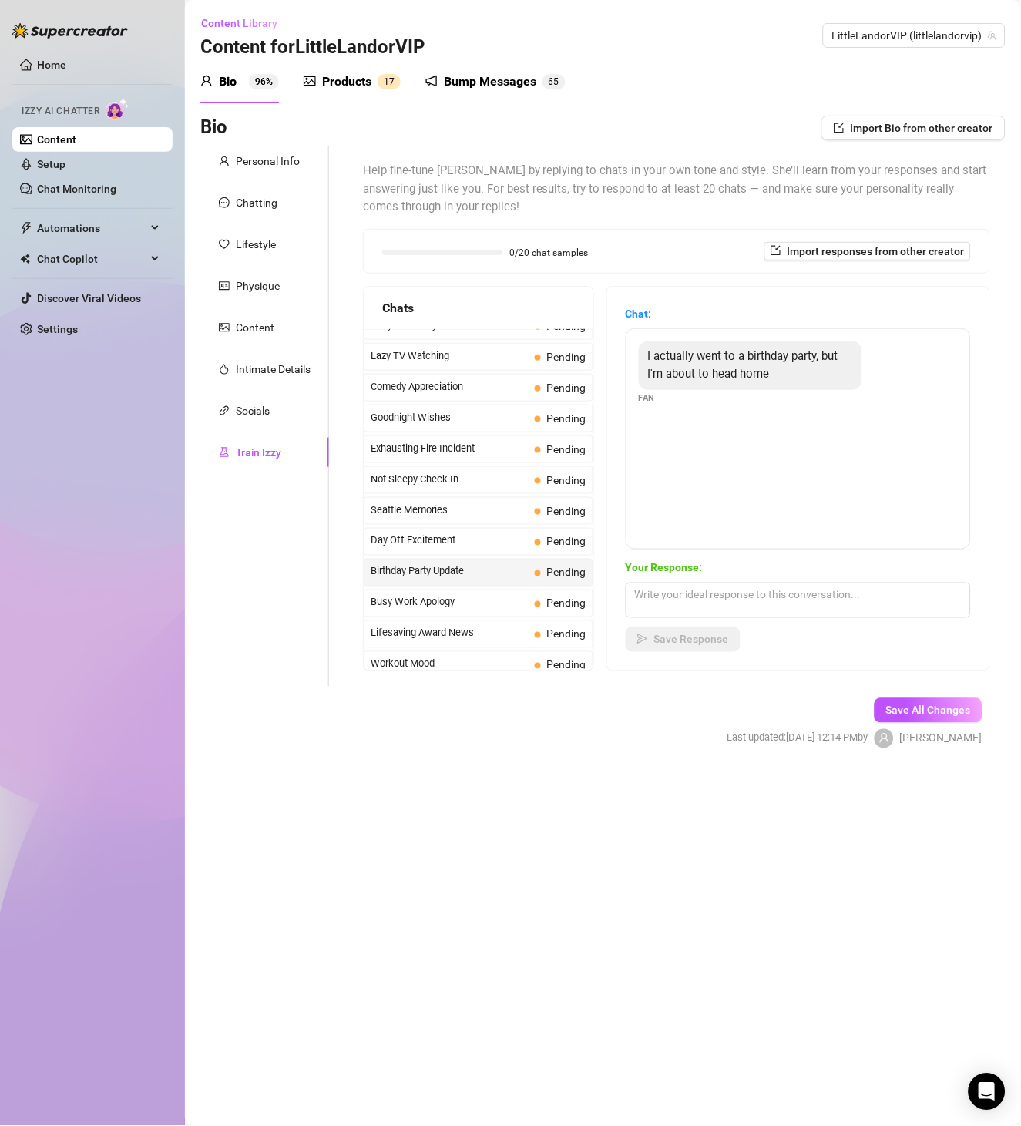
click at [419, 574] on span "Birthday Party Update" at bounding box center [450, 571] width 158 height 15
click at [724, 351] on span "I actually went to a birthday party, but I'm about to head home" at bounding box center [743, 365] width 190 height 32
click at [457, 606] on span "Busy Work Apology" at bounding box center [450, 602] width 158 height 15
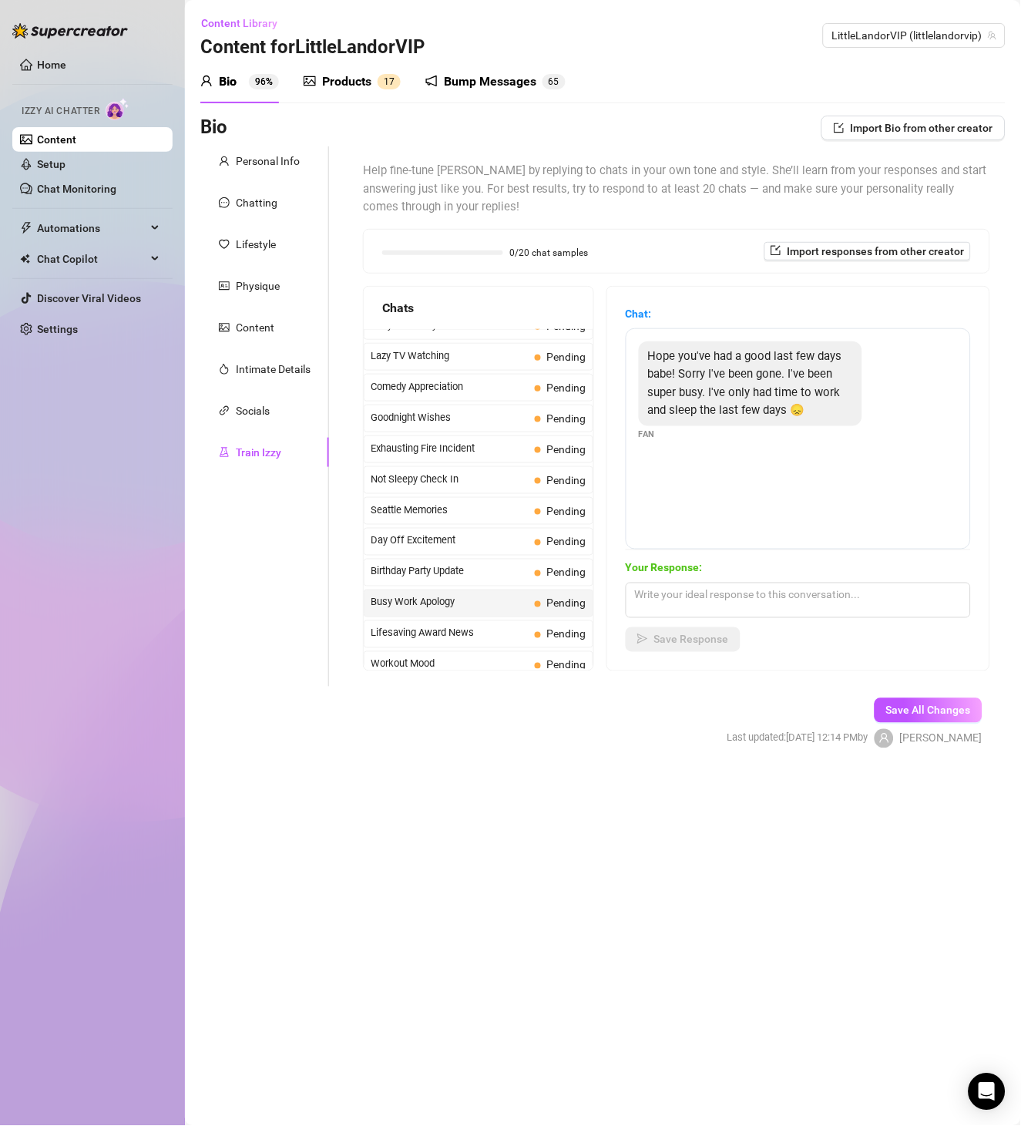
click at [713, 405] on span "Hope you've had a good last few days babe! Sorry I've been gone. I've been supe…" at bounding box center [745, 383] width 194 height 69
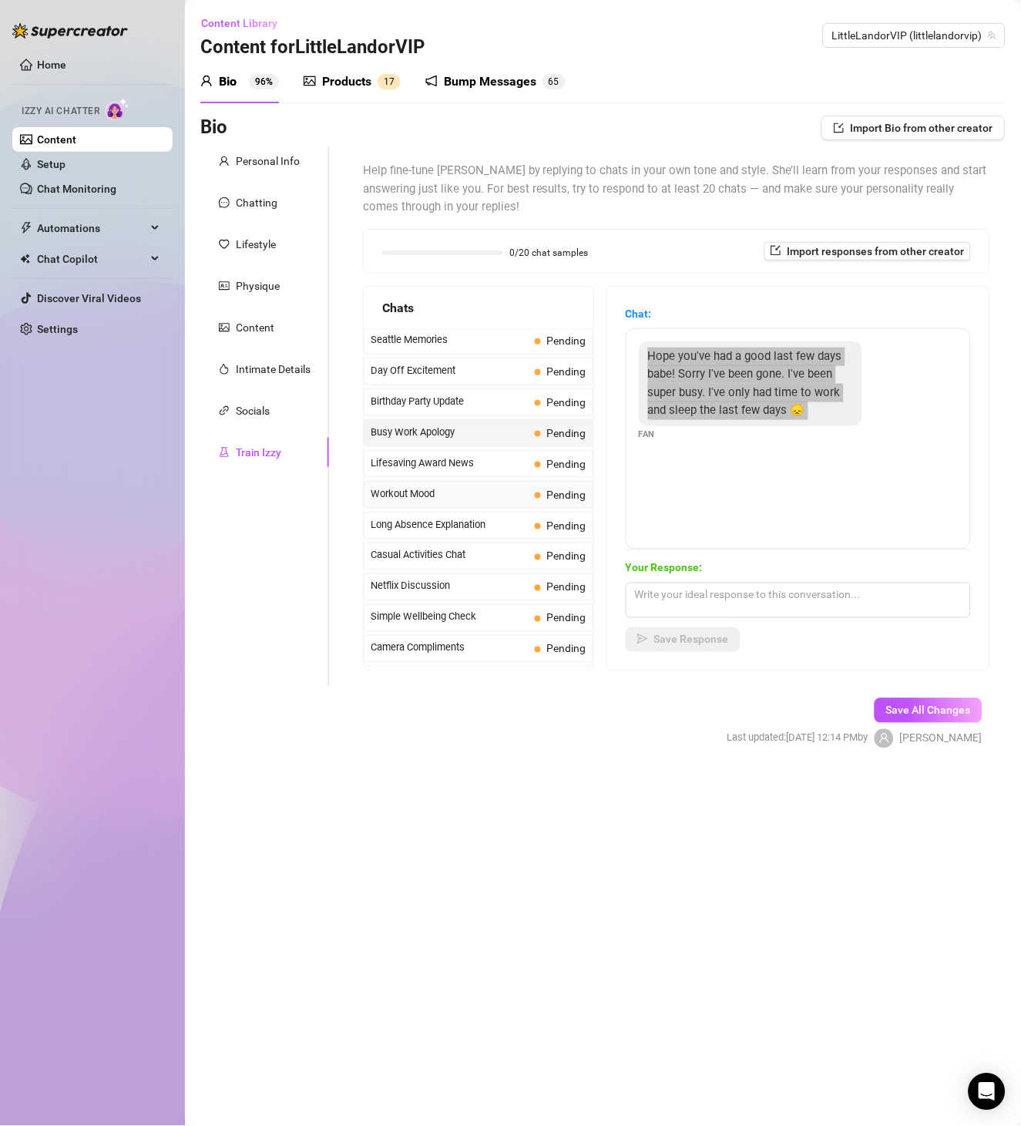
scroll to position [1242, 0]
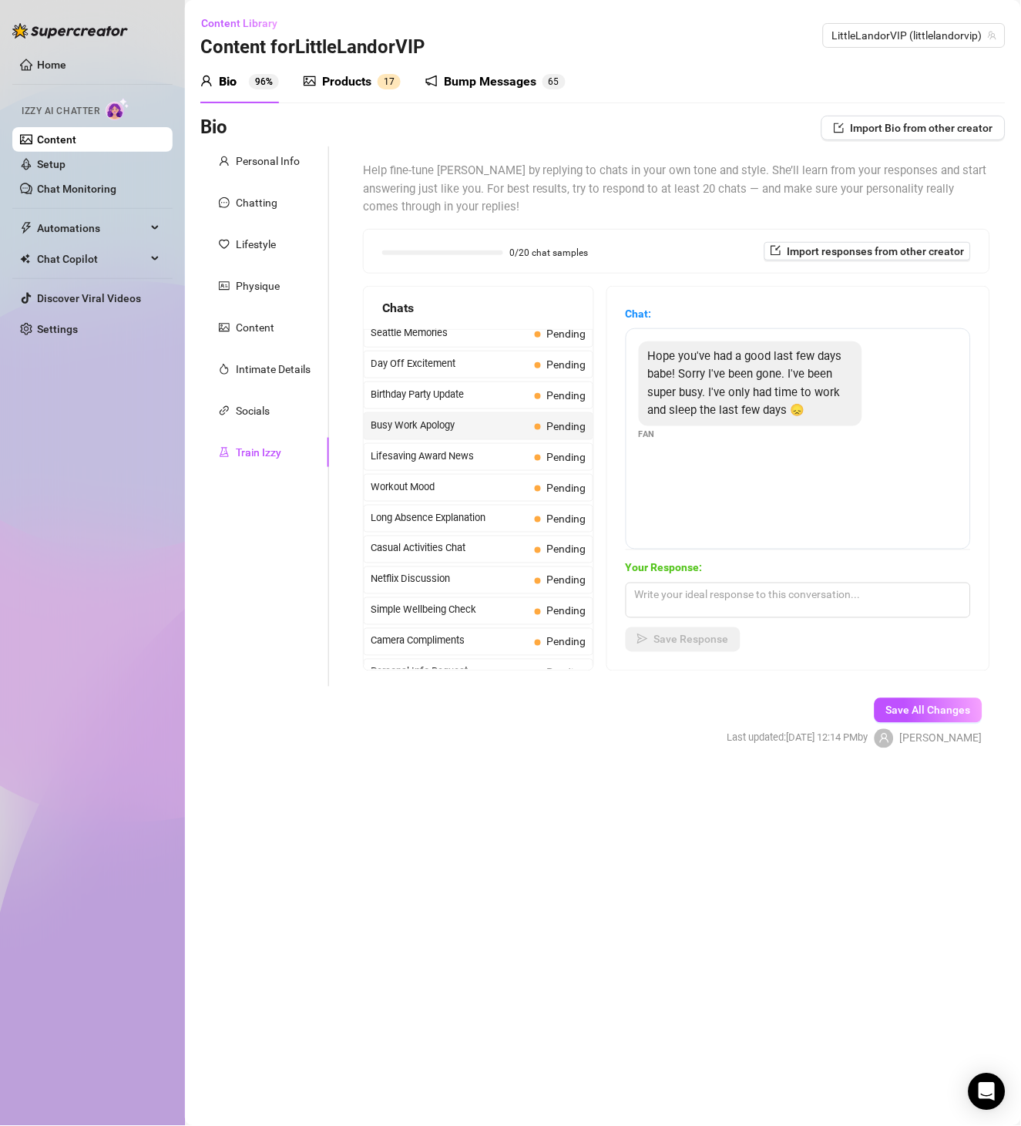
drag, startPoint x: 457, startPoint y: 458, endPoint x: 573, endPoint y: 430, distance: 119.6
click at [457, 458] on span "Lifesaving Award News" at bounding box center [450, 455] width 158 height 15
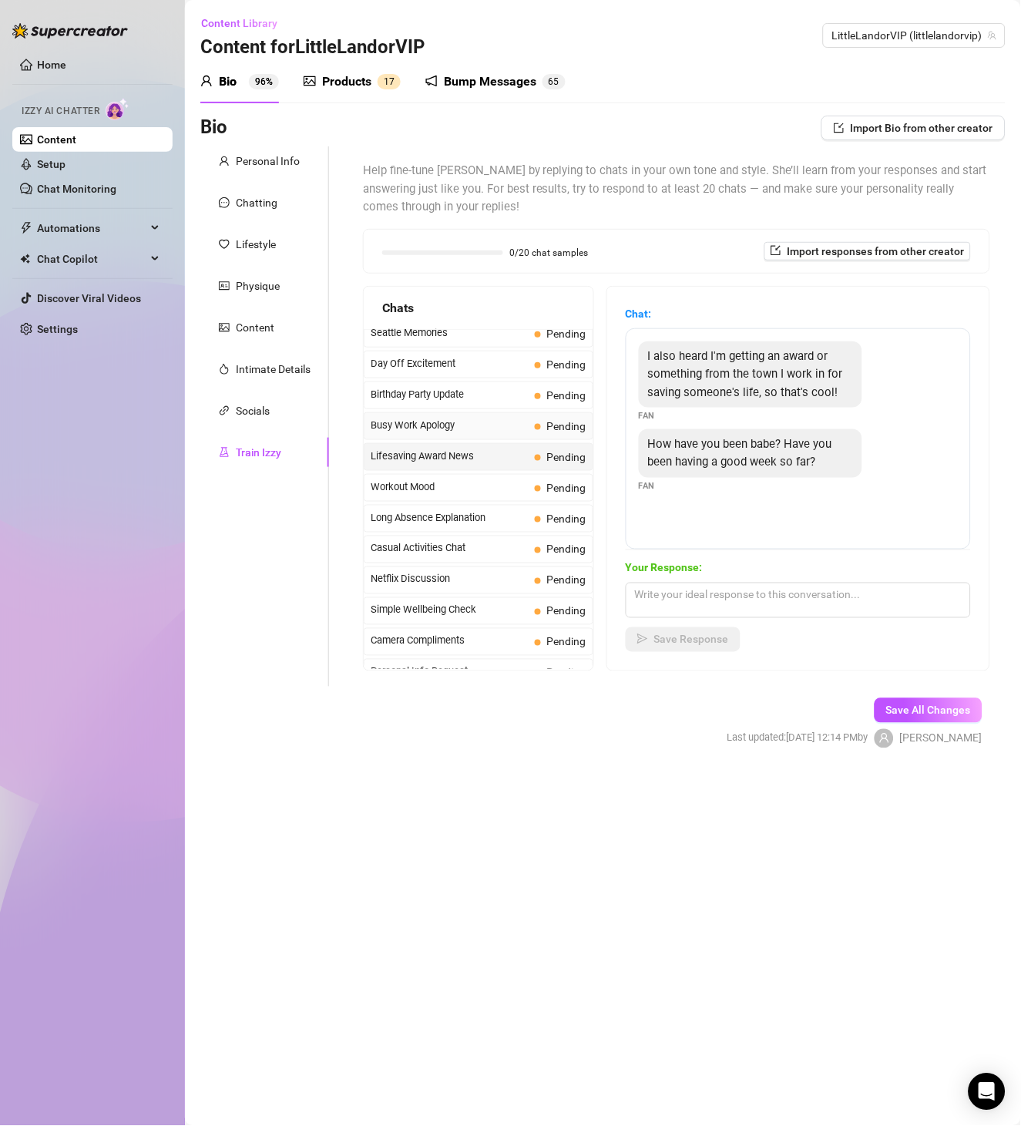
click at [455, 433] on span "Busy Work Apology" at bounding box center [450, 425] width 158 height 15
click at [463, 459] on span "Lifesaving Award News" at bounding box center [450, 455] width 158 height 15
click at [754, 378] on span "I also heard I'm getting an award or something from the town I work in for savi…" at bounding box center [745, 374] width 195 height 50
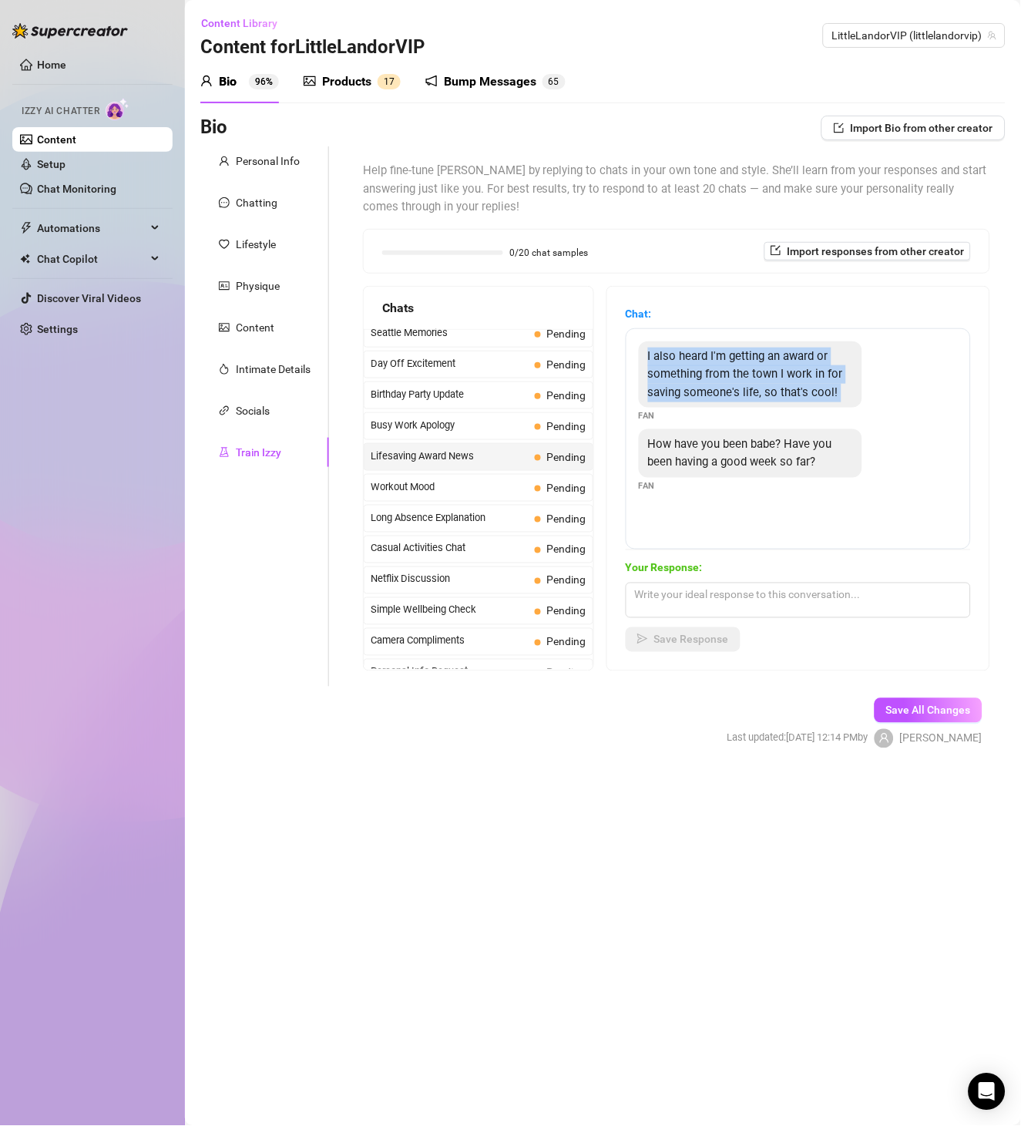
click at [746, 445] on span "How have you been babe? Have you been having a good week so far?" at bounding box center [740, 453] width 184 height 32
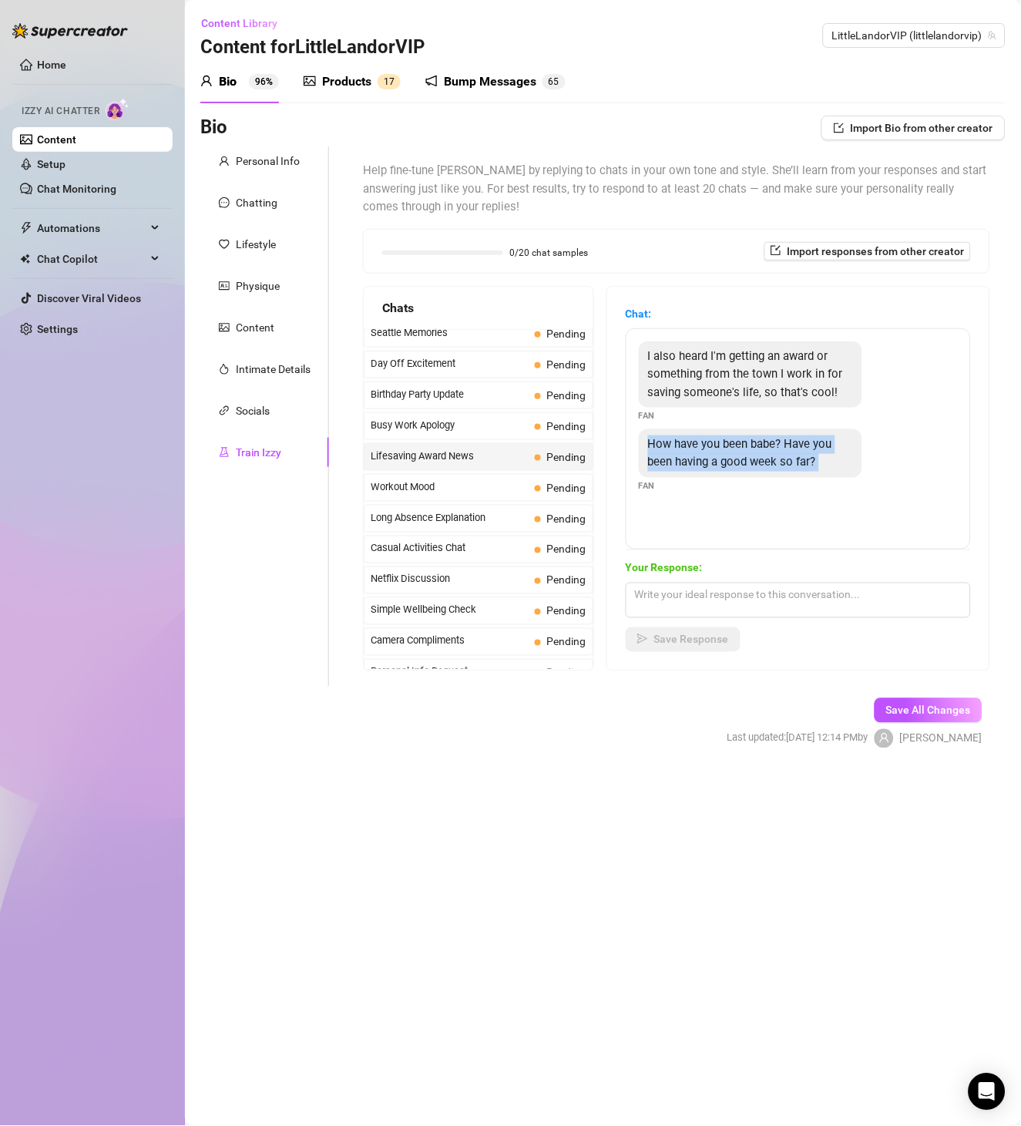
click at [746, 445] on span "How have you been babe? Have you been having a good week so far?" at bounding box center [740, 453] width 184 height 32
click at [422, 495] on span "Workout Mood" at bounding box center [450, 486] width 158 height 15
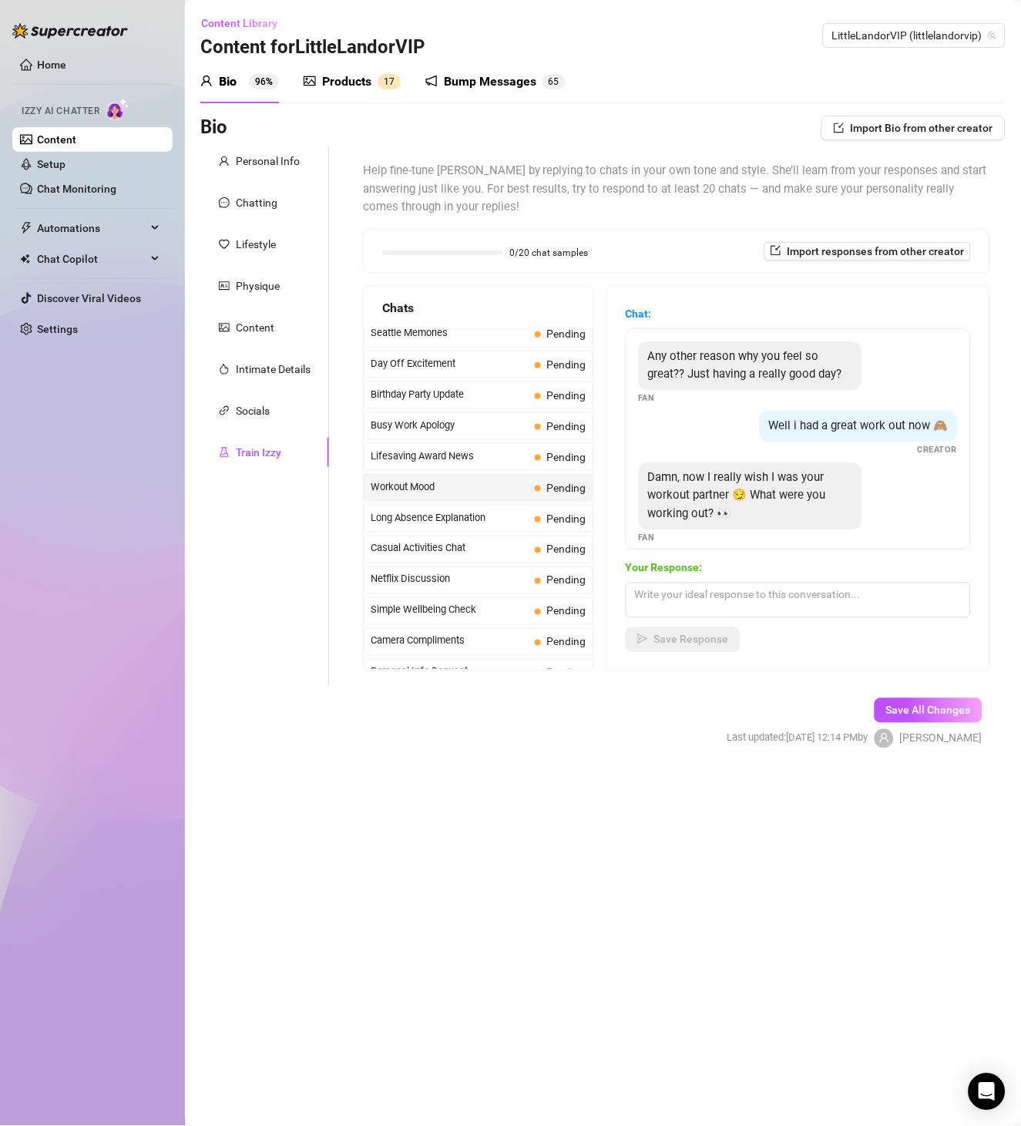
click at [694, 360] on span "Any other reason why you feel so great?? Just having a really good day?" at bounding box center [745, 365] width 194 height 32
click at [894, 432] on span "Well i had a great work out now 🙈" at bounding box center [859, 425] width 180 height 14
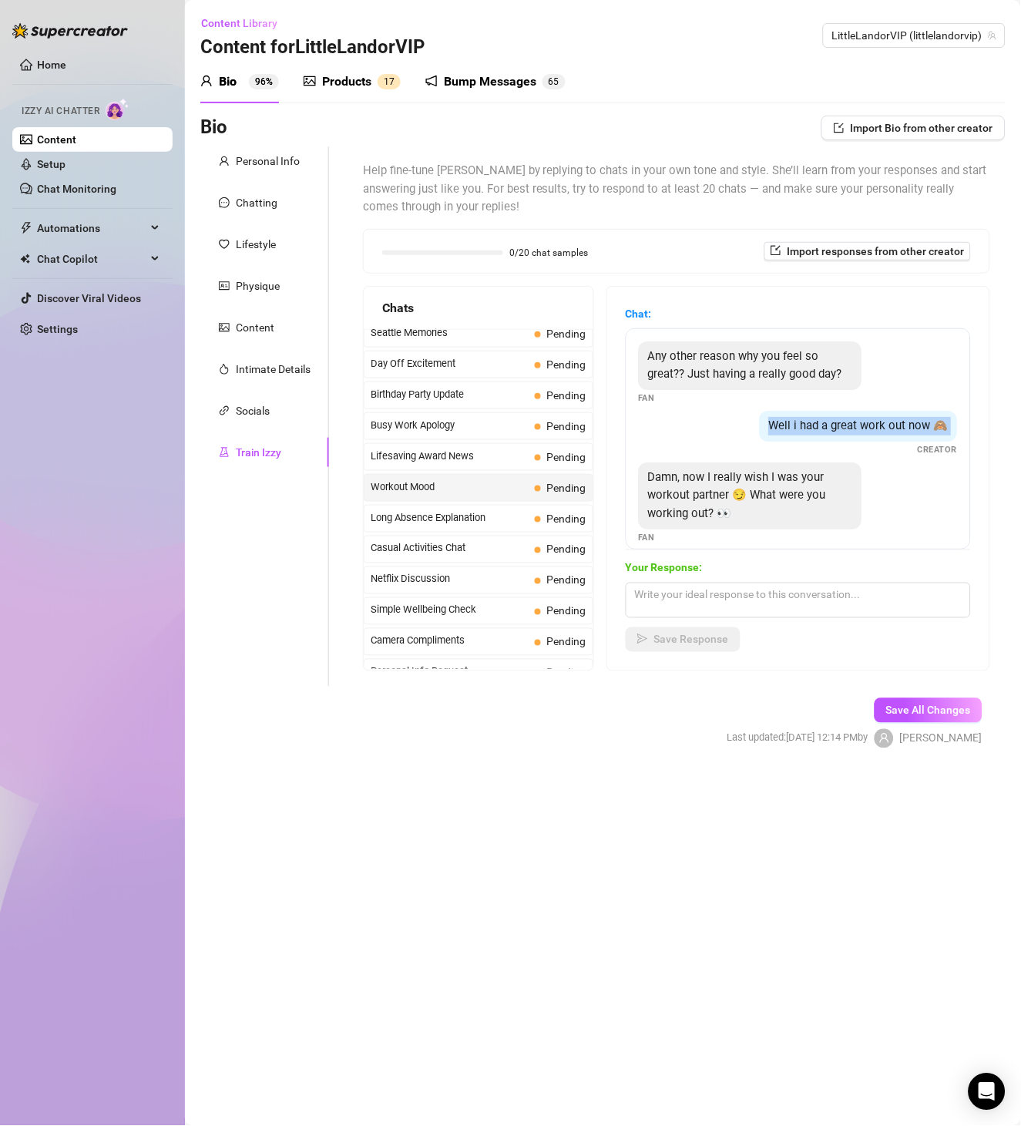
click at [894, 432] on span "Well i had a great work out now 🙈" at bounding box center [859, 425] width 180 height 14
click at [740, 517] on span "Damn, now I really wish I was your workout partner 😏 What were you working out?…" at bounding box center [737, 495] width 178 height 50
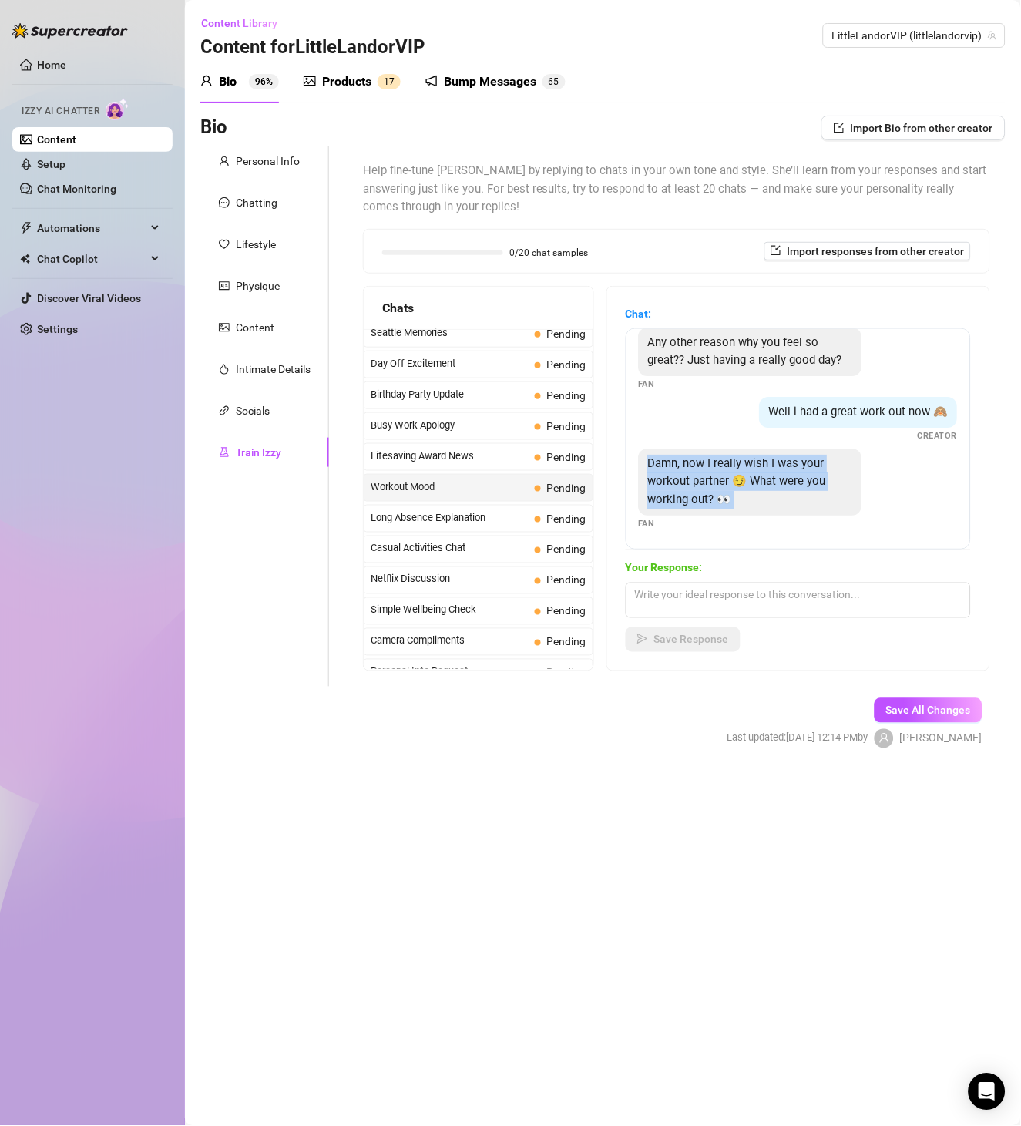
scroll to position [32, 0]
click at [452, 522] on span "Long Absence Explanation" at bounding box center [450, 517] width 158 height 15
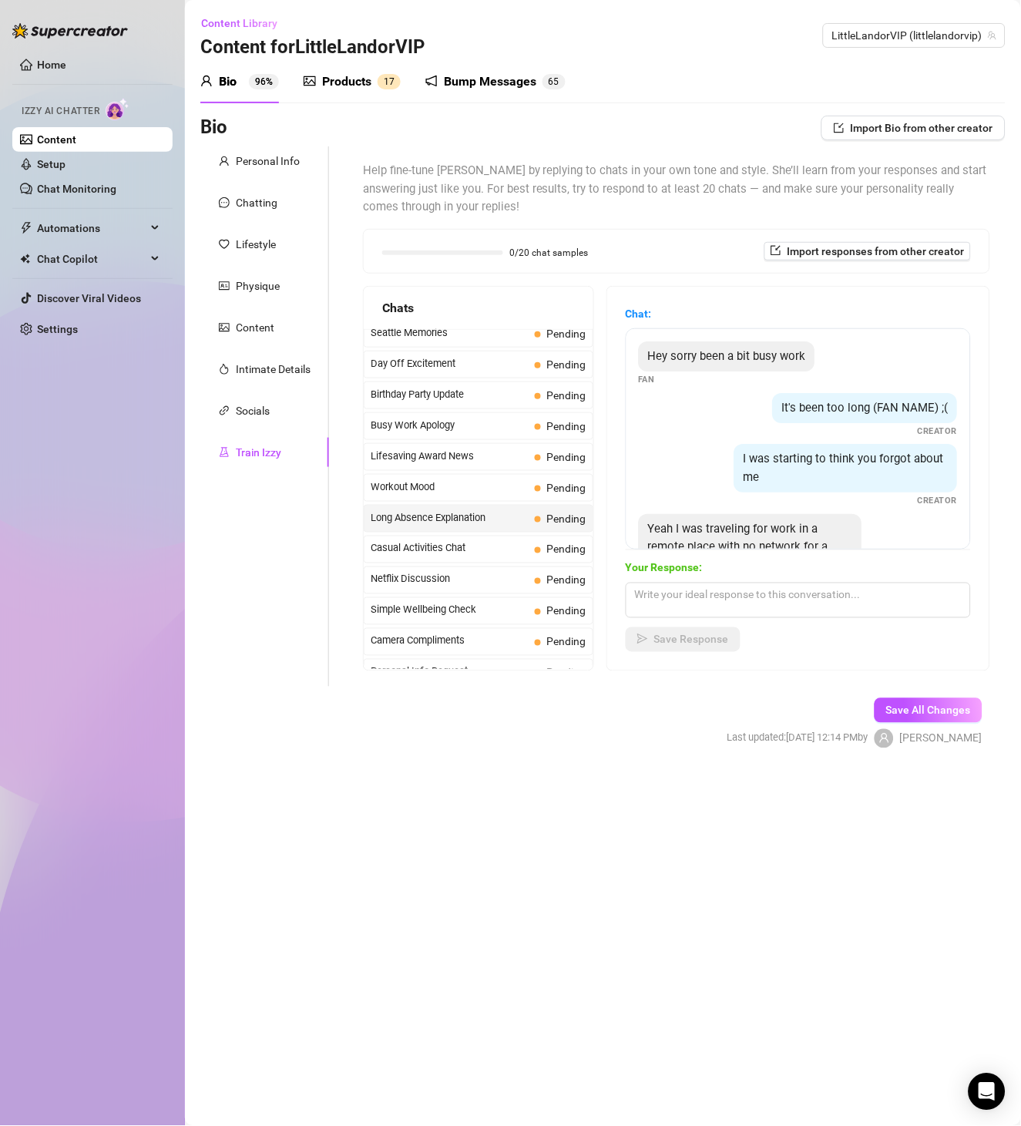
click at [726, 343] on div "Hey sorry been a bit busy work" at bounding box center [727, 356] width 176 height 31
click at [882, 418] on div "It's been too long (FAN NAME) ;(" at bounding box center [865, 408] width 185 height 31
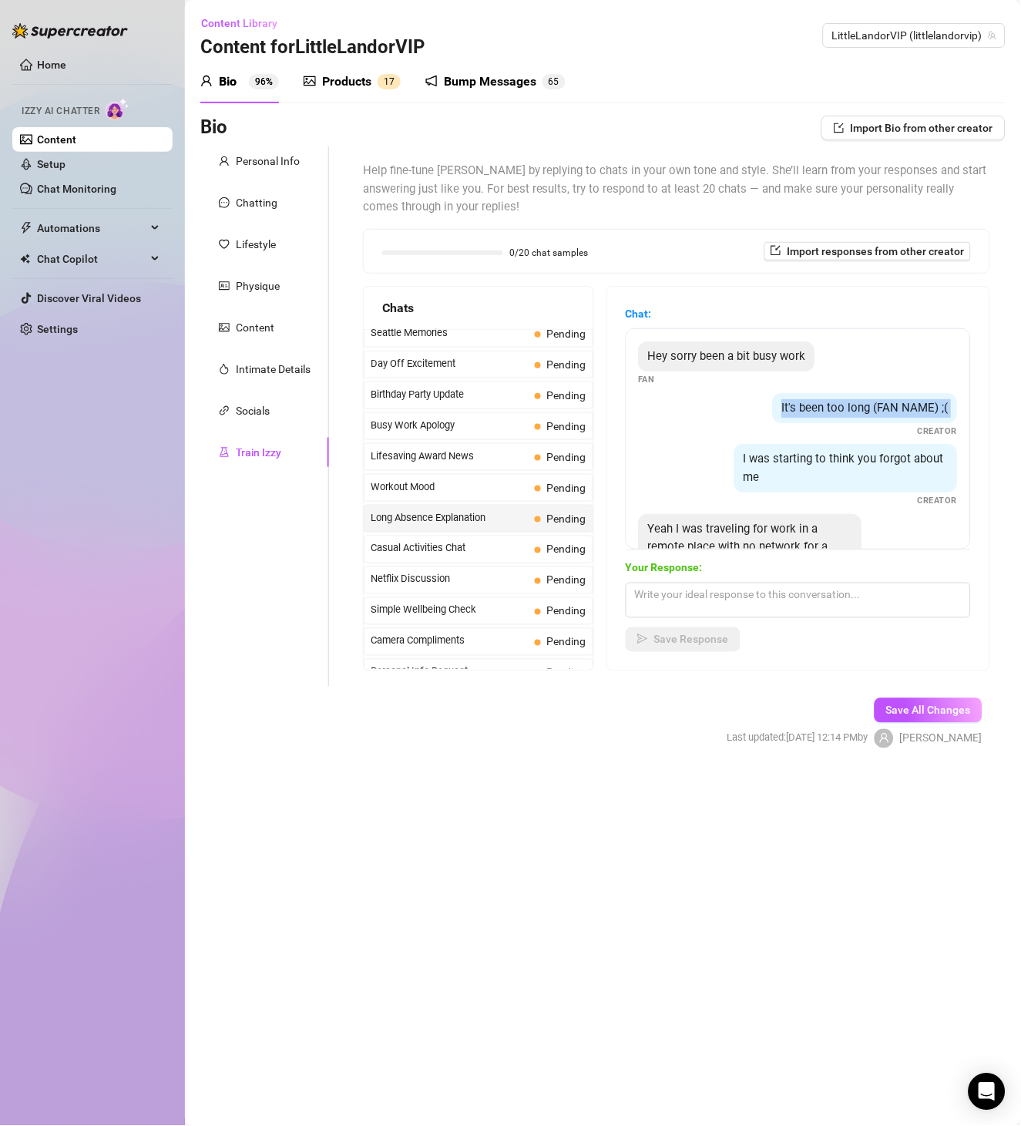
click at [882, 418] on div "It's been too long (FAN NAME) ;(" at bounding box center [865, 408] width 185 height 31
click at [778, 466] on div "I was starting to think you forgot about me" at bounding box center [845, 468] width 223 height 49
click at [792, 532] on span "Yeah I was traveling for work in a remote place with no network for a week, the…" at bounding box center [738, 556] width 180 height 69
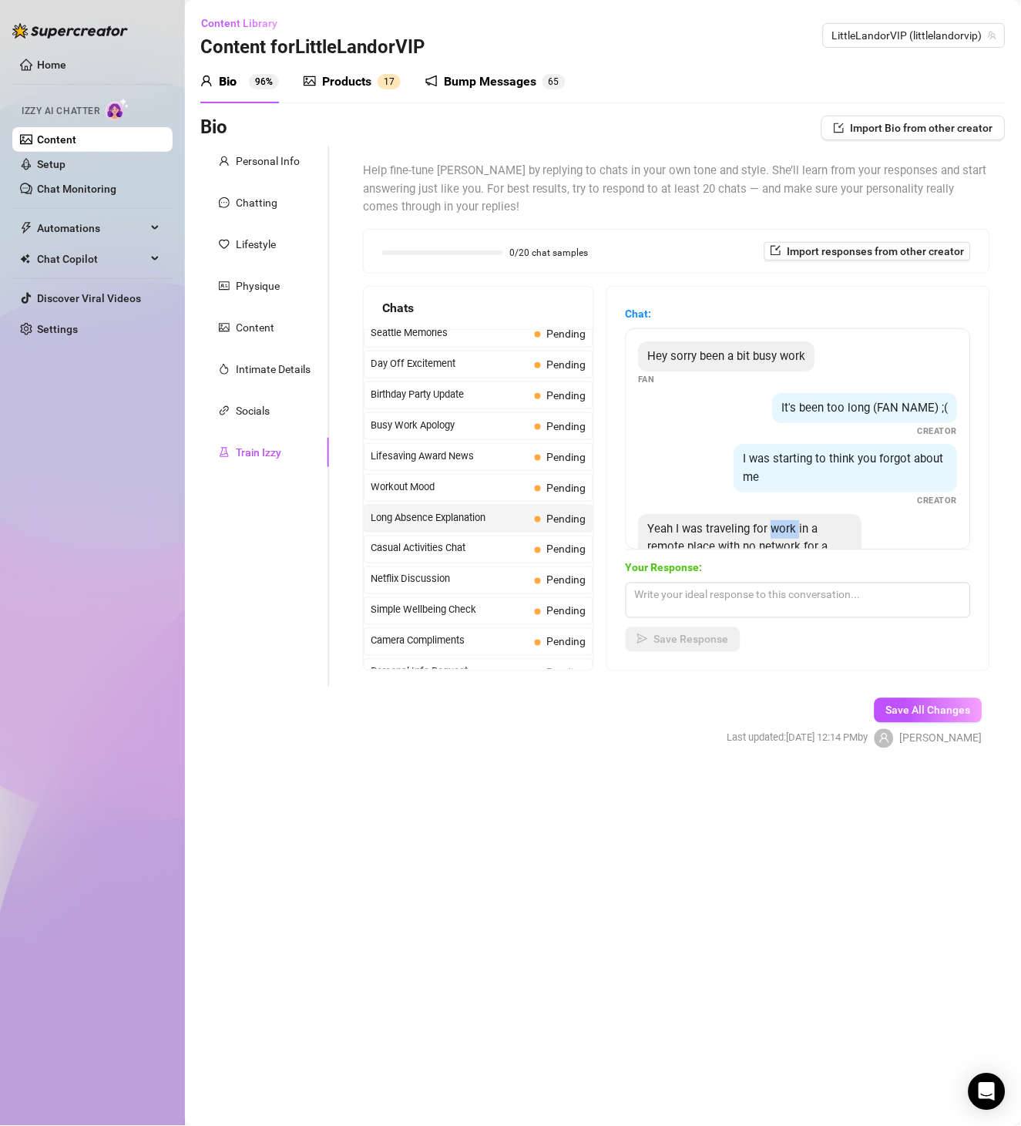
click at [792, 532] on span "Yeah I was traveling for work in a remote place with no network for a week, the…" at bounding box center [738, 556] width 180 height 69
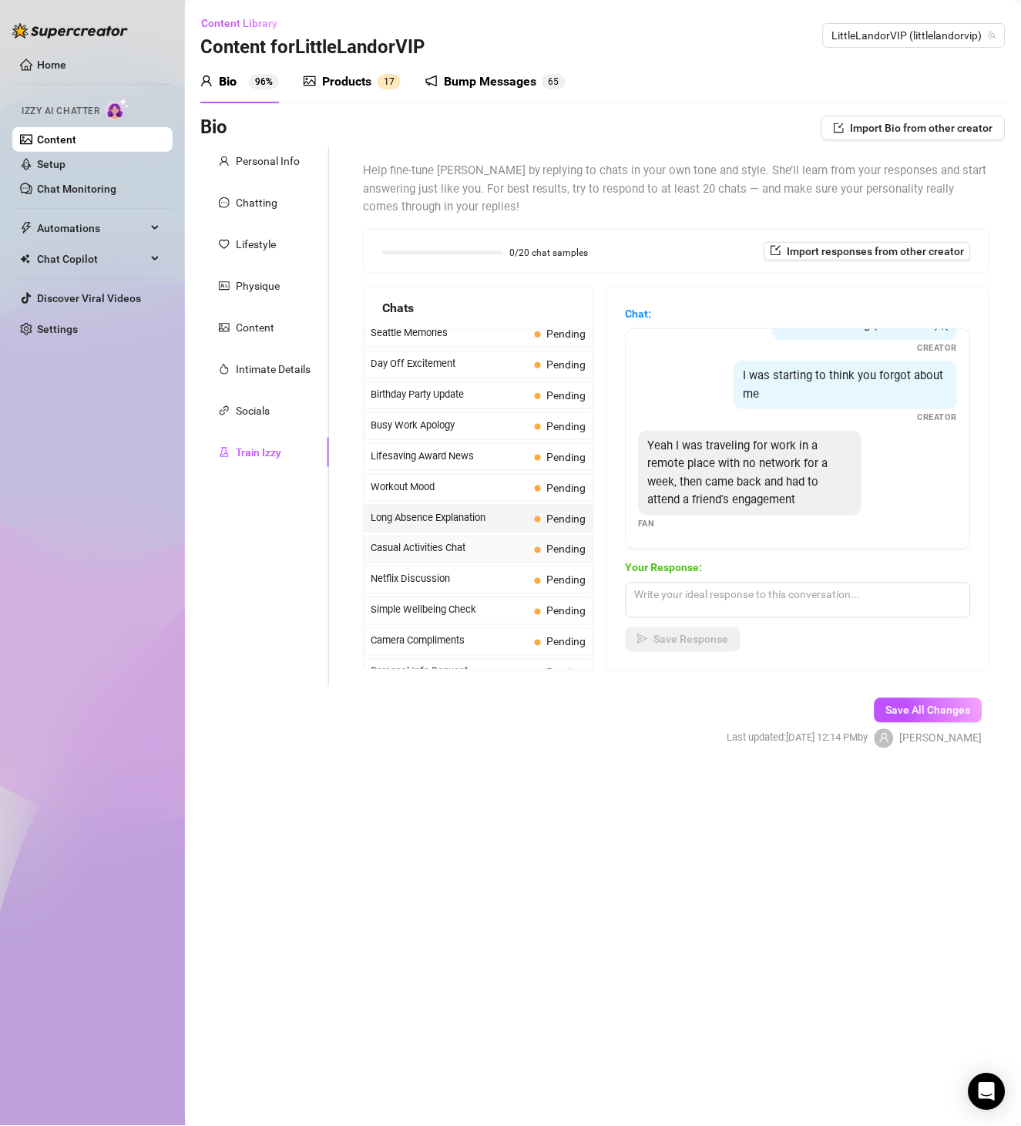
click at [495, 556] on span "Casual Activities Chat" at bounding box center [450, 548] width 158 height 15
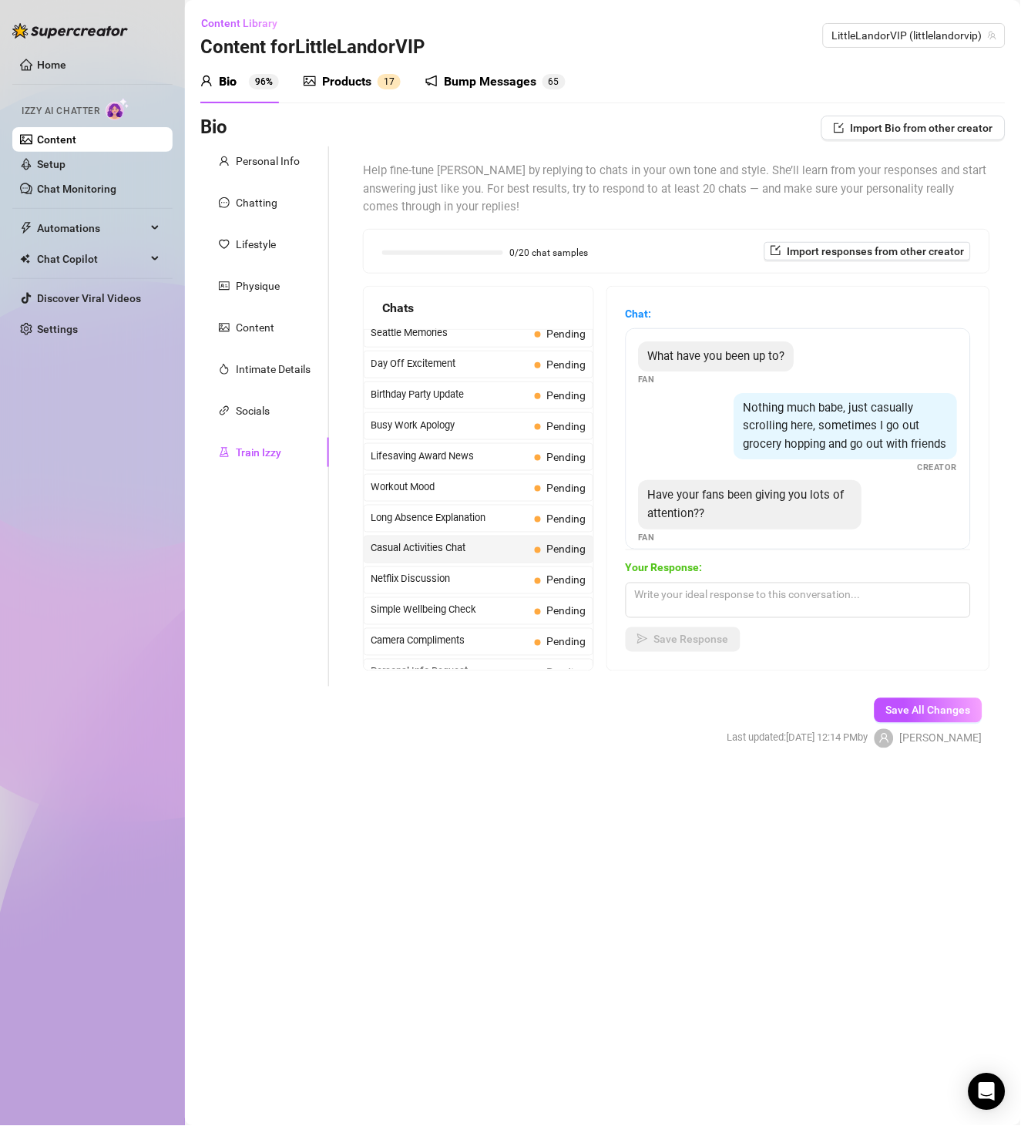
click at [734, 354] on span "What have you been up to?" at bounding box center [716, 356] width 137 height 14
click at [783, 418] on span "Nothing much babe, just casually scrolling here, sometimes I go out grocery hop…" at bounding box center [845, 426] width 203 height 50
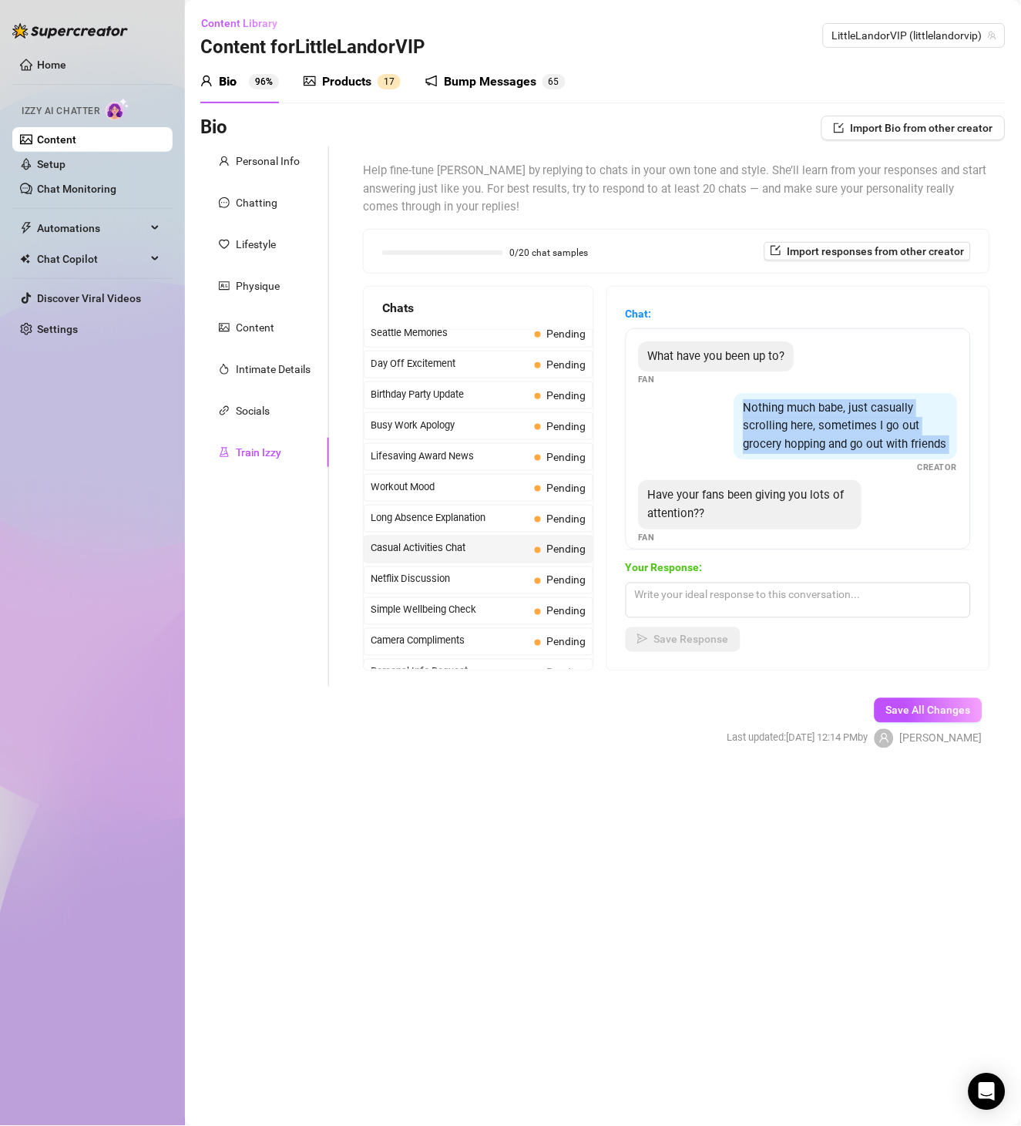
click at [783, 418] on span "Nothing much babe, just casually scrolling here, sometimes I go out grocery hop…" at bounding box center [845, 426] width 203 height 50
click at [799, 499] on div "Have your fans been giving you lots of attention??" at bounding box center [750, 504] width 223 height 49
click at [798, 518] on span "Have your fans been giving you lots of attention??" at bounding box center [746, 504] width 197 height 32
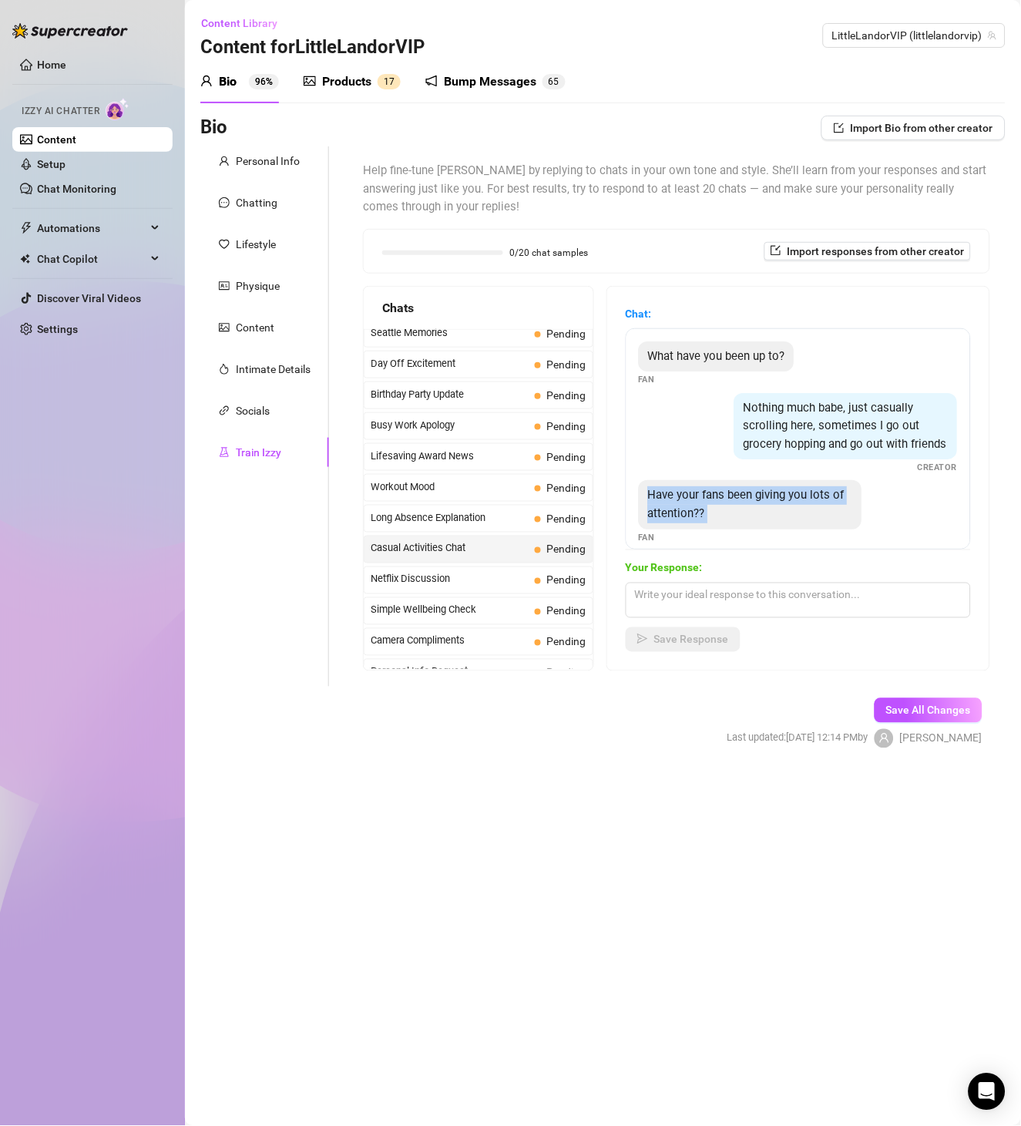
click at [798, 518] on span "Have your fans been giving you lots of attention??" at bounding box center [746, 504] width 197 height 32
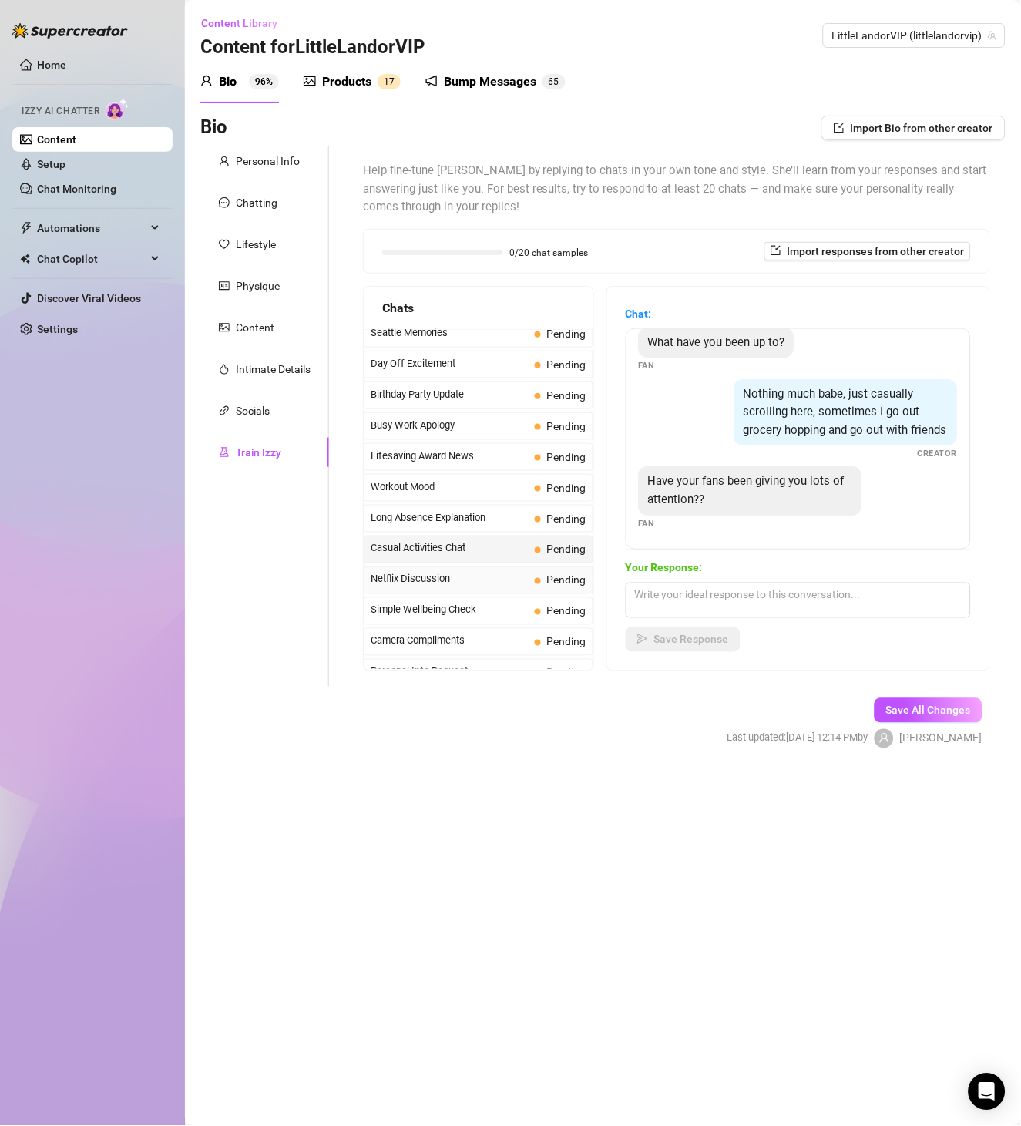
click at [472, 587] on span "Netflix Discussion" at bounding box center [450, 579] width 158 height 15
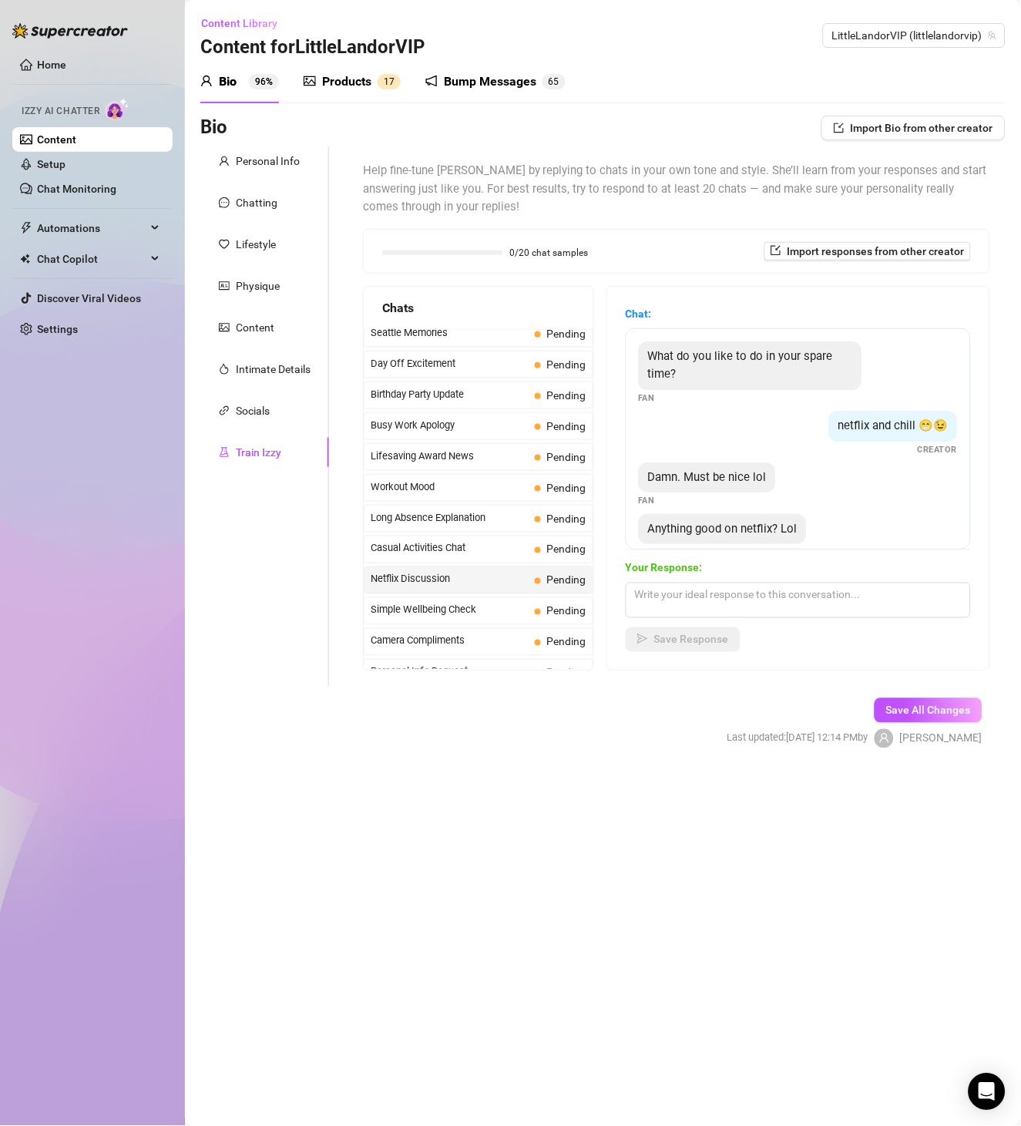
click at [777, 358] on span "What do you like to do in your spare time?" at bounding box center [740, 365] width 185 height 32
click at [875, 416] on div "netflix and chill 😁😉" at bounding box center [893, 426] width 129 height 31
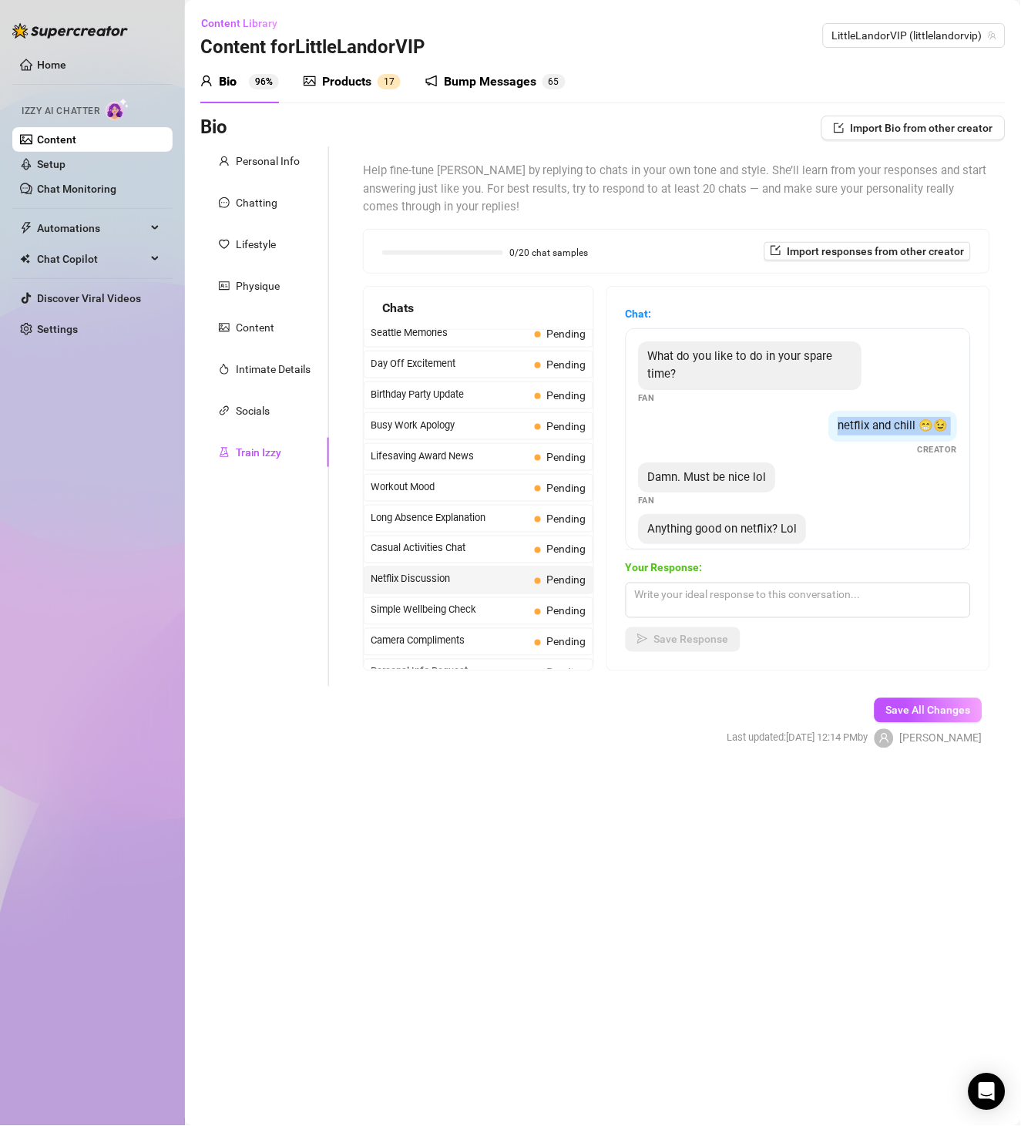
click at [875, 416] on div "netflix and chill 😁😉" at bounding box center [893, 426] width 129 height 31
click at [764, 457] on div "What do you like to do in your spare time? Fan netflix and chill 😁😉 Creator Dam…" at bounding box center [798, 438] width 345 height 221
click at [760, 471] on span "Damn. Must be nice lol" at bounding box center [707, 477] width 119 height 14
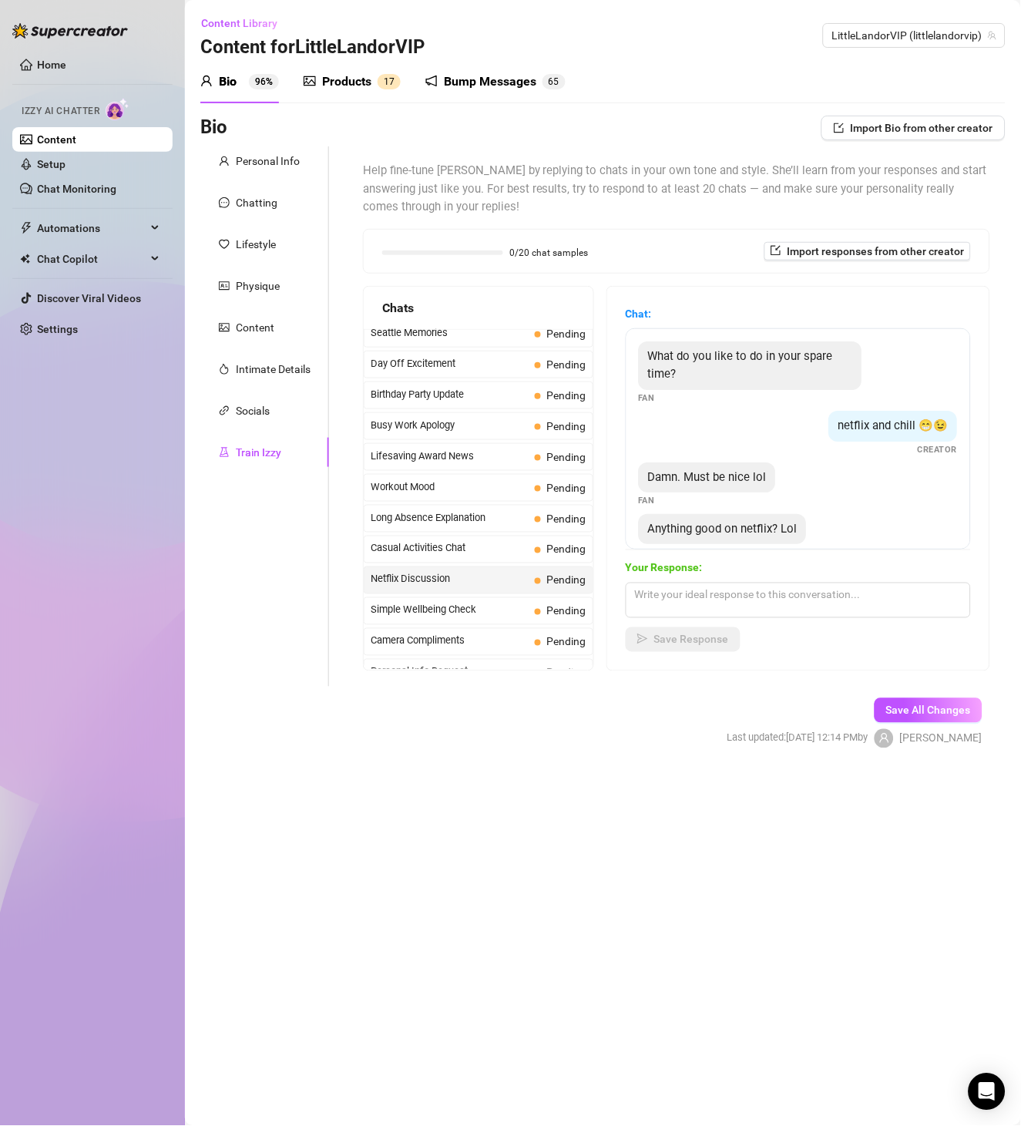
click at [741, 527] on span "Anything good on netflix? Lol" at bounding box center [722, 529] width 149 height 14
click at [452, 618] on span "Simple Wellbeing Check" at bounding box center [450, 610] width 158 height 15
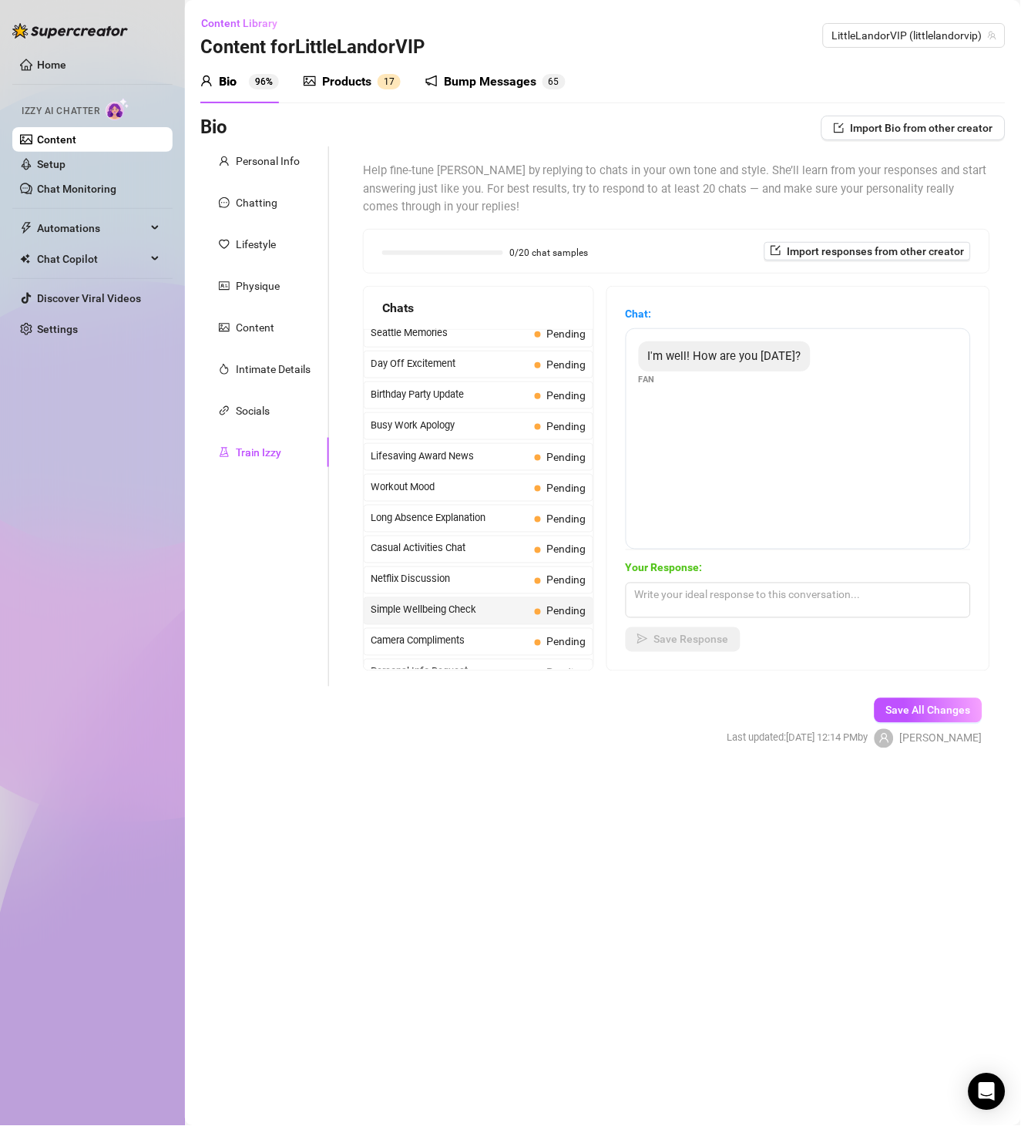
click at [694, 364] on div "I'm well! How are you [DATE]?" at bounding box center [725, 356] width 172 height 31
click at [466, 644] on span "Camera Compliments" at bounding box center [450, 640] width 158 height 15
click at [694, 358] on span "I like you" at bounding box center [671, 356] width 46 height 14
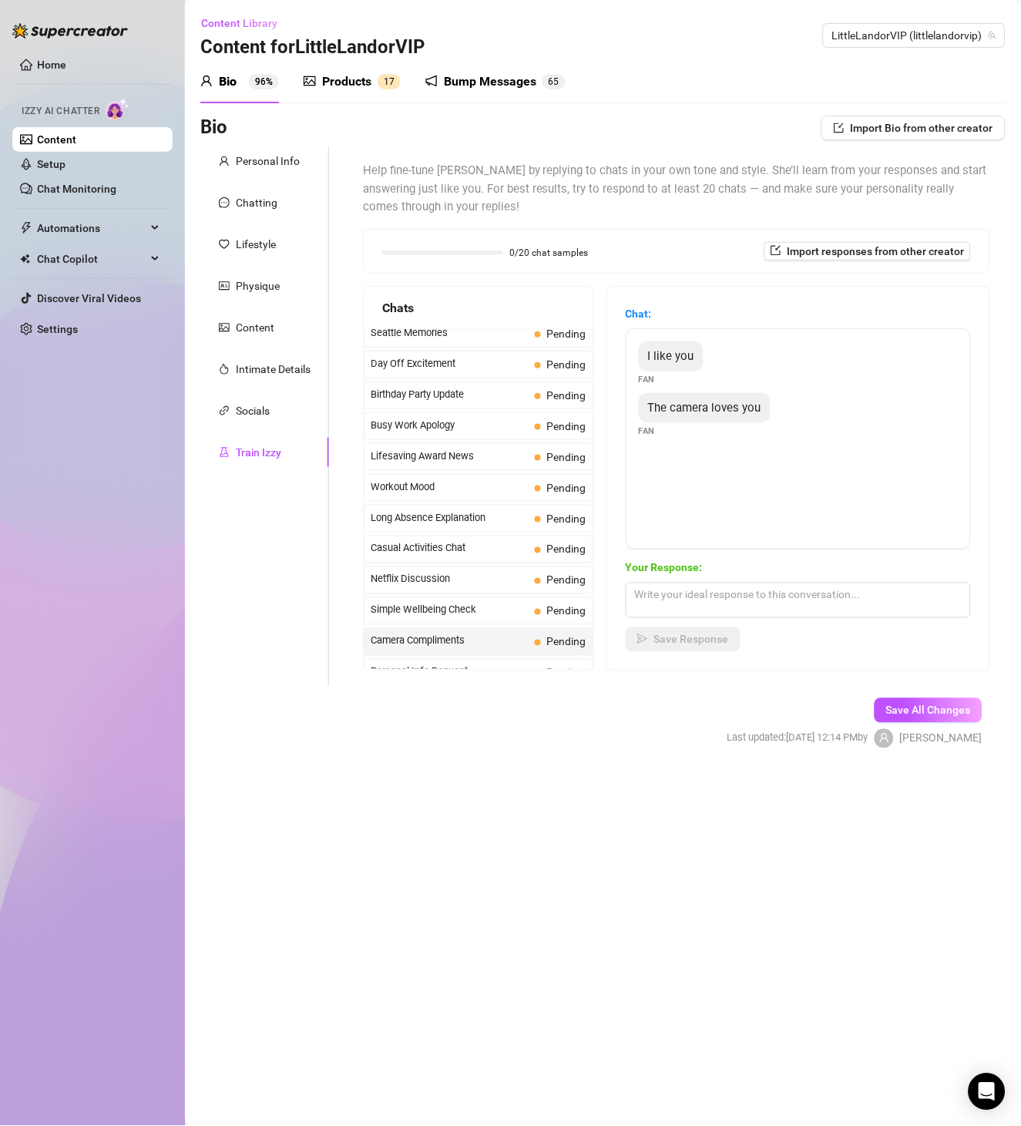
click at [694, 358] on span "I like you" at bounding box center [671, 356] width 46 height 14
click at [702, 411] on span "The camera loves you" at bounding box center [704, 408] width 113 height 14
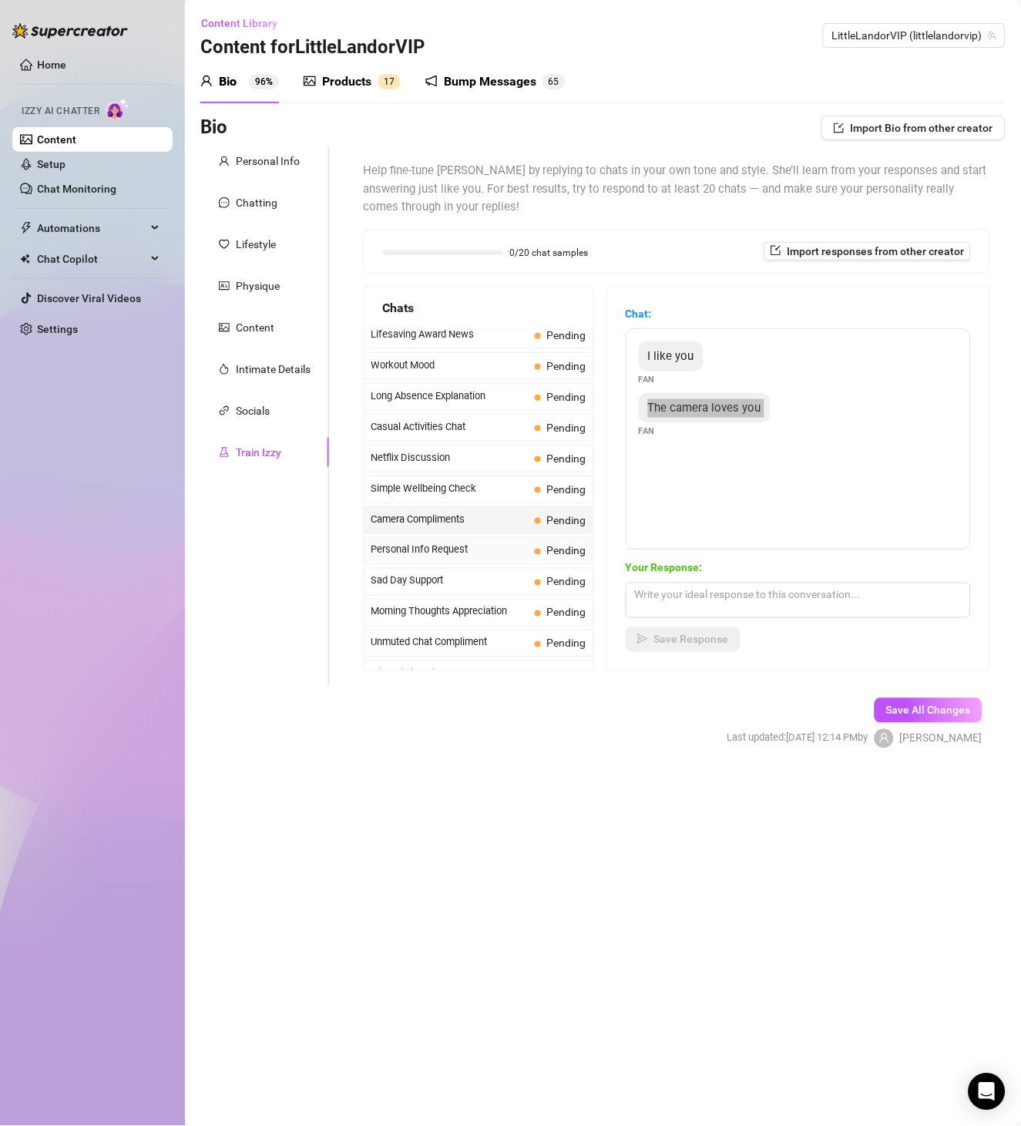
scroll to position [1395, 0]
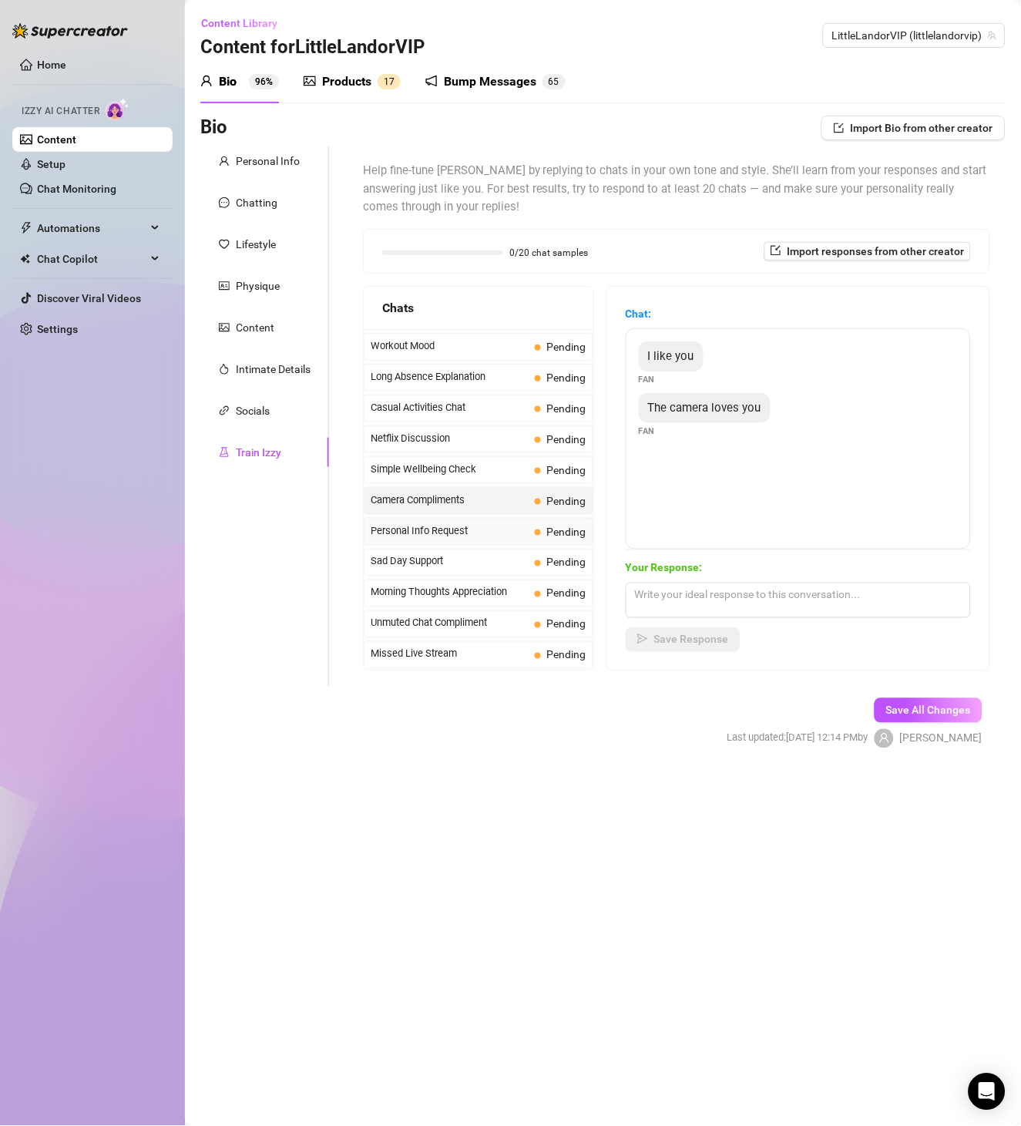
click at [466, 528] on span "Personal Info Request" at bounding box center [450, 530] width 158 height 15
click at [694, 392] on span "Would you be willing to tell me something about yourself? Something I don't know" at bounding box center [749, 374] width 202 height 50
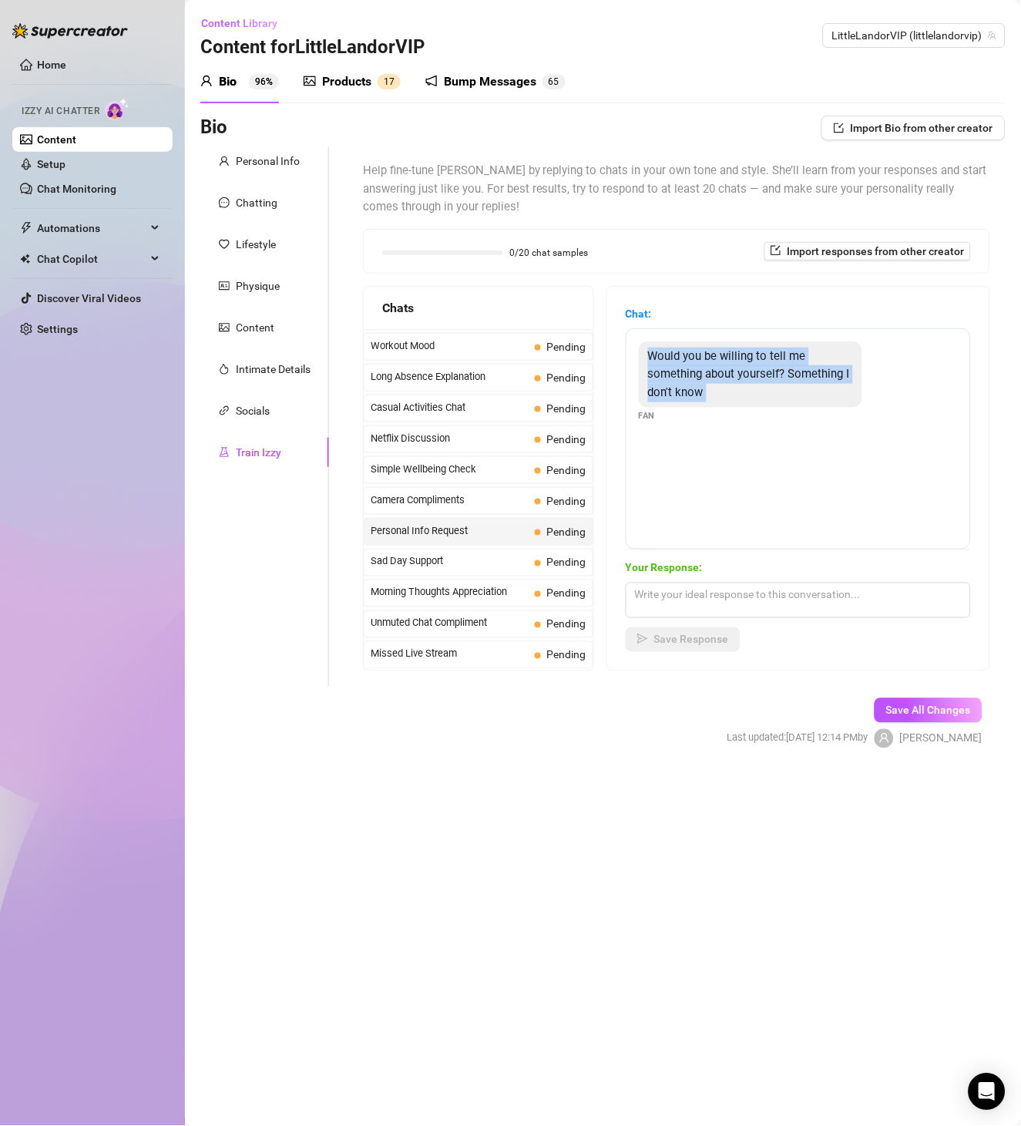
click at [694, 392] on span "Would you be willing to tell me something about yourself? Something I don't know" at bounding box center [749, 374] width 202 height 50
click at [426, 596] on span "Morning Thoughts Appreciation" at bounding box center [450, 592] width 158 height 15
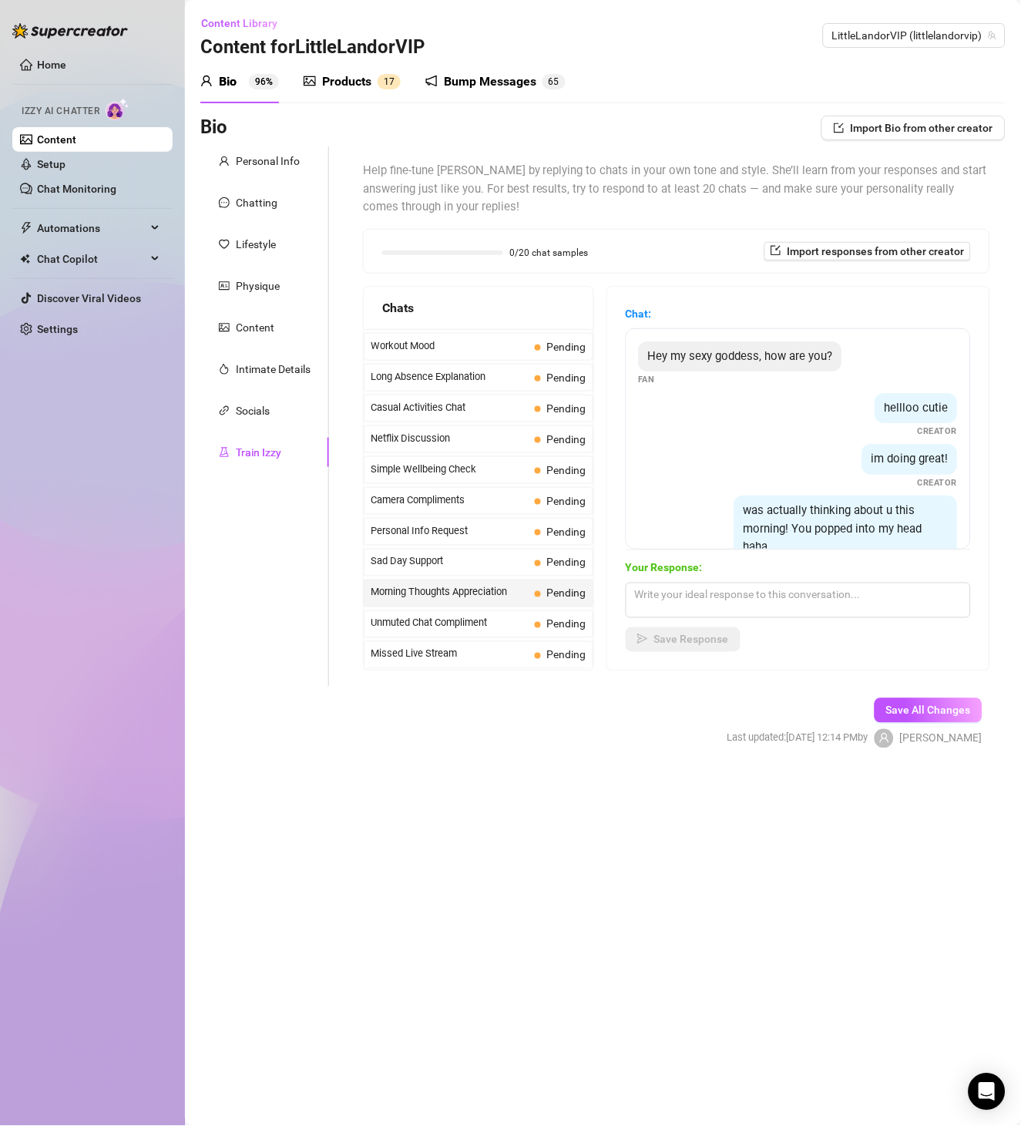
click at [739, 365] on div "Hey my sexy goddess, how are you?" at bounding box center [740, 356] width 203 height 31
click at [885, 415] on span "hellloo cutie" at bounding box center [917, 408] width 64 height 14
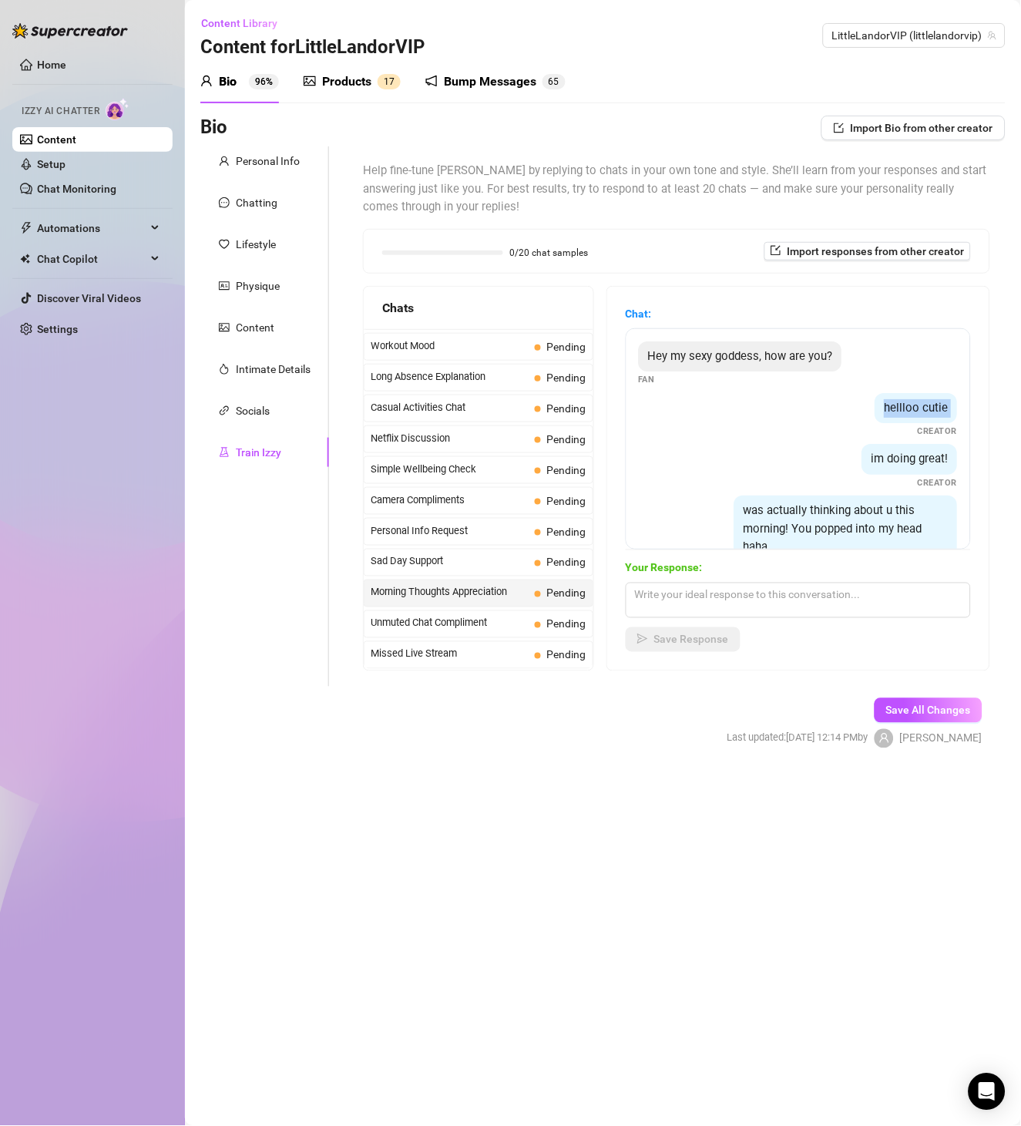
click at [885, 415] on span "hellloo cutie" at bounding box center [917, 408] width 64 height 14
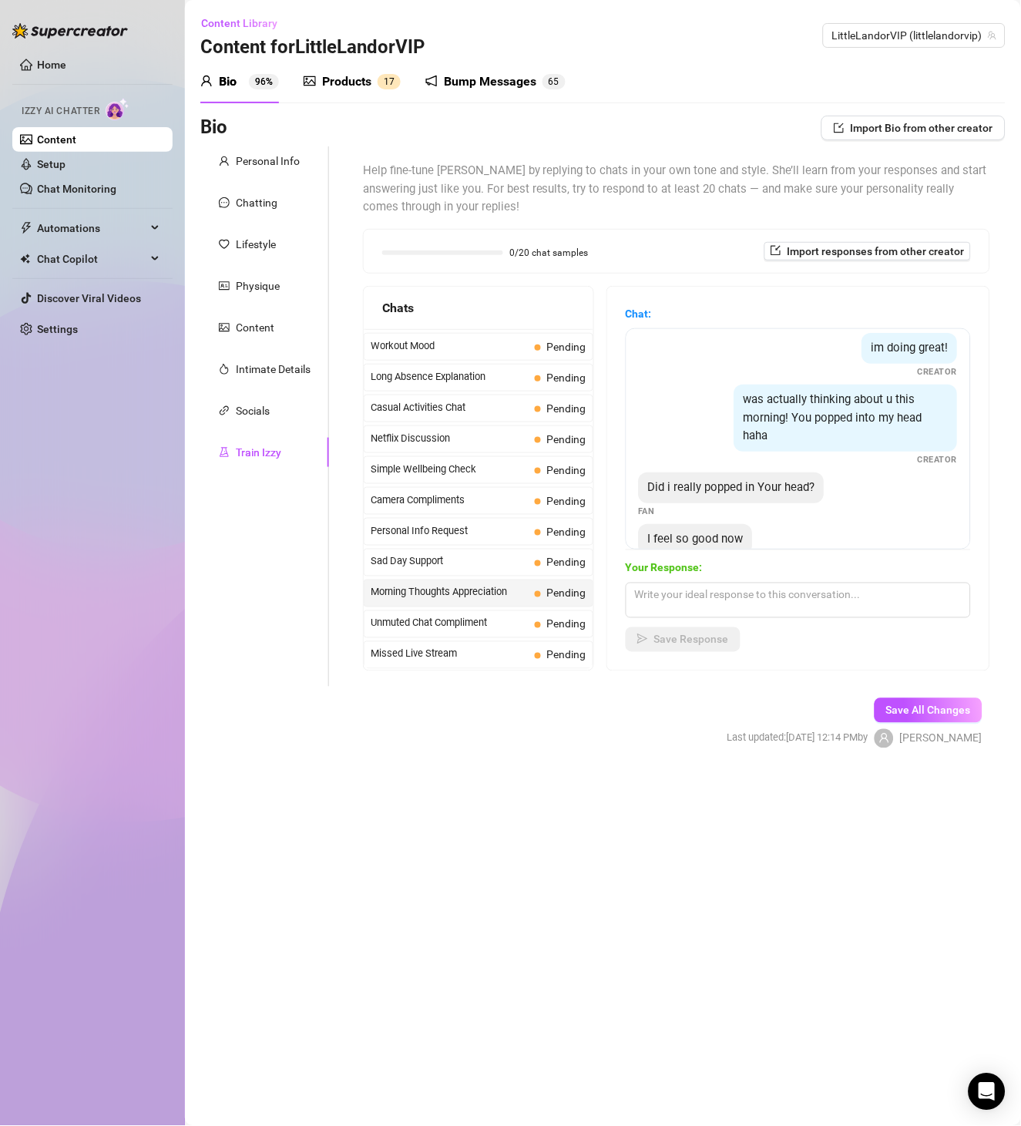
scroll to position [79, 0]
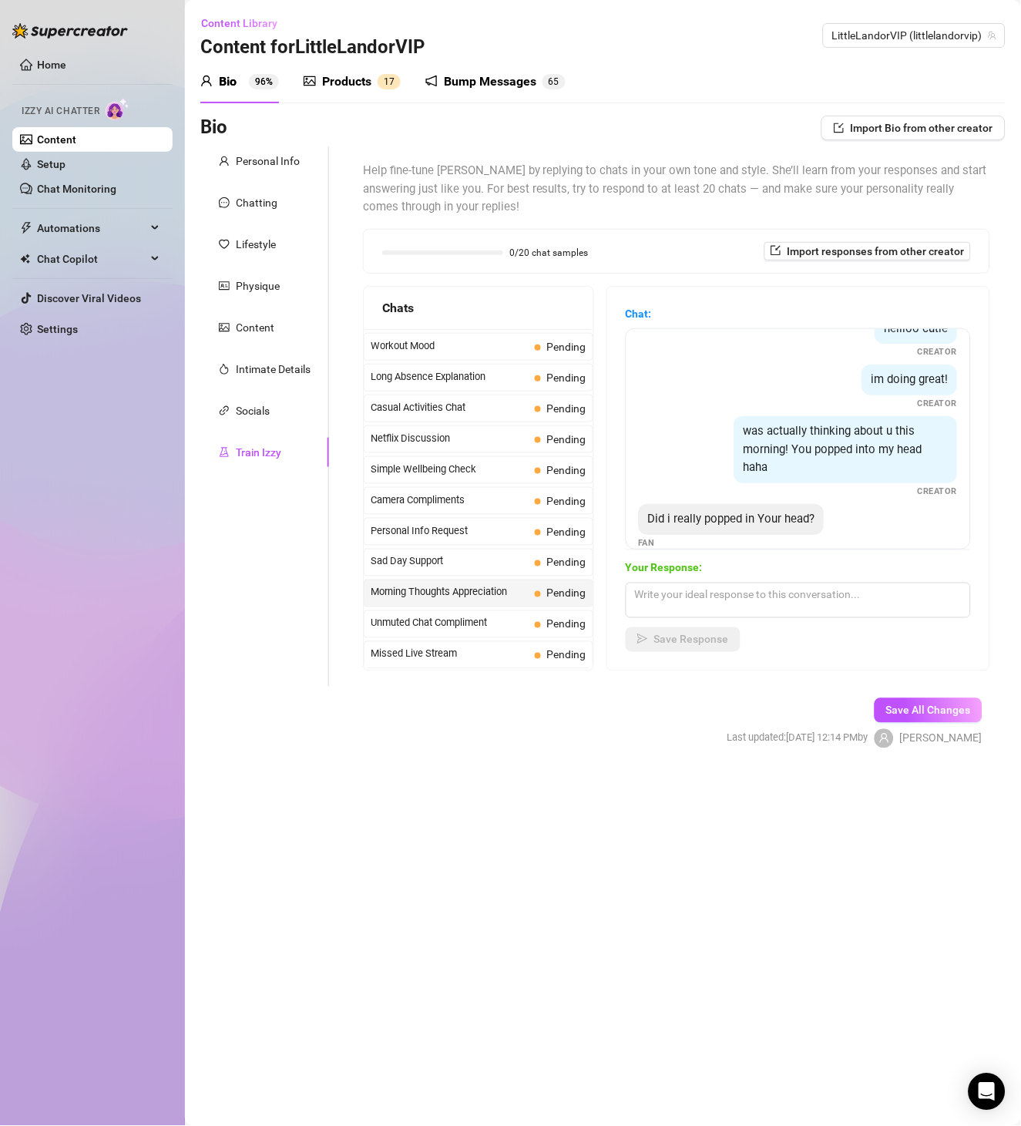
click at [895, 386] on span "im doing great!" at bounding box center [910, 379] width 77 height 14
click at [818, 457] on div "was actually thinking about u this morning! You popped into my head haha" at bounding box center [845, 449] width 223 height 67
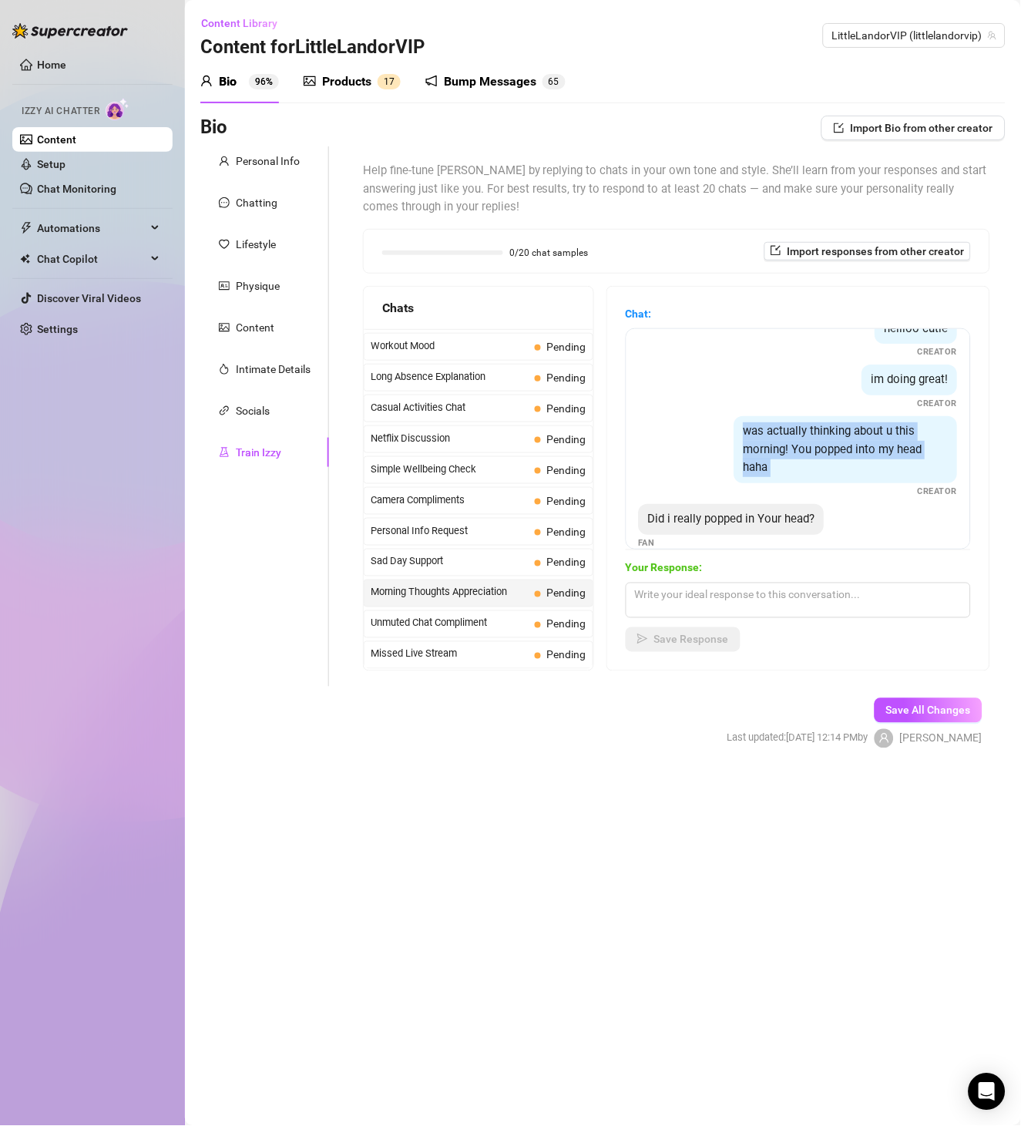
click at [818, 457] on div "was actually thinking about u this morning! You popped into my head haha" at bounding box center [845, 449] width 223 height 67
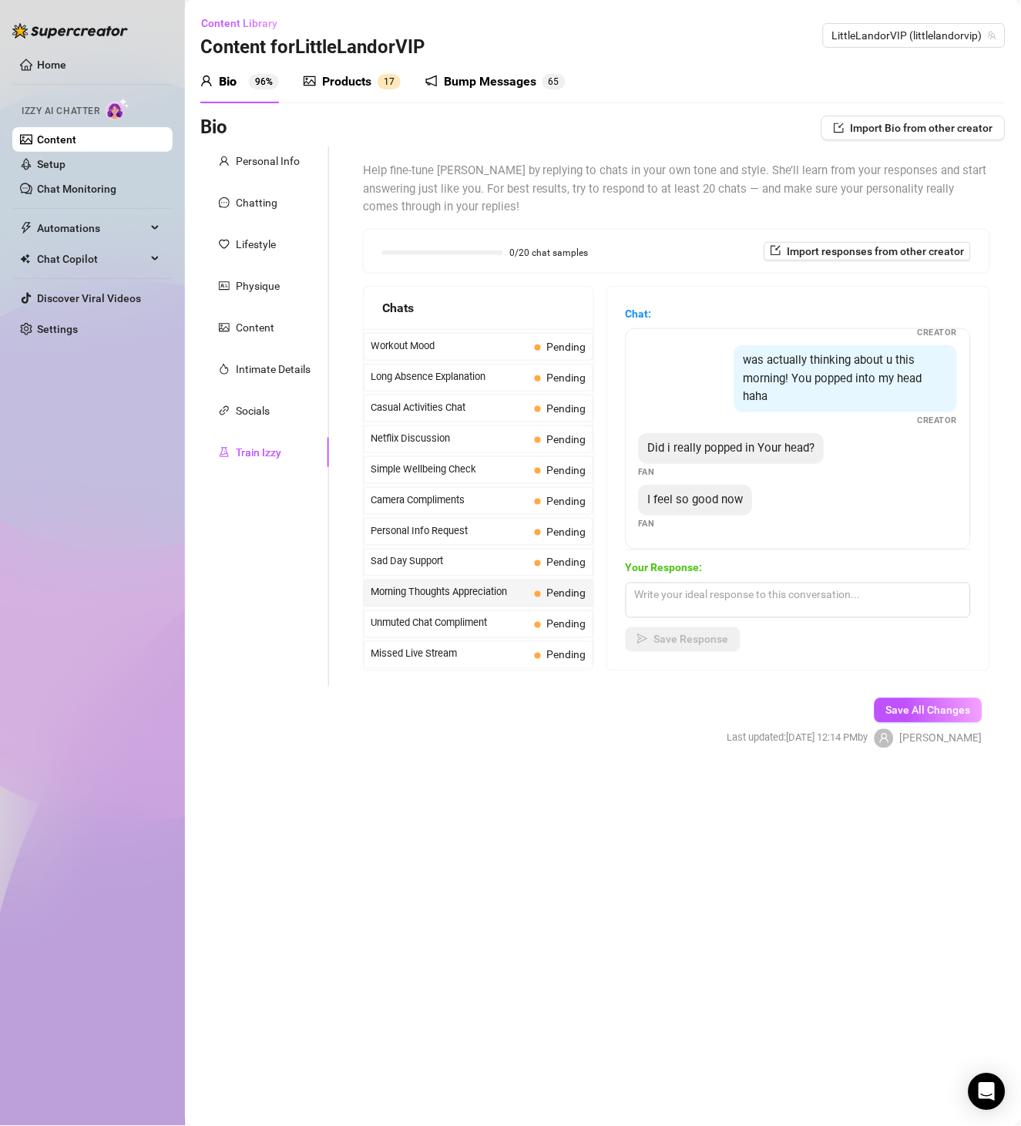
click at [734, 448] on span "Did i really popped in Your head?" at bounding box center [731, 448] width 167 height 14
click at [737, 493] on span "I feel so good now" at bounding box center [696, 499] width 96 height 14
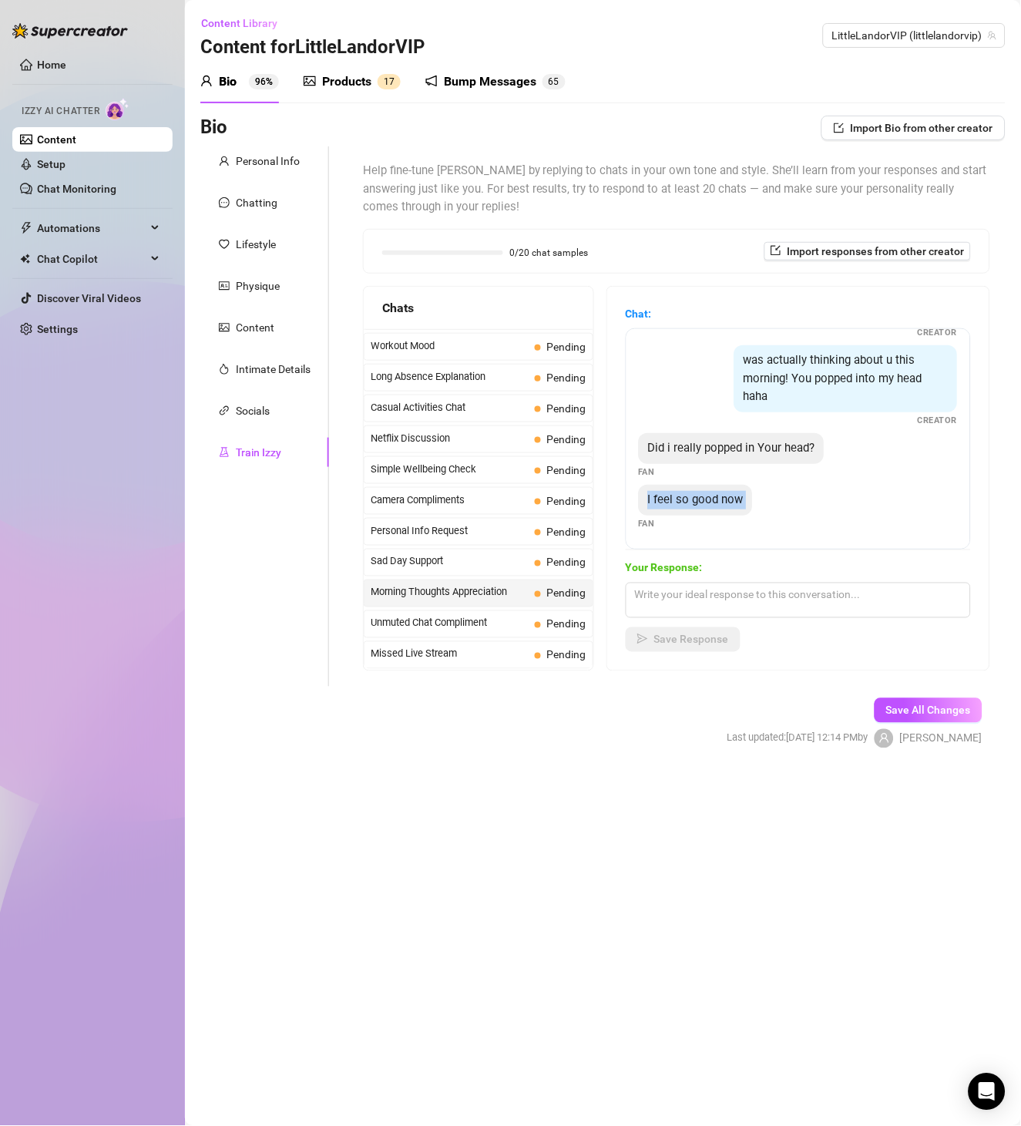
click at [737, 493] on span "I feel so good now" at bounding box center [696, 499] width 96 height 14
click at [460, 616] on span "Unmuted Chat Compliment" at bounding box center [450, 623] width 158 height 15
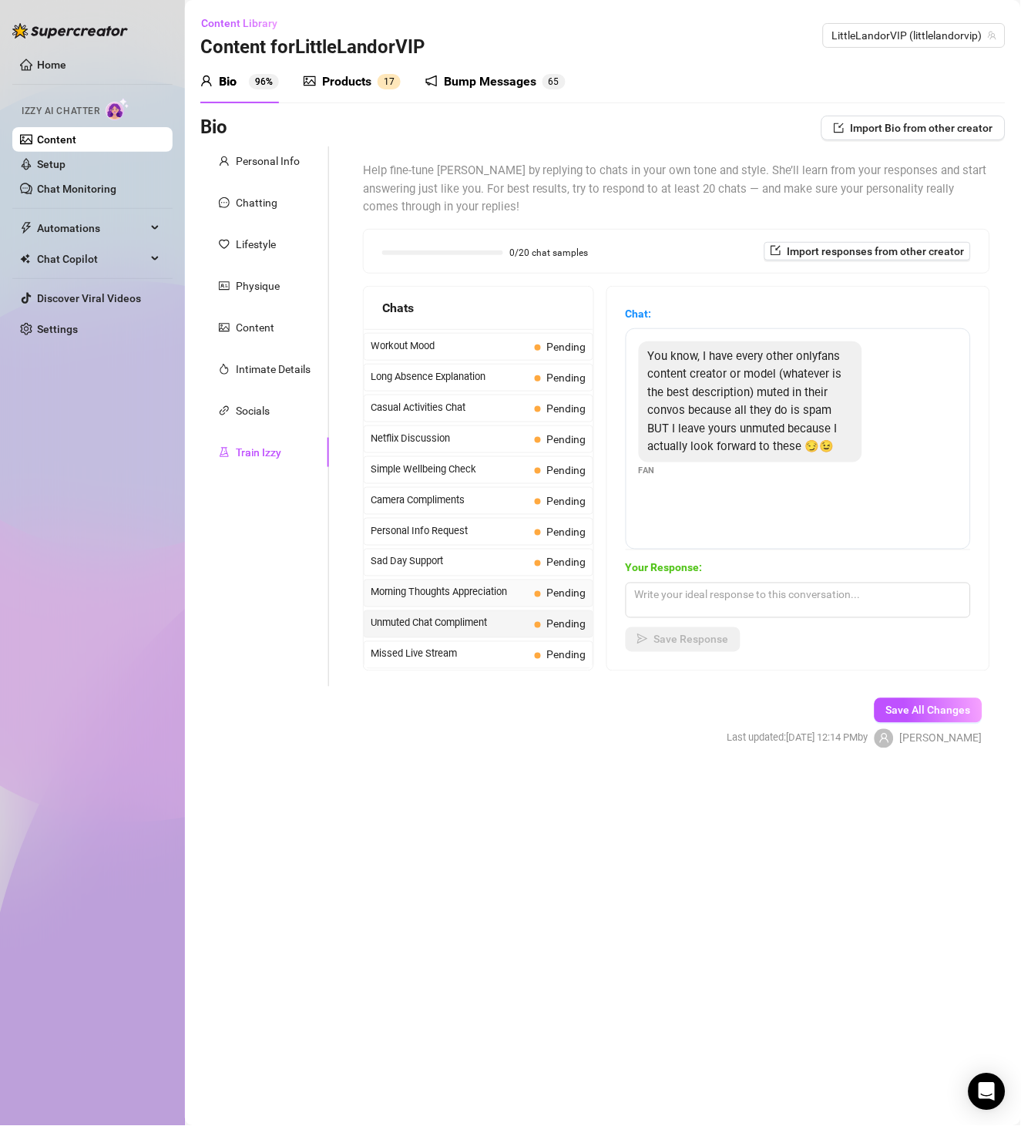
click at [500, 592] on span "Morning Thoughts Appreciation" at bounding box center [450, 592] width 158 height 15
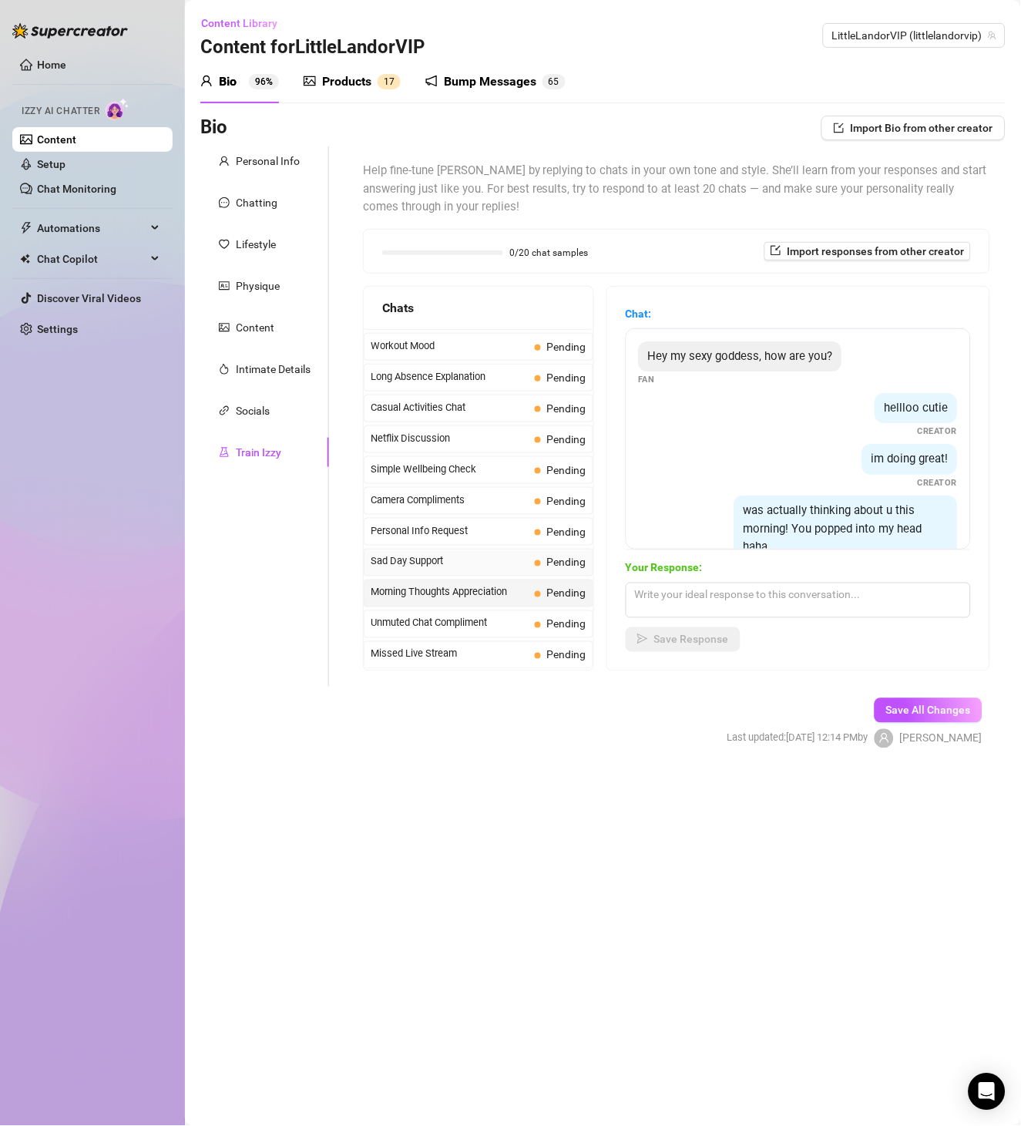
click at [471, 563] on span "Sad Day Support" at bounding box center [450, 561] width 158 height 15
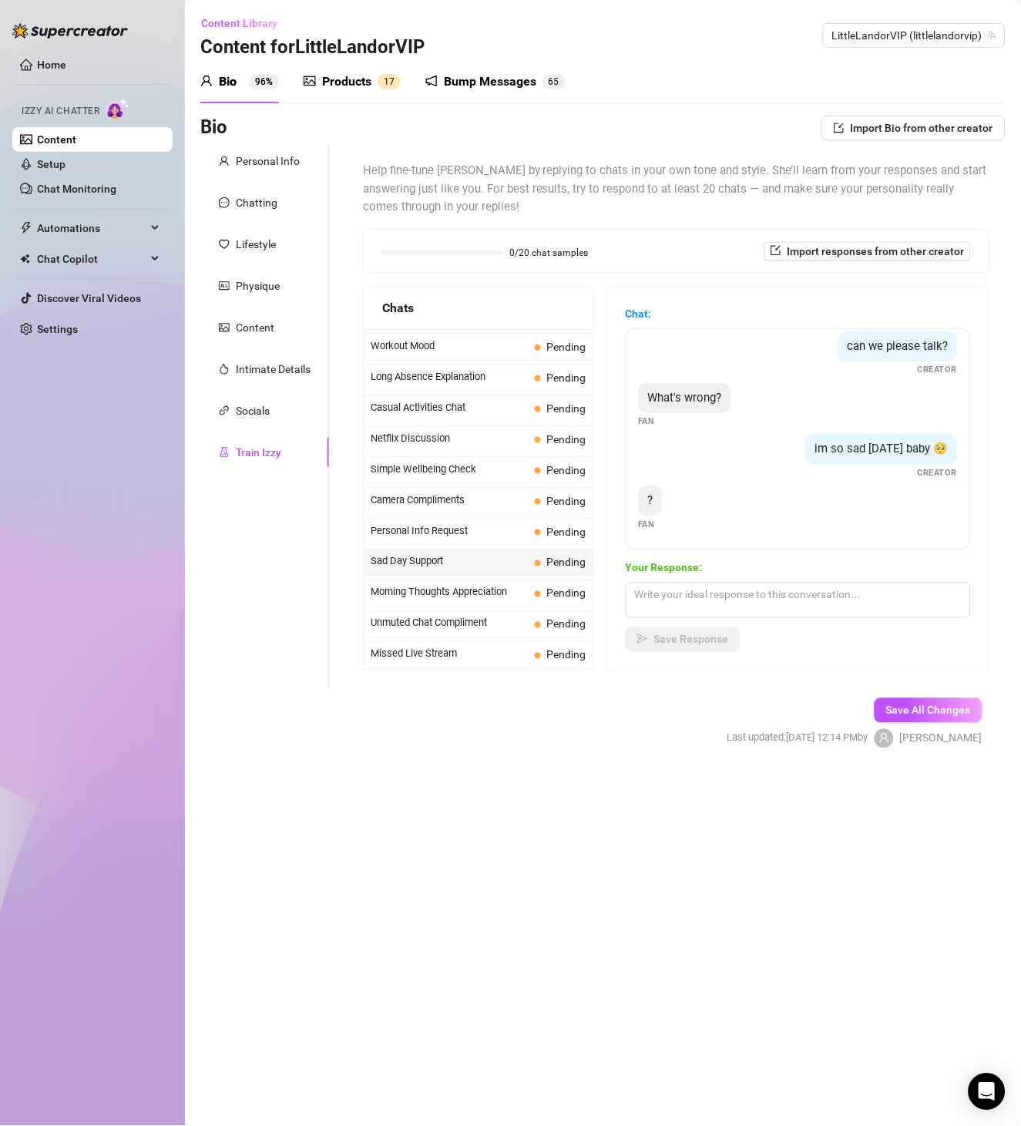
scroll to position [0, 0]
click at [888, 370] on div "can we please talk?" at bounding box center [897, 356] width 119 height 31
click at [901, 347] on div "can we please talk?" at bounding box center [897, 356] width 119 height 31
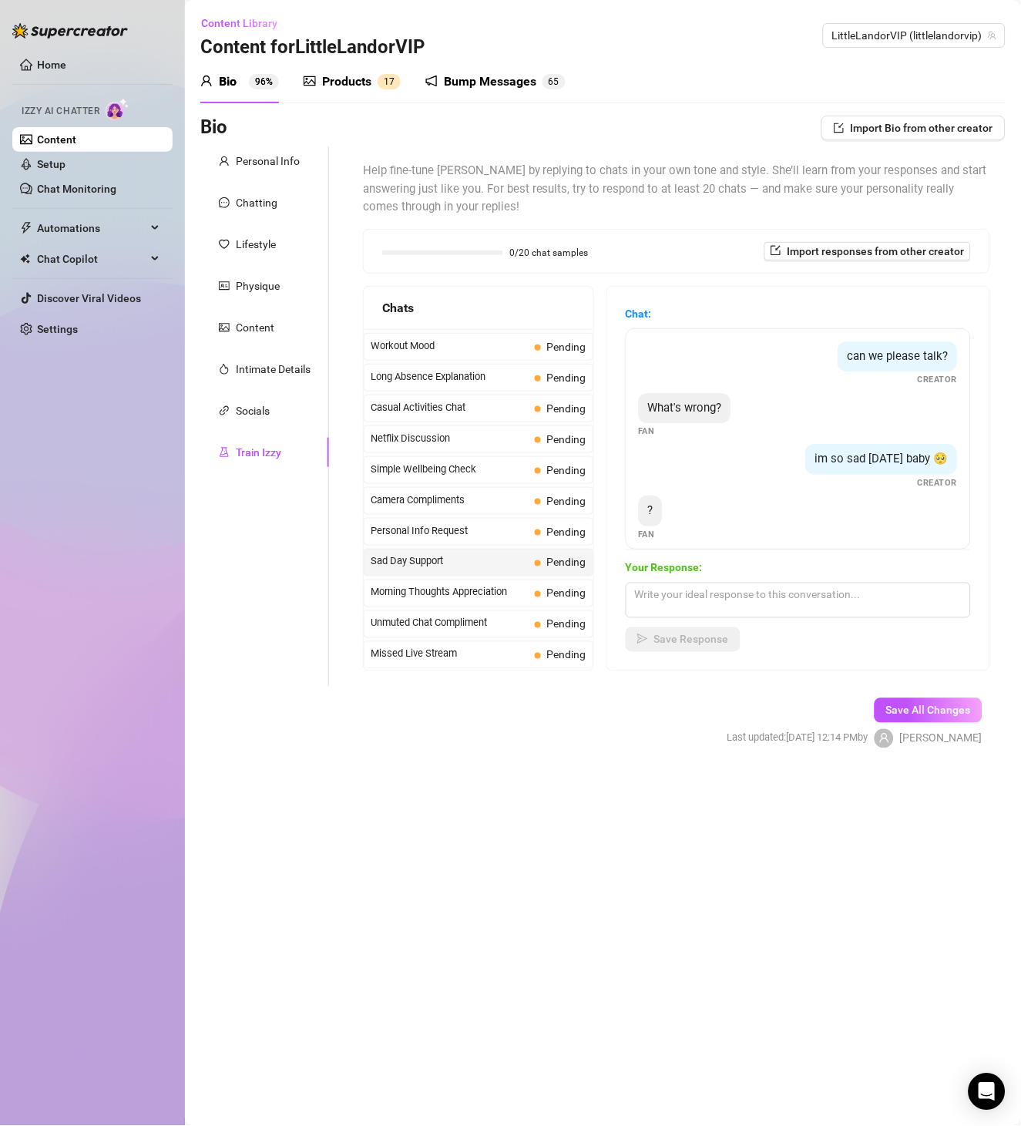
click at [711, 401] on span "What's wrong?" at bounding box center [685, 408] width 74 height 14
click at [843, 434] on div "What's wrong? Fan" at bounding box center [798, 415] width 319 height 45
click at [852, 452] on span "im so sad [DATE] baby 🥺" at bounding box center [881, 459] width 133 height 14
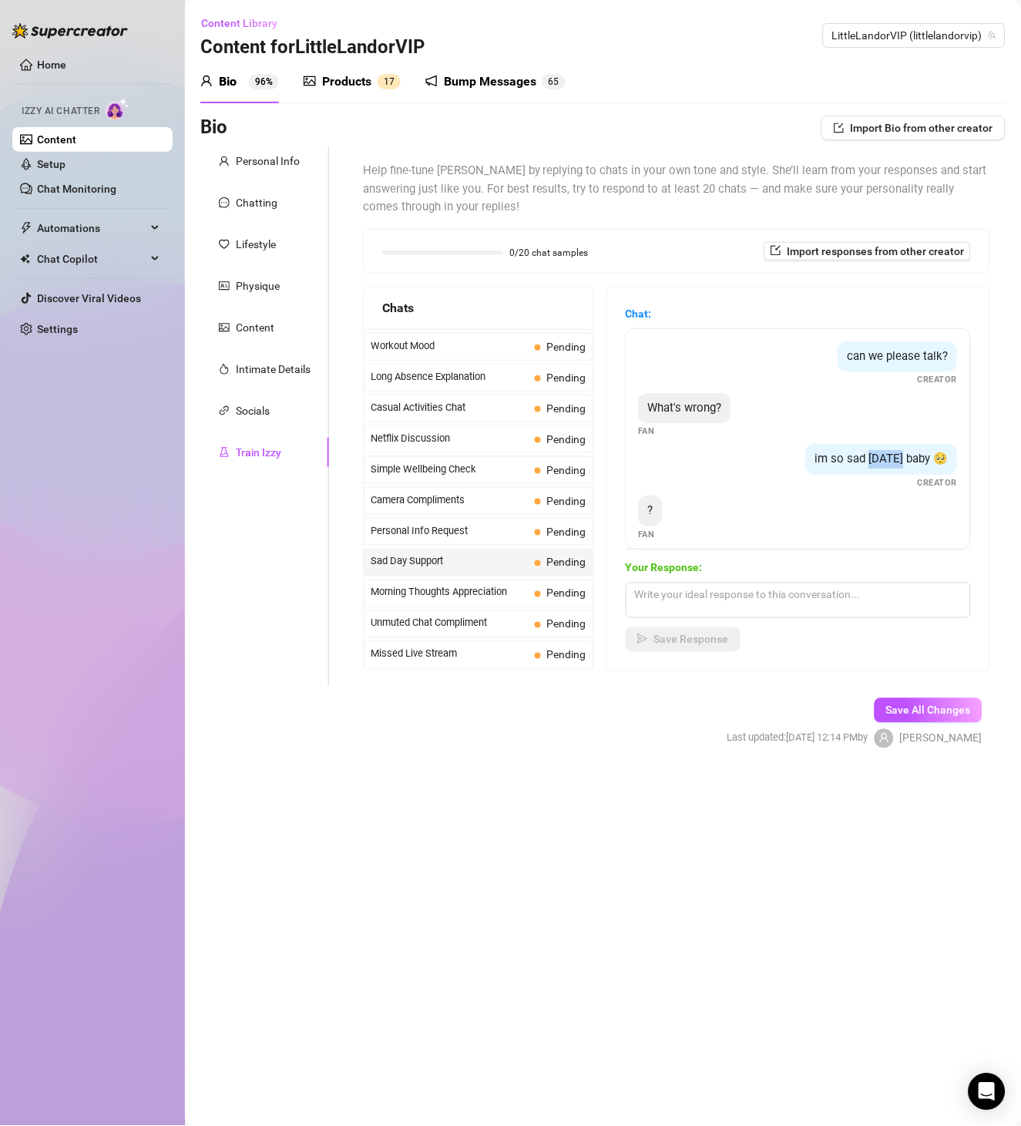
click at [852, 452] on span "im so sad [DATE] baby 🥺" at bounding box center [881, 459] width 133 height 14
click at [663, 507] on div "?" at bounding box center [651, 510] width 24 height 31
click at [653, 516] on span "?" at bounding box center [650, 510] width 5 height 14
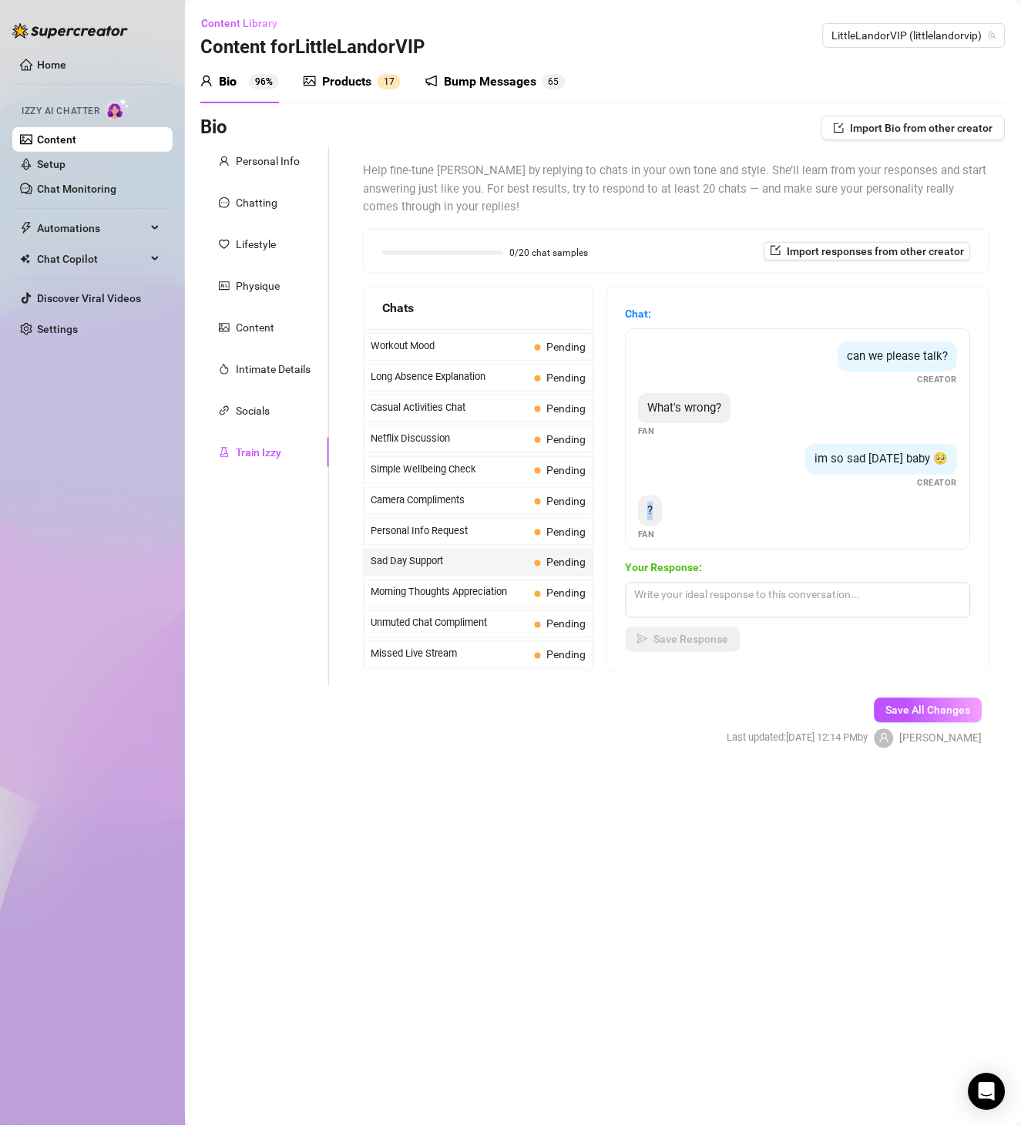
click at [653, 516] on span "?" at bounding box center [650, 510] width 5 height 14
click at [478, 623] on span "Unmuted Chat Compliment" at bounding box center [450, 623] width 158 height 15
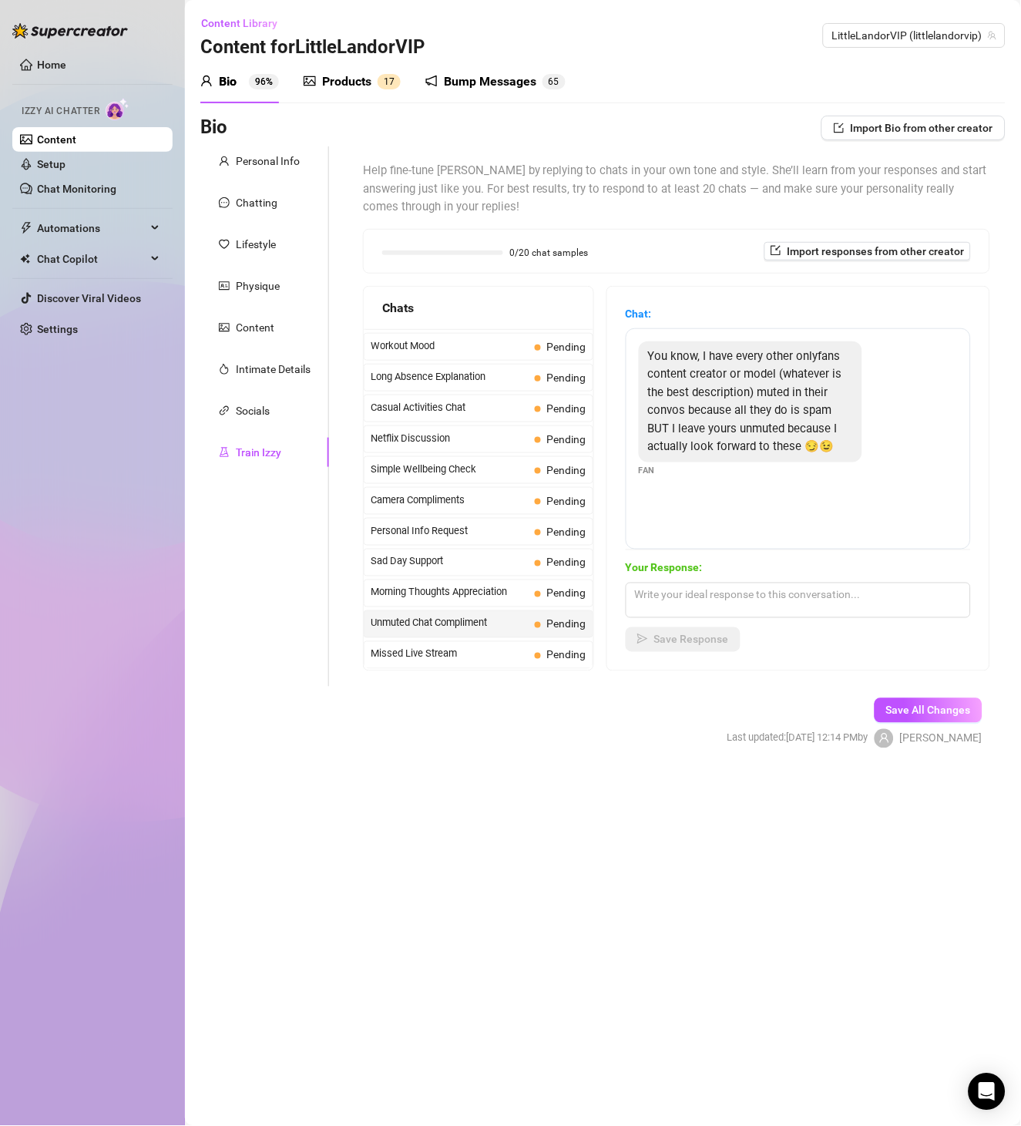
click at [740, 429] on span "You know, I have every other onlyfans content creator or model (whatever is the…" at bounding box center [745, 401] width 194 height 105
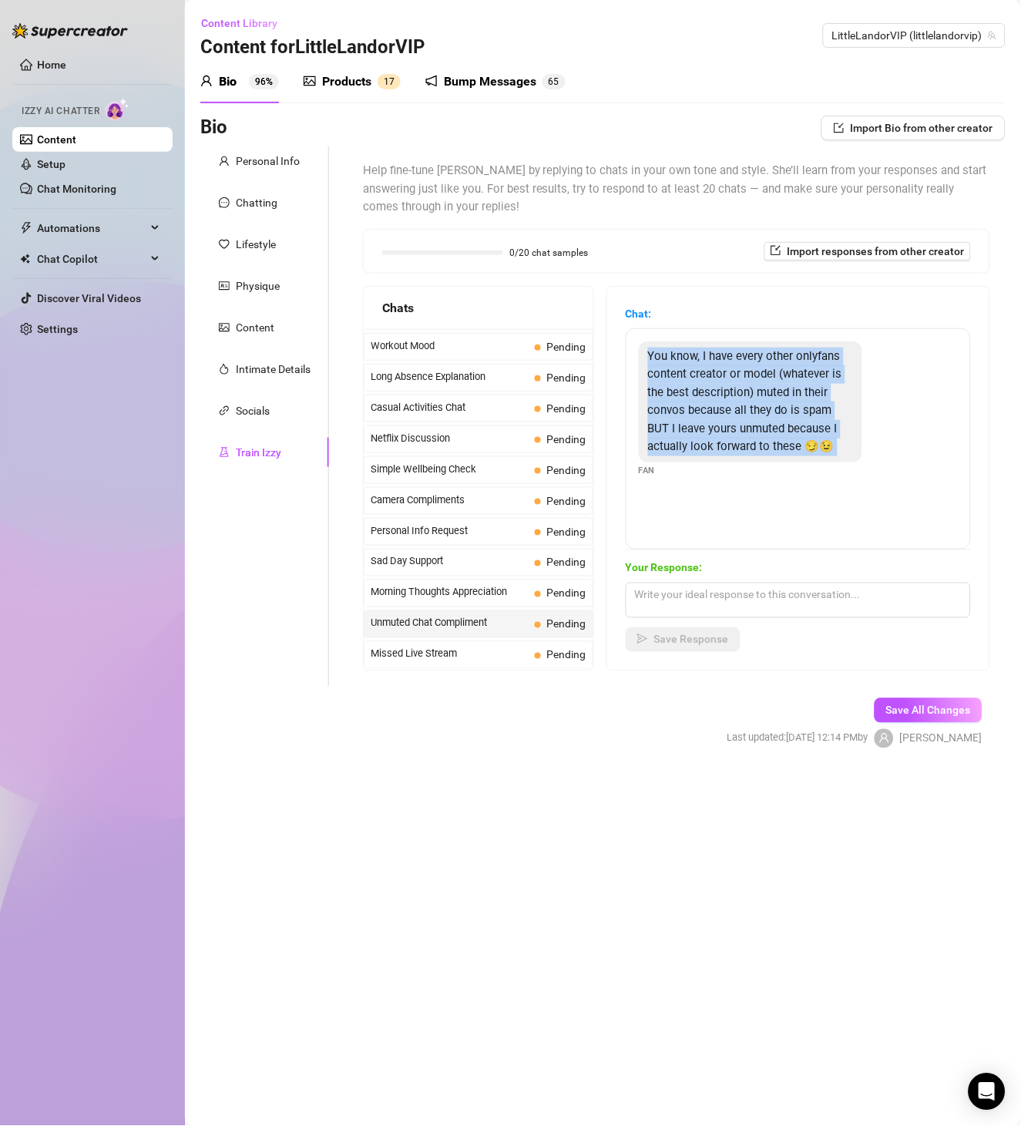
click at [740, 429] on span "You know, I have every other onlyfans content creator or model (whatever is the…" at bounding box center [745, 401] width 194 height 105
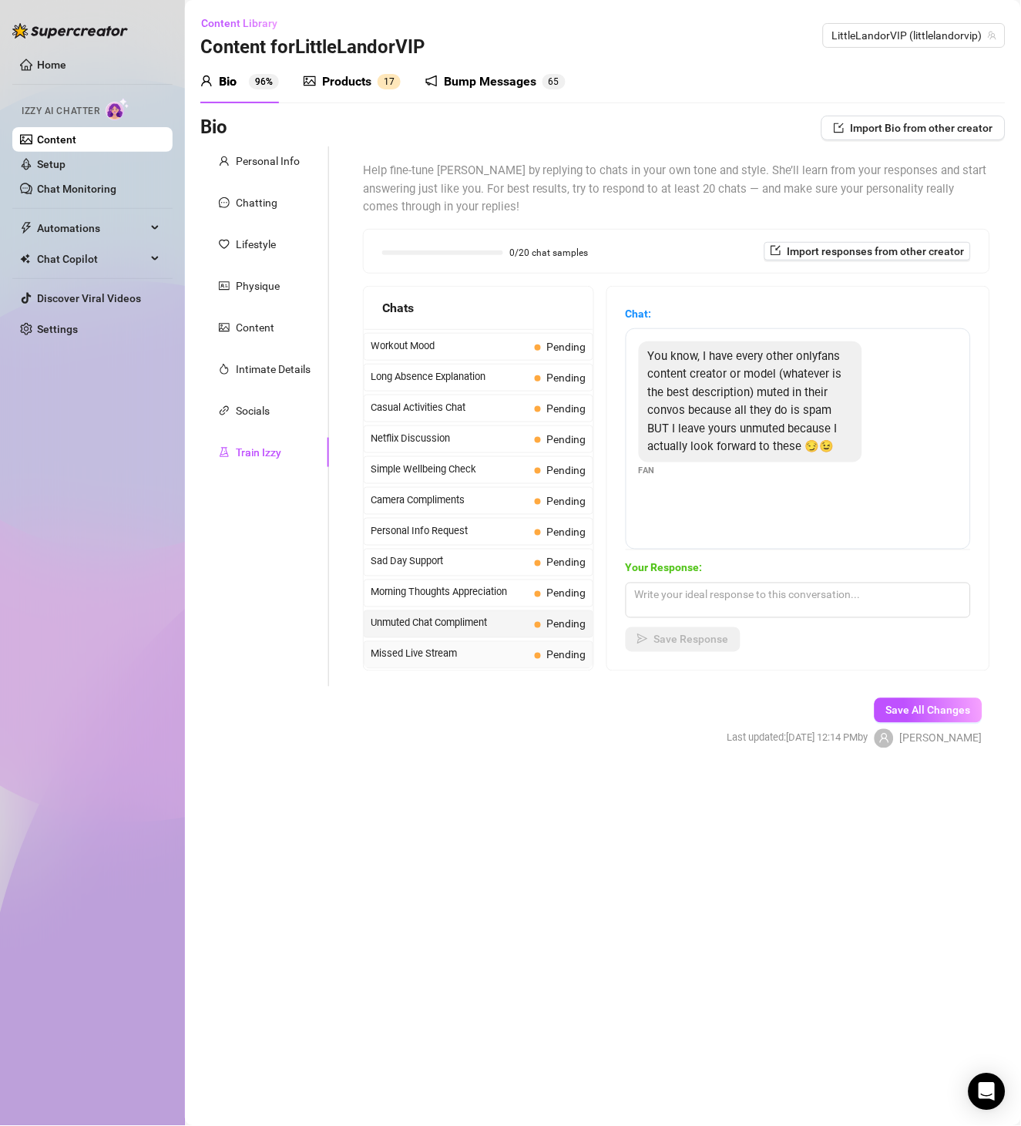
click at [442, 644] on div "Missed Live Stream Pending" at bounding box center [479, 655] width 230 height 28
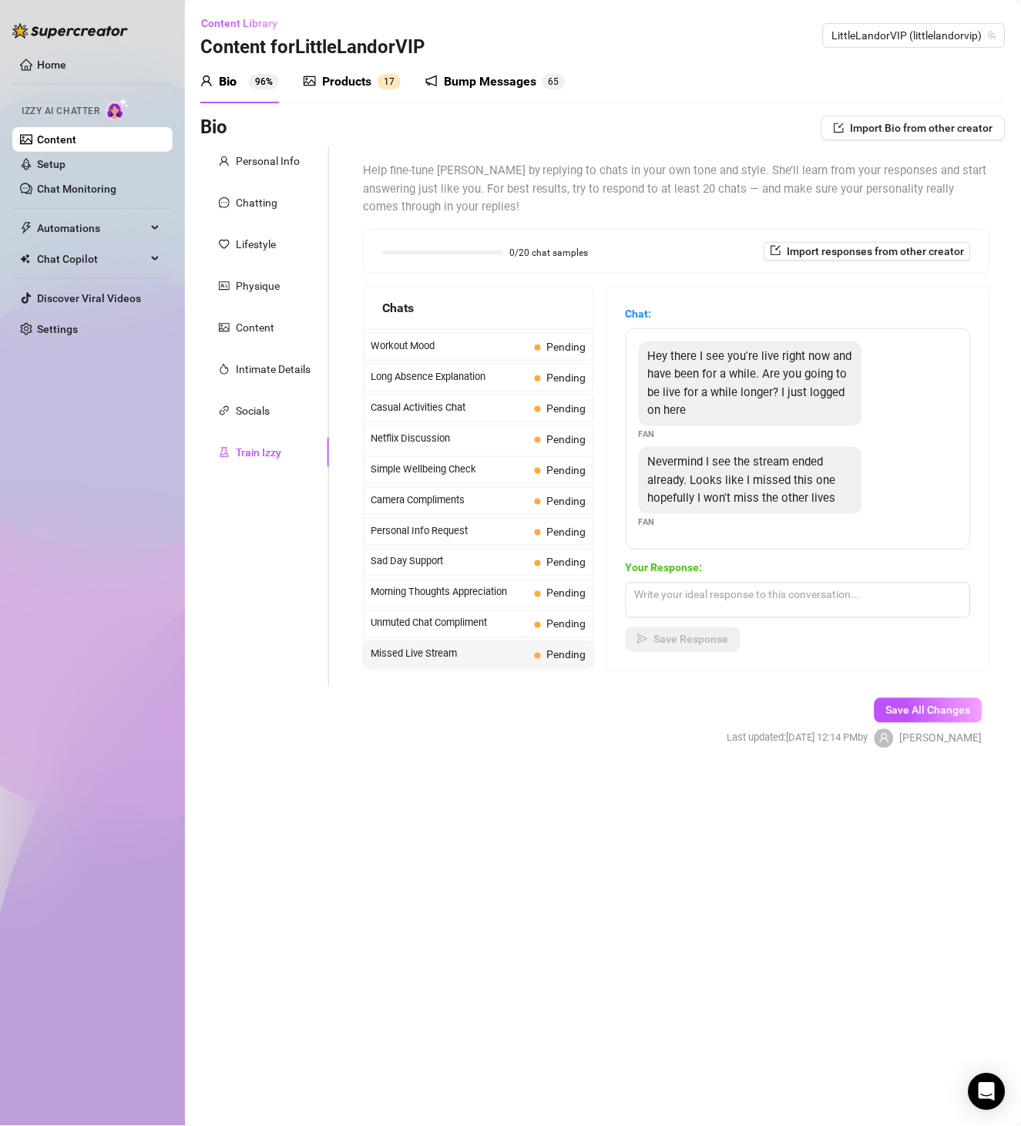
click at [742, 381] on div "Hey there I see you're live right now and have been for a while. Are you going …" at bounding box center [750, 383] width 223 height 85
click at [705, 457] on span "Nevermind I see the stream ended already. Looks like I missed this one hopefull…" at bounding box center [742, 480] width 188 height 50
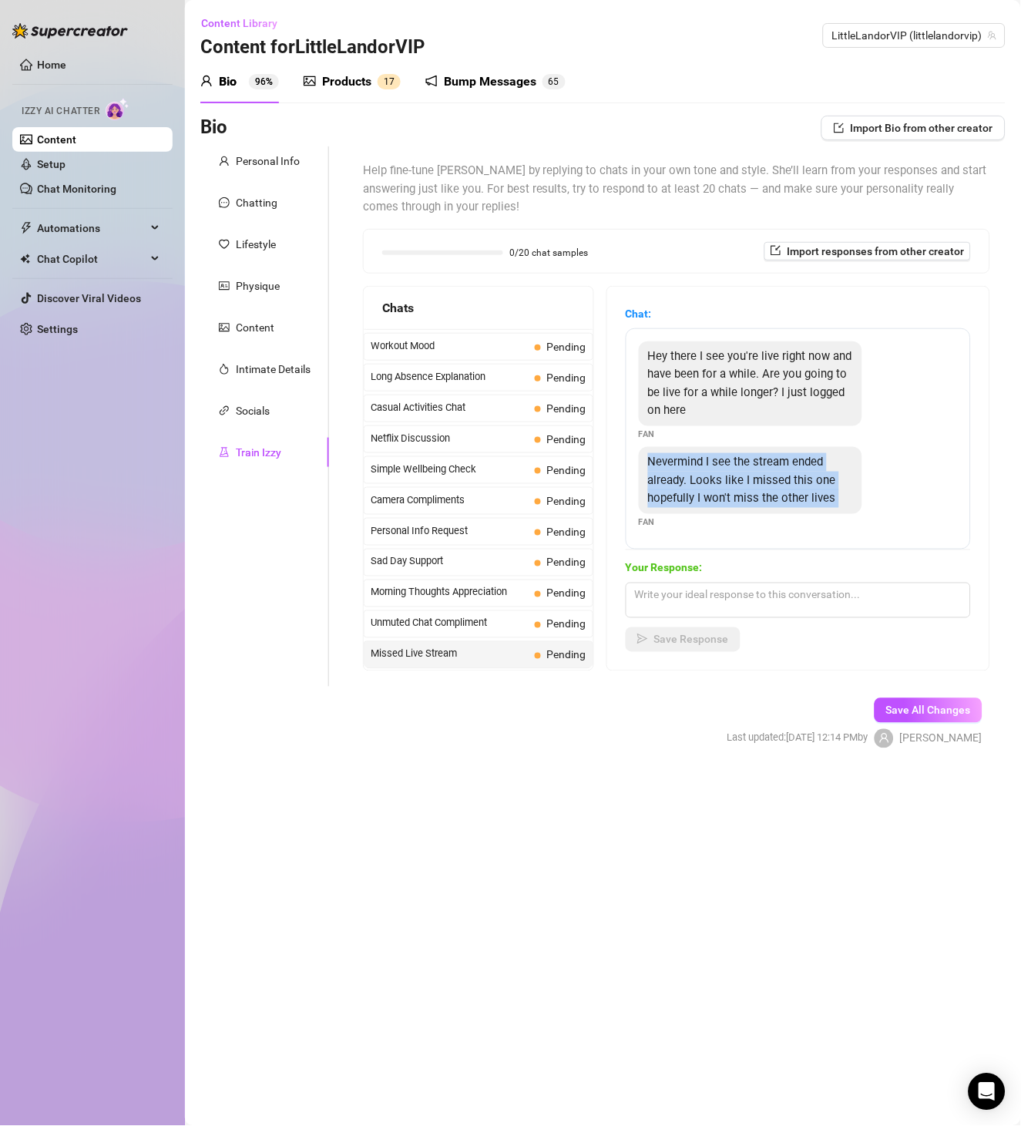
click at [705, 457] on span "Nevermind I see the stream ended already. Looks like I missed this one hopefull…" at bounding box center [742, 480] width 188 height 50
click at [952, 491] on div "Nevermind I see the stream ended already. Looks like I missed this one hopefull…" at bounding box center [798, 488] width 319 height 82
click at [743, 383] on div "Hey there I see you're live right now and have been for a while. Are you going …" at bounding box center [750, 383] width 223 height 85
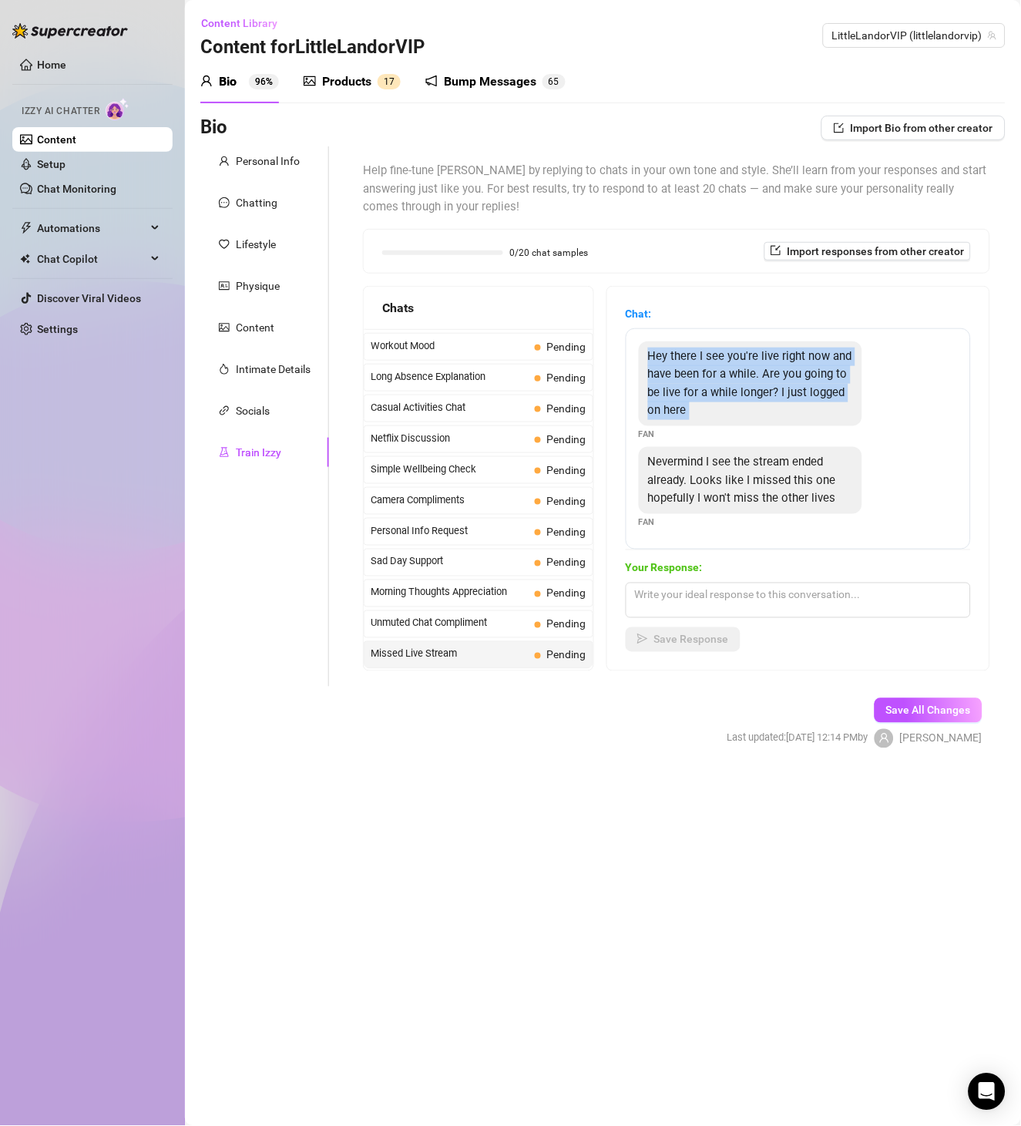
click at [743, 383] on div "Hey there I see you're live right now and have been for a while. Are you going …" at bounding box center [750, 383] width 223 height 85
click at [895, 412] on div "Hey there I see you're live right now and have been for a while. Are you going …" at bounding box center [798, 391] width 319 height 100
click at [432, 559] on span "Sad Day Support" at bounding box center [450, 561] width 158 height 15
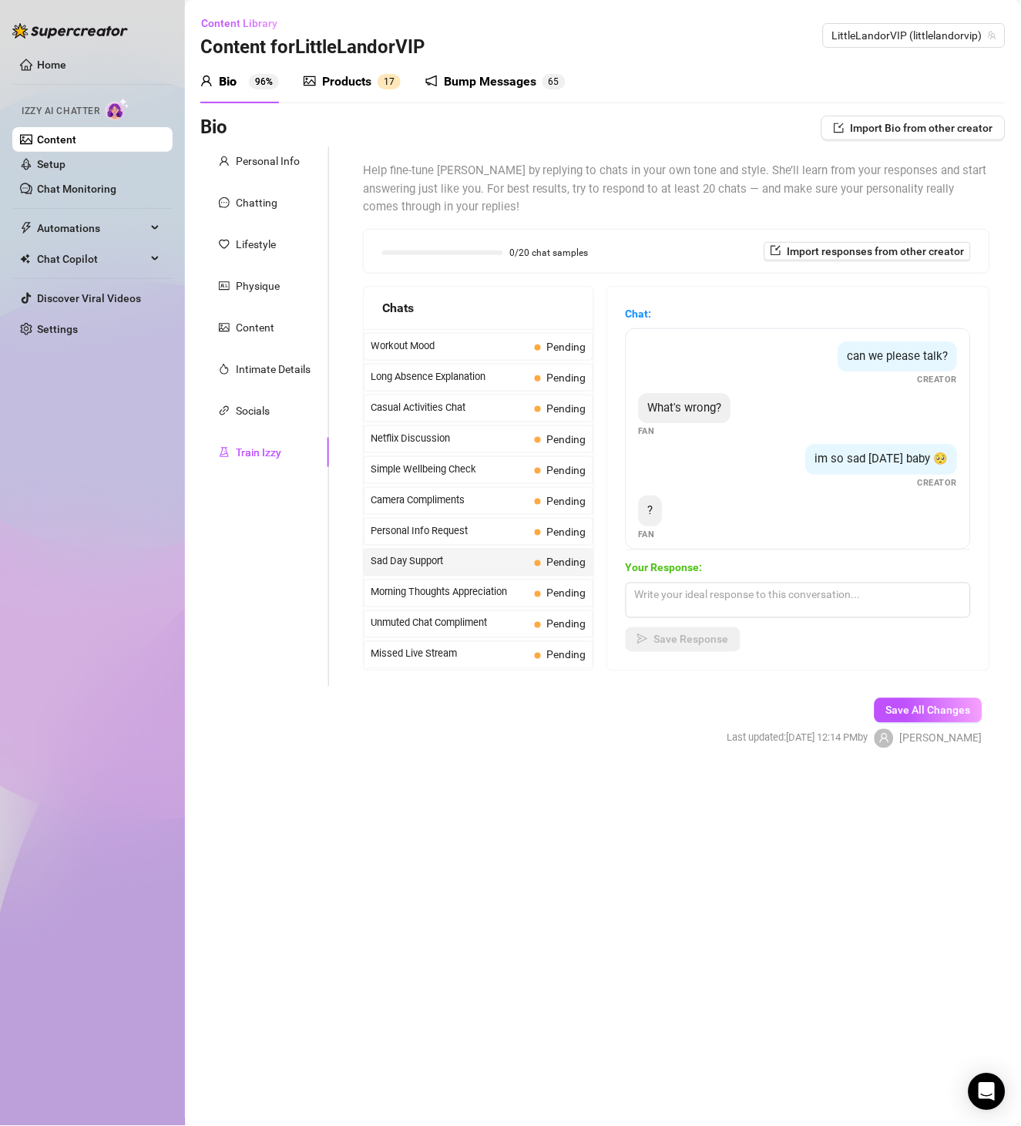
click at [685, 401] on span "What's wrong?" at bounding box center [685, 408] width 74 height 14
click at [863, 359] on span "can we please talk?" at bounding box center [898, 356] width 101 height 14
click at [866, 358] on span "can we please talk?" at bounding box center [898, 356] width 101 height 14
click at [883, 359] on span "can we please talk?" at bounding box center [898, 356] width 101 height 14
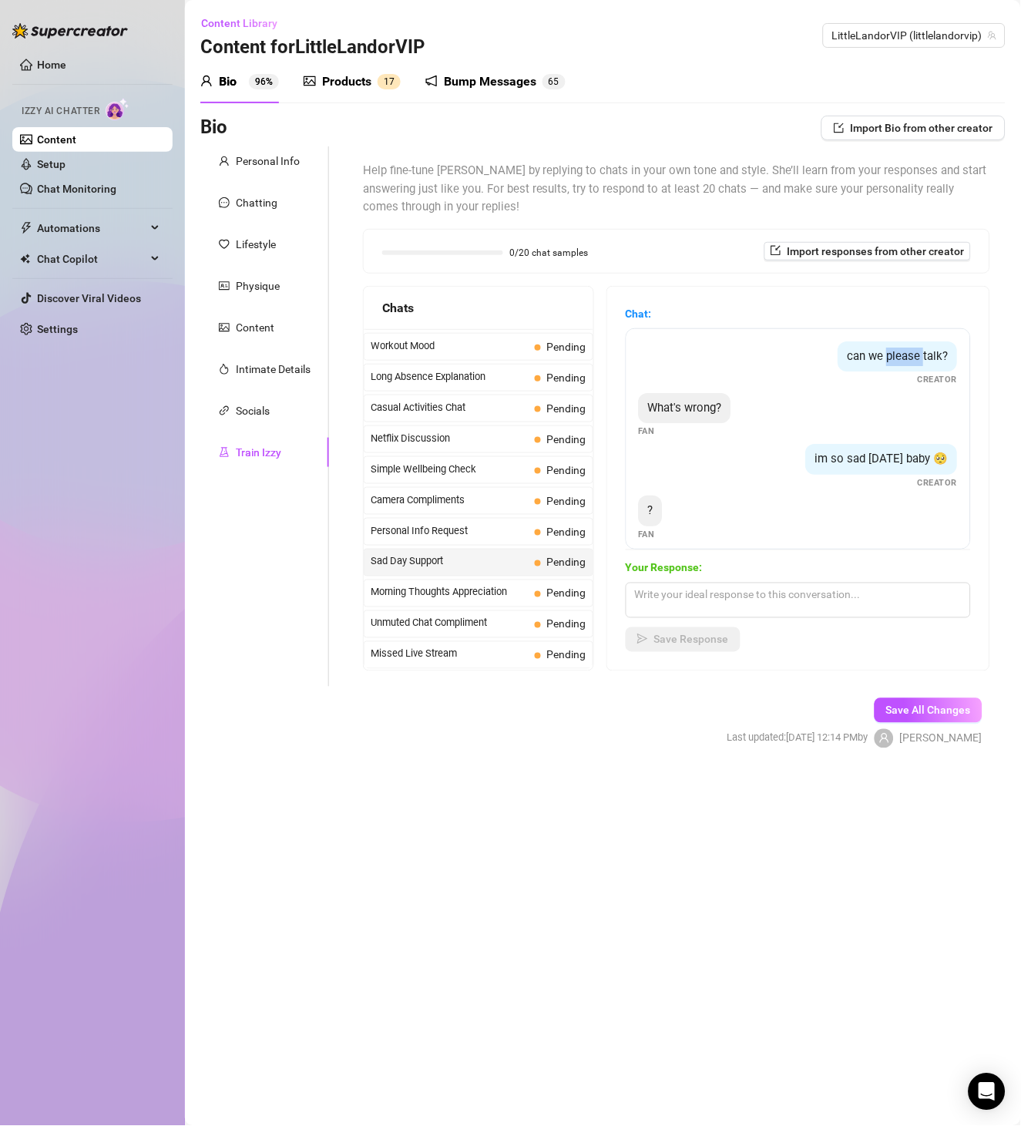
click at [883, 359] on span "can we please talk?" at bounding box center [898, 356] width 101 height 14
click at [710, 410] on span "What's wrong?" at bounding box center [685, 408] width 74 height 14
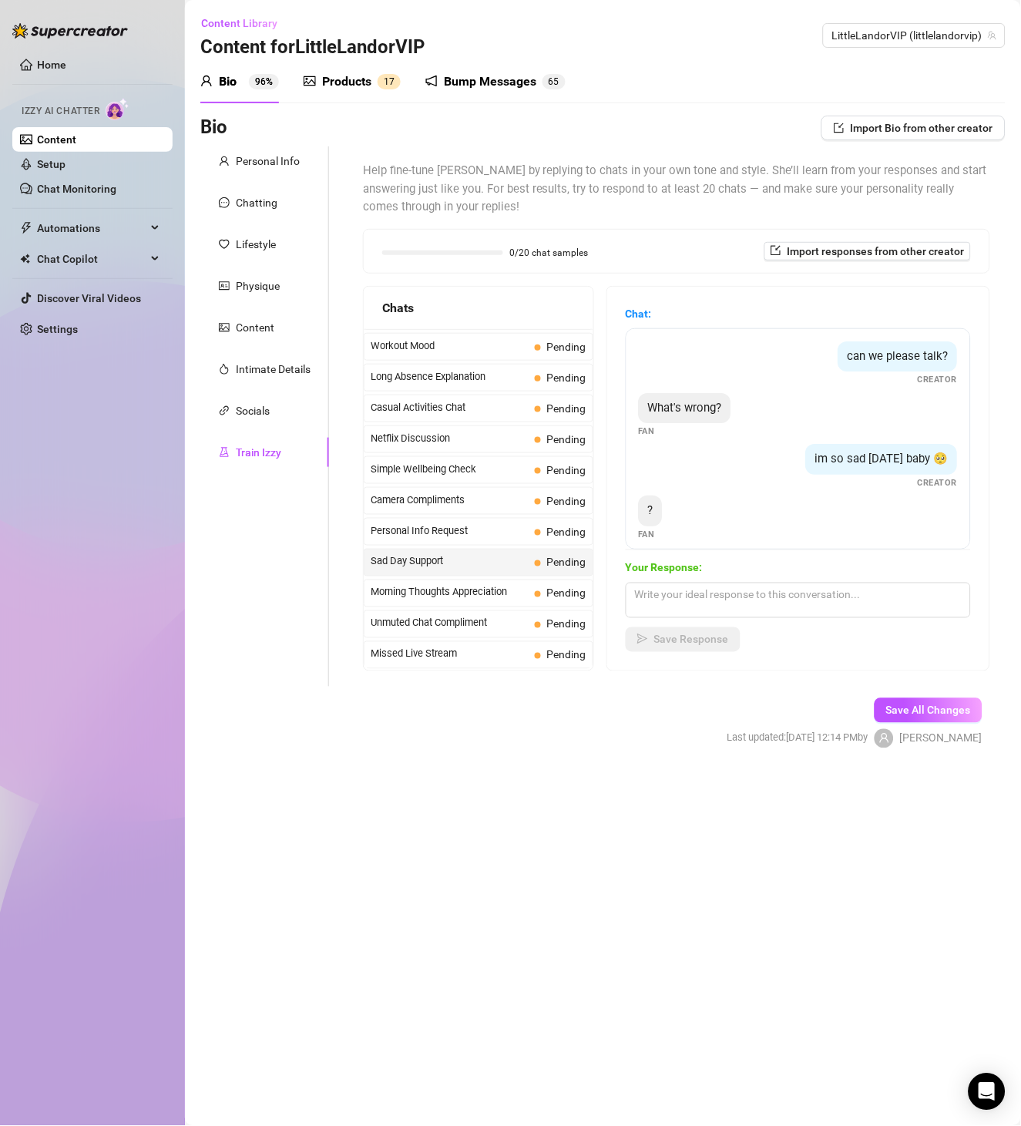
click at [829, 460] on span "im so sad [DATE] baby 🥺" at bounding box center [881, 459] width 133 height 14
click at [663, 502] on div "?" at bounding box center [651, 510] width 24 height 31
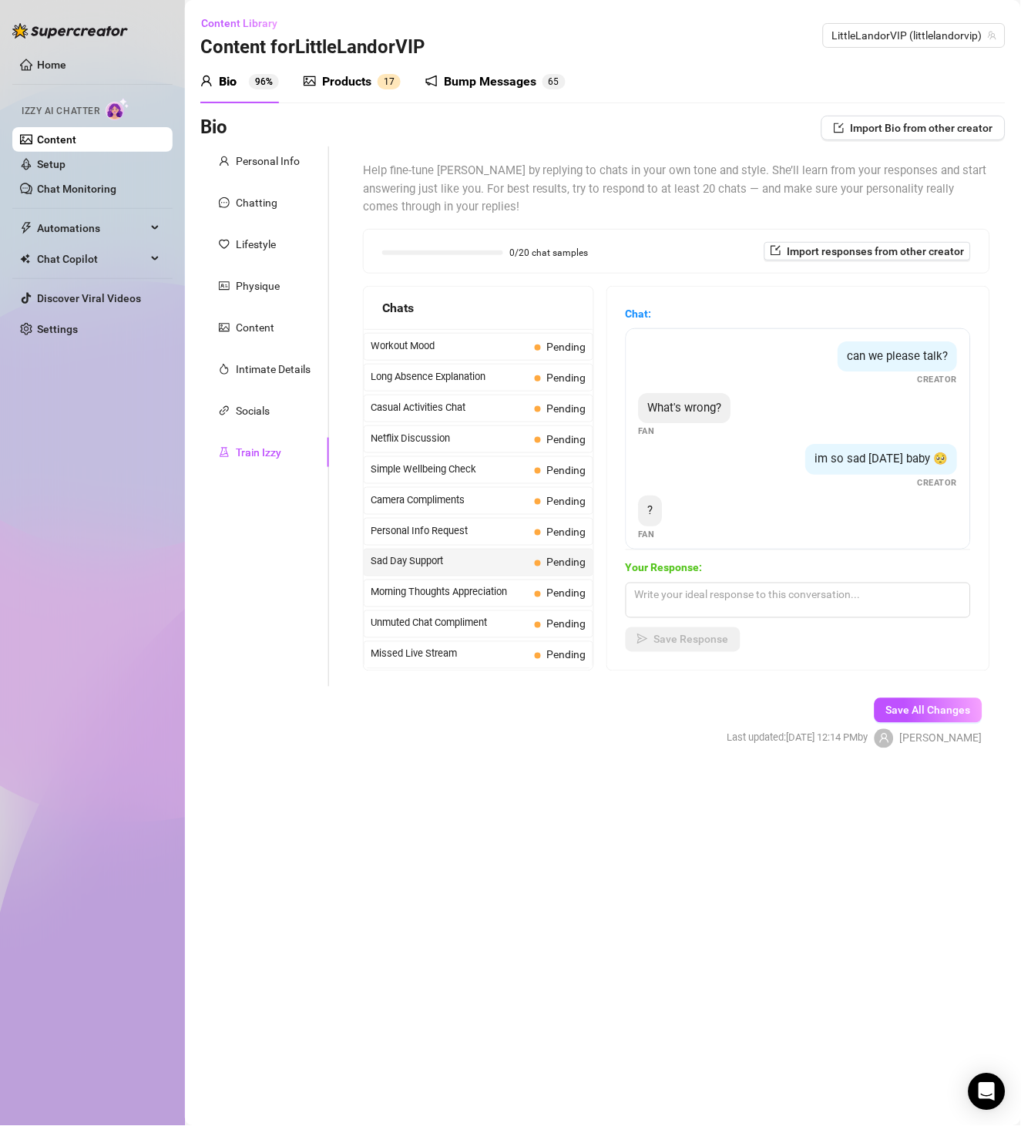
click at [663, 509] on div "?" at bounding box center [651, 510] width 24 height 31
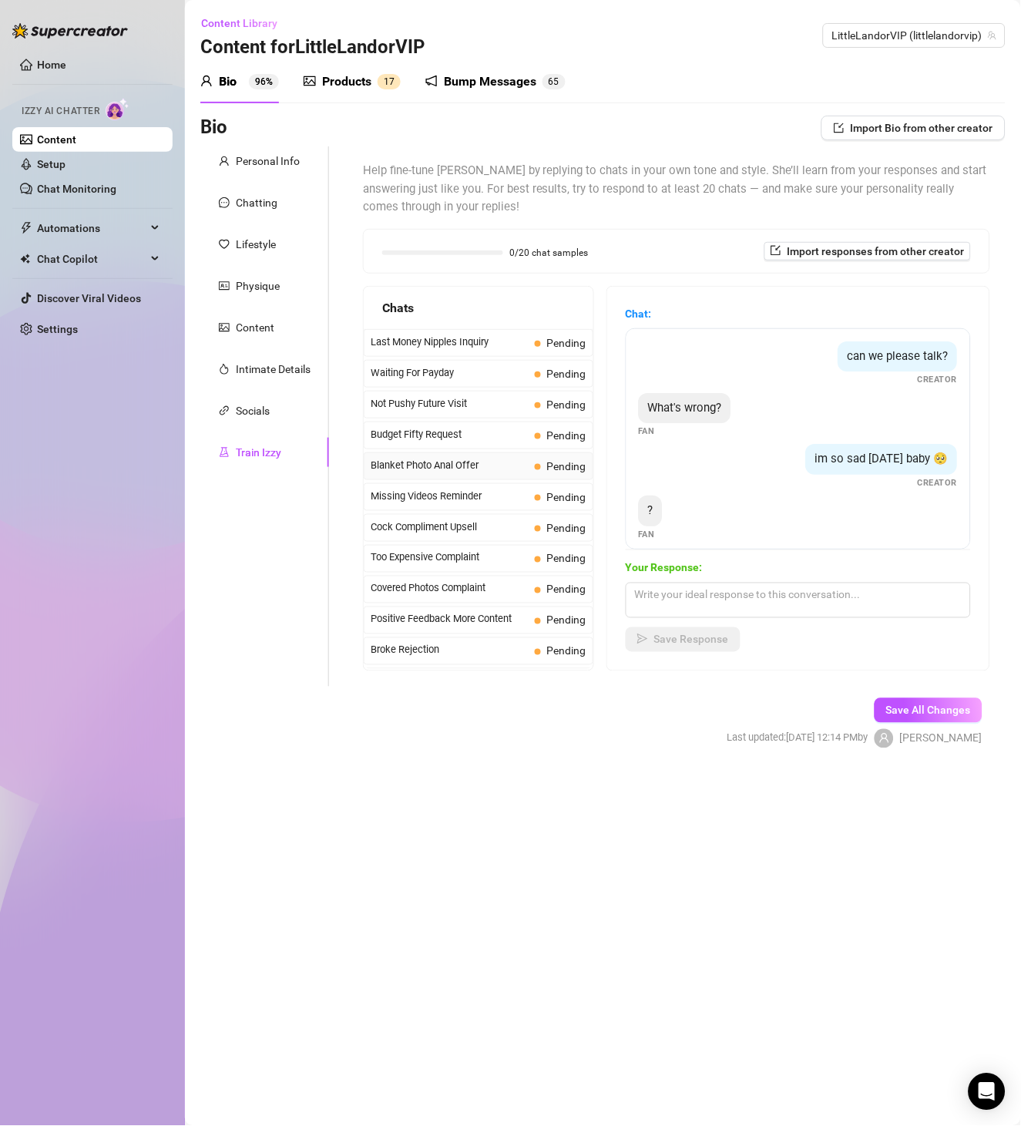
click at [473, 480] on div "Blanket Photo Anal Offer Pending" at bounding box center [479, 466] width 230 height 28
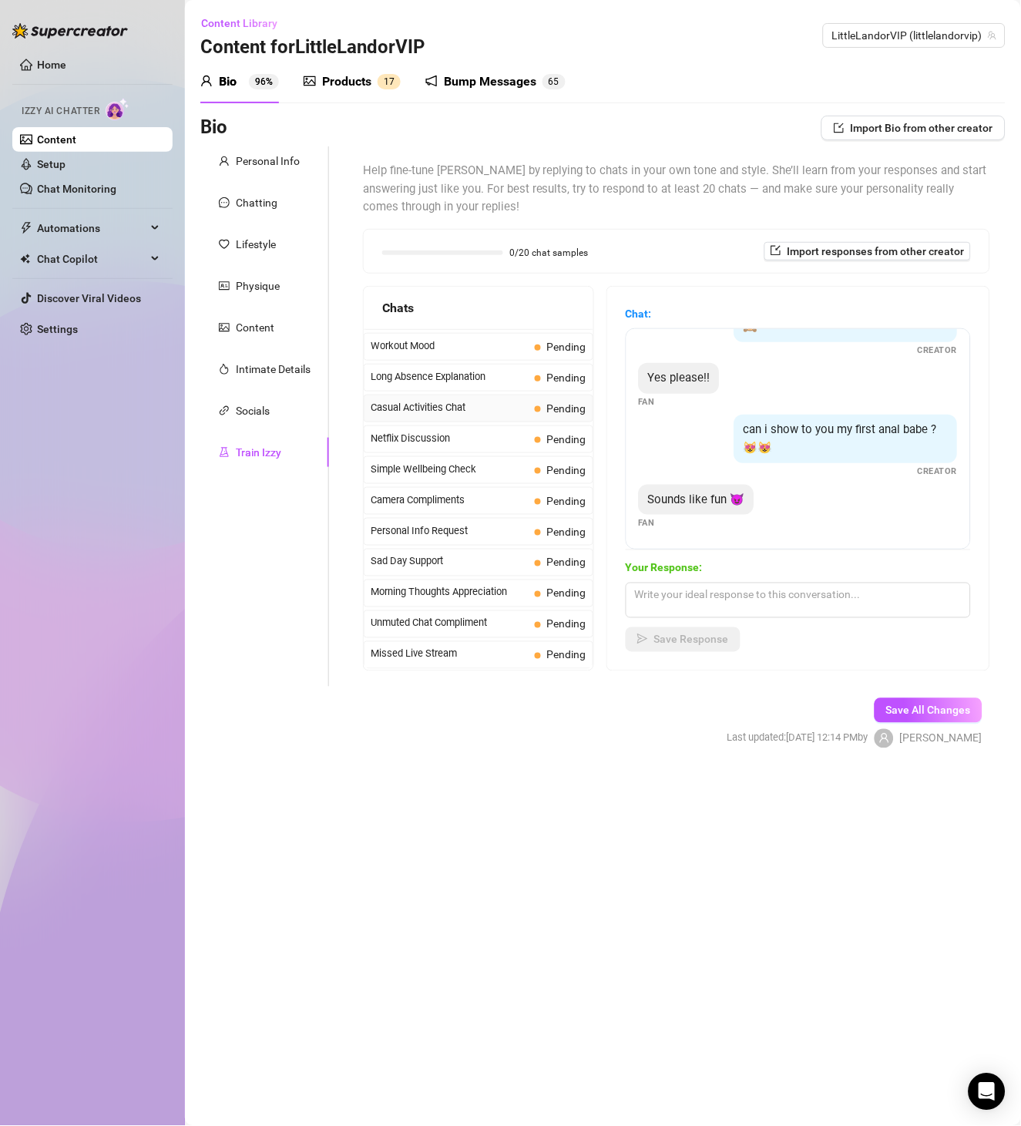
scroll to position [1395, 0]
click at [445, 588] on span "Morning Thoughts Appreciation" at bounding box center [450, 592] width 158 height 15
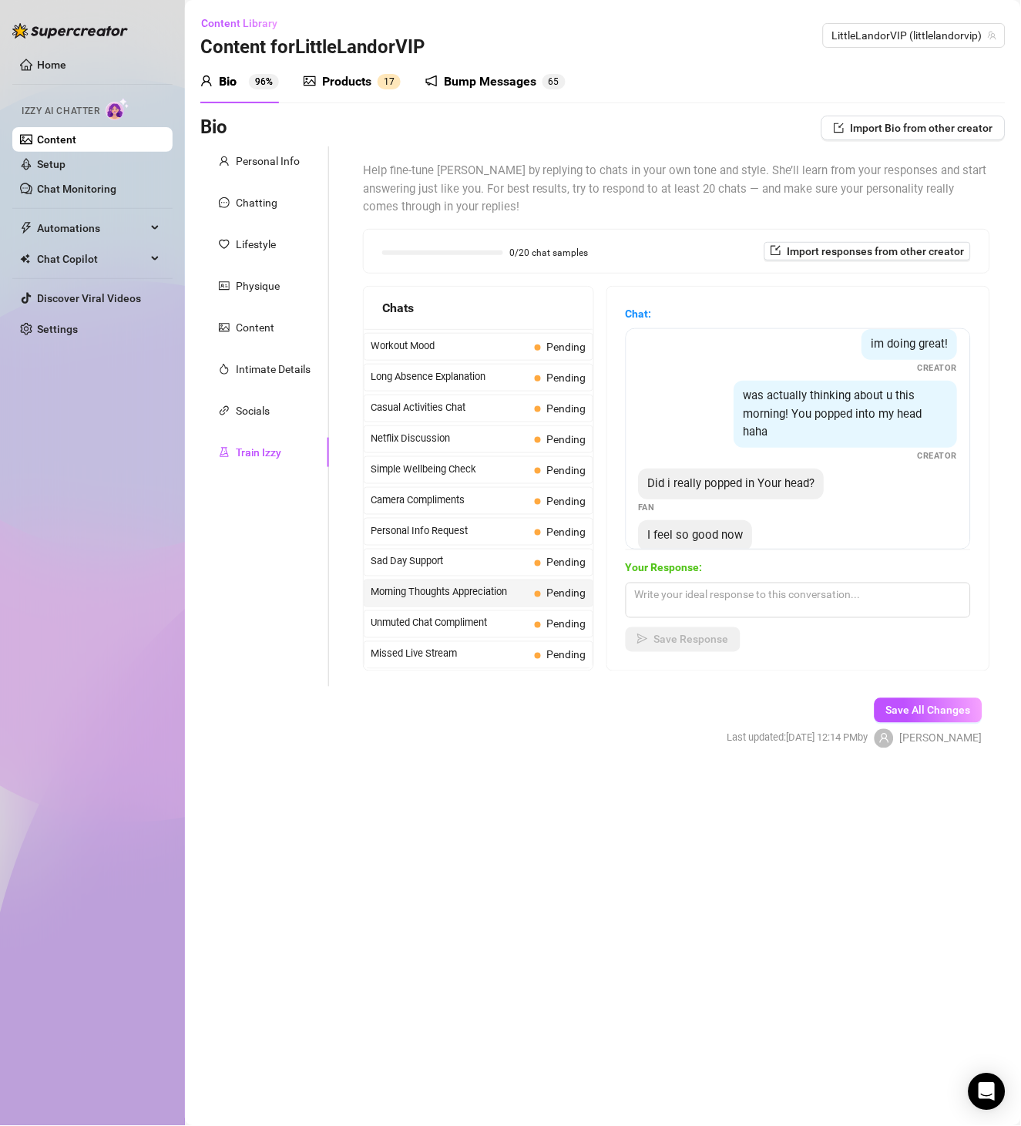
scroll to position [168, 0]
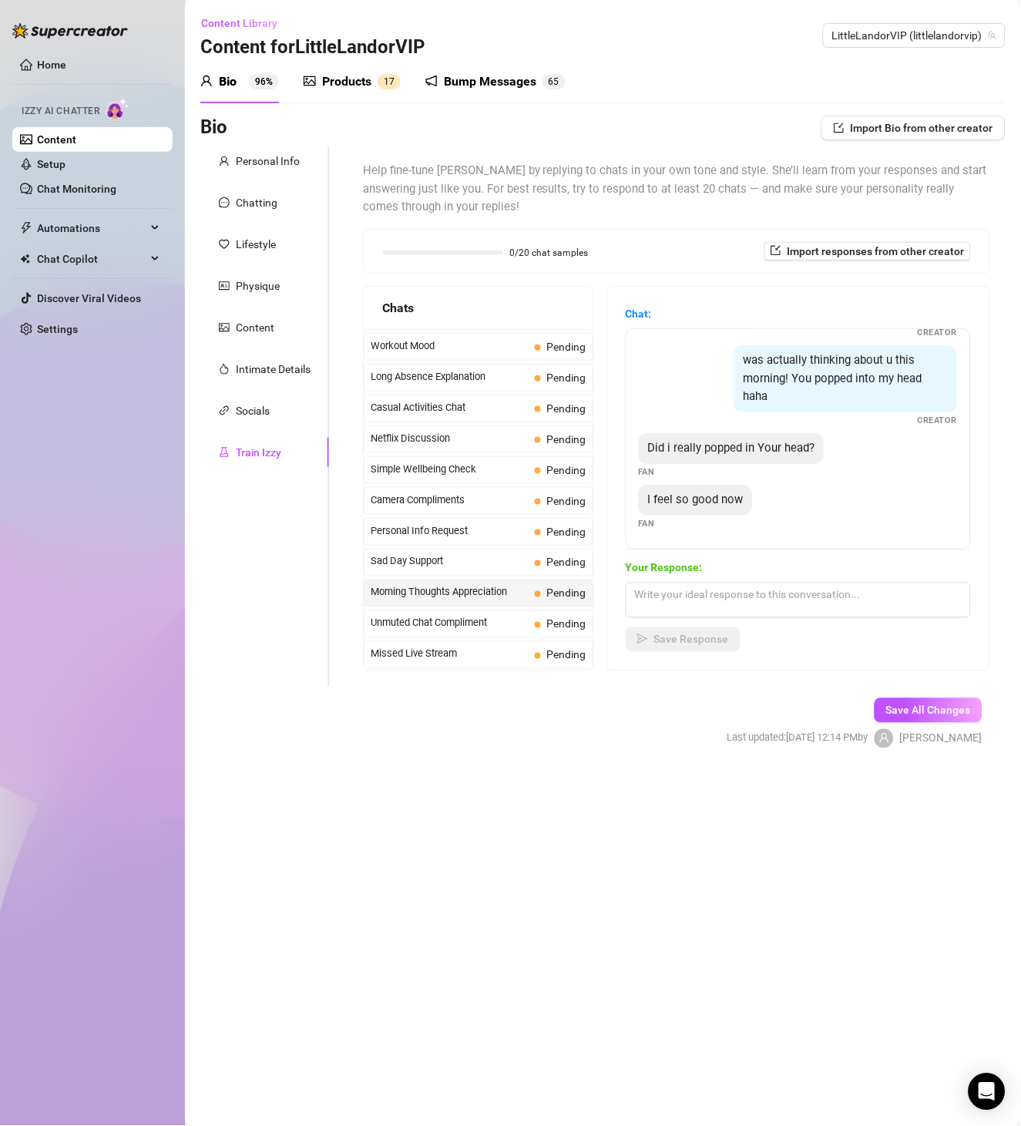
drag, startPoint x: 868, startPoint y: 910, endPoint x: 940, endPoint y: 923, distance: 72.9
click at [868, 910] on main "Content Library Content for LittleLandorVIP LittleLandorVIP (littlelandorvip) B…" at bounding box center [603, 563] width 836 height 1126
click at [865, 997] on main "Content Library Content for LittleLandorVIP LittleLandorVIP (littlelandorvip) B…" at bounding box center [603, 563] width 836 height 1126
